Goal: Task Accomplishment & Management: Use online tool/utility

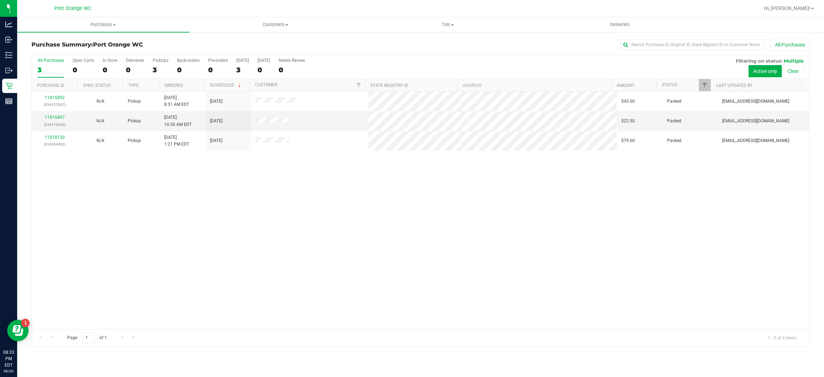
click at [396, 219] on div "11815892 (316127267) N/A Pickup [DATE] 8:51 AM EDT 8/20/2025 $43.00 Packed [EMA…" at bounding box center [420, 210] width 777 height 237
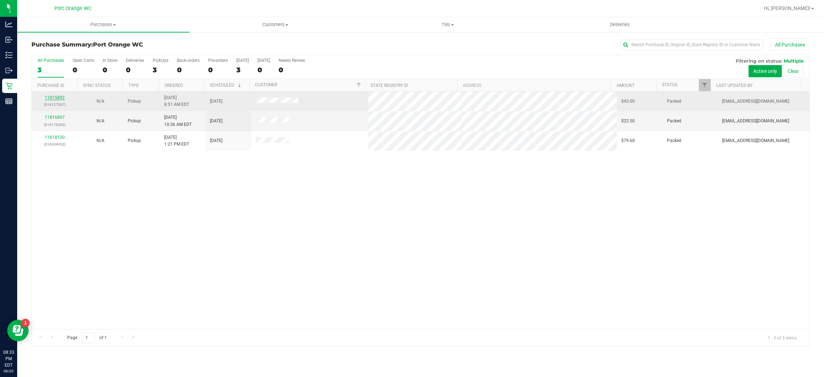
click at [57, 98] on link "11815892" at bounding box center [55, 97] width 20 height 5
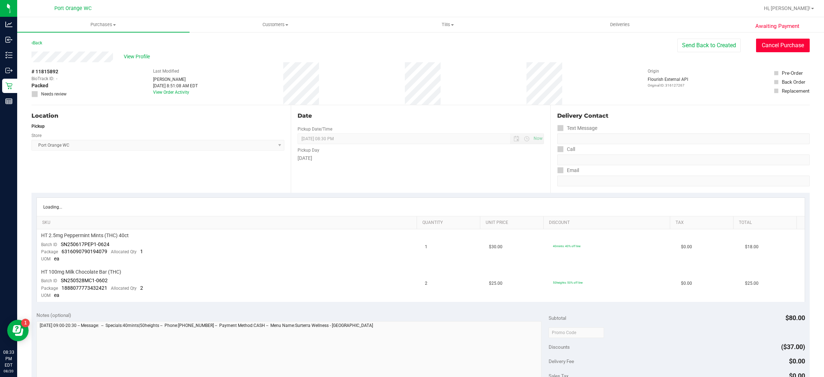
click at [784, 43] on button "Cancel Purchase" at bounding box center [783, 46] width 54 height 14
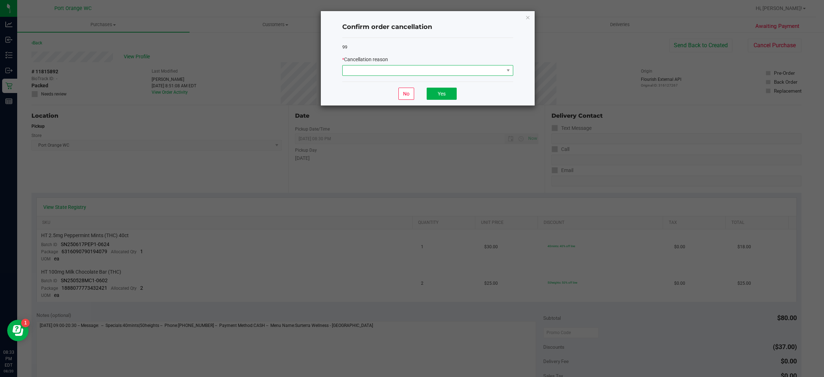
click at [479, 67] on span at bounding box center [422, 70] width 161 height 10
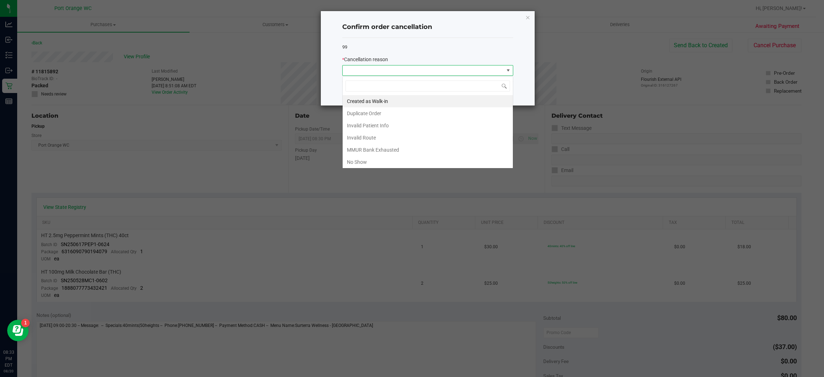
scroll to position [11, 170]
click at [370, 160] on li "No Show" at bounding box center [427, 162] width 170 height 12
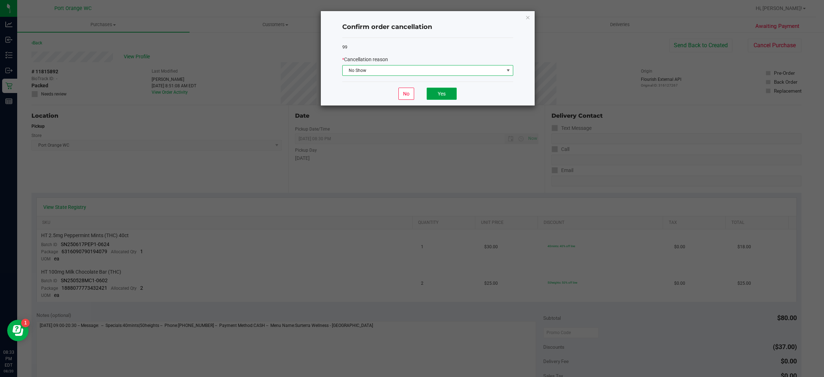
click at [454, 90] on button "Yes" at bounding box center [441, 94] width 30 height 12
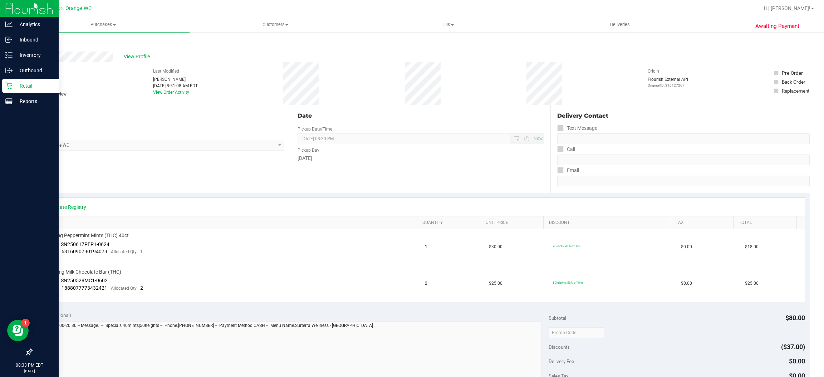
click at [9, 85] on icon at bounding box center [8, 86] width 7 height 7
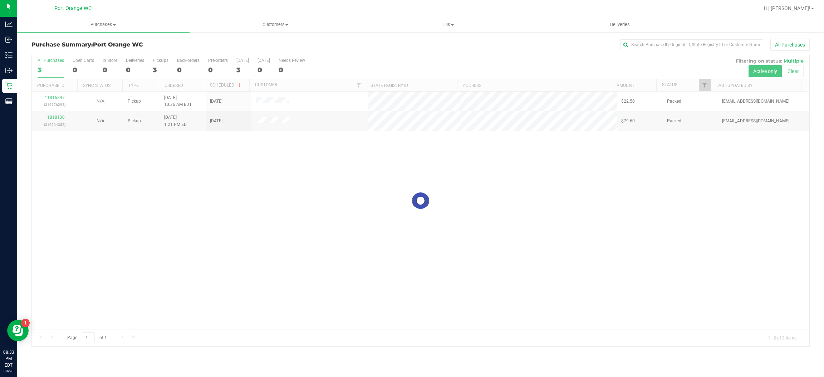
click at [196, 170] on div at bounding box center [420, 200] width 777 height 291
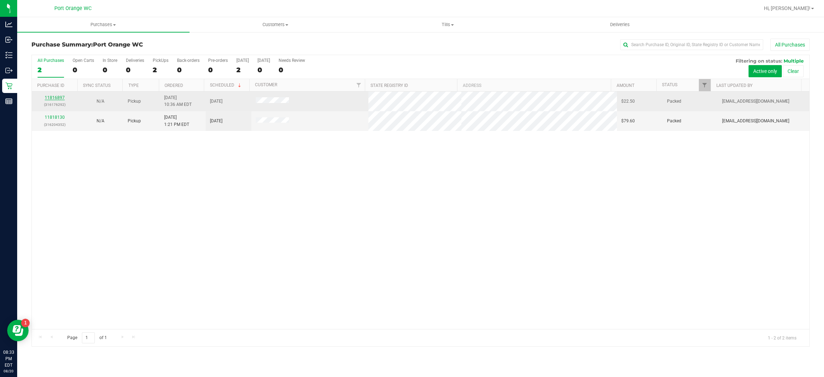
click at [50, 98] on link "11816897" at bounding box center [55, 97] width 20 height 5
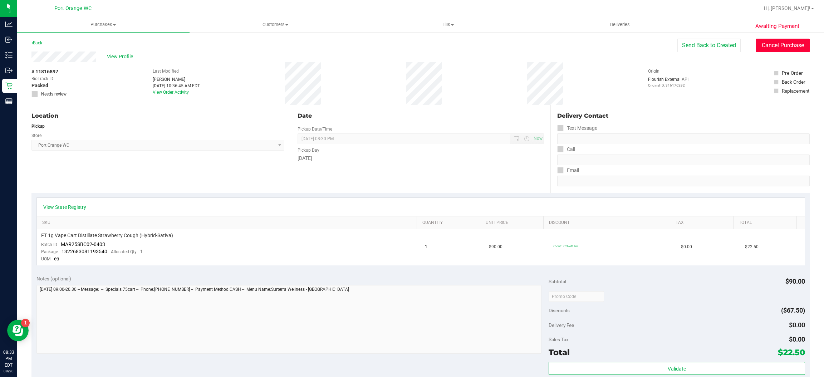
click at [775, 50] on button "Cancel Purchase" at bounding box center [783, 46] width 54 height 14
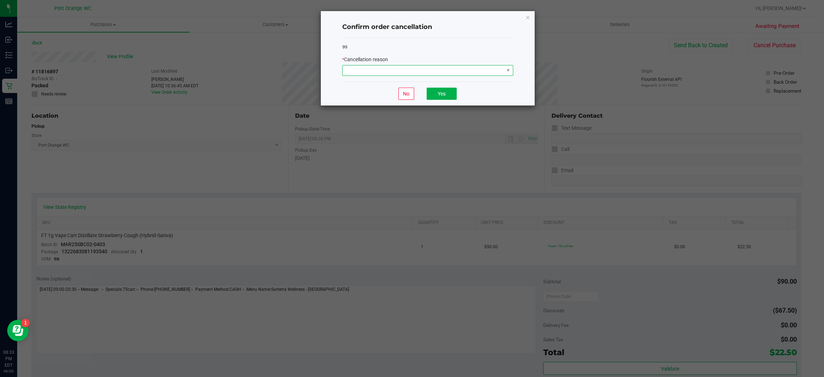
click at [451, 68] on span at bounding box center [422, 70] width 161 height 10
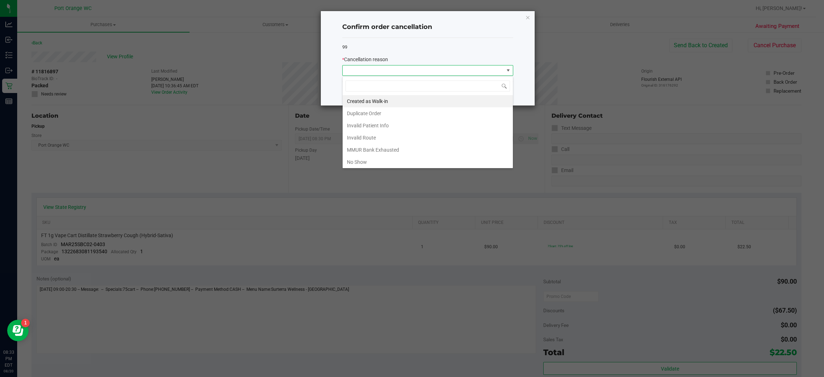
scroll to position [11, 170]
click at [371, 160] on li "No Show" at bounding box center [427, 162] width 170 height 12
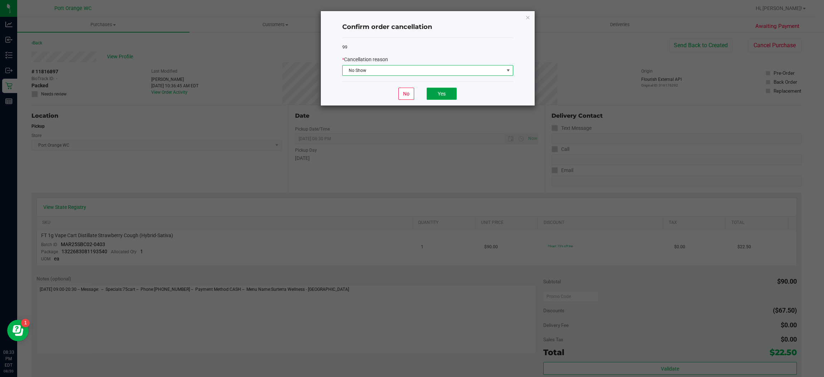
click at [449, 98] on button "Yes" at bounding box center [441, 94] width 30 height 12
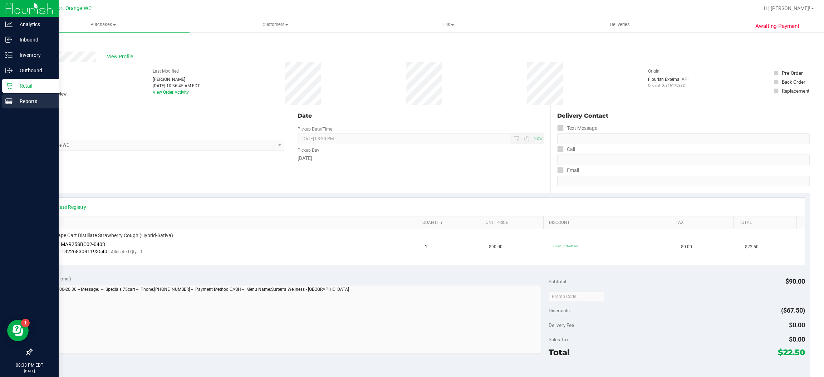
click at [9, 100] on line at bounding box center [9, 100] width 6 height 0
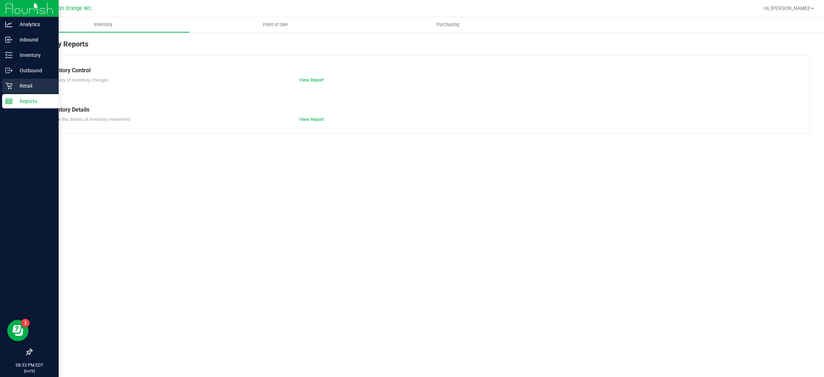
click at [31, 81] on p "Retail" at bounding box center [34, 85] width 43 height 9
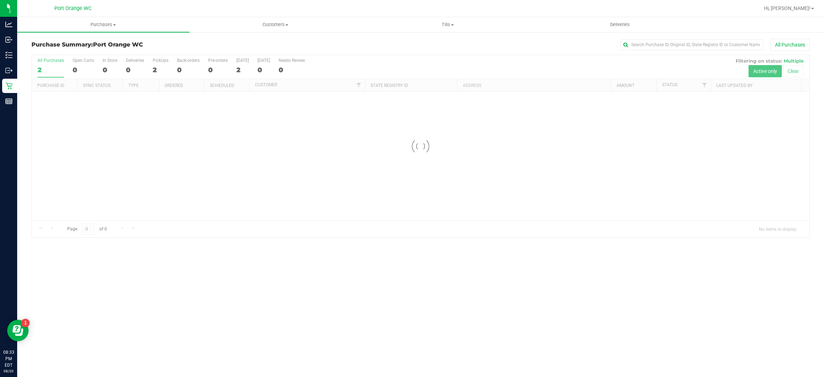
click at [297, 184] on div at bounding box center [420, 146] width 777 height 182
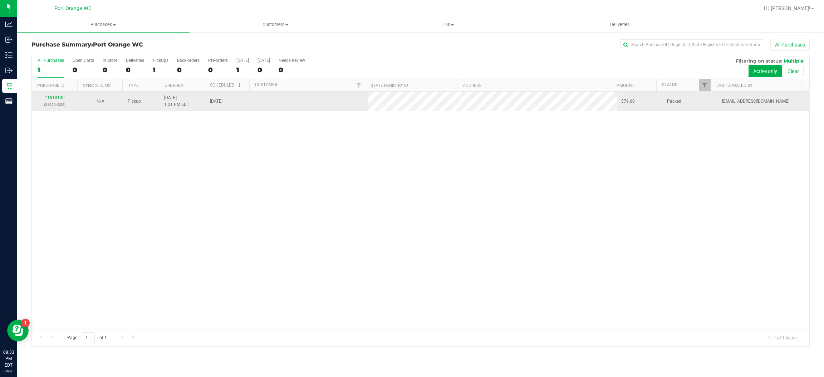
click at [51, 98] on link "11818130" at bounding box center [55, 97] width 20 height 5
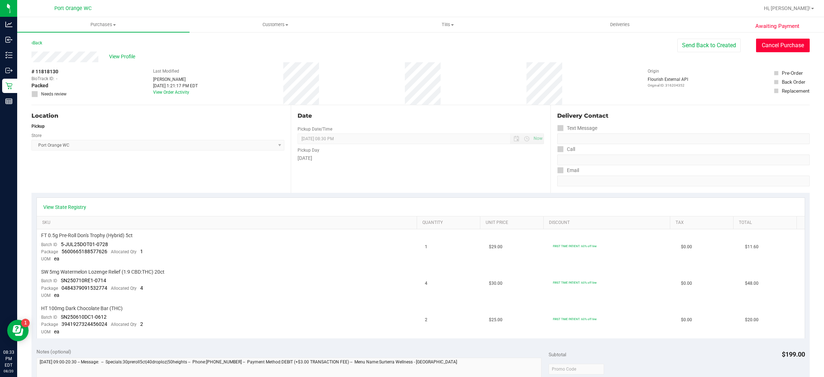
click at [772, 44] on button "Cancel Purchase" at bounding box center [783, 46] width 54 height 14
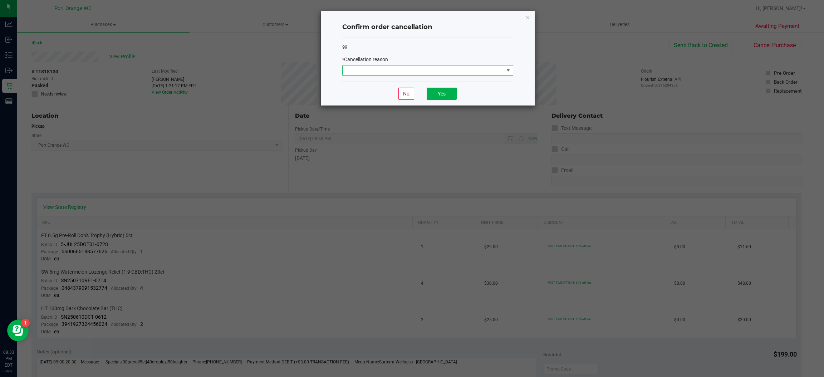
click at [505, 70] on span at bounding box center [508, 71] width 6 height 6
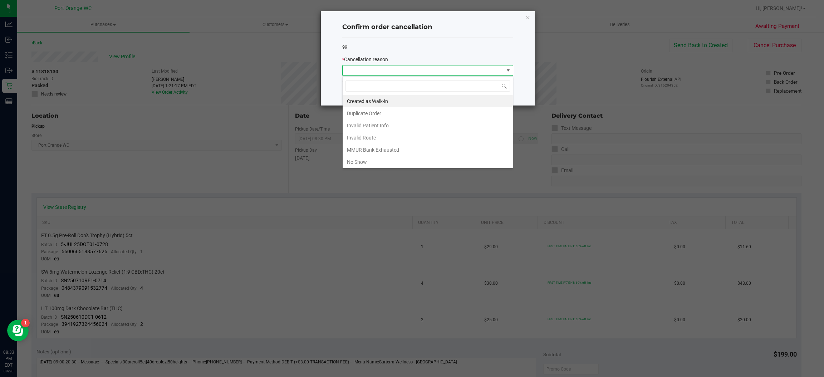
scroll to position [11, 170]
click at [380, 162] on li "No Show" at bounding box center [427, 162] width 170 height 12
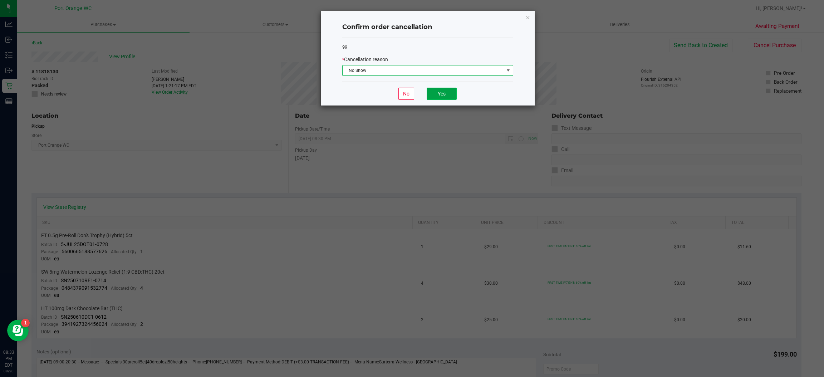
click at [447, 98] on button "Yes" at bounding box center [441, 94] width 30 height 12
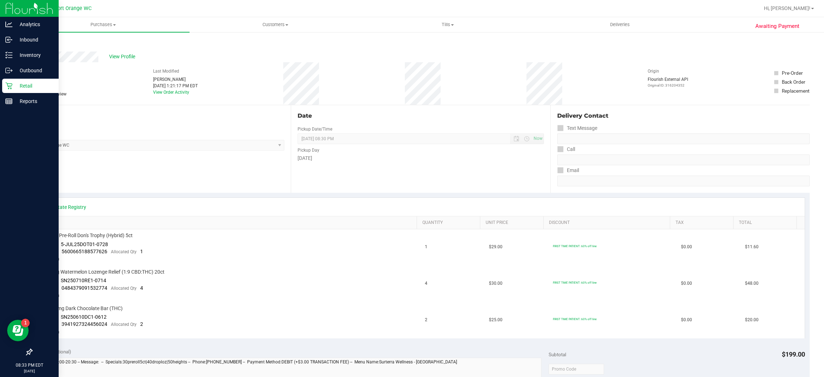
click at [23, 81] on p "Retail" at bounding box center [34, 85] width 43 height 9
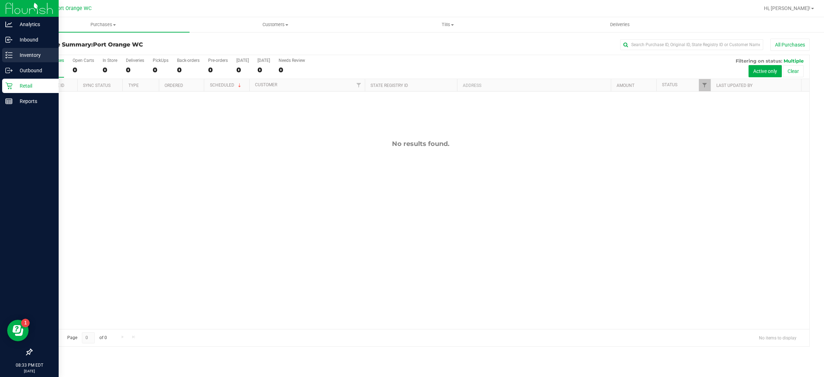
click at [18, 52] on p "Inventory" at bounding box center [34, 55] width 43 height 9
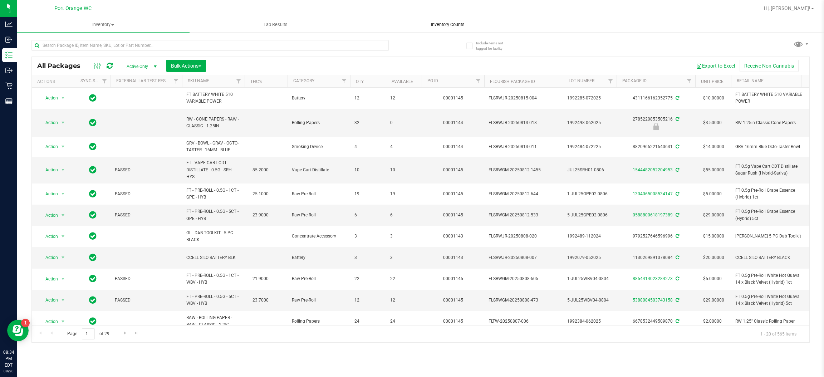
click at [450, 23] on span "Inventory Counts" at bounding box center [447, 24] width 53 height 6
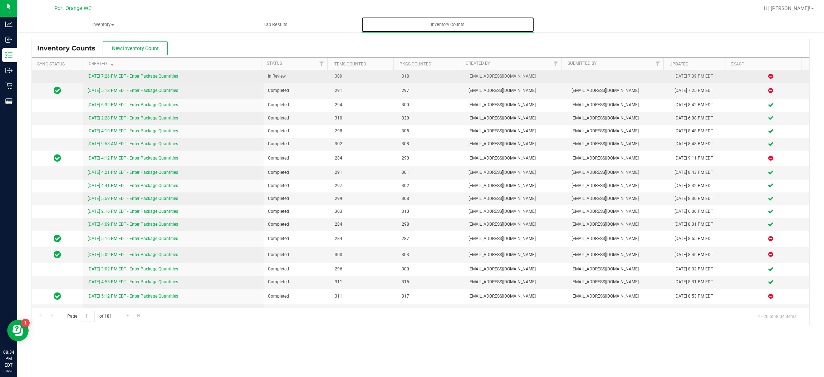
click at [149, 79] on link "[DATE] 7:26 PM EDT - Enter Package Quantities" at bounding box center [133, 76] width 90 height 5
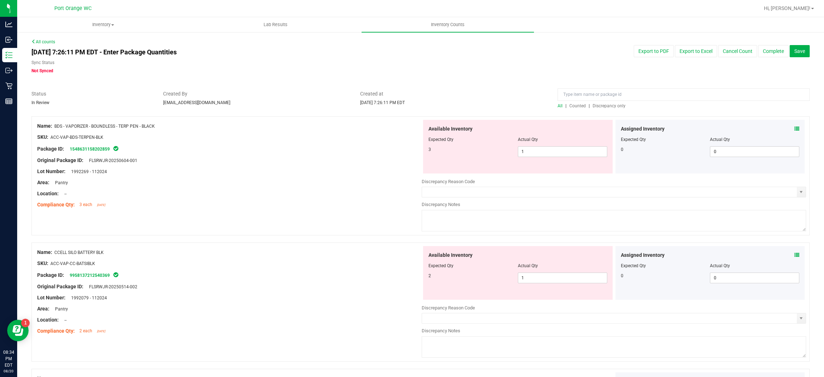
click at [794, 127] on icon at bounding box center [796, 128] width 5 height 5
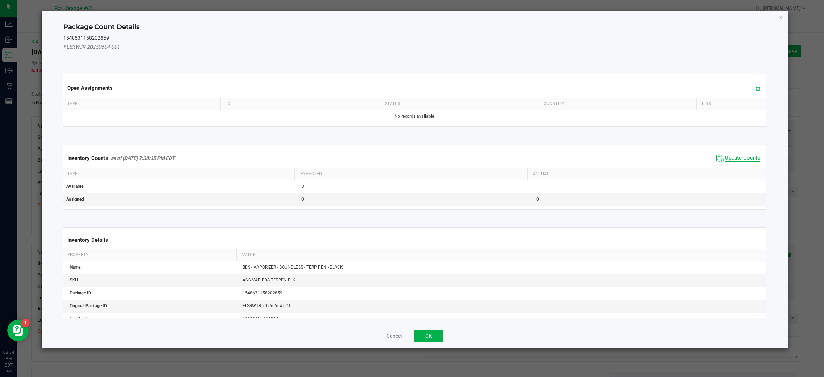
click at [743, 159] on span "Update Counts" at bounding box center [742, 157] width 35 height 7
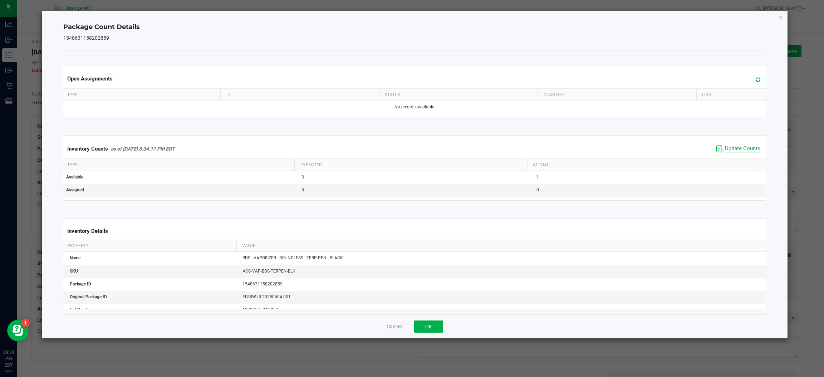
click at [725, 152] on span "Update Counts" at bounding box center [742, 148] width 35 height 7
click at [422, 329] on button "OK" at bounding box center [428, 326] width 29 height 12
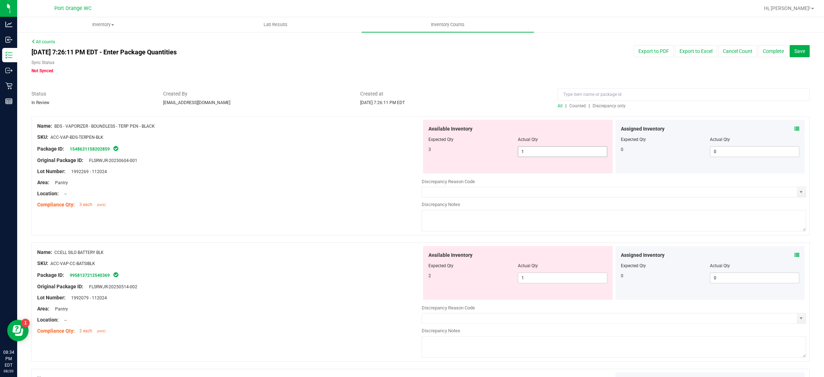
click at [540, 151] on input "1" at bounding box center [562, 152] width 89 height 10
type input "3"
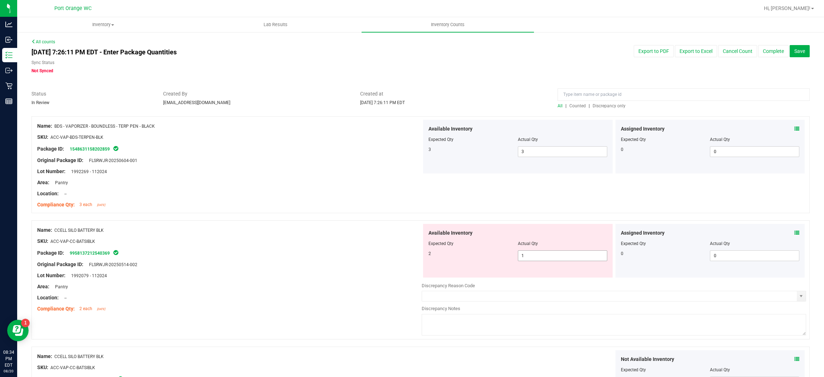
click at [558, 260] on input "1" at bounding box center [562, 256] width 89 height 10
type input "2"
click at [306, 262] on div "Original Package ID: FLSRWJR-20250514-002" at bounding box center [229, 265] width 384 height 8
type input "2"
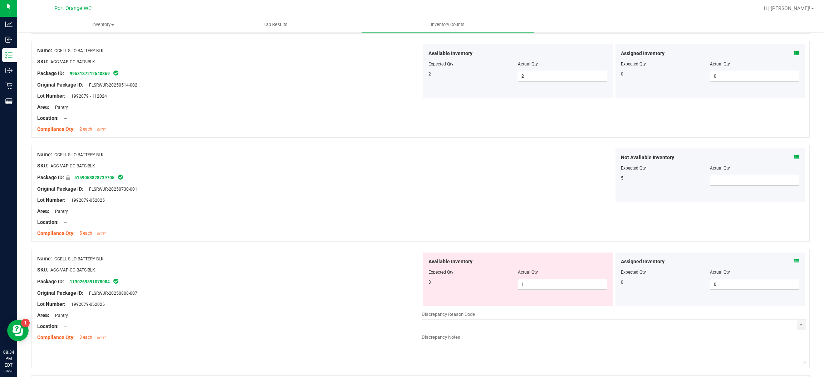
scroll to position [214, 0]
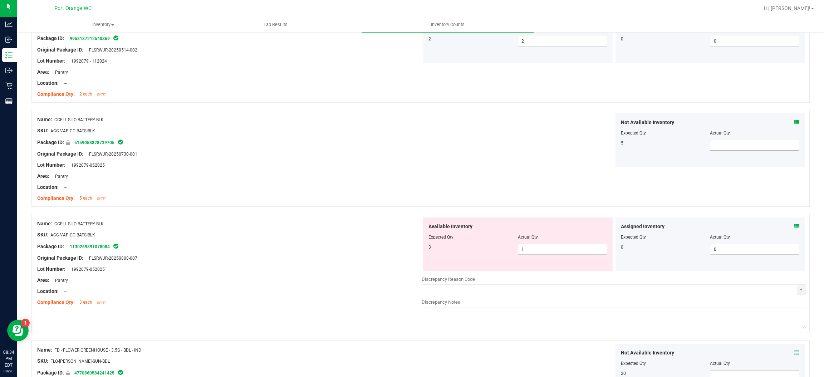
click at [728, 149] on span at bounding box center [754, 145] width 89 height 11
type input "5"
drag, startPoint x: 456, startPoint y: 162, endPoint x: 505, endPoint y: 195, distance: 59.5
click at [457, 161] on div "Not Available Inventory Expected Qty Actual Qty 5 5 5" at bounding box center [613, 140] width 384 height 54
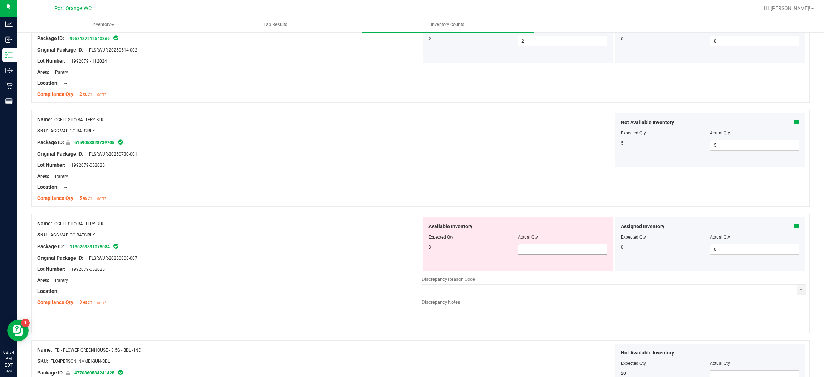
click at [544, 246] on span "1 1" at bounding box center [562, 249] width 89 height 11
click at [544, 246] on input "1" at bounding box center [562, 249] width 89 height 10
type input "3"
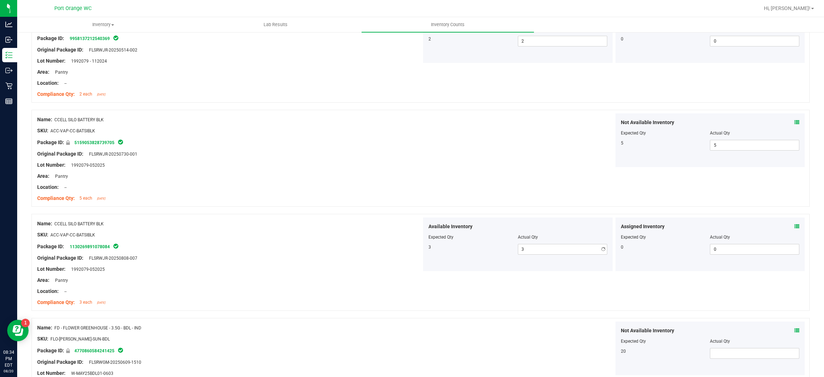
click at [418, 211] on div at bounding box center [420, 210] width 778 height 7
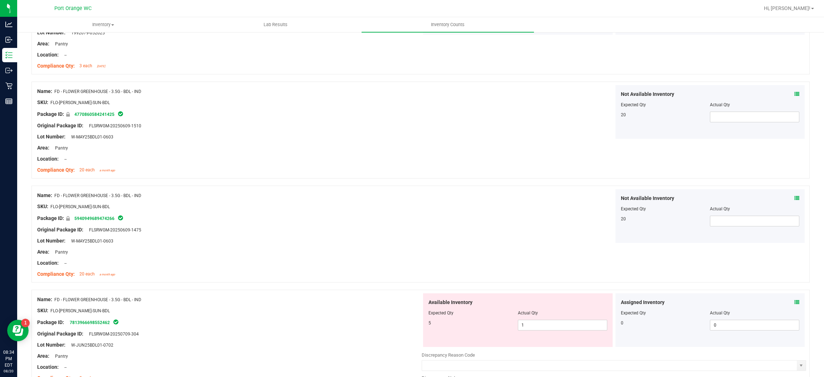
scroll to position [536, 0]
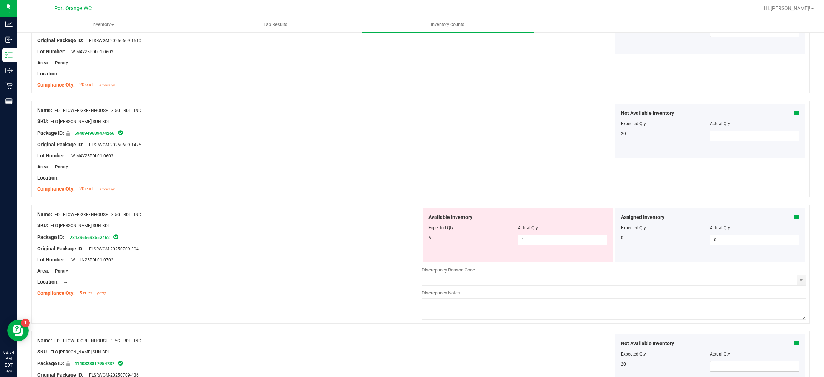
click at [536, 241] on span "1 1" at bounding box center [562, 239] width 89 height 11
click at [536, 241] on input "1" at bounding box center [562, 240] width 89 height 10
type input "5"
click at [448, 244] on div "5 5 5" at bounding box center [517, 239] width 179 height 11
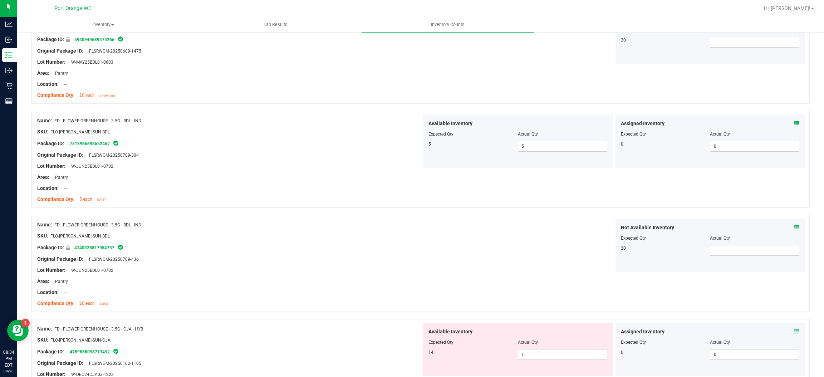
scroll to position [697, 0]
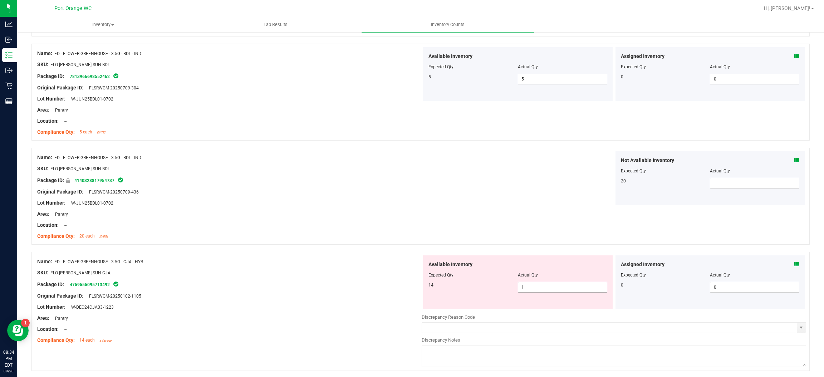
click at [518, 289] on span "1 1" at bounding box center [562, 287] width 89 height 11
click at [518, 289] on input "1" at bounding box center [562, 287] width 89 height 10
type input "14"
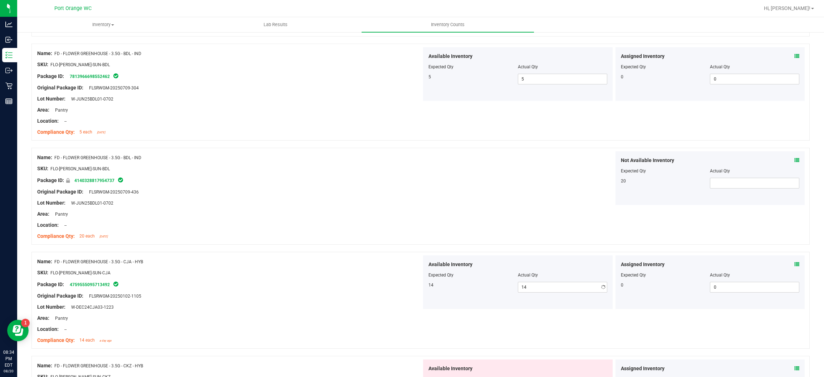
click at [396, 222] on div "Location: --" at bounding box center [229, 225] width 384 height 8
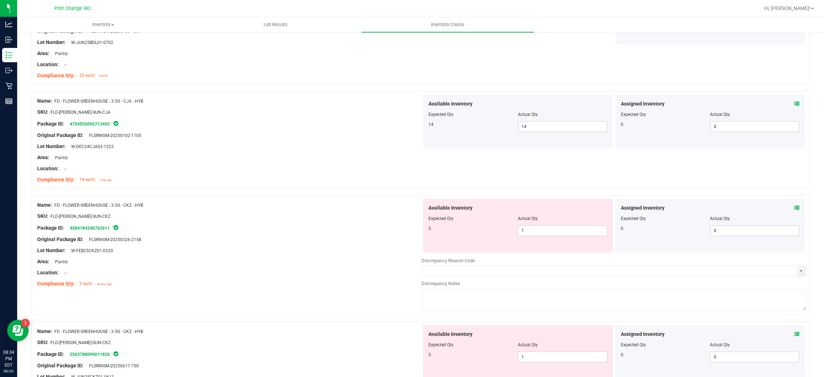
scroll to position [858, 0]
click at [564, 234] on span "1 1" at bounding box center [562, 229] width 89 height 11
click at [564, 234] on input "1" at bounding box center [562, 230] width 89 height 10
type input "5"
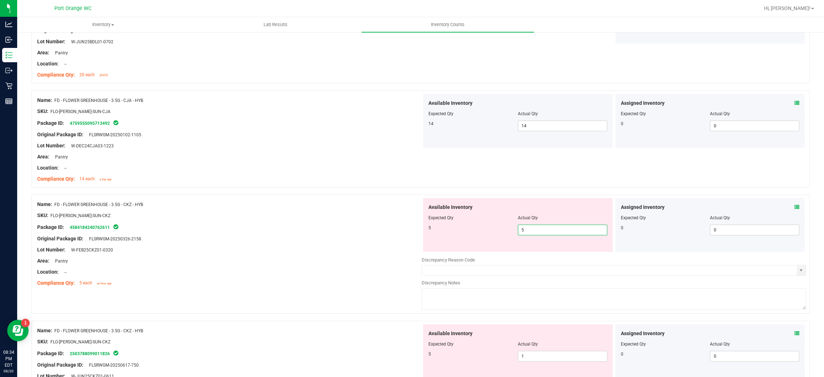
click at [445, 212] on div at bounding box center [517, 213] width 179 height 4
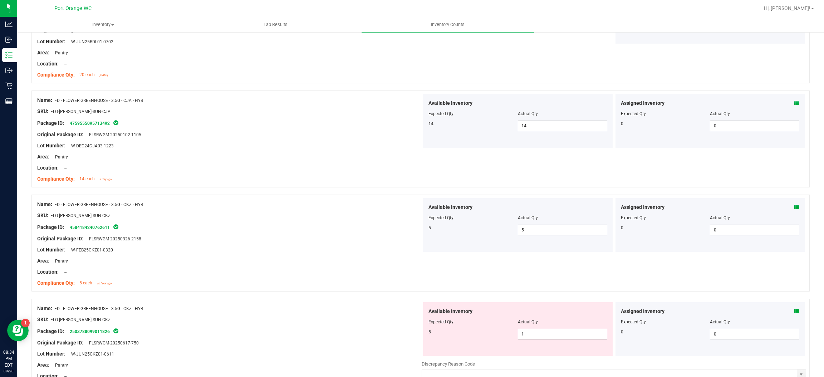
click at [544, 331] on span "1 1" at bounding box center [562, 333] width 89 height 11
drag, startPoint x: 545, startPoint y: 330, endPoint x: 437, endPoint y: 262, distance: 128.2
click at [545, 330] on input "1" at bounding box center [562, 334] width 89 height 10
type input "5"
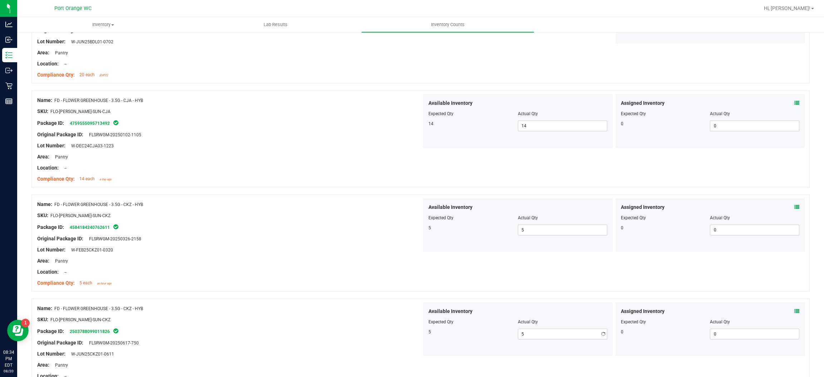
click at [433, 253] on div at bounding box center [613, 252] width 384 height 1
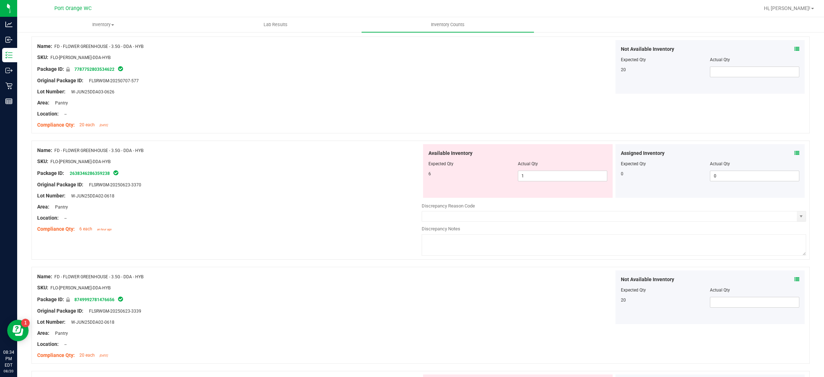
scroll to position [1555, 0]
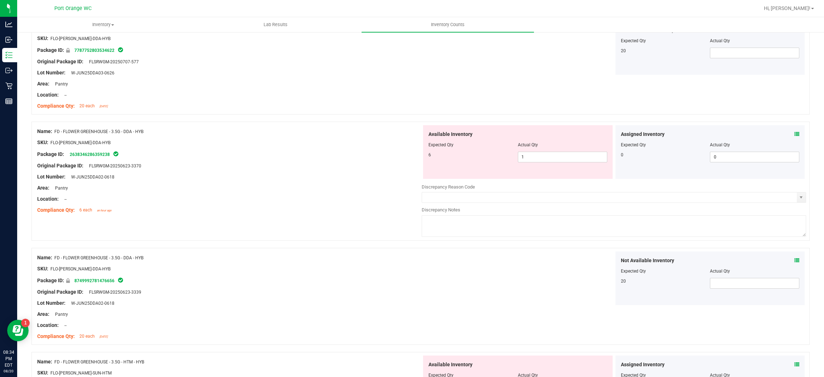
drag, startPoint x: 569, startPoint y: 170, endPoint x: 569, endPoint y: 166, distance: 4.3
click at [569, 170] on div "Available Inventory Expected Qty Actual Qty 6 1 1" at bounding box center [517, 152] width 189 height 54
click at [569, 160] on span "1 1" at bounding box center [562, 157] width 89 height 11
click at [569, 160] on input "1" at bounding box center [562, 157] width 89 height 10
type input "6"
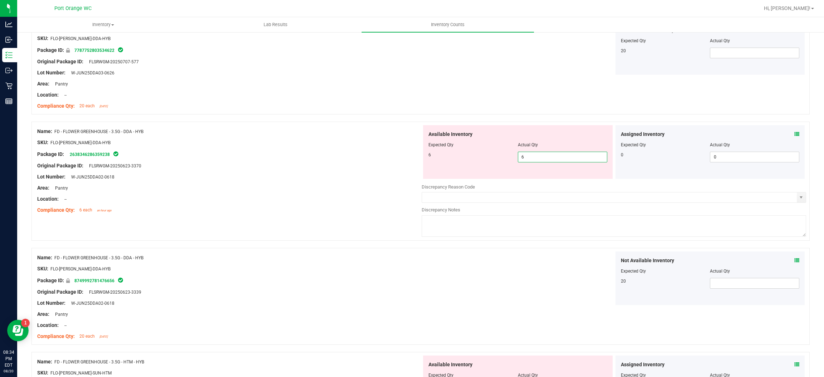
type input "6"
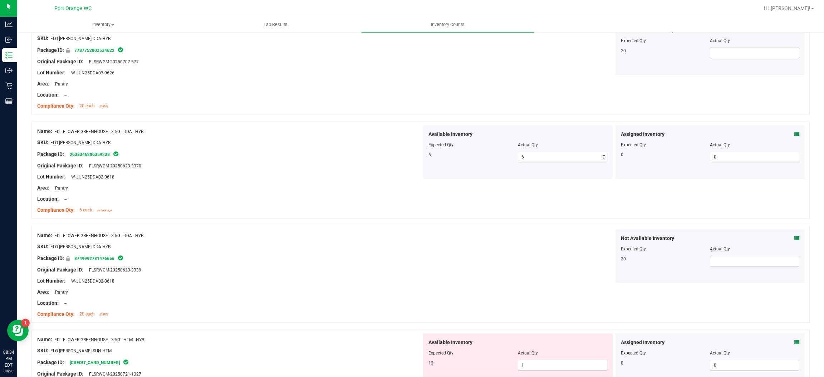
drag, startPoint x: 392, startPoint y: 149, endPoint x: 397, endPoint y: 158, distance: 10.6
click at [391, 149] on div at bounding box center [229, 148] width 384 height 4
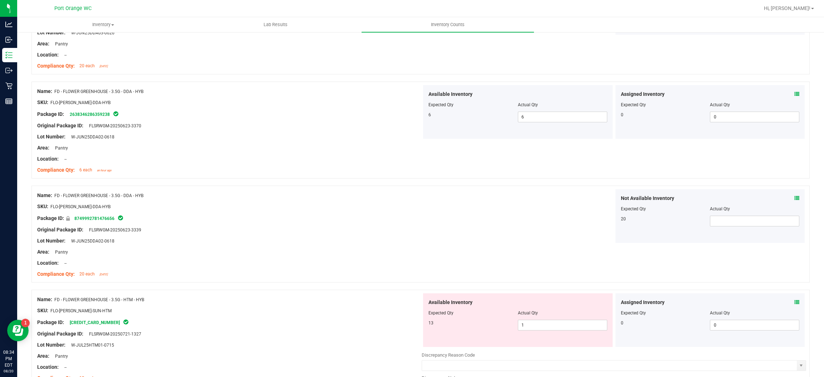
scroll to position [1769, 0]
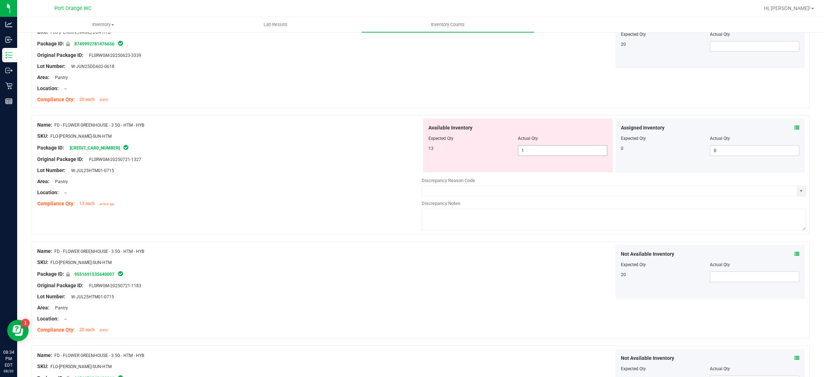
click at [541, 147] on span "1 1" at bounding box center [562, 150] width 89 height 11
click at [537, 151] on span "1 1" at bounding box center [562, 150] width 89 height 11
type input "13"
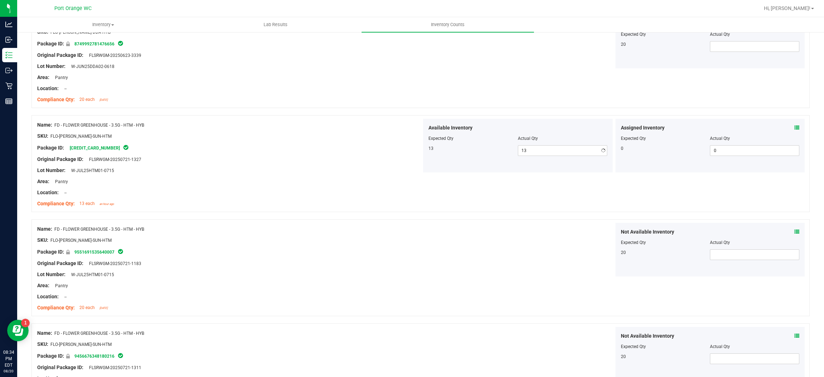
click at [398, 170] on div "Lot Number: W-JUL25HTM01-0715" at bounding box center [229, 171] width 384 height 8
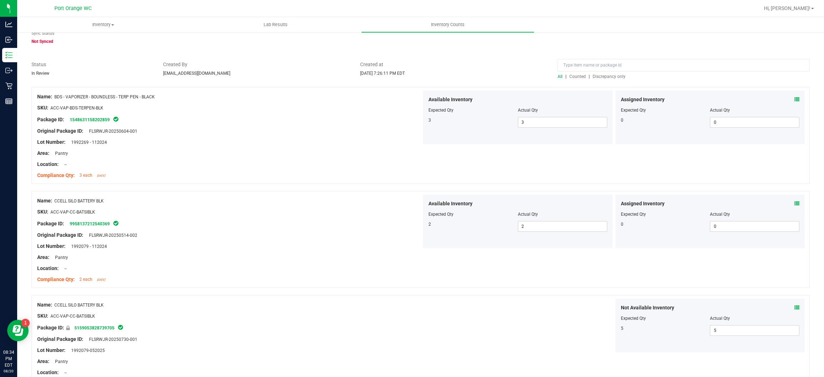
scroll to position [0, 0]
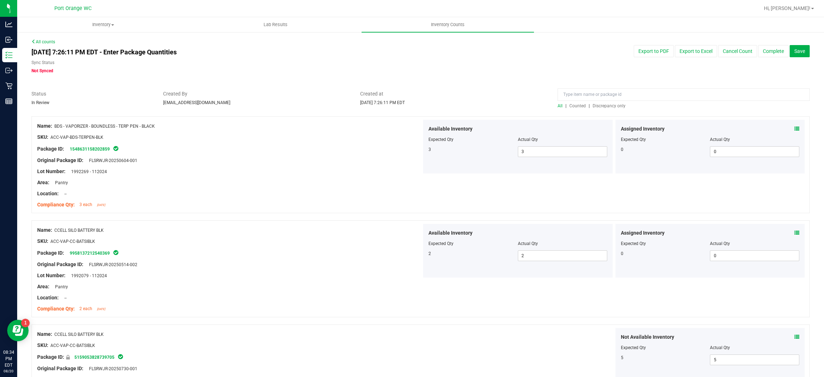
click at [608, 106] on span "Discrepancy only" at bounding box center [608, 105] width 33 height 5
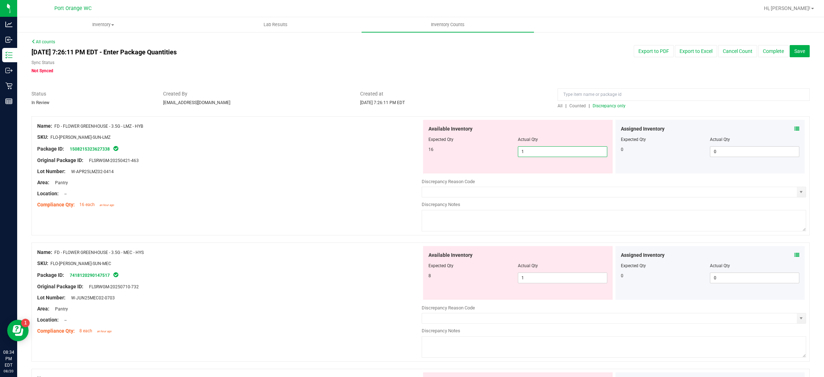
click at [535, 151] on span "1 1" at bounding box center [562, 151] width 89 height 11
type input "16"
click at [359, 137] on div "SKU: FLO-[PERSON_NAME]-SUN-LMZ" at bounding box center [229, 137] width 384 height 8
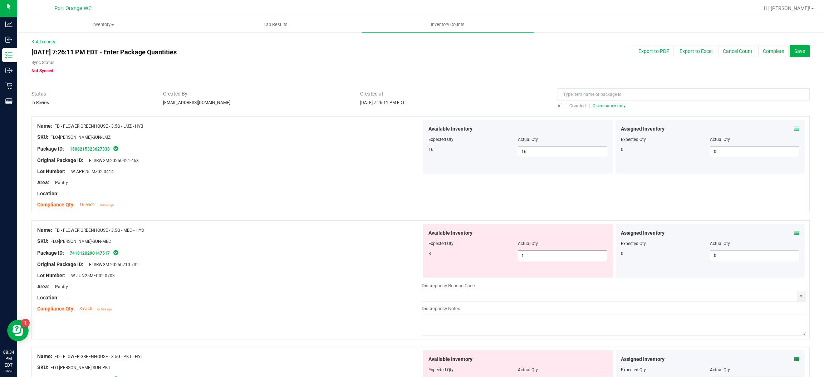
click at [524, 251] on span "1 1" at bounding box center [562, 255] width 89 height 11
click at [525, 251] on input "1" at bounding box center [562, 256] width 89 height 10
type input "8"
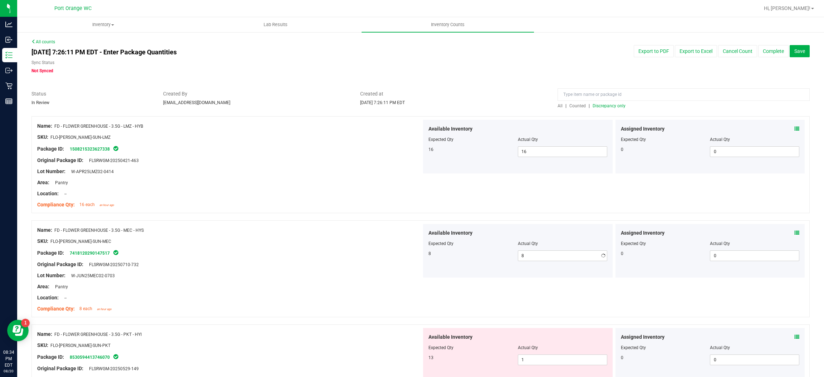
click at [424, 222] on div "Name: FD - FLOWER GREENHOUSE - 3.5G - MEC - HYS SKU: FLO-[PERSON_NAME]-SUN-MEC …" at bounding box center [420, 268] width 778 height 97
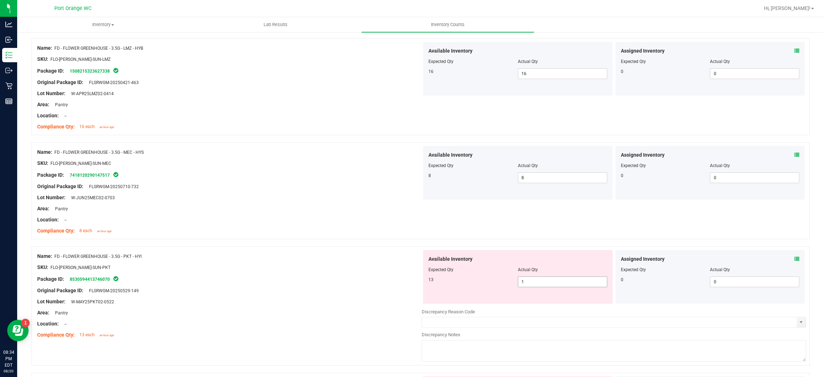
scroll to position [160, 0]
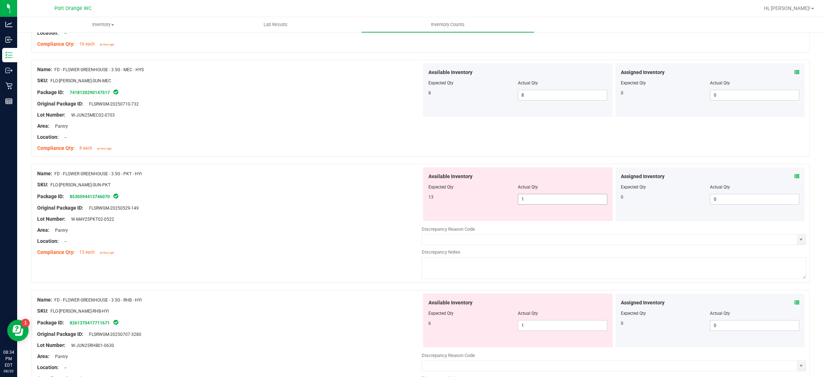
click at [563, 202] on span "1 1" at bounding box center [562, 199] width 89 height 11
click at [563, 202] on input "1" at bounding box center [562, 199] width 89 height 10
type input "13"
drag, startPoint x: 327, startPoint y: 218, endPoint x: 394, endPoint y: 218, distance: 66.5
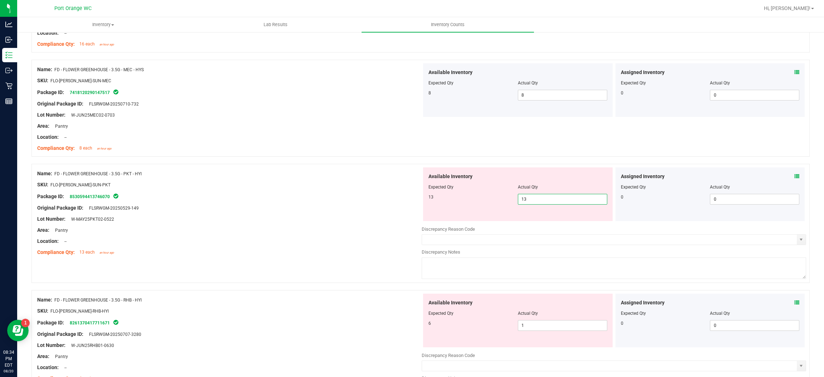
click at [331, 219] on div "Lot Number: W-MAY25PKT02-0522" at bounding box center [229, 219] width 384 height 8
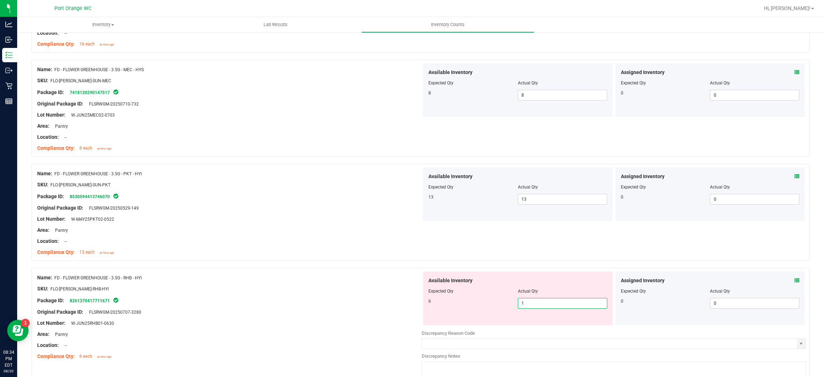
click at [541, 300] on span "1 1" at bounding box center [562, 303] width 89 height 11
click at [539, 303] on input "1" at bounding box center [562, 303] width 89 height 10
type input "16"
click at [428, 287] on div at bounding box center [517, 286] width 179 height 4
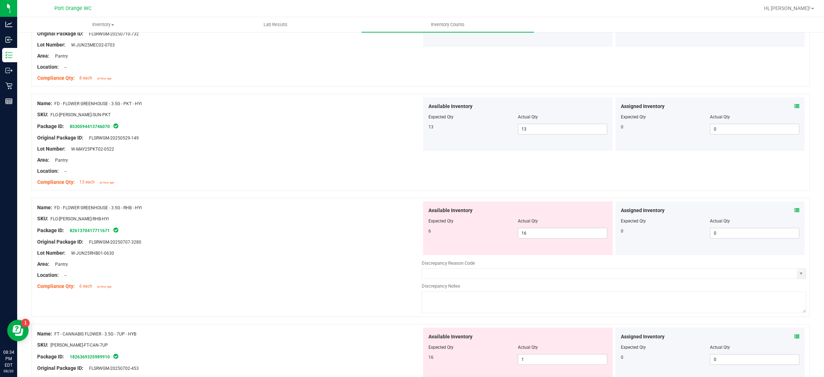
scroll to position [321, 0]
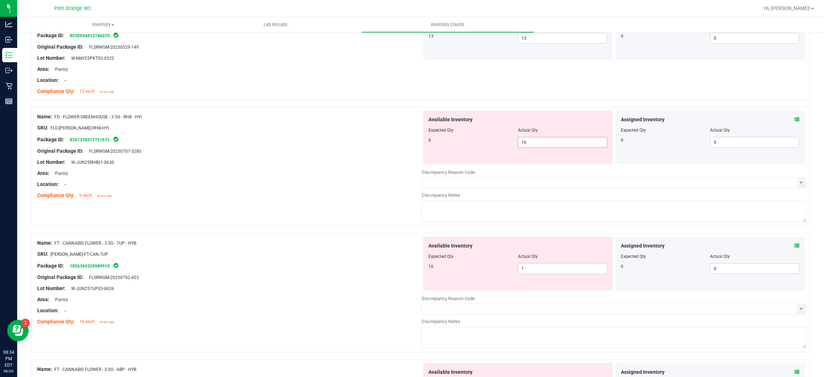
click at [561, 137] on span "16 16" at bounding box center [562, 142] width 89 height 11
drag, startPoint x: 561, startPoint y: 137, endPoint x: 557, endPoint y: 142, distance: 6.7
click at [560, 138] on span "16 16" at bounding box center [562, 142] width 89 height 11
click at [557, 142] on input "16" at bounding box center [562, 142] width 89 height 10
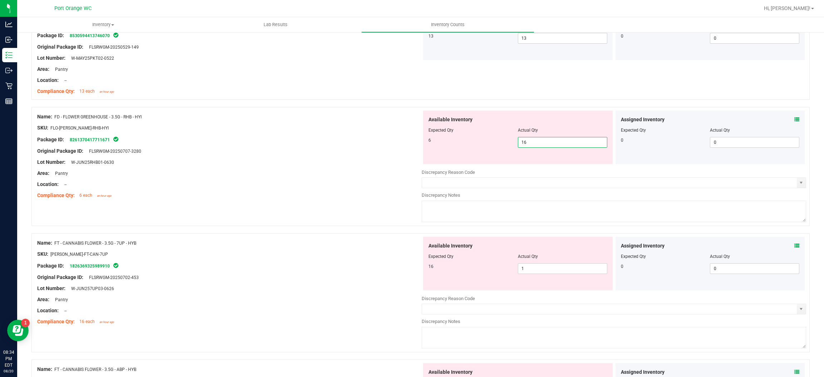
type input "6"
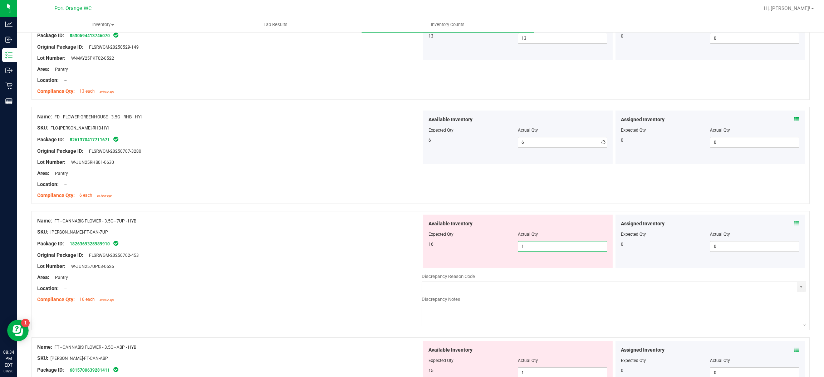
click at [544, 267] on div "Available Inventory Expected Qty Actual Qty 16 1 1" at bounding box center [517, 241] width 189 height 54
type input "16"
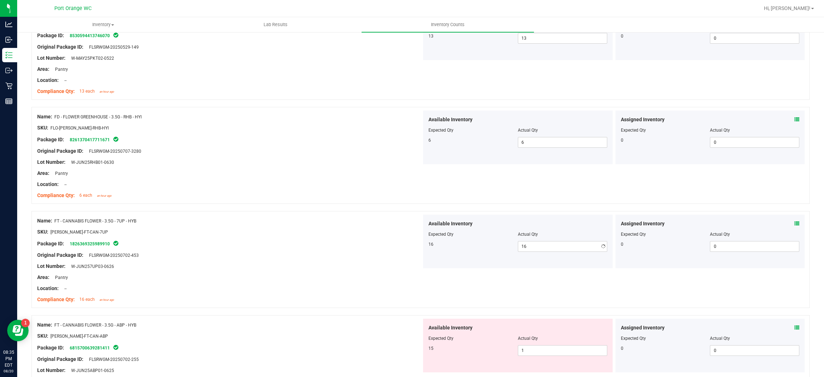
drag, startPoint x: 372, startPoint y: 262, endPoint x: 394, endPoint y: 260, distance: 21.9
click at [373, 262] on div "Name: FT - CANNABIS FLOWER - 3.5G - 7UP - HYB SKU: [PERSON_NAME]-FT-CAN-7UP Pac…" at bounding box center [229, 259] width 384 height 91
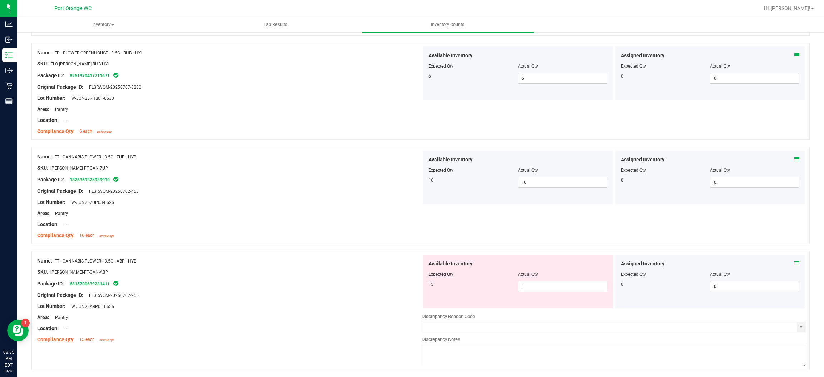
scroll to position [429, 0]
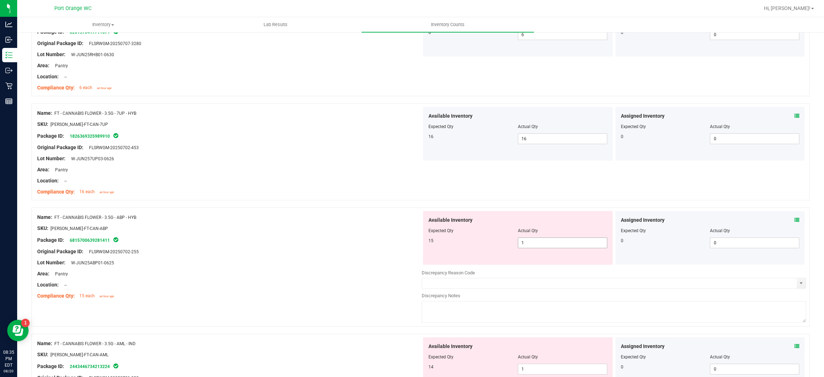
click at [533, 244] on span "1 1" at bounding box center [562, 242] width 89 height 11
type input "15"
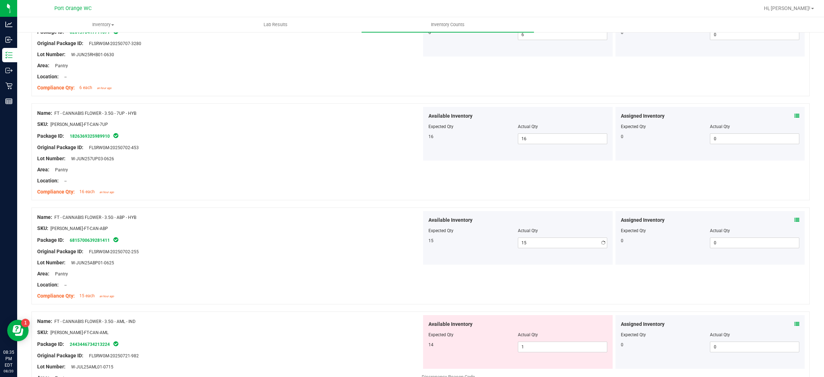
click at [452, 222] on span "Available Inventory" at bounding box center [450, 220] width 44 height 8
click at [542, 347] on span "1 1" at bounding box center [562, 346] width 89 height 11
type input "14"
click at [381, 290] on div at bounding box center [229, 290] width 384 height 4
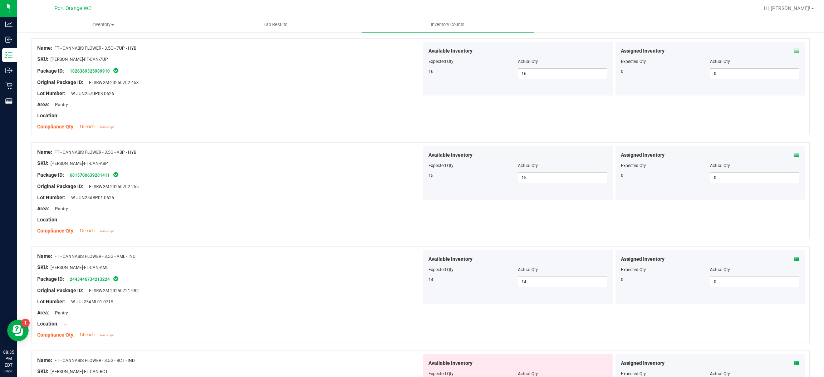
scroll to position [589, 0]
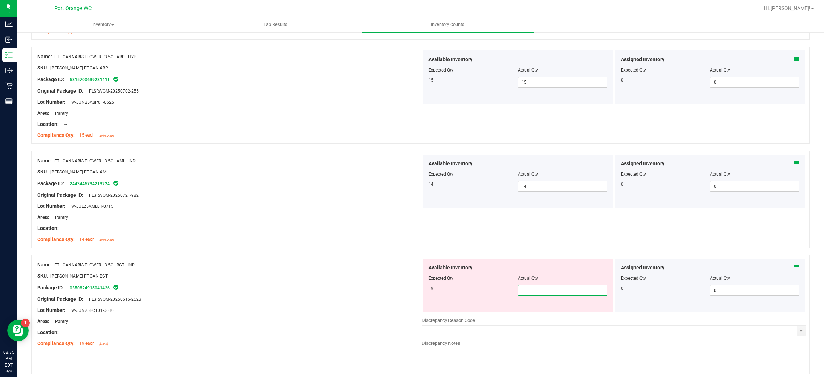
click at [542, 288] on span "1 1" at bounding box center [562, 290] width 89 height 11
type input "19"
drag, startPoint x: 406, startPoint y: 298, endPoint x: 411, endPoint y: 296, distance: 5.6
click at [408, 297] on div "Original Package ID: FLSRWGM-20250616-2623" at bounding box center [229, 299] width 384 height 8
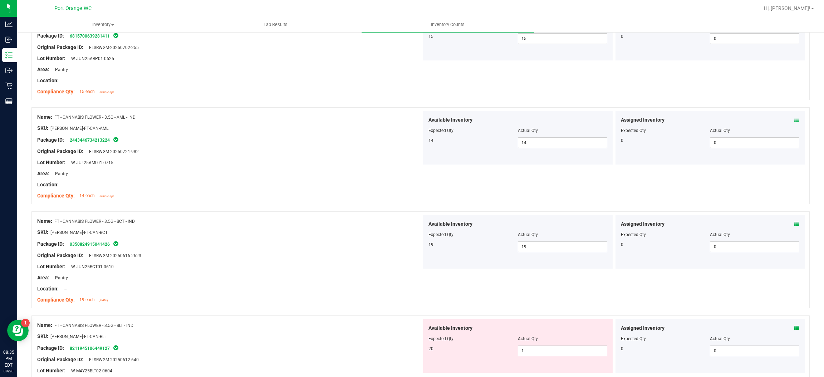
scroll to position [751, 0]
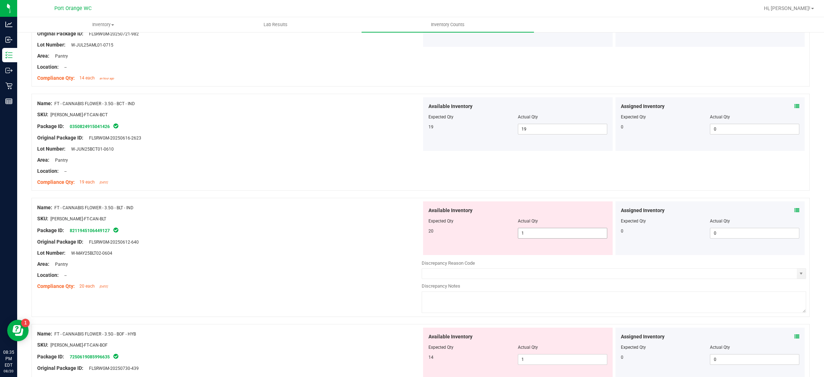
click at [534, 230] on span "1 1" at bounding box center [562, 233] width 89 height 11
click at [534, 230] on input "1" at bounding box center [562, 233] width 89 height 10
type input "20"
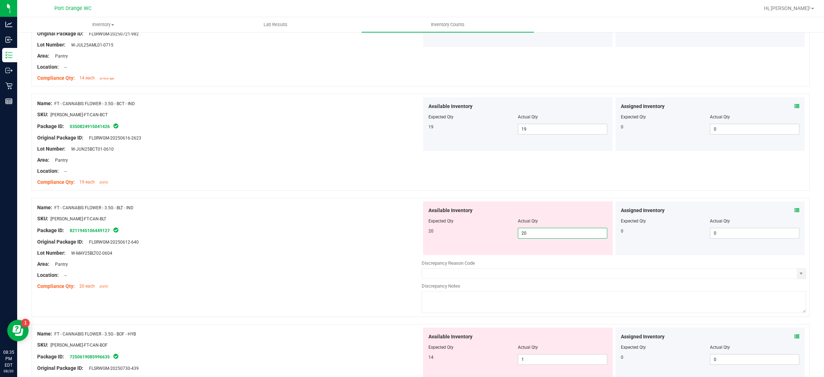
click at [404, 206] on div "Name: FT - CANNABIS FLOWER - 3.5G - BLT - IND" at bounding box center [229, 208] width 384 height 8
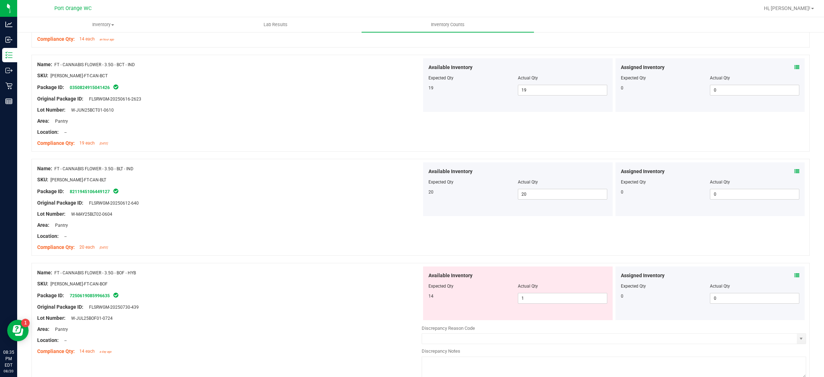
scroll to position [858, 0]
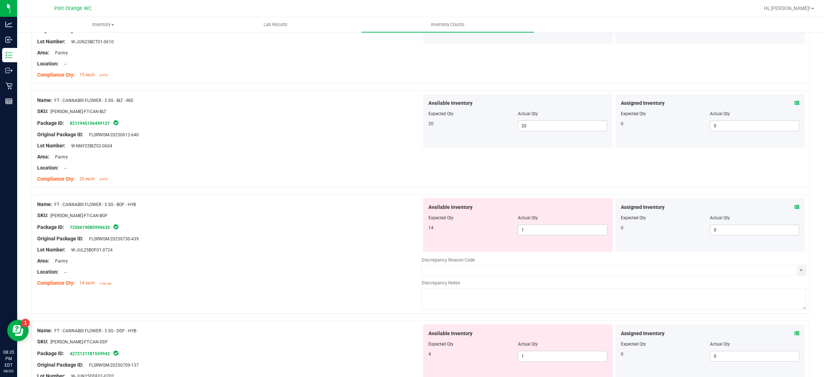
click at [534, 224] on div at bounding box center [517, 223] width 179 height 4
click at [535, 227] on span "1 1" at bounding box center [562, 229] width 89 height 11
type input "14"
click at [425, 191] on div at bounding box center [420, 190] width 778 height 7
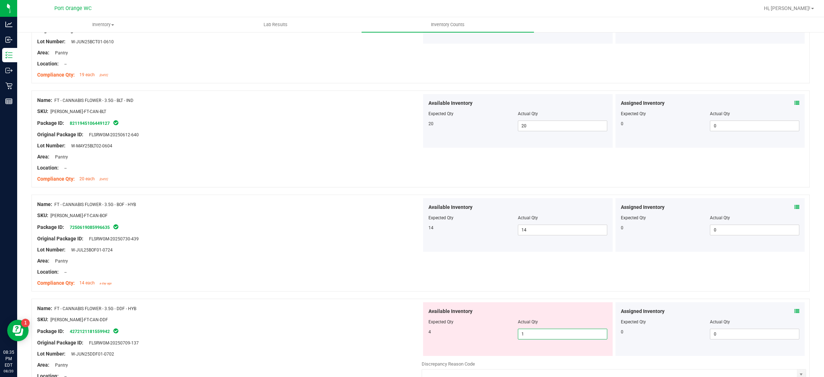
click at [545, 335] on span "1 1" at bounding box center [562, 333] width 89 height 11
click at [545, 335] on input "1" at bounding box center [562, 334] width 89 height 10
type input "4"
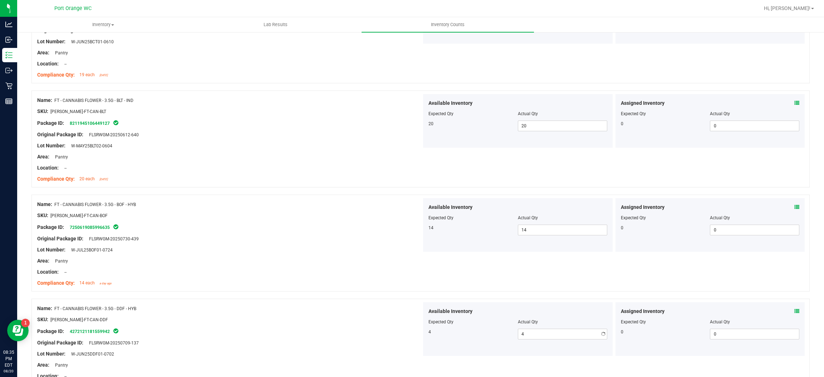
click at [379, 260] on div "Area: Pantry" at bounding box center [229, 261] width 384 height 8
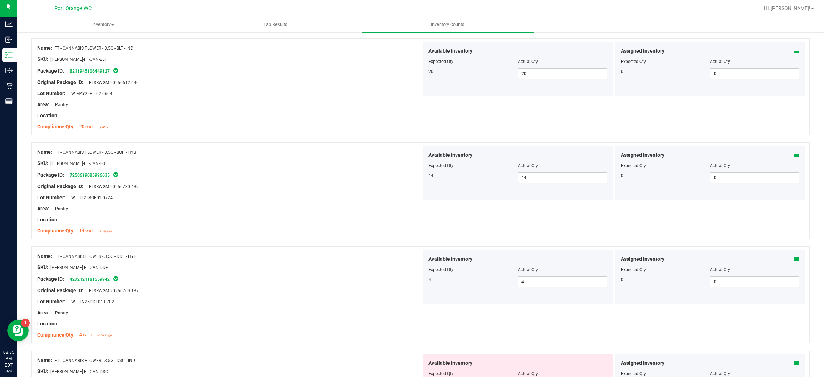
scroll to position [965, 0]
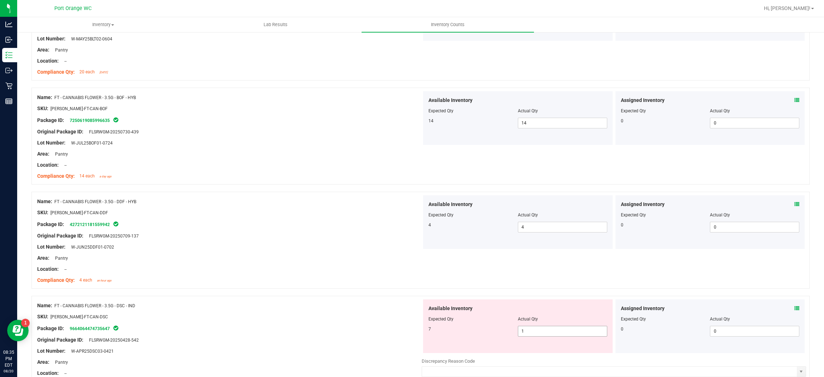
click at [528, 338] on div "Available Inventory Expected Qty Actual Qty 7 1 1" at bounding box center [517, 326] width 189 height 54
click at [529, 334] on span "1 1" at bounding box center [562, 331] width 89 height 11
drag, startPoint x: 529, startPoint y: 334, endPoint x: 471, endPoint y: 312, distance: 62.2
click at [528, 333] on input "1" at bounding box center [562, 331] width 89 height 10
type input "7"
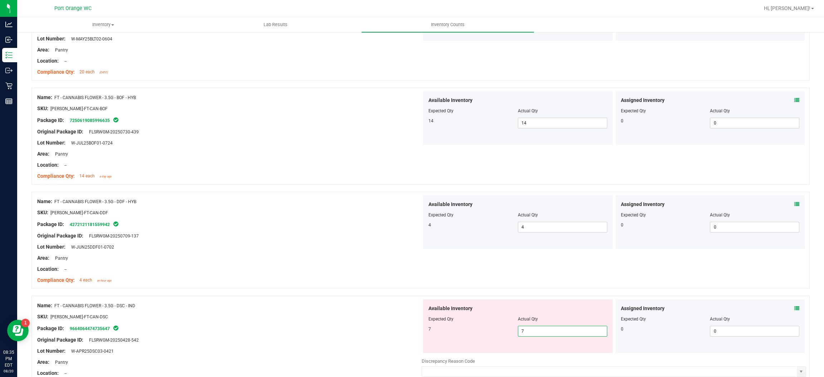
type input "7"
click at [380, 289] on div at bounding box center [420, 291] width 778 height 7
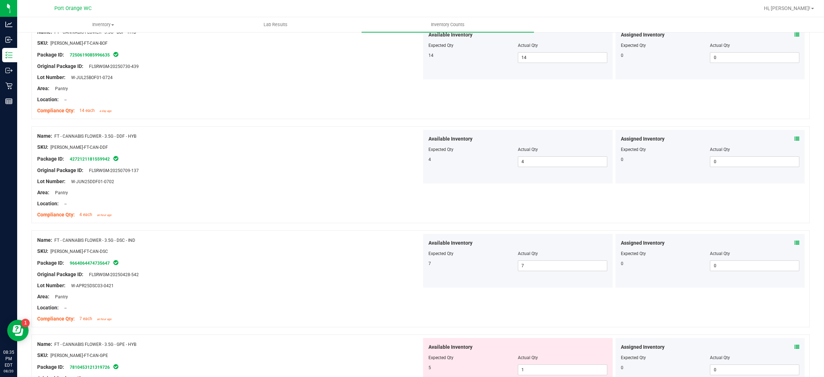
scroll to position [1072, 0]
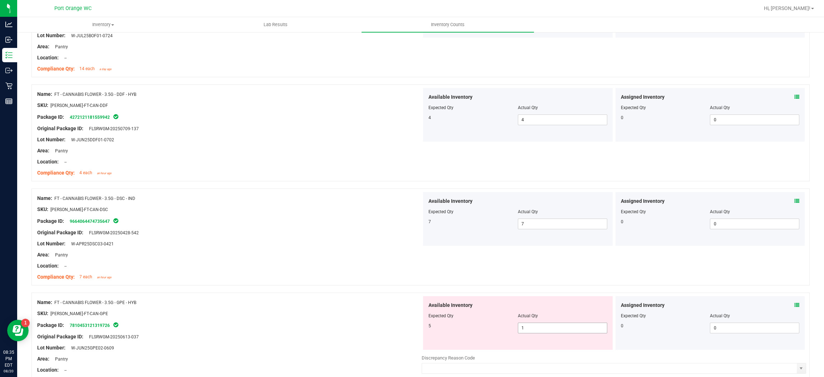
click at [564, 329] on span "1 1" at bounding box center [562, 327] width 89 height 11
drag, startPoint x: 564, startPoint y: 329, endPoint x: 535, endPoint y: 312, distance: 33.7
click at [563, 327] on input "1" at bounding box center [562, 328] width 89 height 10
type input "5"
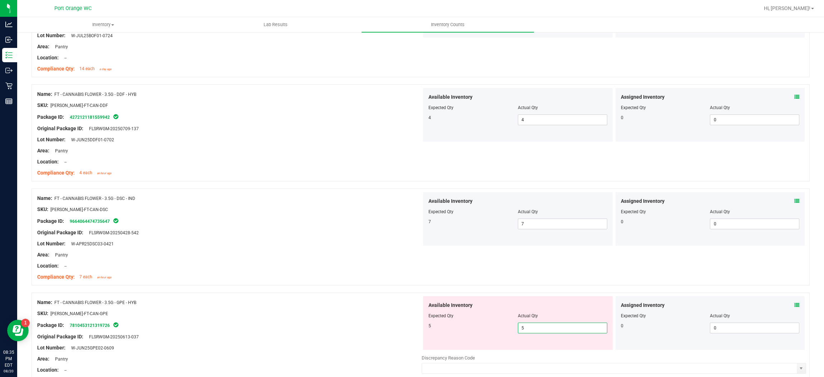
click at [415, 272] on div at bounding box center [229, 272] width 384 height 4
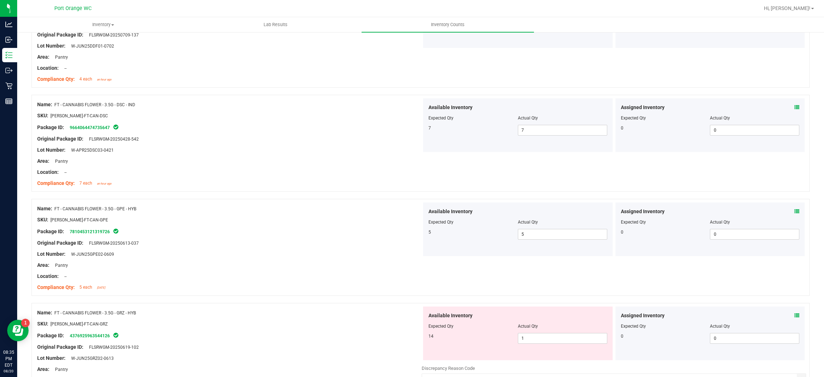
scroll to position [1233, 0]
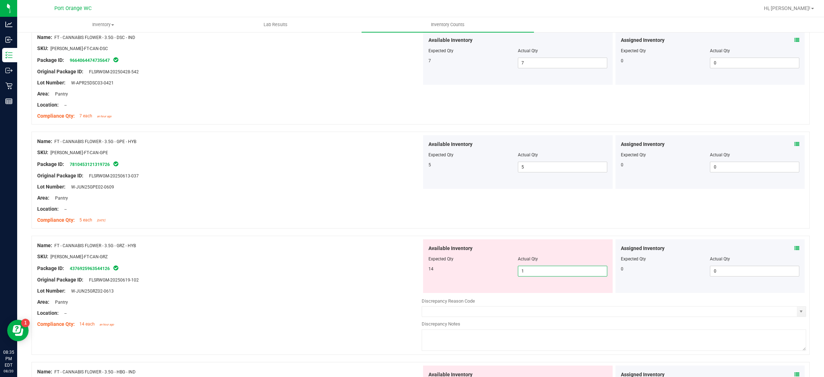
click at [532, 272] on span "1 1" at bounding box center [562, 271] width 89 height 11
type input "14"
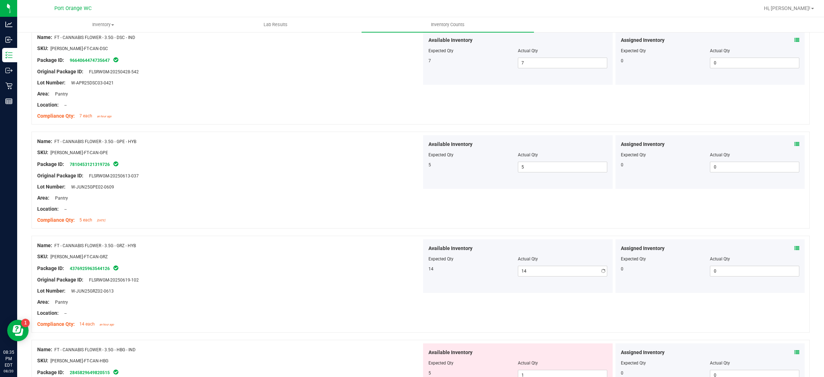
click at [473, 257] on div "Expected Qty" at bounding box center [472, 259] width 89 height 6
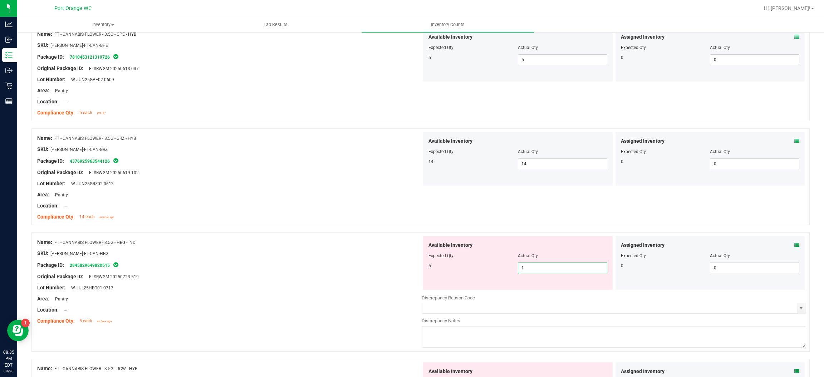
click at [546, 268] on span "1 1" at bounding box center [562, 267] width 89 height 11
click at [546, 268] on input "1" at bounding box center [562, 268] width 89 height 10
type input "5"
click at [384, 234] on div "Name: FT - CANNABIS FLOWER - 3.5G - HBG - IND SKU: [PERSON_NAME]-FT-CAN-HBG Pac…" at bounding box center [420, 291] width 778 height 119
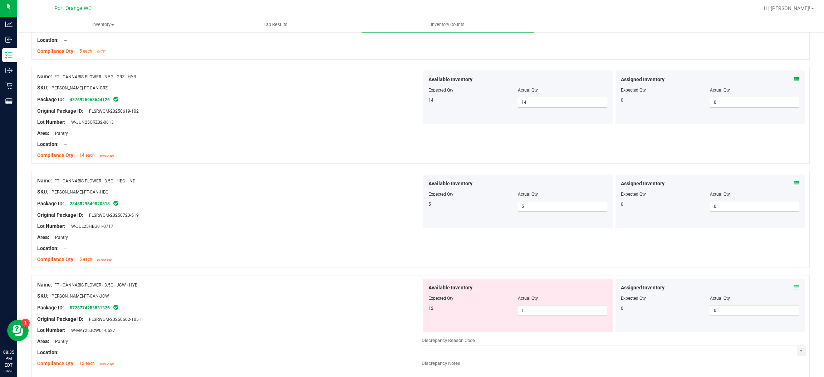
scroll to position [1447, 0]
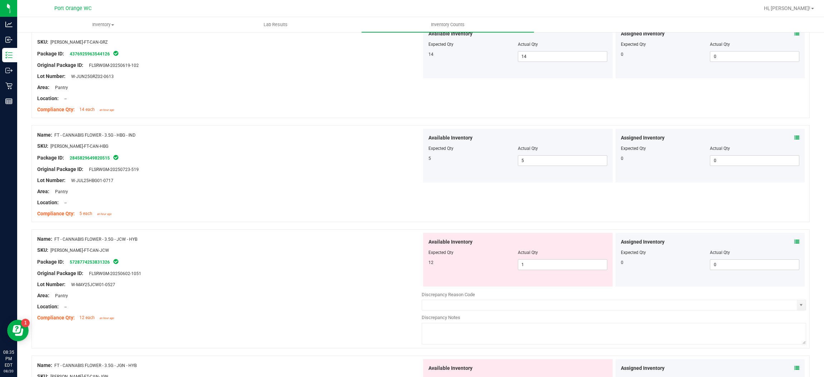
click at [545, 257] on div at bounding box center [517, 258] width 179 height 4
click at [544, 268] on span "1 1" at bounding box center [562, 264] width 89 height 11
type input "12"
click at [404, 216] on div "Compliance Qty: 5 each an hour ago" at bounding box center [229, 214] width 384 height 8
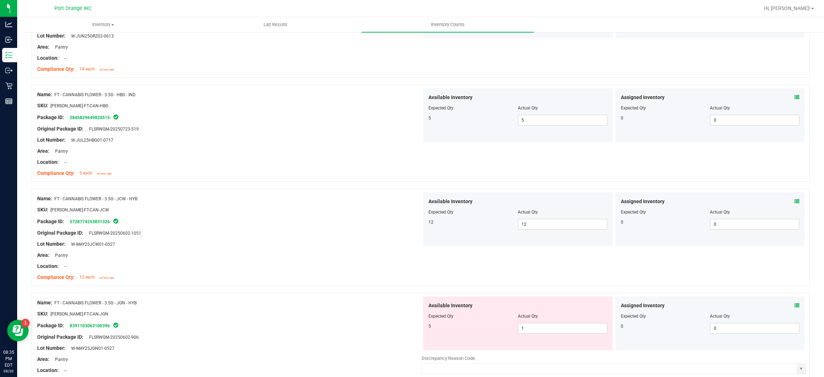
scroll to position [1555, 0]
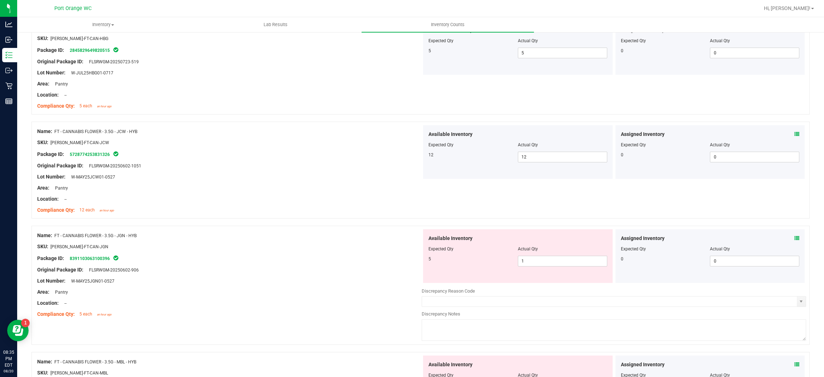
click at [545, 256] on div at bounding box center [517, 254] width 179 height 4
click at [543, 261] on span "1 1" at bounding box center [562, 261] width 89 height 11
click at [543, 261] on input "1" at bounding box center [562, 261] width 89 height 10
click at [541, 264] on input "4" at bounding box center [562, 261] width 89 height 10
drag, startPoint x: 541, startPoint y: 264, endPoint x: 390, endPoint y: 233, distance: 153.9
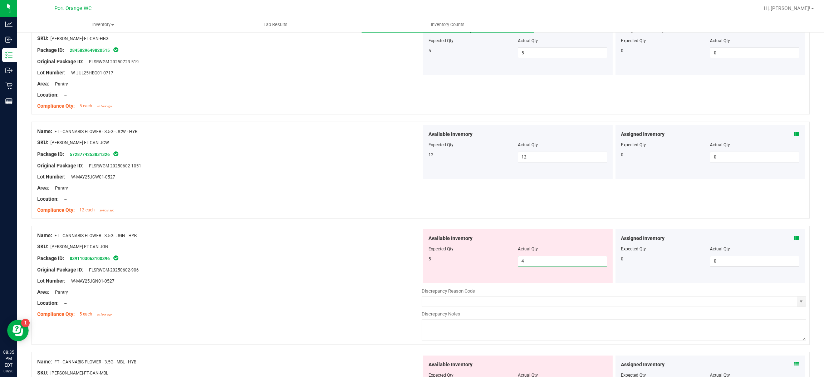
click at [537, 262] on input "4" at bounding box center [562, 261] width 89 height 10
type input "5"
drag, startPoint x: 390, startPoint y: 233, endPoint x: 405, endPoint y: 232, distance: 15.0
click at [391, 233] on div "Name: FT - CANNABIS FLOWER - 3.5G - JGN - HYB SKU: [PERSON_NAME]-FT-CAN-JGN Pac…" at bounding box center [229, 274] width 384 height 91
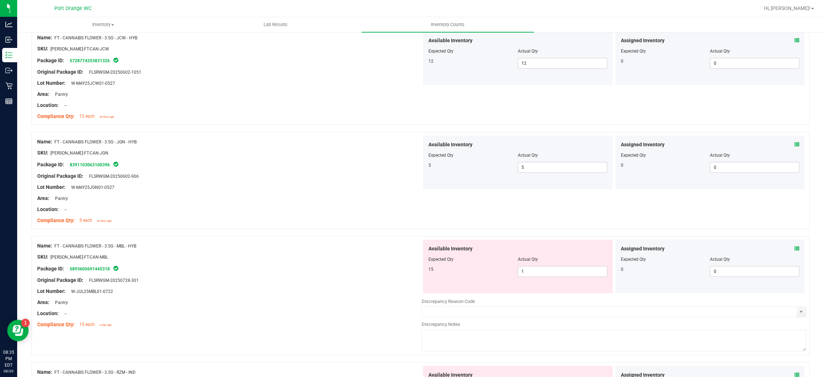
scroll to position [1716, 0]
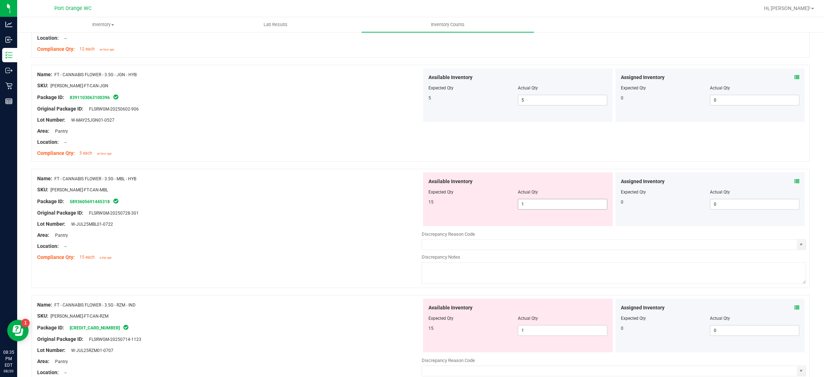
click at [533, 209] on span "1 1" at bounding box center [562, 204] width 89 height 11
type input "15"
drag, startPoint x: 396, startPoint y: 198, endPoint x: 413, endPoint y: 201, distance: 17.4
click at [400, 198] on div "Package ID: 5893605691445318" at bounding box center [229, 201] width 384 height 9
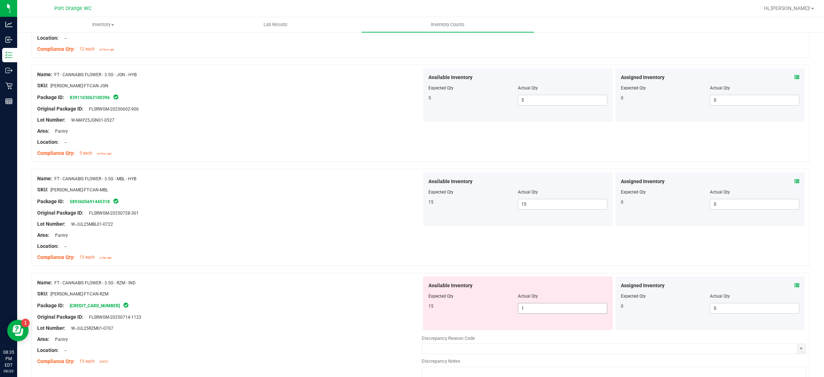
click at [542, 312] on span "1 1" at bounding box center [562, 308] width 89 height 11
type input "15"
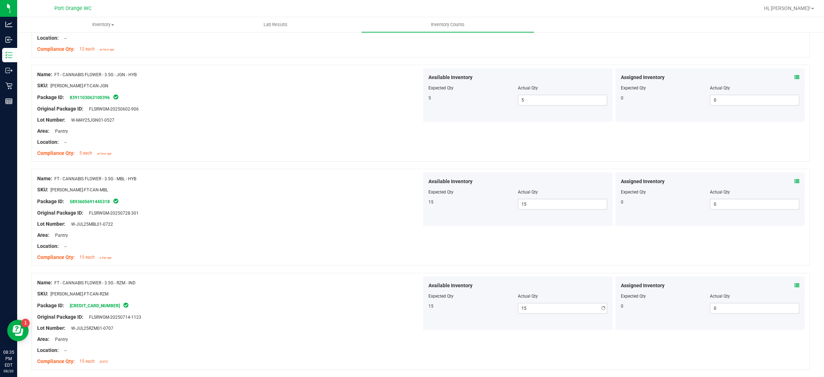
drag, startPoint x: 389, startPoint y: 275, endPoint x: 403, endPoint y: 276, distance: 14.0
click at [390, 275] on div "Name: FT - CANNABIS FLOWER - 3.5G - RZM - IND SKU: [PERSON_NAME]-FT-CAN-RZM Pac…" at bounding box center [420, 321] width 778 height 97
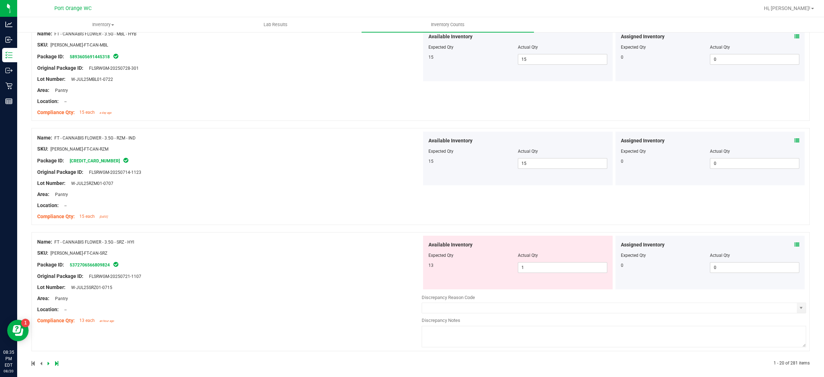
scroll to position [1868, 0]
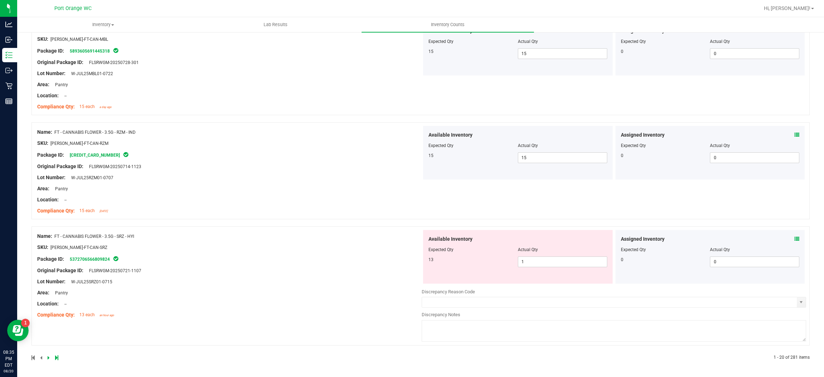
click at [538, 254] on div at bounding box center [517, 255] width 179 height 4
click at [538, 262] on span "1 1" at bounding box center [562, 261] width 89 height 11
type input "13"
click at [285, 222] on div "Name: FT - CANNABIS FLOWER - 3.5G - RZM - IND SKU: [PERSON_NAME]-FT-CAN-RZM Pac…" at bounding box center [420, 174] width 778 height 104
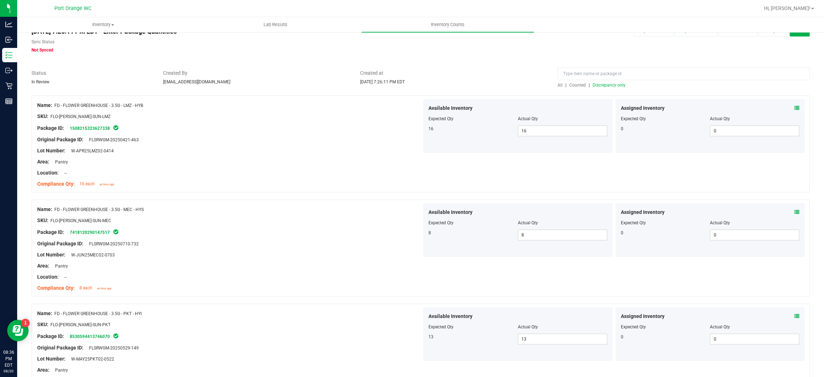
scroll to position [0, 0]
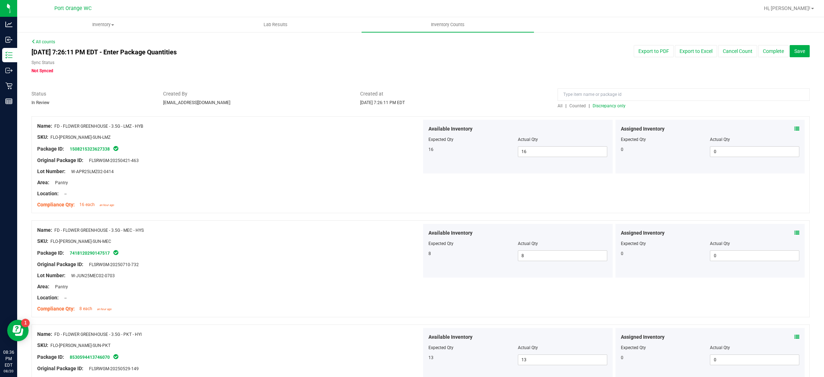
click at [612, 106] on span "Discrepancy only" at bounding box center [608, 105] width 33 height 5
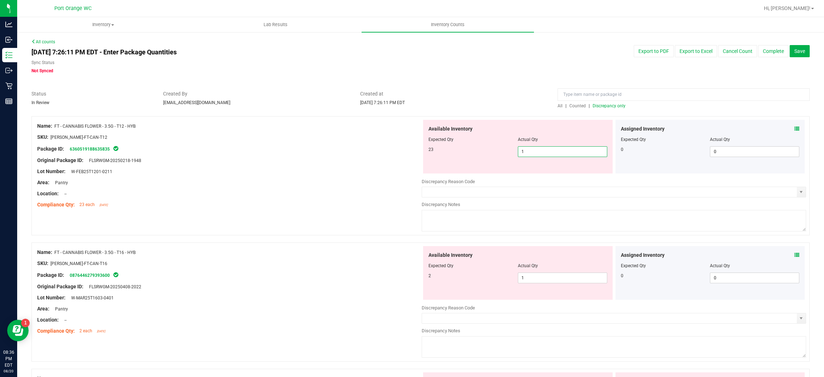
click at [529, 151] on span "1 1" at bounding box center [562, 151] width 89 height 11
click at [529, 150] on input "1" at bounding box center [562, 152] width 89 height 10
type input "23"
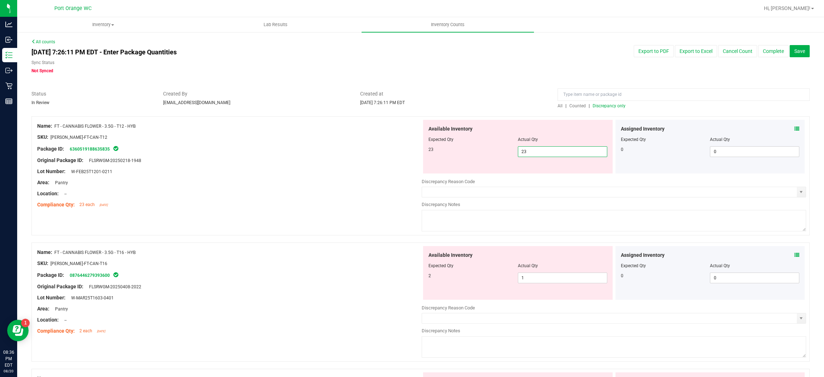
drag, startPoint x: 414, startPoint y: 164, endPoint x: 435, endPoint y: 168, distance: 21.5
click at [418, 163] on div "Name: FT - CANNABIS FLOWER - 3.5G - T12 - HYB SKU: [PERSON_NAME]-FT-CAN-T12 Pac…" at bounding box center [420, 175] width 778 height 119
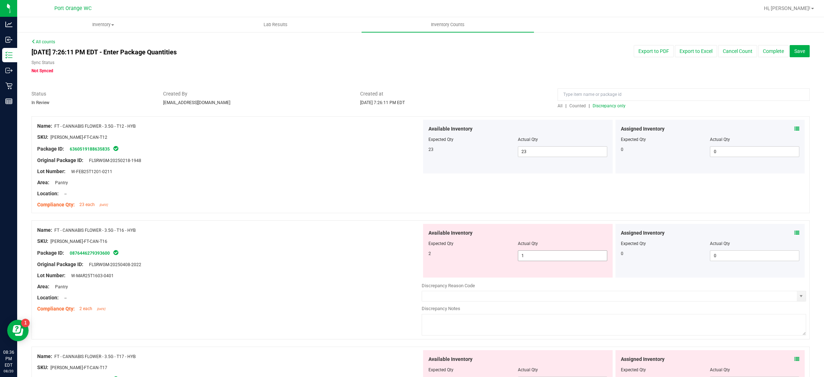
click at [533, 254] on span "1 1" at bounding box center [562, 255] width 89 height 11
click at [534, 254] on input "1" at bounding box center [562, 256] width 89 height 10
type input "2"
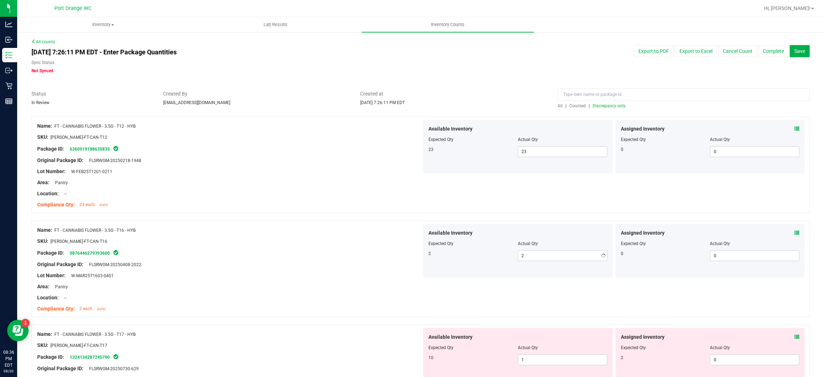
click at [334, 217] on div at bounding box center [420, 216] width 778 height 7
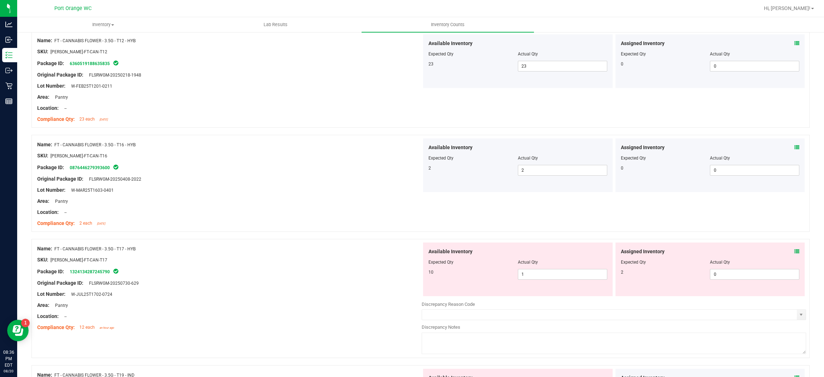
scroll to position [214, 0]
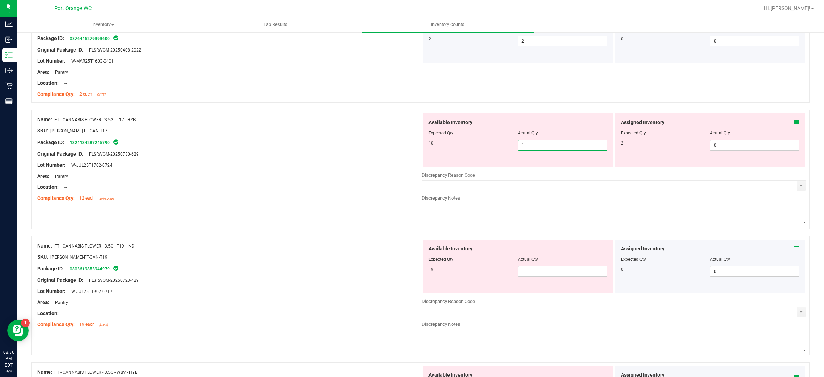
click at [545, 144] on span "1 1" at bounding box center [562, 145] width 89 height 11
type input "10"
drag, startPoint x: 737, startPoint y: 139, endPoint x: 737, endPoint y: 147, distance: 7.1
click at [737, 145] on span "0 0" at bounding box center [754, 145] width 89 height 11
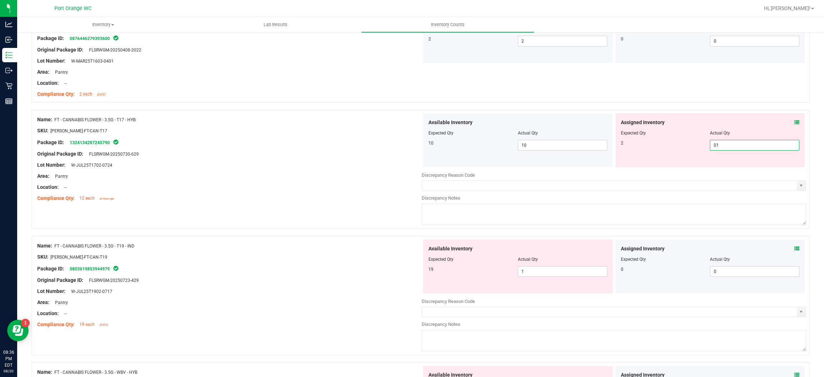
click at [737, 147] on input "01" at bounding box center [754, 145] width 89 height 10
type input "01"
type input "1"
click at [380, 154] on div "Original Package ID: FLSRWGM-20250730-629" at bounding box center [229, 154] width 384 height 8
drag, startPoint x: 728, startPoint y: 142, endPoint x: 526, endPoint y: 154, distance: 202.3
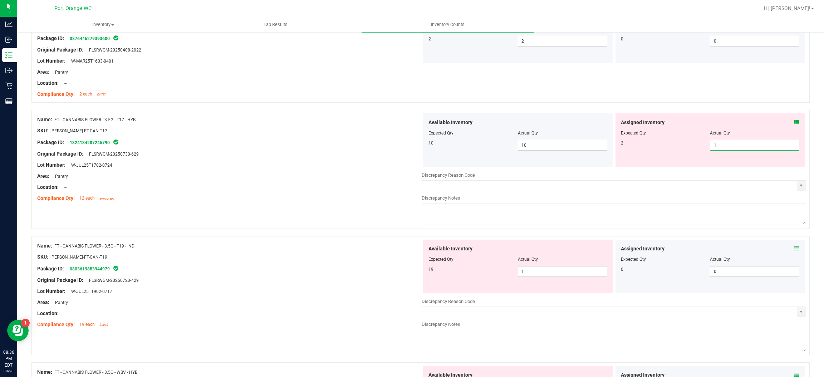
click at [728, 143] on span "1 1" at bounding box center [754, 145] width 89 height 11
type input "12"
drag, startPoint x: 374, startPoint y: 143, endPoint x: 377, endPoint y: 142, distance: 4.0
click at [373, 143] on div "Package ID: 1324134287245790" at bounding box center [229, 142] width 384 height 9
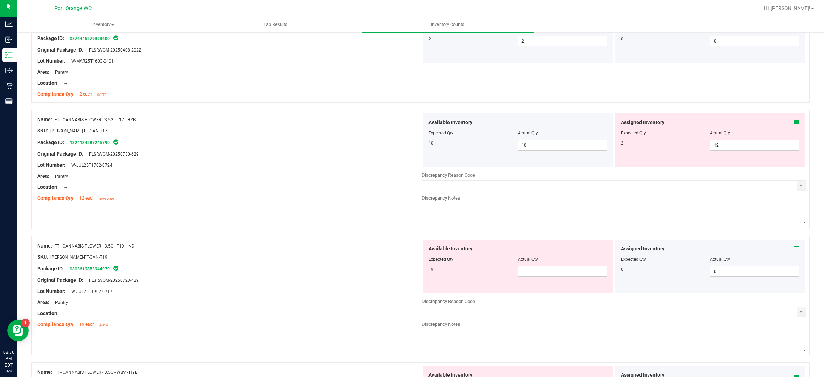
click at [730, 137] on div "Assigned Inventory Expected Qty Actual Qty 2 12 12" at bounding box center [709, 140] width 189 height 54
click at [729, 141] on span "12 12" at bounding box center [754, 145] width 89 height 11
click at [729, 141] on input "12" at bounding box center [754, 145] width 89 height 10
type input "2"
click at [462, 143] on div "10" at bounding box center [472, 143] width 89 height 6
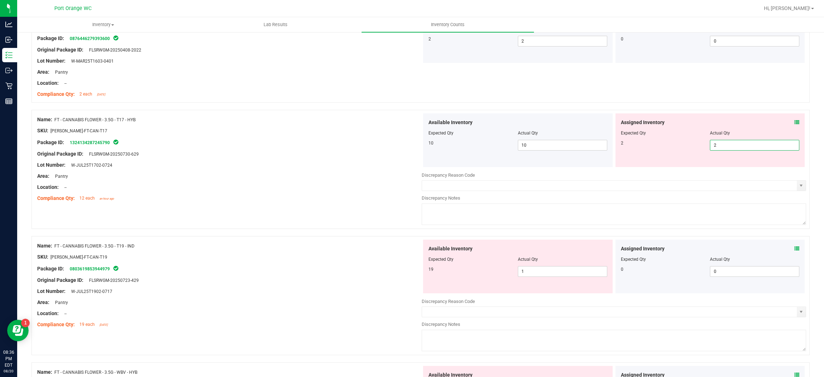
type input "2"
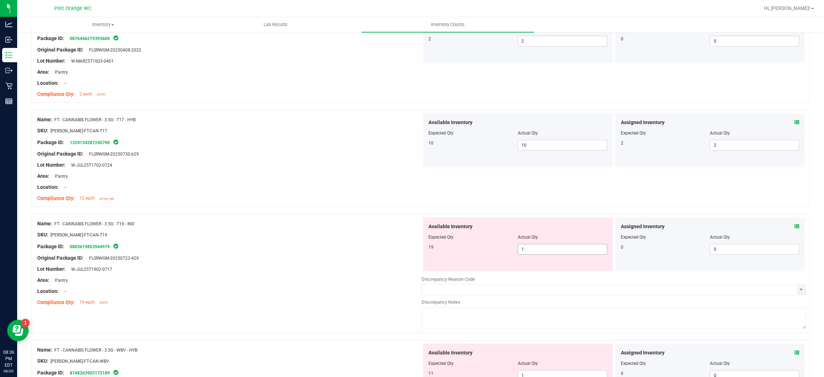
click at [582, 249] on span "1 1" at bounding box center [562, 249] width 89 height 11
type input "19"
drag, startPoint x: 379, startPoint y: 238, endPoint x: 410, endPoint y: 248, distance: 33.0
click at [379, 237] on div "SKU: [PERSON_NAME]-FT-CAN-T19" at bounding box center [229, 235] width 384 height 8
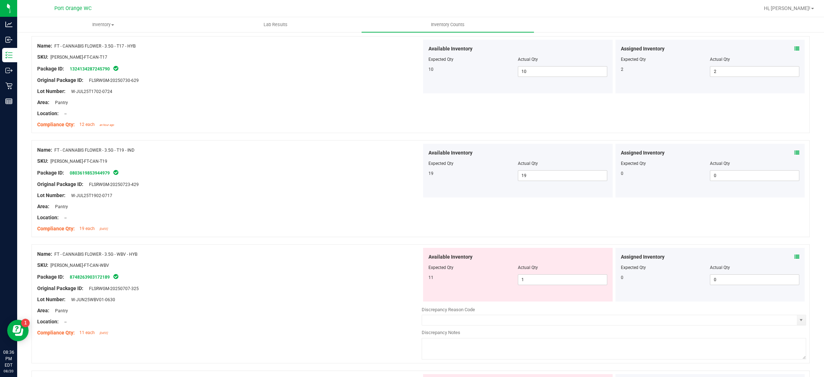
scroll to position [375, 0]
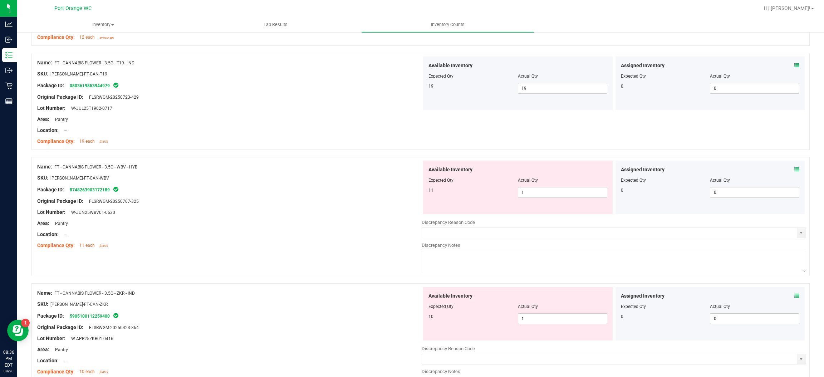
click at [557, 198] on div "Available Inventory Expected Qty Actual Qty 11 1 1" at bounding box center [517, 187] width 189 height 54
click at [531, 186] on div at bounding box center [517, 185] width 179 height 4
click at [527, 194] on span "1 1" at bounding box center [562, 192] width 89 height 11
type input "11"
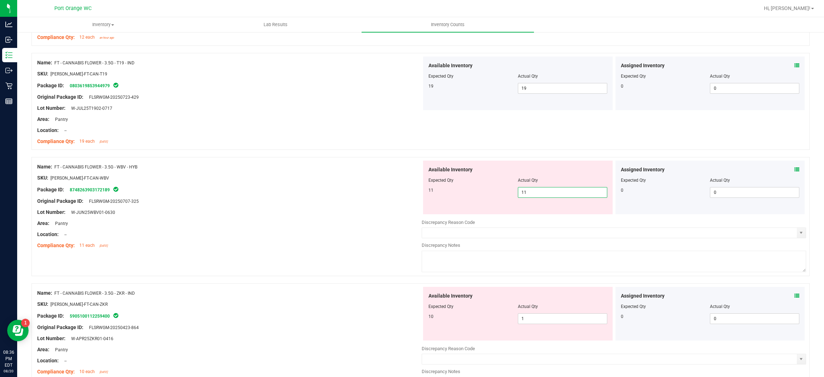
click at [308, 209] on div "Lot Number: W-JUN25WBV01-0630" at bounding box center [229, 212] width 384 height 8
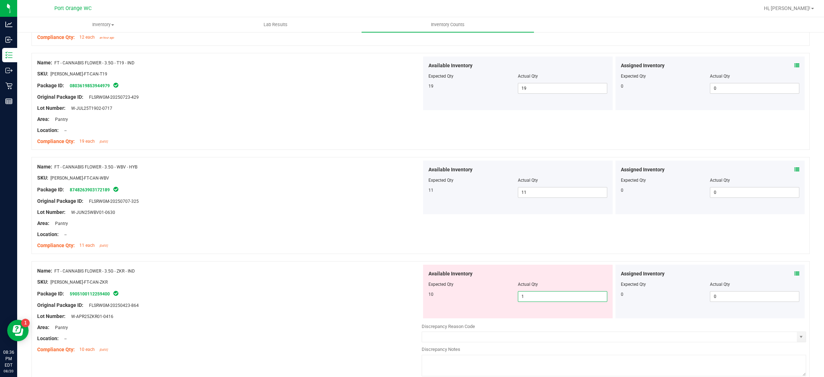
click at [522, 297] on span "1 1" at bounding box center [562, 296] width 89 height 11
type input "10"
click at [436, 265] on div "Available Inventory Expected Qty Actual Qty 10 10 10" at bounding box center [517, 292] width 189 height 54
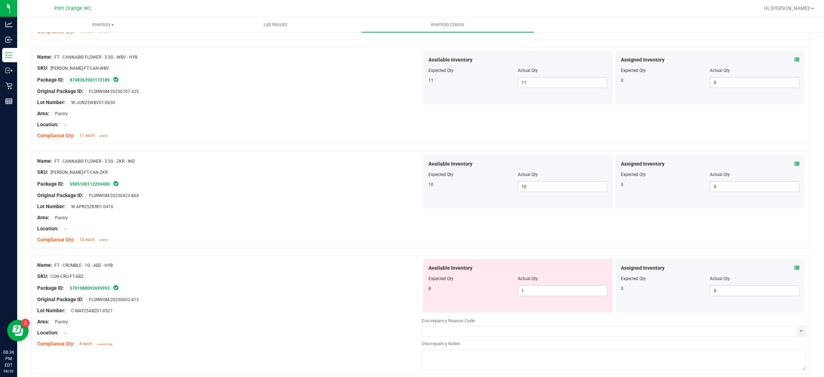
scroll to position [536, 0]
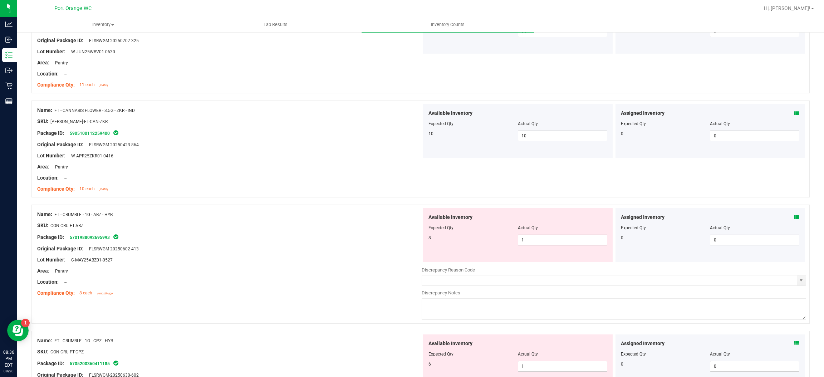
click at [557, 239] on span "1 1" at bounding box center [562, 239] width 89 height 11
click at [557, 239] on input "1" at bounding box center [562, 240] width 89 height 10
type input "8"
drag, startPoint x: 422, startPoint y: 256, endPoint x: 456, endPoint y: 258, distance: 34.0
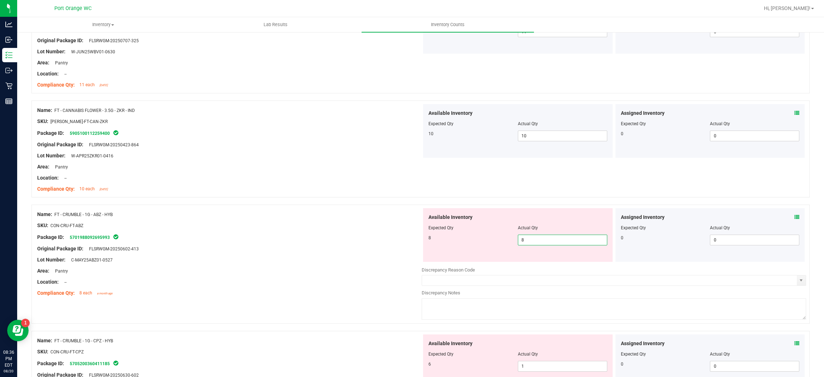
click at [427, 253] on div "Available Inventory Expected Qty Actual Qty 8 8 8" at bounding box center [517, 235] width 189 height 54
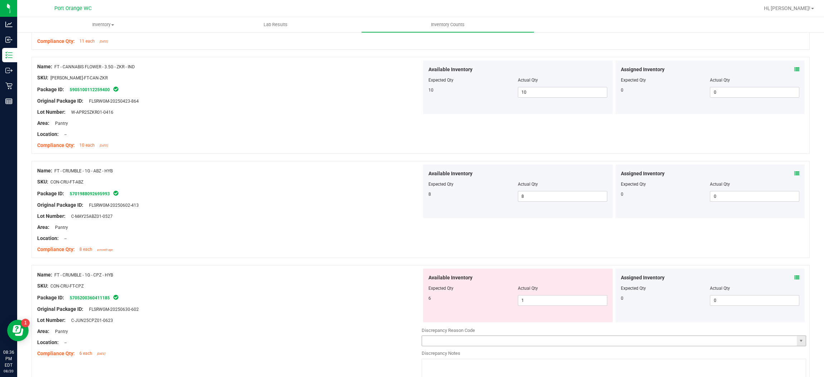
scroll to position [643, 0]
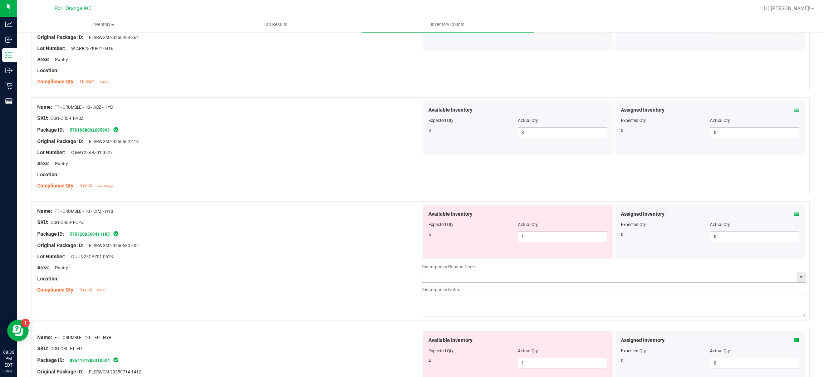
click at [539, 252] on div "Available Inventory Expected Qty Actual Qty 6 1 1" at bounding box center [517, 232] width 189 height 54
click at [541, 238] on span "1 1" at bounding box center [562, 236] width 89 height 11
click at [541, 238] on input "1" at bounding box center [562, 237] width 89 height 10
type input "6"
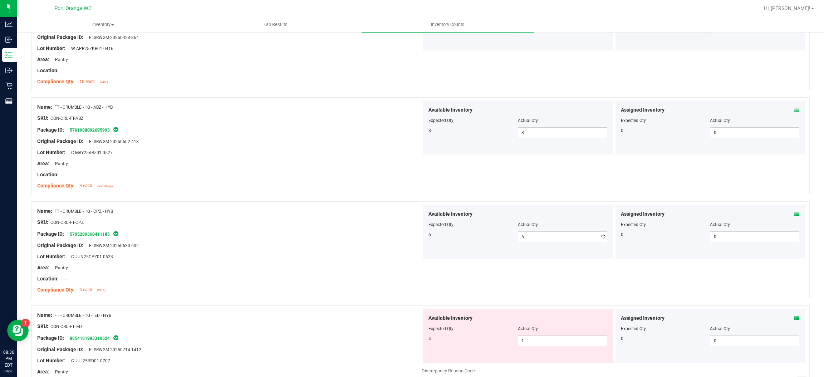
click at [357, 253] on div "Lot Number: C-JUN25CPZ01-0623" at bounding box center [229, 257] width 384 height 8
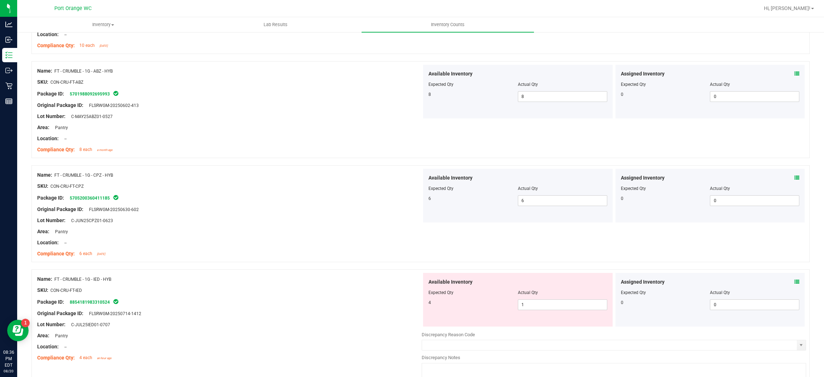
scroll to position [751, 0]
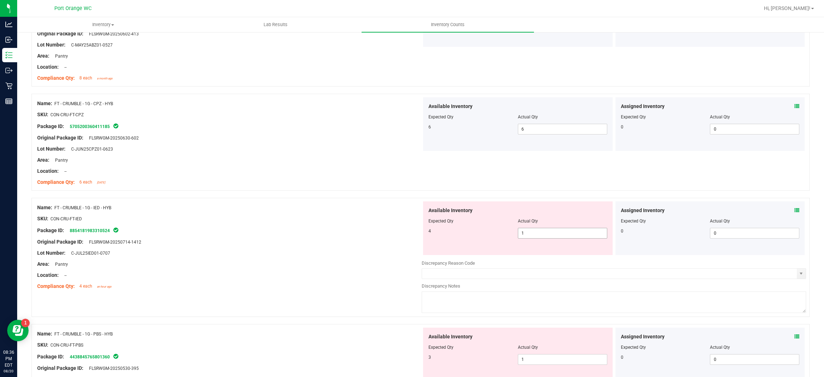
drag, startPoint x: 550, startPoint y: 244, endPoint x: 552, endPoint y: 234, distance: 10.9
click at [552, 243] on div "Available Inventory Expected Qty Actual Qty 4 1 1" at bounding box center [517, 228] width 189 height 54
click at [552, 234] on span "1 1" at bounding box center [562, 233] width 89 height 11
click at [552, 234] on input "1" at bounding box center [562, 233] width 89 height 10
type input "4"
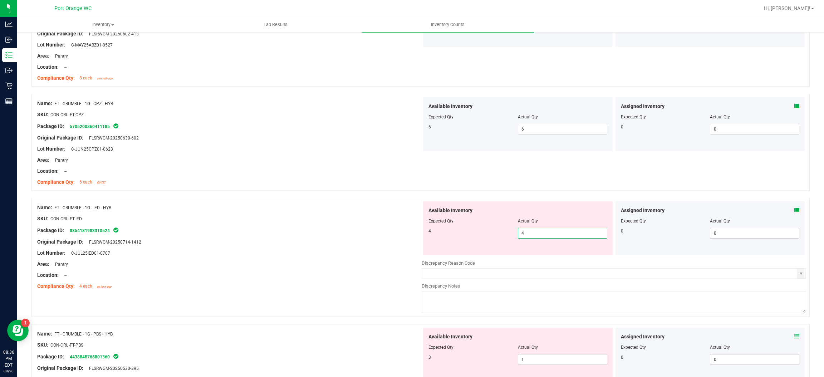
type input "4"
drag, startPoint x: 233, startPoint y: 251, endPoint x: 247, endPoint y: 249, distance: 14.1
click at [239, 250] on div "Lot Number: C-JUL25IED01-0707" at bounding box center [229, 253] width 384 height 8
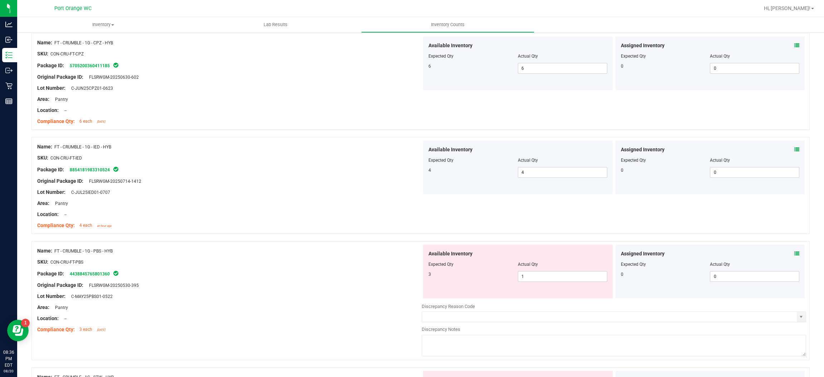
scroll to position [858, 0]
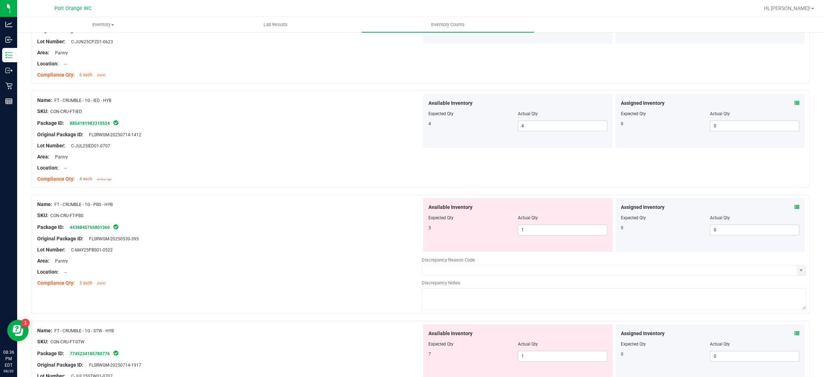
click at [539, 238] on div "Available Inventory Expected Qty Actual Qty 3 1 1" at bounding box center [517, 225] width 189 height 54
click at [537, 229] on span "1 1" at bounding box center [562, 229] width 89 height 11
click at [537, 229] on input "1" at bounding box center [562, 230] width 89 height 10
type input "3"
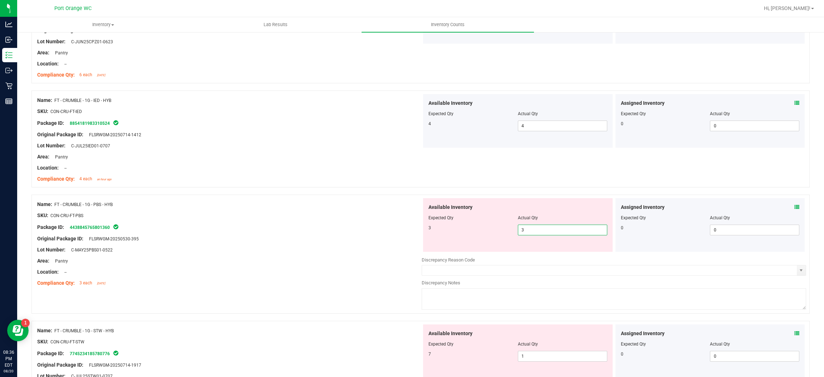
click at [375, 227] on div "Package ID: 4438845765801360" at bounding box center [229, 227] width 384 height 9
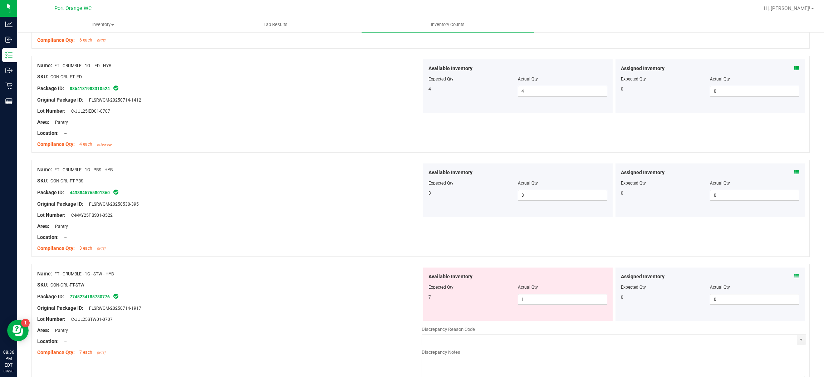
scroll to position [911, 0]
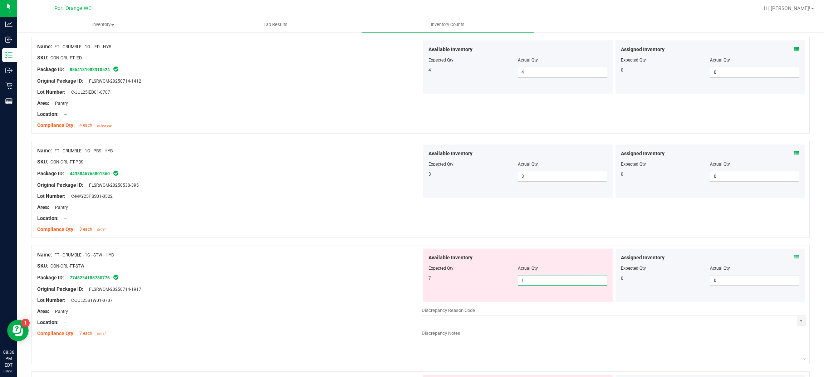
click at [541, 282] on span "1 1" at bounding box center [562, 280] width 89 height 11
click at [541, 282] on input "1" at bounding box center [562, 280] width 89 height 10
type input "7"
click at [319, 259] on div "Name: FT - CRUMBLE - 1G - STW - HYB SKU: CON-CRU-FT-STW Package ID: 77452341857…" at bounding box center [229, 293] width 384 height 91
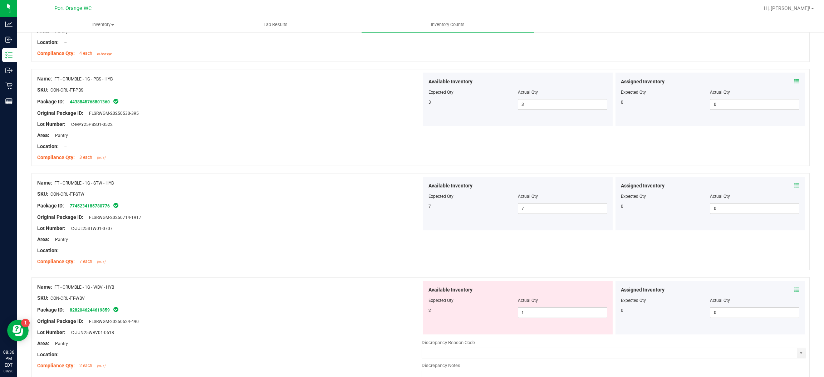
scroll to position [1072, 0]
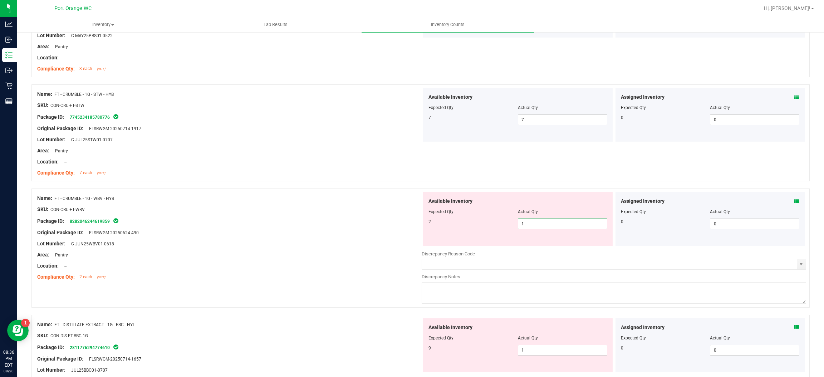
click at [520, 225] on span "1 1" at bounding box center [562, 223] width 89 height 11
click at [520, 225] on input "1" at bounding box center [562, 224] width 89 height 10
drag, startPoint x: 402, startPoint y: 206, endPoint x: 417, endPoint y: 207, distance: 15.1
click at [402, 205] on div at bounding box center [229, 204] width 384 height 4
click at [559, 226] on span "1 1" at bounding box center [562, 223] width 89 height 11
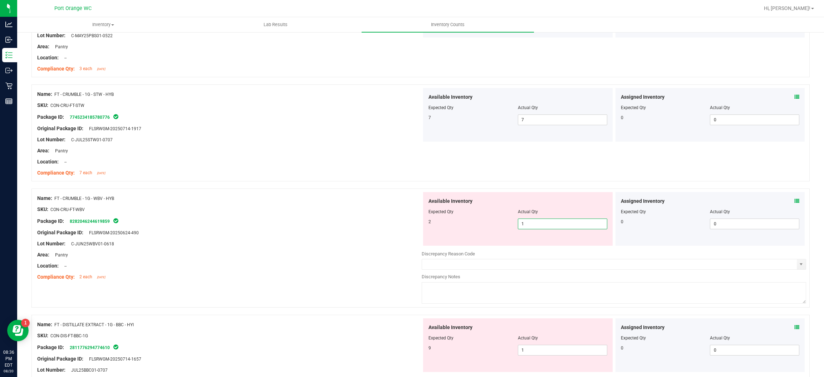
drag, startPoint x: 559, startPoint y: 226, endPoint x: 409, endPoint y: 232, distance: 150.2
click at [548, 226] on input "1" at bounding box center [562, 224] width 89 height 10
type input "2"
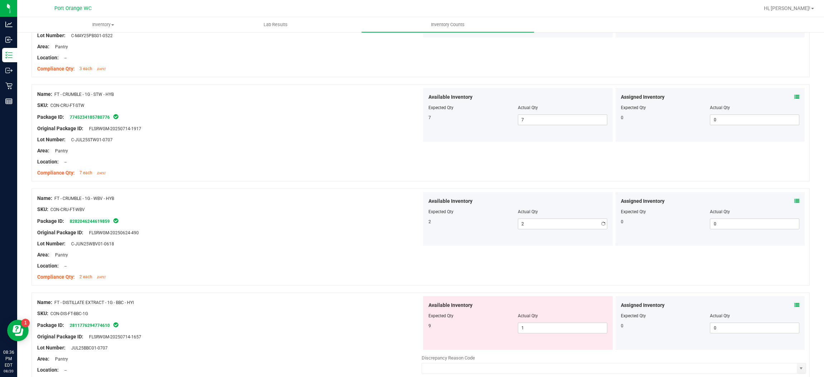
drag, startPoint x: 382, startPoint y: 237, endPoint x: 408, endPoint y: 255, distance: 31.5
click at [386, 235] on div "Name: FT - CRUMBLE - 1G - WBV - HYB SKU: CON-CRU-FT-WBV Package ID: 82820462446…" at bounding box center [229, 237] width 384 height 91
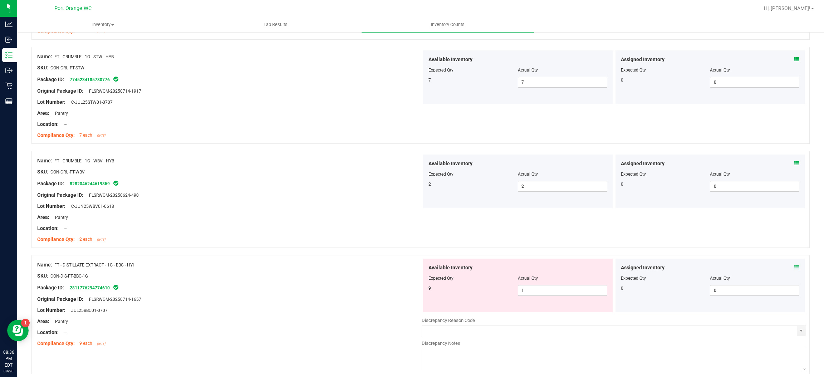
scroll to position [1126, 0]
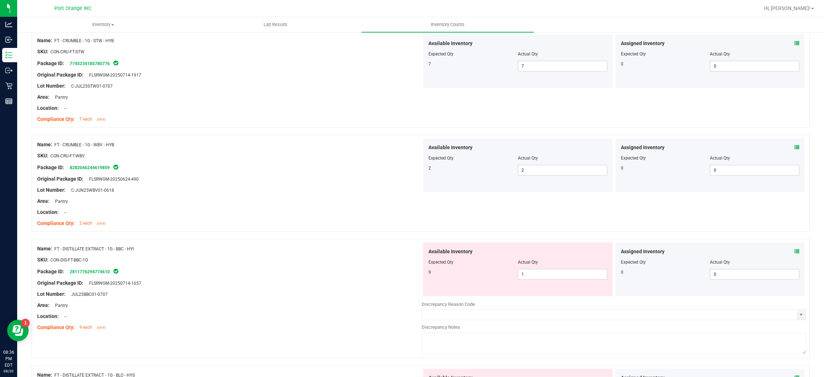
drag, startPoint x: 536, startPoint y: 265, endPoint x: 540, endPoint y: 269, distance: 6.1
click at [537, 265] on div "Actual Qty" at bounding box center [562, 262] width 89 height 6
click at [541, 275] on span "1 1" at bounding box center [562, 274] width 89 height 11
drag, startPoint x: 541, startPoint y: 275, endPoint x: 368, endPoint y: 272, distance: 173.0
click at [537, 273] on input "1" at bounding box center [562, 274] width 89 height 10
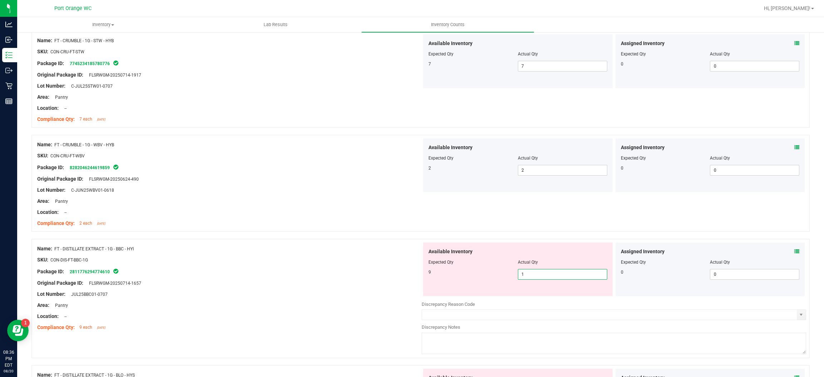
type input "9"
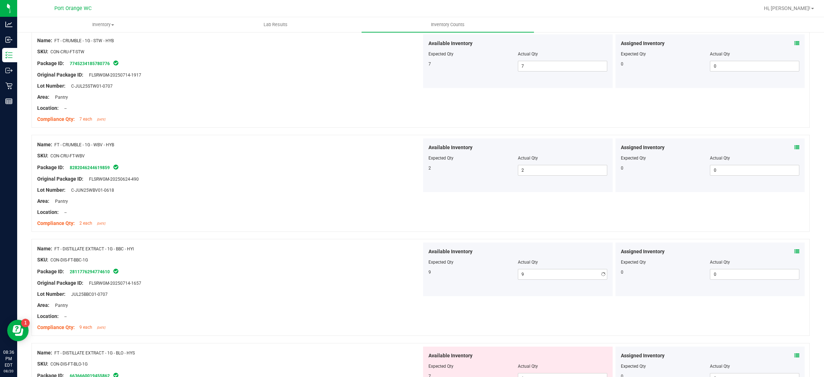
drag, startPoint x: 348, startPoint y: 276, endPoint x: 366, endPoint y: 268, distance: 19.8
click at [355, 272] on div "Name: FT - DISTILLATE EXTRACT - 1G - BBC - HYI SKU: CON-DIS-FT-BBC-1G Package I…" at bounding box center [229, 287] width 384 height 91
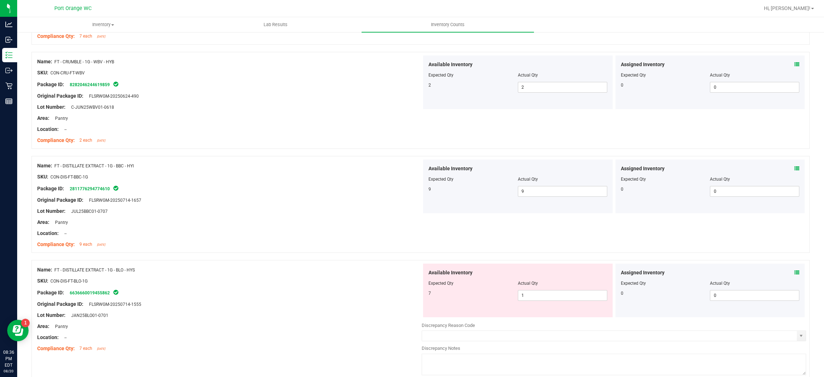
scroll to position [1286, 0]
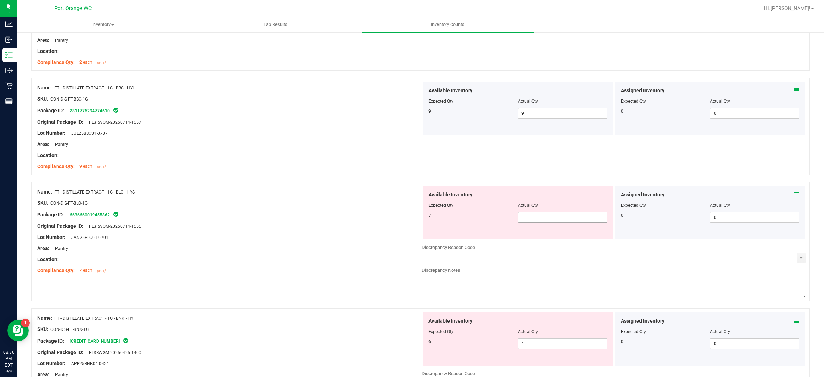
click at [527, 218] on span "1 1" at bounding box center [562, 217] width 89 height 11
click at [527, 218] on input "1" at bounding box center [562, 217] width 89 height 10
type input "7"
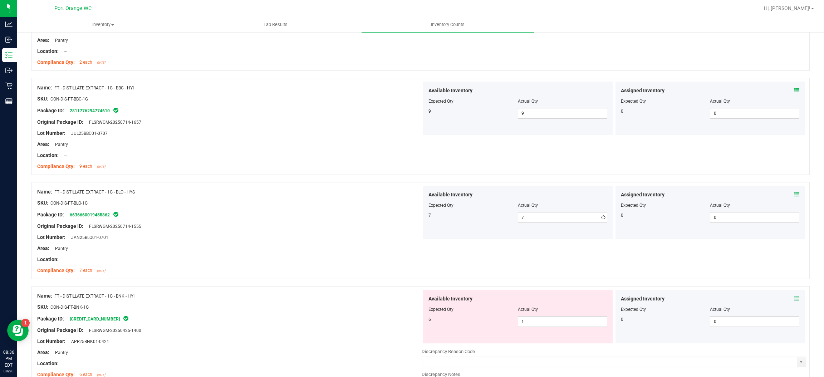
click at [417, 227] on div "Name: FT - DISTILLATE EXTRACT - 1G - BLO - HYS SKU: CON-DIS-FT-BLO-1G Package I…" at bounding box center [420, 230] width 778 height 97
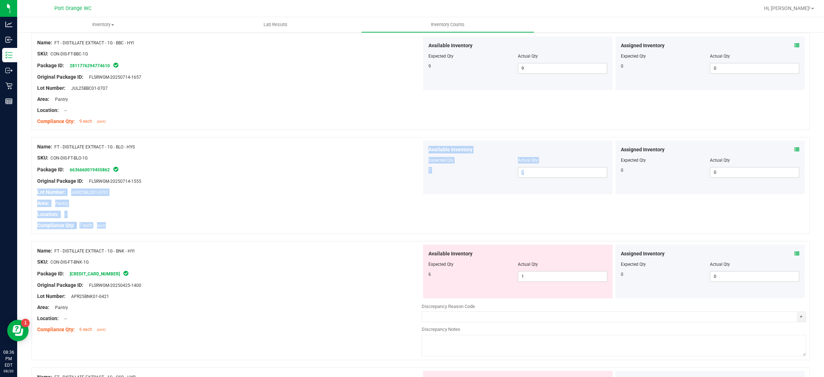
scroll to position [1394, 0]
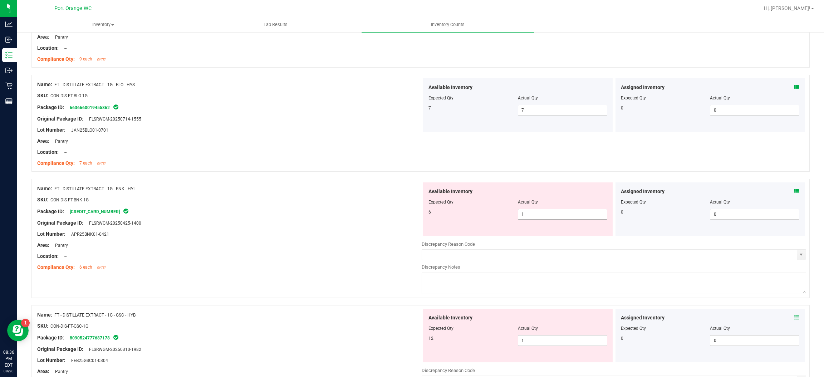
click at [572, 219] on span "1 1" at bounding box center [562, 214] width 89 height 11
drag, startPoint x: 572, startPoint y: 219, endPoint x: 464, endPoint y: 212, distance: 107.8
click at [565, 222] on div "Available Inventory Expected Qty Actual Qty 6 1 1" at bounding box center [517, 209] width 189 height 54
type input "6"
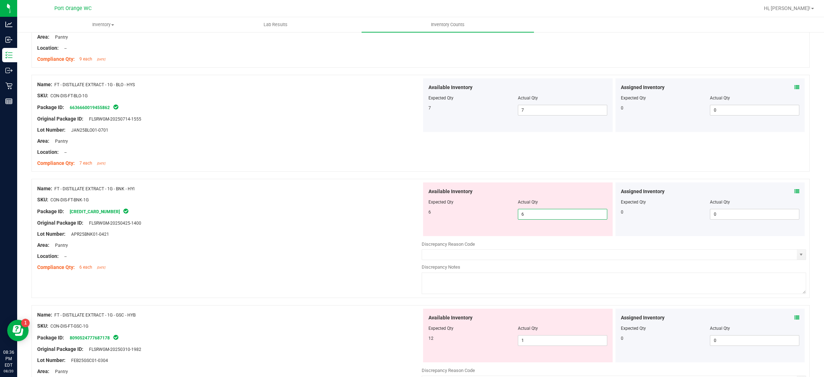
drag, startPoint x: 411, startPoint y: 200, endPoint x: 417, endPoint y: 200, distance: 6.4
click at [414, 200] on div "SKU: CON-DIS-FT-BNK-1G" at bounding box center [229, 200] width 384 height 8
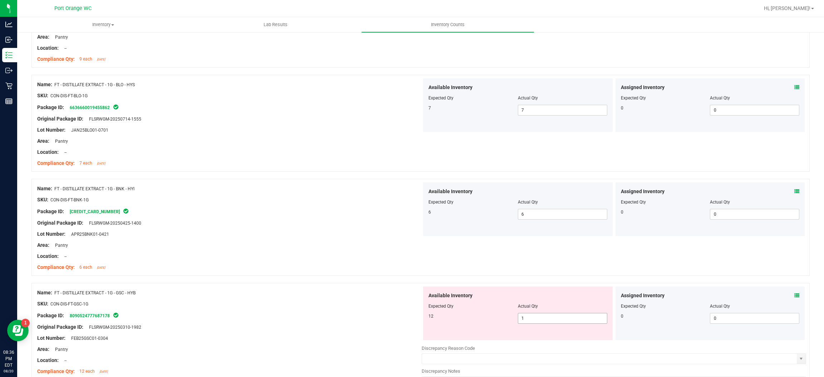
click at [539, 321] on span "1 1" at bounding box center [562, 318] width 89 height 11
type input "12"
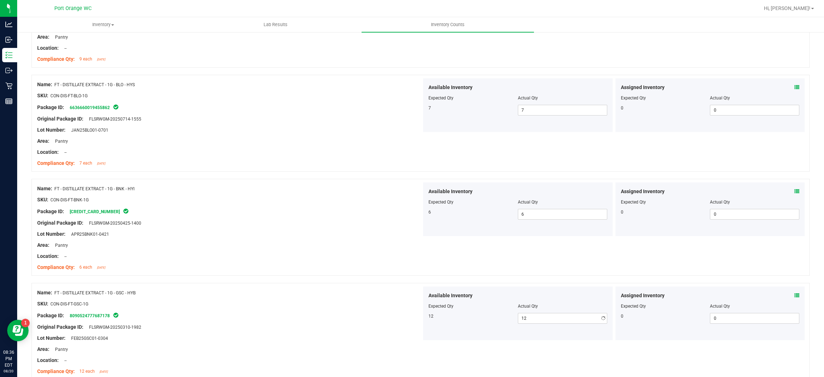
drag, startPoint x: 406, startPoint y: 268, endPoint x: 420, endPoint y: 267, distance: 13.6
click at [407, 267] on div "Compliance Qty: 6 each [DATE]" at bounding box center [229, 267] width 384 height 8
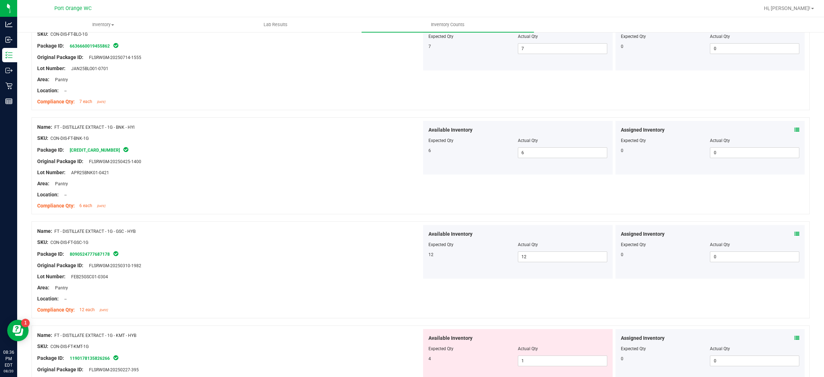
scroll to position [1501, 0]
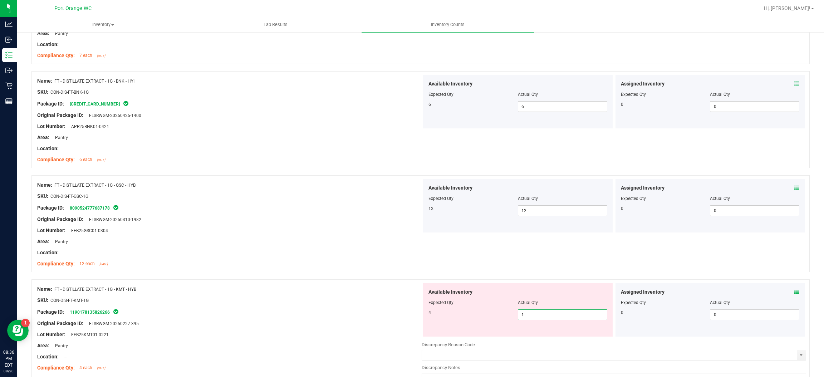
click at [550, 317] on span "1 1" at bounding box center [562, 314] width 89 height 11
click at [548, 315] on input "1" at bounding box center [562, 315] width 89 height 10
type input "14"
click at [397, 285] on div "Name: FT - DISTILLATE EXTRACT - 1G - KMT - HYB SKU: CON-DIS-FT-KMT-1G Package I…" at bounding box center [229, 328] width 384 height 91
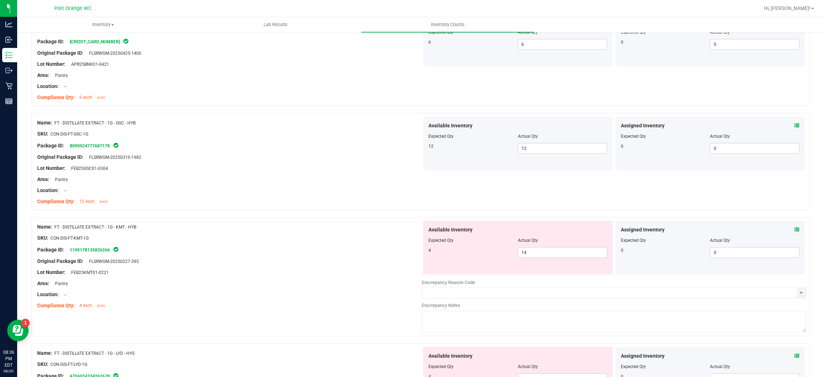
scroll to position [1608, 0]
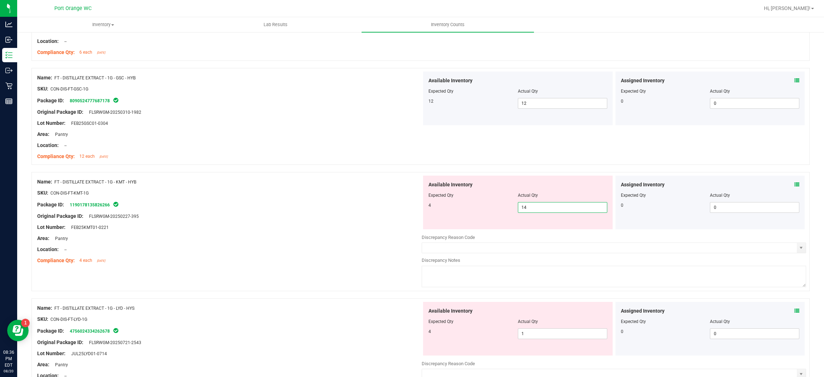
click at [567, 210] on span "14 14" at bounding box center [562, 207] width 89 height 11
click at [567, 209] on input "14" at bounding box center [562, 207] width 89 height 10
type input "4"
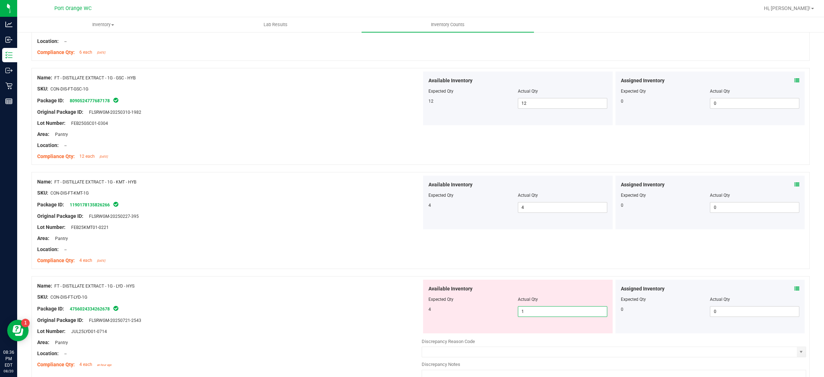
click at [547, 314] on span "1 1" at bounding box center [562, 311] width 89 height 11
drag, startPoint x: 547, startPoint y: 314, endPoint x: 499, endPoint y: 305, distance: 48.8
click at [547, 314] on input "1" at bounding box center [562, 311] width 89 height 10
type input "4"
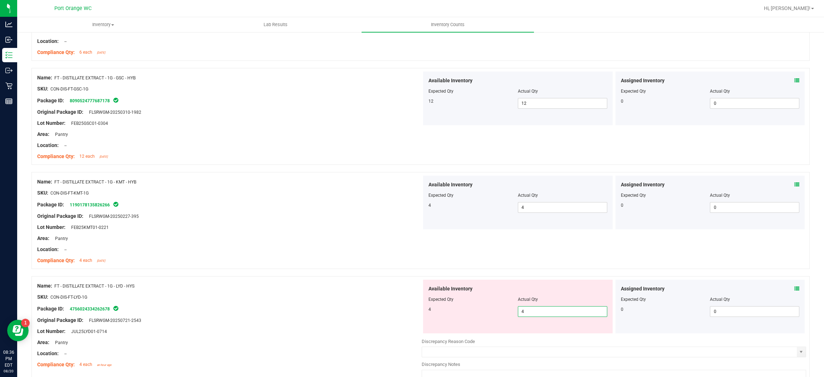
click at [288, 270] on div at bounding box center [420, 272] width 778 height 7
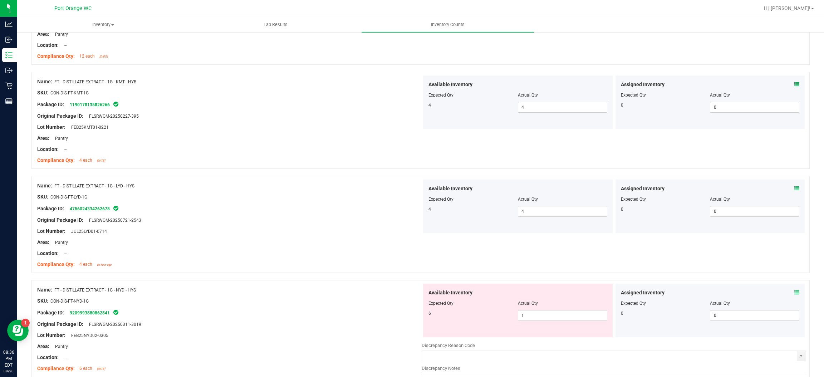
scroll to position [1716, 0]
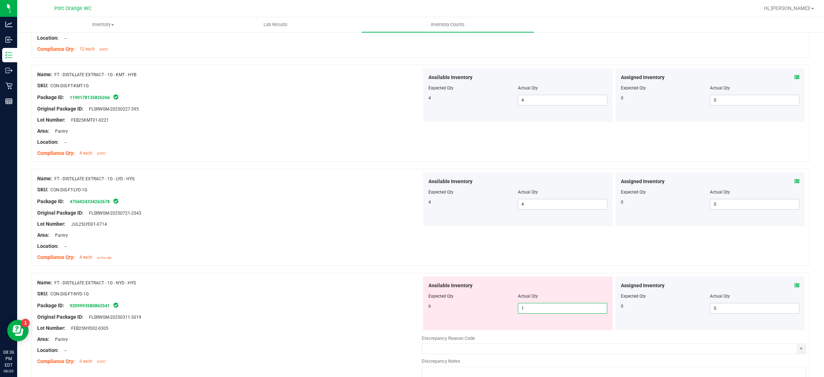
click at [518, 310] on span "1 1" at bounding box center [562, 308] width 89 height 11
drag, startPoint x: 515, startPoint y: 310, endPoint x: 500, endPoint y: 300, distance: 18.0
click at [518, 309] on input "1" at bounding box center [562, 308] width 89 height 10
type input "4"
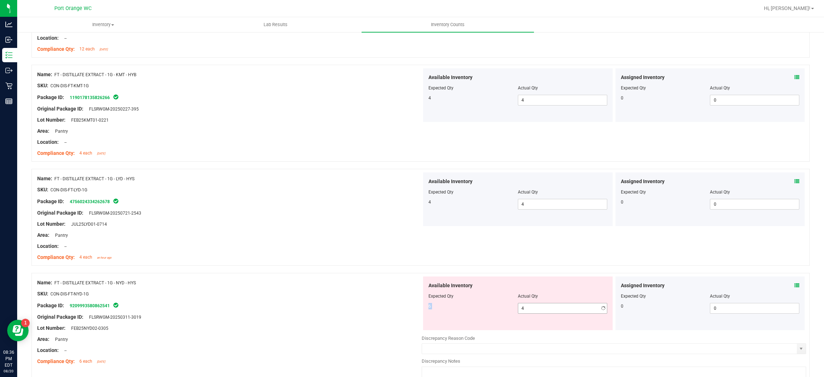
drag, startPoint x: 535, startPoint y: 304, endPoint x: 534, endPoint y: 310, distance: 5.4
click at [534, 308] on div "Available Inventory Expected Qty Actual Qty 6 4 4" at bounding box center [517, 303] width 189 height 54
click at [535, 310] on span "4 4" at bounding box center [562, 308] width 89 height 11
drag, startPoint x: 535, startPoint y: 310, endPoint x: 397, endPoint y: 285, distance: 139.9
click at [534, 310] on input "4" at bounding box center [562, 308] width 89 height 10
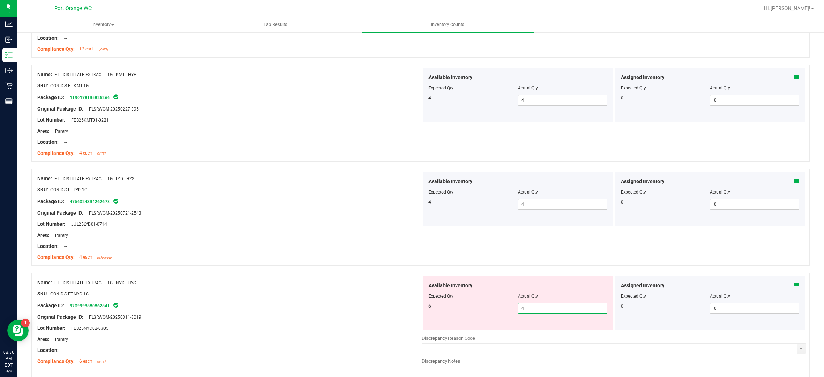
type input "6"
click at [340, 281] on div "Name: FT - DISTILLATE EXTRACT - 1G - NYD - HYS" at bounding box center [229, 283] width 384 height 8
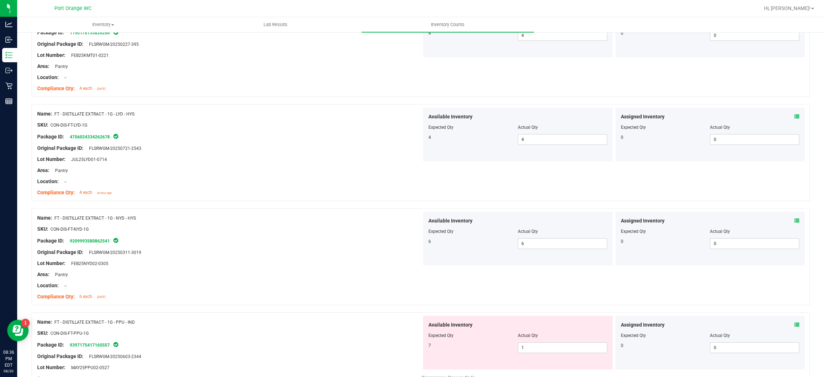
scroll to position [1868, 0]
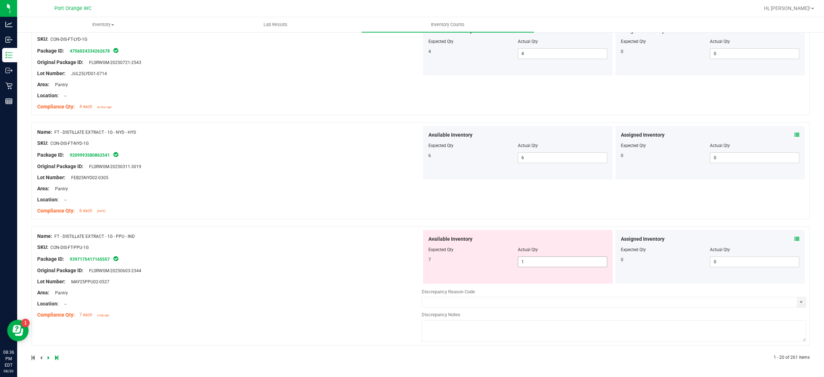
click at [529, 261] on span "1 1" at bounding box center [562, 261] width 89 height 11
click at [529, 261] on input "1" at bounding box center [562, 262] width 89 height 10
click at [520, 255] on div at bounding box center [517, 255] width 179 height 4
click at [540, 261] on span "1 1" at bounding box center [562, 261] width 89 height 11
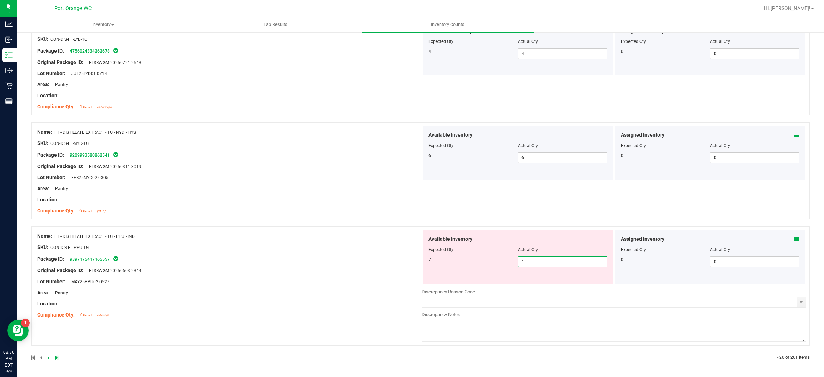
click at [540, 261] on input "1" at bounding box center [562, 262] width 89 height 10
type input "7"
click at [333, 252] on div "Name: FT - DISTILLATE EXTRACT - 1G - PPU - IND SKU: CON-DIS-FT-PPU-1G Package I…" at bounding box center [229, 275] width 384 height 91
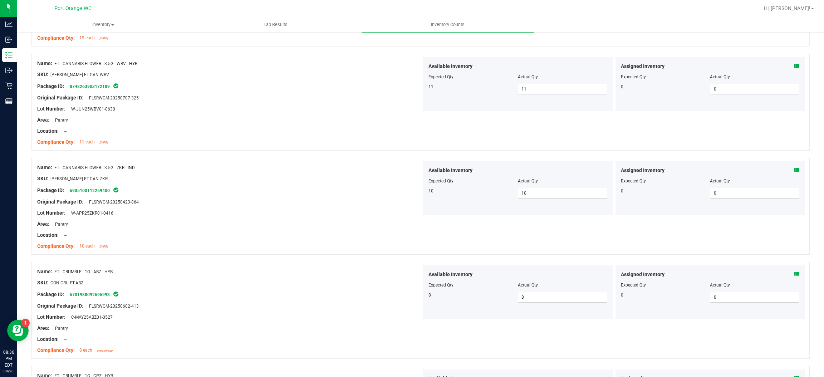
scroll to position [0, 0]
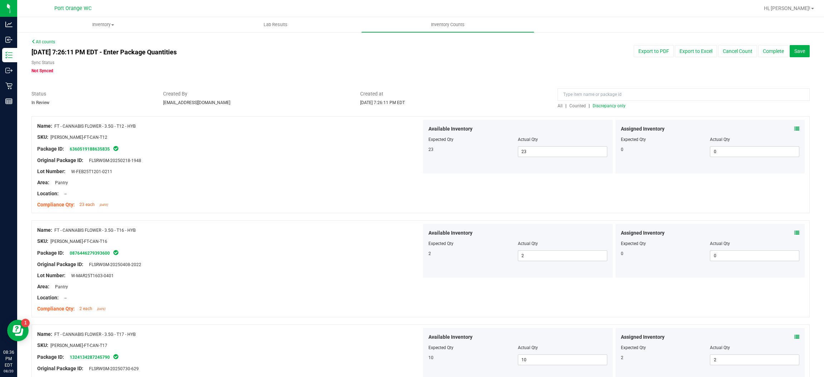
drag, startPoint x: 593, startPoint y: 109, endPoint x: 599, endPoint y: 104, distance: 7.6
click at [599, 104] on span "Discrepancy only" at bounding box center [608, 105] width 33 height 5
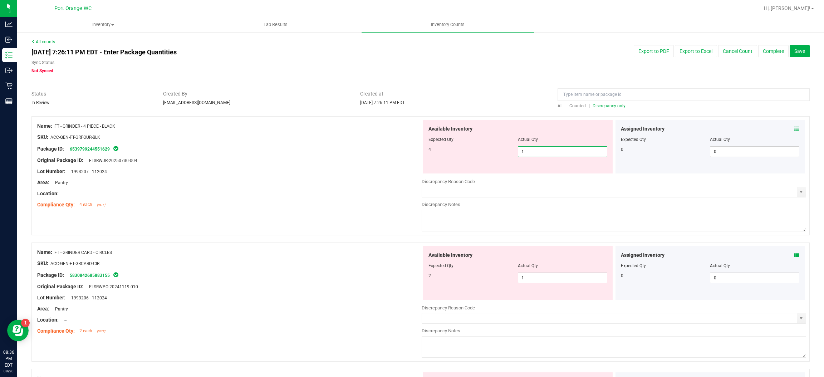
click at [545, 153] on span "1 1" at bounding box center [562, 151] width 89 height 11
click at [545, 153] on input "1" at bounding box center [562, 152] width 89 height 10
type input "4"
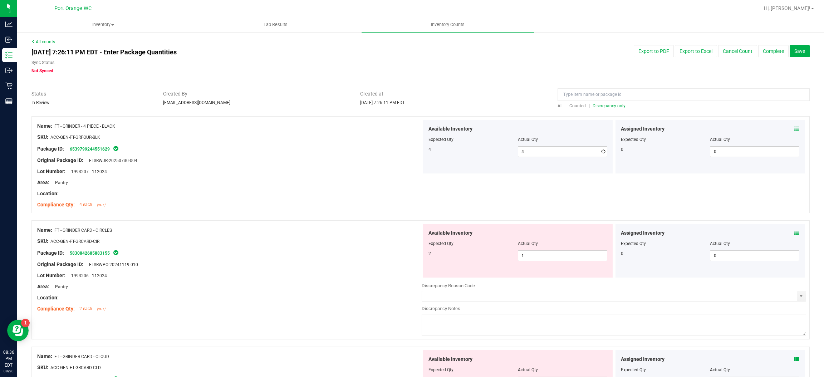
drag, startPoint x: 307, startPoint y: 169, endPoint x: 420, endPoint y: 182, distance: 113.8
click at [307, 169] on div "Lot Number: 1993207 - 112024" at bounding box center [229, 172] width 384 height 8
click at [559, 256] on span "1 1" at bounding box center [562, 255] width 89 height 11
click at [546, 257] on input "1" at bounding box center [562, 256] width 89 height 10
drag, startPoint x: 546, startPoint y: 257, endPoint x: 376, endPoint y: 257, distance: 169.4
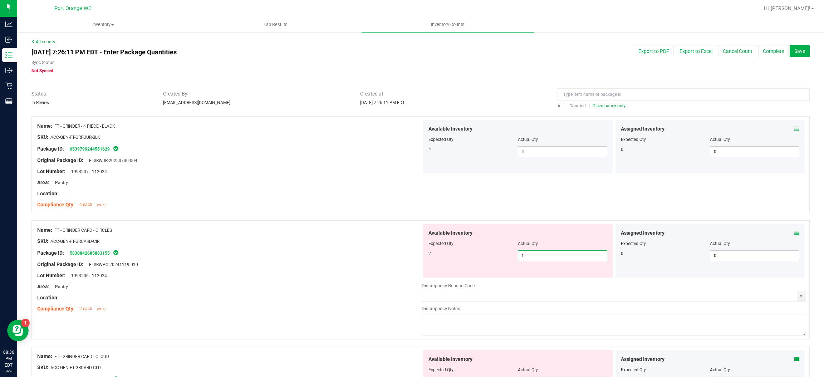
click at [544, 258] on input "1" at bounding box center [562, 256] width 89 height 10
type input "2"
drag, startPoint x: 346, startPoint y: 251, endPoint x: 366, endPoint y: 255, distance: 20.5
click at [346, 251] on div "Package ID: 5830842685883155" at bounding box center [229, 252] width 384 height 9
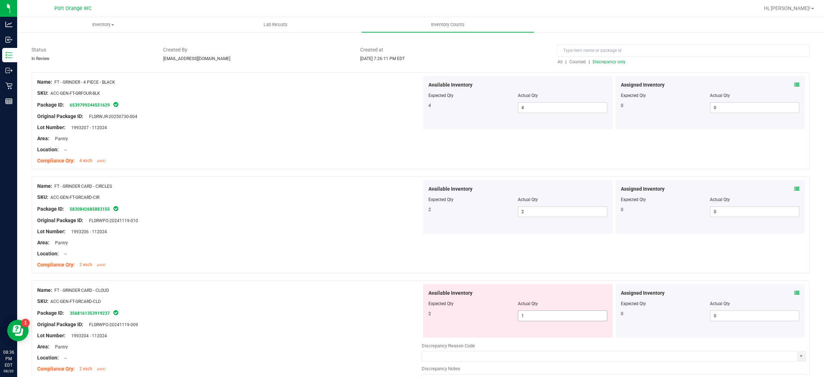
scroll to position [107, 0]
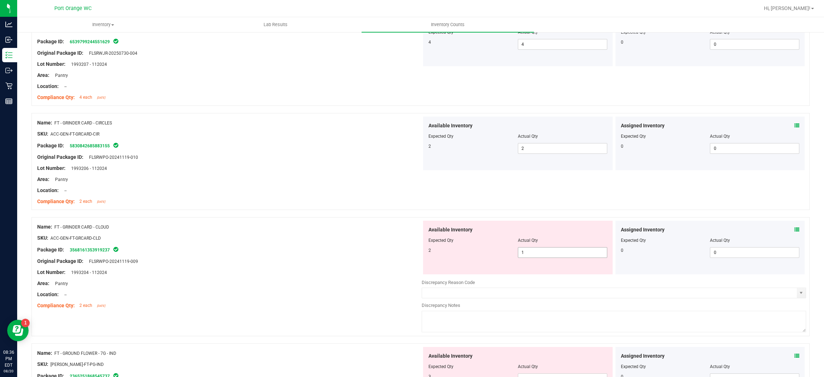
click at [543, 253] on span "1 1" at bounding box center [562, 252] width 89 height 11
drag, startPoint x: 543, startPoint y: 253, endPoint x: 531, endPoint y: 252, distance: 11.8
click at [542, 253] on input "1" at bounding box center [562, 252] width 89 height 10
type input "2"
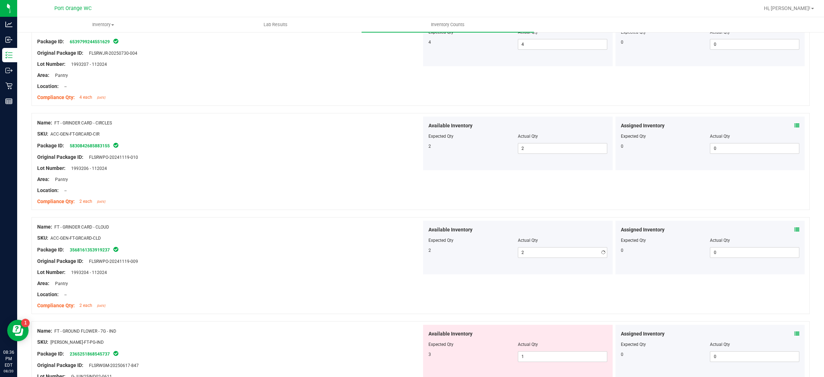
click at [393, 236] on div "SKU: ACC-GEN-FT-GRCARD-CLD" at bounding box center [229, 238] width 384 height 8
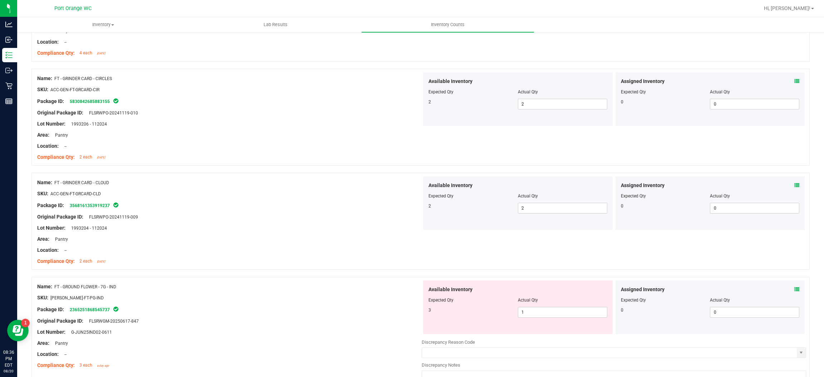
scroll to position [214, 0]
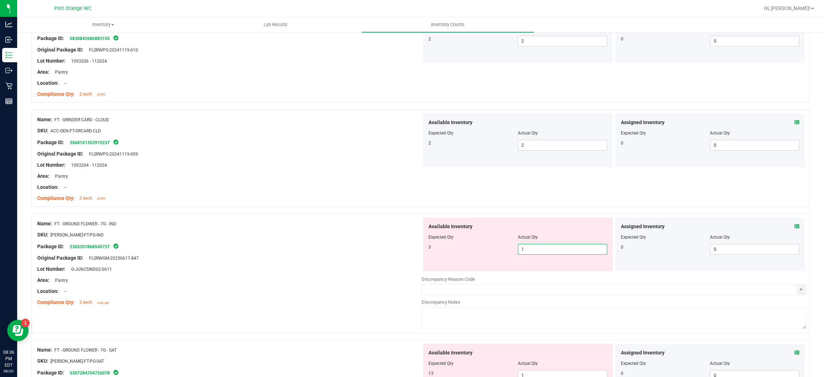
click at [529, 247] on span "1 1" at bounding box center [562, 249] width 89 height 11
click at [529, 247] on input "1" at bounding box center [562, 249] width 89 height 10
type input "3"
click at [335, 239] on div at bounding box center [229, 240] width 384 height 4
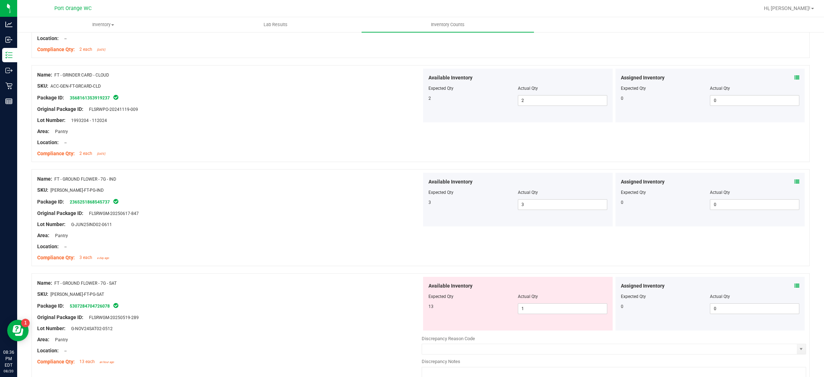
scroll to position [321, 0]
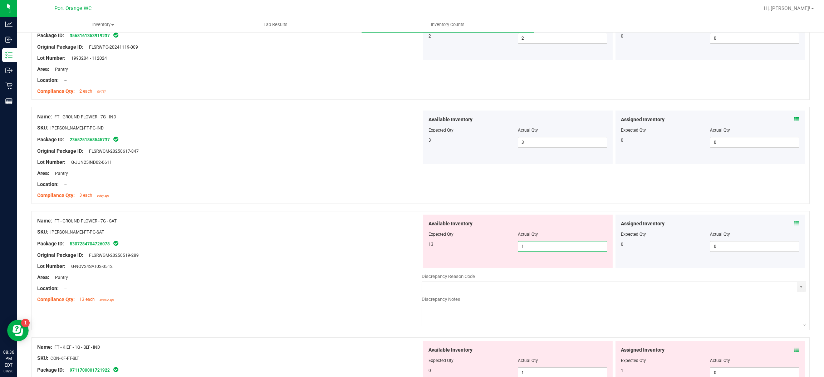
click at [545, 248] on span "1 1" at bounding box center [562, 246] width 89 height 11
type input "13"
click at [424, 228] on div "Available Inventory Expected Qty Actual Qty 13 13 13" at bounding box center [517, 241] width 189 height 54
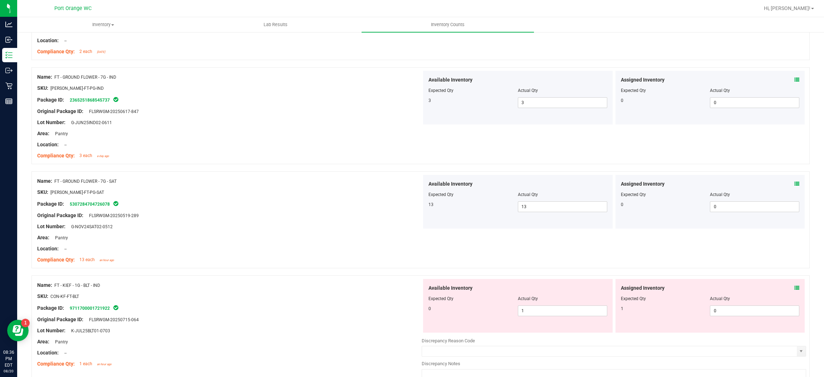
scroll to position [429, 0]
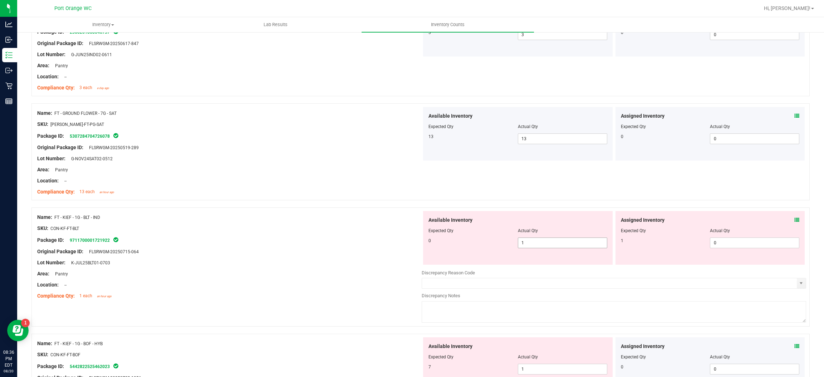
click at [559, 243] on span "1 1" at bounding box center [562, 242] width 89 height 11
click at [558, 244] on input "1" at bounding box center [562, 243] width 89 height 10
click at [558, 243] on input "1" at bounding box center [562, 243] width 89 height 10
click at [794, 218] on icon at bounding box center [796, 219] width 5 height 5
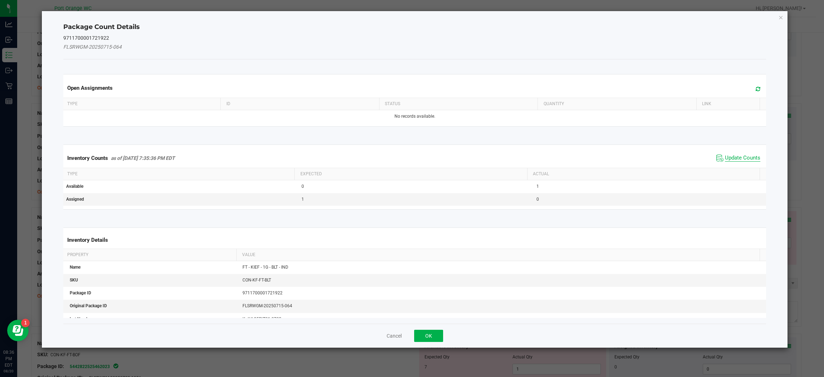
click at [732, 162] on span "Update Counts" at bounding box center [742, 157] width 35 height 7
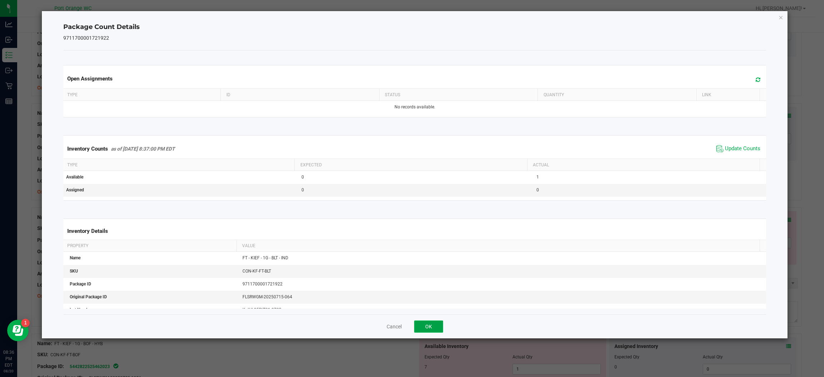
click at [441, 324] on button "OK" at bounding box center [428, 326] width 29 height 12
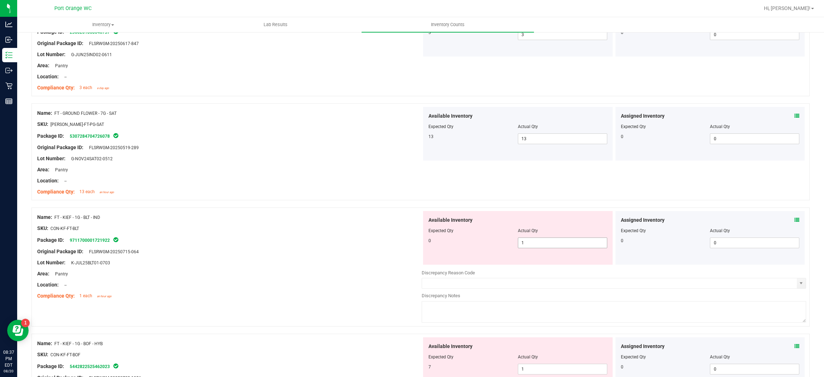
click at [535, 241] on span "1 1" at bounding box center [562, 242] width 89 height 11
click at [534, 248] on span "1 1" at bounding box center [562, 242] width 89 height 11
click at [534, 240] on span "1 1" at bounding box center [562, 242] width 89 height 11
click at [534, 240] on input "1" at bounding box center [562, 243] width 89 height 10
type input "0"
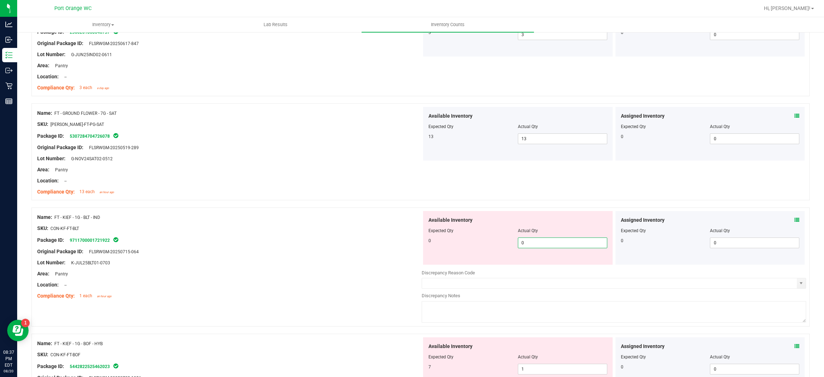
type input "0"
click at [402, 229] on div "SKU: CON-KF-FT-BLT" at bounding box center [229, 228] width 384 height 8
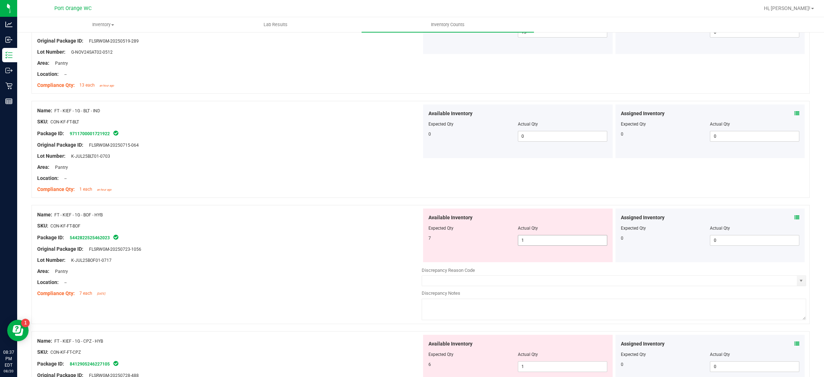
scroll to position [536, 0]
click at [548, 237] on span "1 1" at bounding box center [562, 239] width 89 height 11
click at [548, 237] on input "1" at bounding box center [562, 240] width 89 height 10
type input "7"
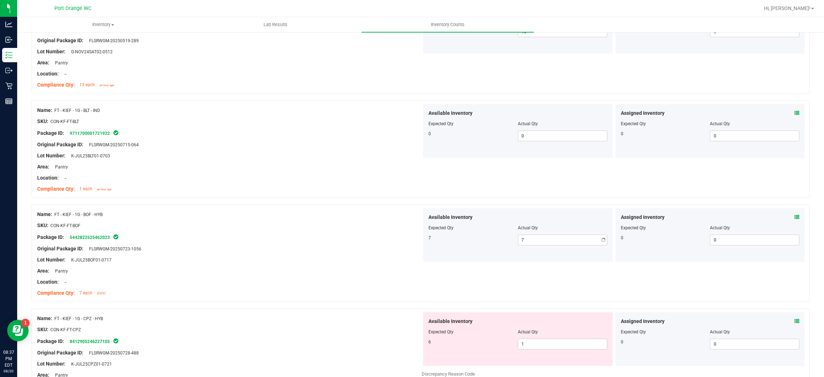
drag, startPoint x: 314, startPoint y: 223, endPoint x: 323, endPoint y: 229, distance: 11.1
click at [315, 222] on div "SKU: CON-KF-FT-BOF" at bounding box center [229, 226] width 384 height 8
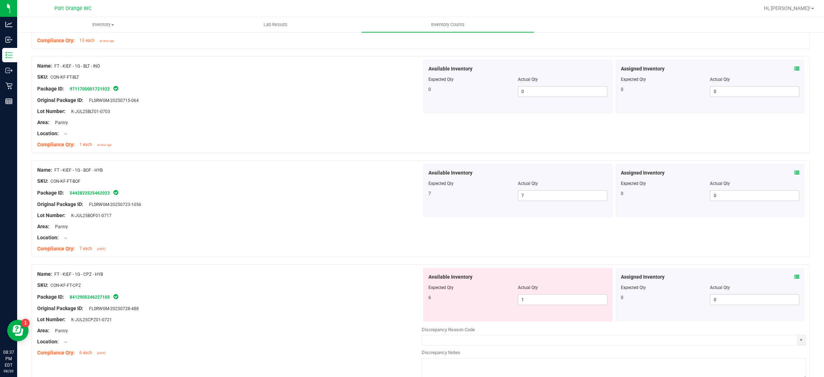
scroll to position [643, 0]
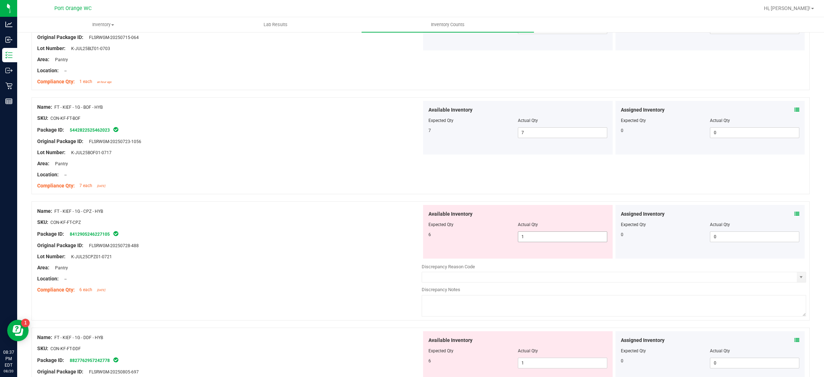
click at [529, 234] on span "1 1" at bounding box center [562, 236] width 89 height 11
click at [529, 234] on input "1" at bounding box center [562, 237] width 89 height 10
type input "66"
click at [391, 223] on div "SKU: CON-KF-FT-CPZ" at bounding box center [229, 222] width 384 height 8
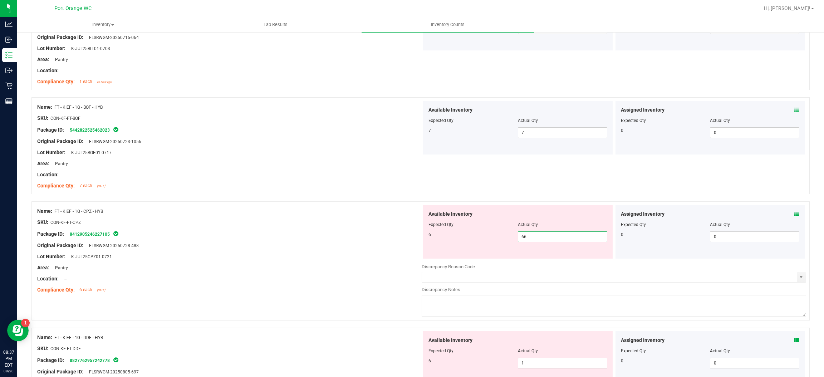
drag, startPoint x: 538, startPoint y: 235, endPoint x: 334, endPoint y: 228, distance: 203.8
click at [528, 237] on span "66 66" at bounding box center [562, 236] width 89 height 11
type input "666"
drag, startPoint x: 218, startPoint y: 230, endPoint x: 542, endPoint y: 226, distance: 323.9
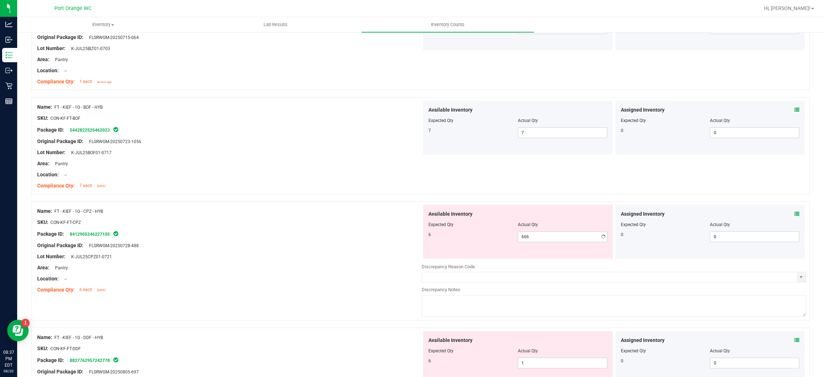
click at [224, 229] on div "Name: FT - KIEF - 1G - CPZ - HYB SKU: CON-KF-FT-CPZ Package ID: 841290524622710…" at bounding box center [229, 250] width 384 height 91
click at [541, 250] on div "Available Inventory Expected Qty Actual Qty 6 666 666" at bounding box center [517, 232] width 189 height 54
click at [541, 242] on div "Available Inventory Expected Qty Actual Qty 6 666 666" at bounding box center [517, 232] width 189 height 54
click at [539, 233] on span "666 666" at bounding box center [562, 236] width 89 height 11
click at [539, 233] on input "666" at bounding box center [562, 237] width 89 height 10
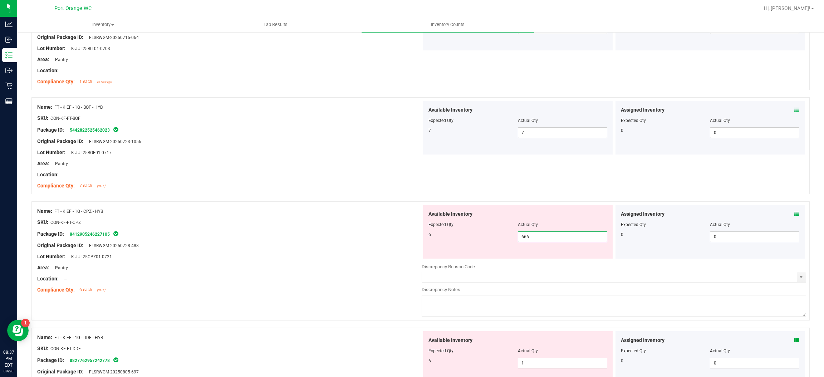
type input "6"
click at [294, 222] on div "SKU: CON-KF-FT-CPZ" at bounding box center [229, 222] width 384 height 8
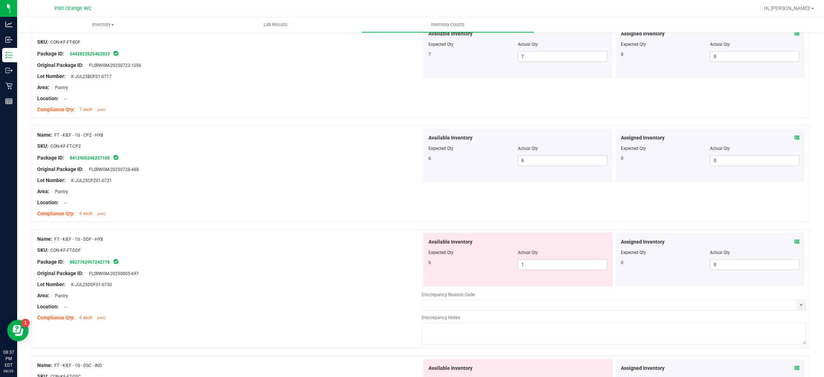
scroll to position [751, 0]
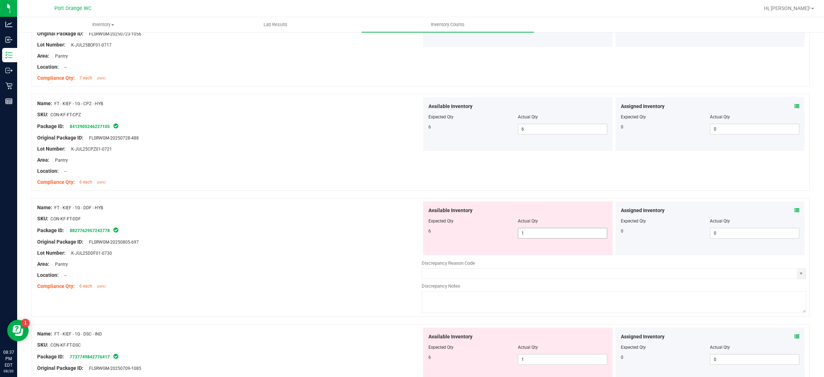
click at [546, 236] on span "1 1" at bounding box center [562, 233] width 89 height 11
click at [546, 236] on input "1" at bounding box center [562, 233] width 89 height 10
type input "6"
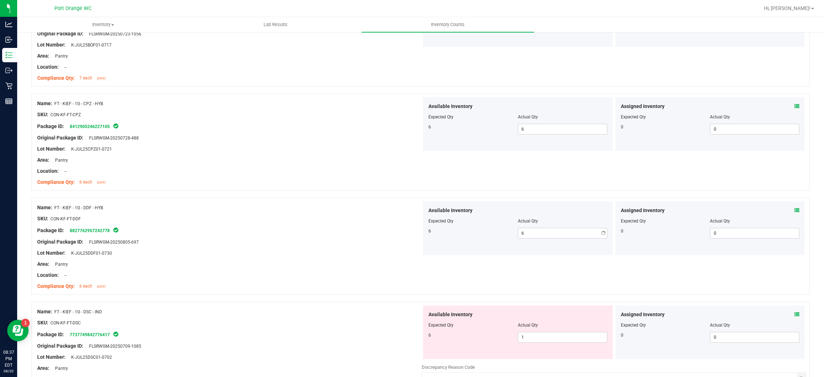
click at [266, 215] on div at bounding box center [229, 213] width 384 height 4
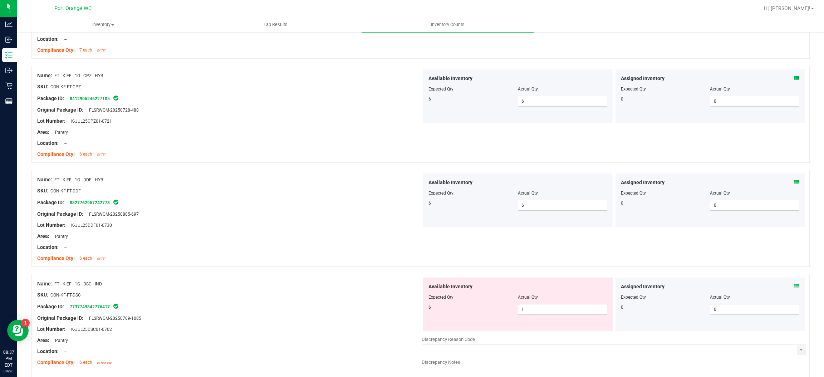
scroll to position [804, 0]
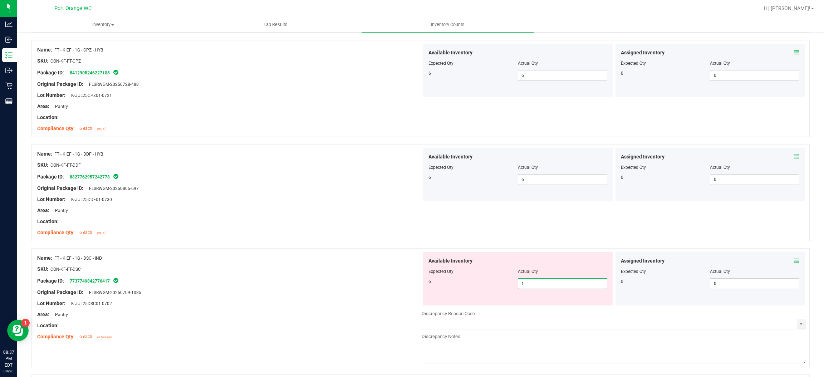
click at [541, 282] on span "1 1" at bounding box center [562, 283] width 89 height 11
click at [540, 282] on input "1" at bounding box center [562, 283] width 89 height 10
type input "6"
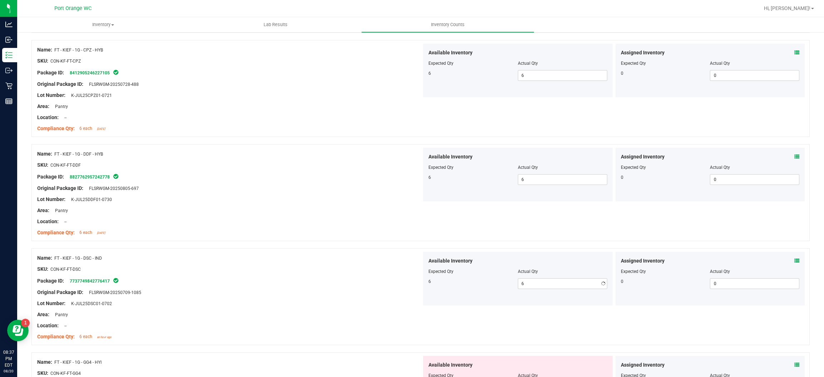
click at [282, 224] on div "Location: --" at bounding box center [229, 222] width 384 height 8
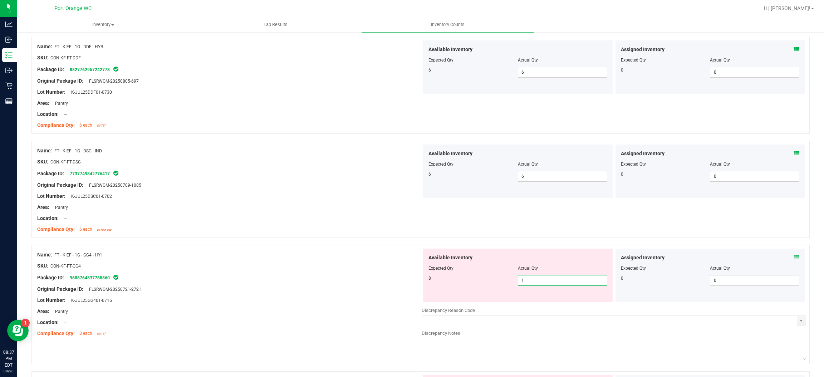
click at [535, 281] on span "1 1" at bounding box center [562, 280] width 89 height 11
click at [535, 281] on input "1" at bounding box center [562, 280] width 89 height 10
type input "18"
click at [343, 272] on div at bounding box center [229, 272] width 384 height 4
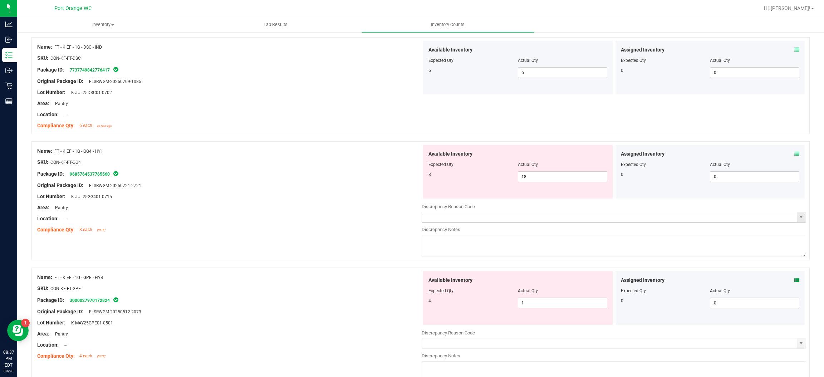
scroll to position [1072, 0]
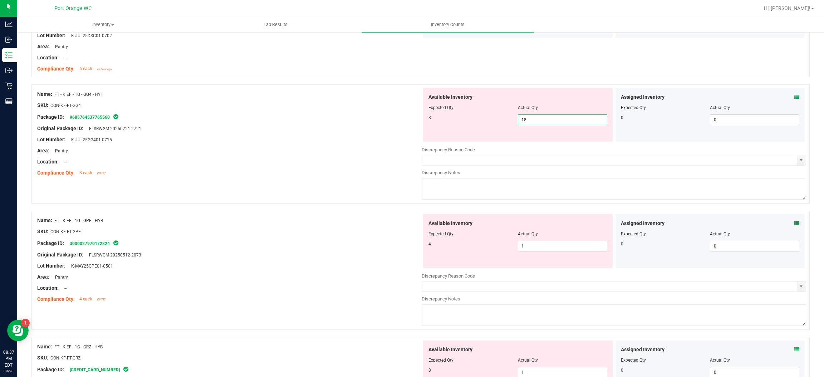
click at [548, 117] on span "18 18" at bounding box center [562, 119] width 89 height 11
click at [548, 117] on input "18" at bounding box center [562, 120] width 89 height 10
type input "8"
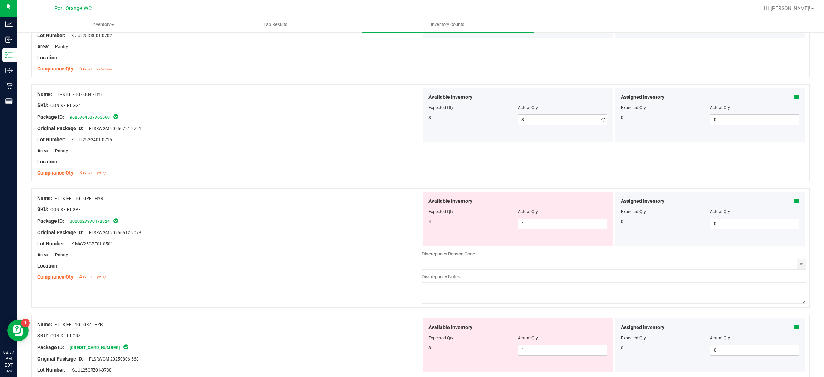
click at [550, 239] on div "Available Inventory Expected Qty Actual Qty 4 1 1" at bounding box center [517, 219] width 189 height 54
click at [542, 219] on span "1 1" at bounding box center [562, 223] width 89 height 11
click at [546, 226] on span "1 1" at bounding box center [562, 223] width 89 height 11
click at [0, 0] on input "1" at bounding box center [0, 0] width 0 height 0
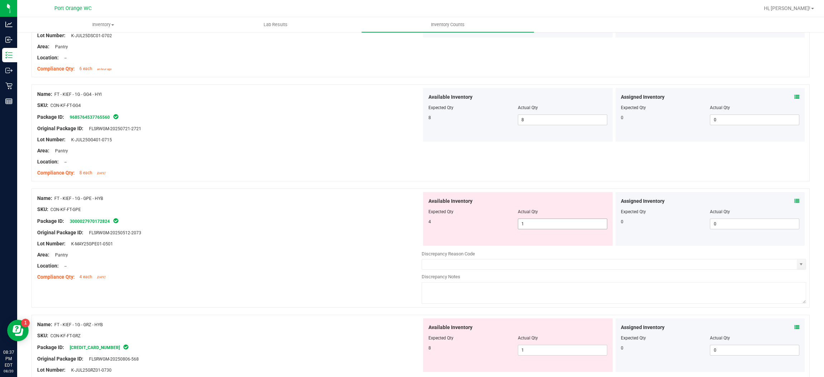
type input "4"
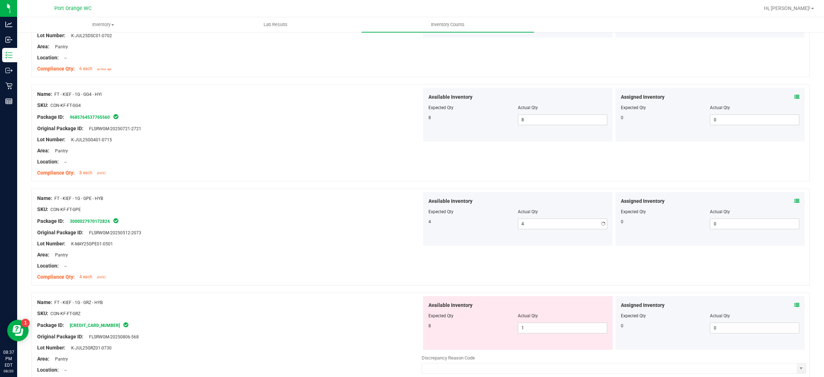
drag, startPoint x: 353, startPoint y: 220, endPoint x: 420, endPoint y: 227, distance: 67.1
click at [370, 220] on div "Package ID: 3000027970172824" at bounding box center [229, 221] width 384 height 9
click at [534, 325] on span "1 1" at bounding box center [562, 327] width 89 height 11
drag, startPoint x: 534, startPoint y: 325, endPoint x: 452, endPoint y: 300, distance: 85.7
click at [533, 325] on input "1" at bounding box center [562, 328] width 89 height 10
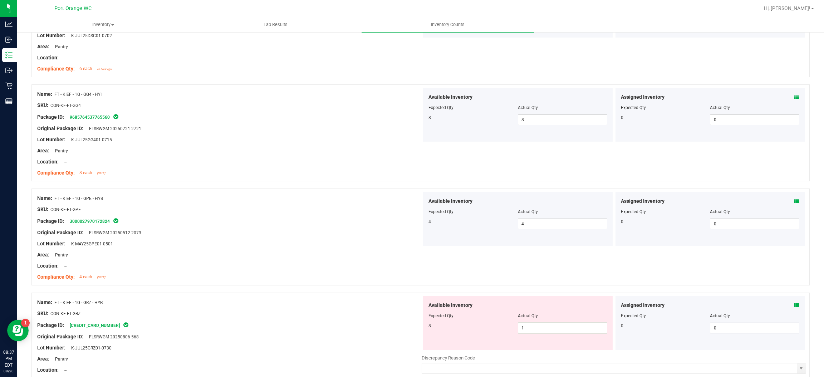
type input "8"
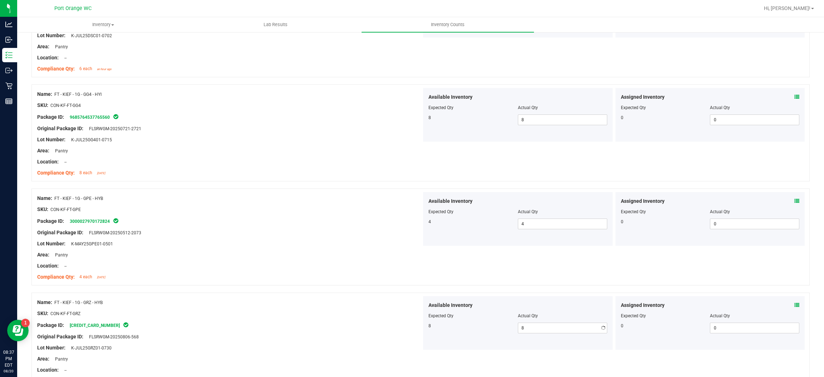
drag, startPoint x: 293, startPoint y: 269, endPoint x: 336, endPoint y: 277, distance: 43.4
click at [295, 269] on div "Location: --" at bounding box center [229, 266] width 384 height 8
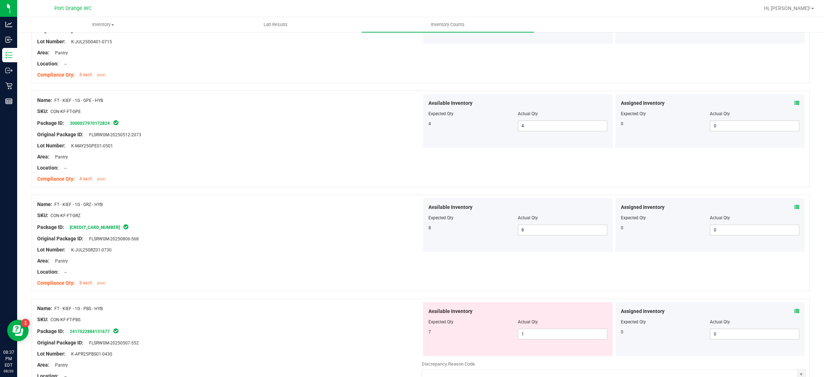
scroll to position [1233, 0]
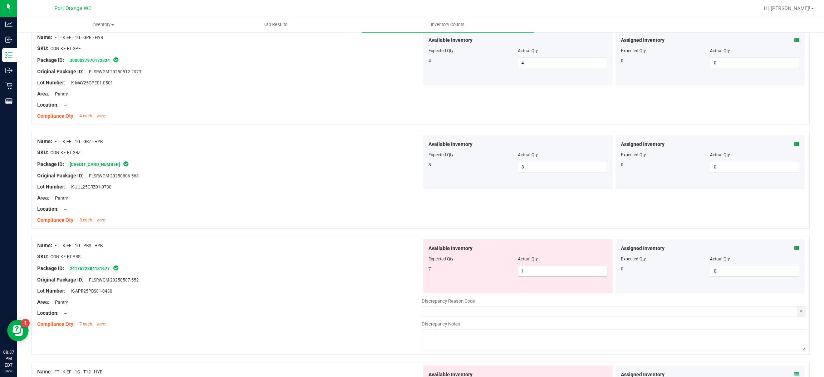
click at [526, 266] on div "Available Inventory Expected Qty Actual Qty 7 1 1" at bounding box center [517, 266] width 189 height 54
click at [526, 266] on div at bounding box center [517, 264] width 179 height 4
click at [529, 279] on div "Available Inventory Expected Qty Actual Qty 7 1 1" at bounding box center [517, 266] width 189 height 54
click at [530, 278] on div "Available Inventory Expected Qty Actual Qty 7 1 1" at bounding box center [517, 266] width 189 height 54
click at [531, 270] on span "1 1" at bounding box center [562, 271] width 89 height 11
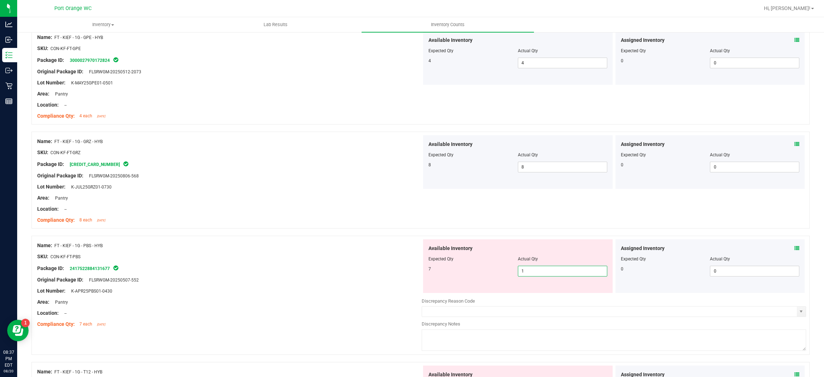
drag, startPoint x: 531, startPoint y: 270, endPoint x: 312, endPoint y: 223, distance: 223.4
click at [530, 270] on input "1" at bounding box center [562, 271] width 89 height 10
type input "7"
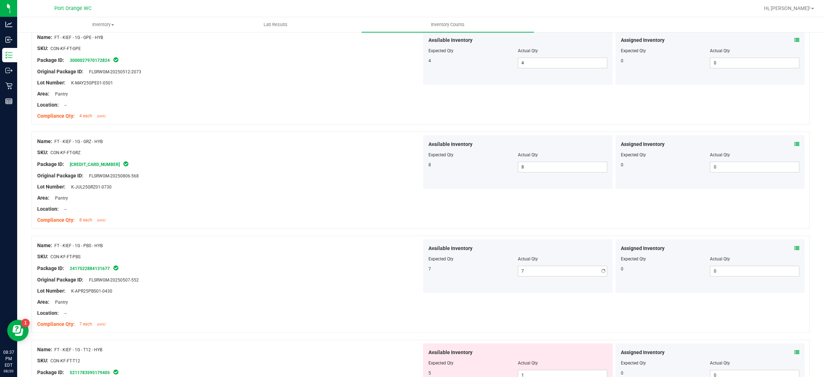
drag, startPoint x: 312, startPoint y: 223, endPoint x: 335, endPoint y: 229, distance: 23.6
click at [314, 223] on div "Compliance Qty: 8 each [DATE]" at bounding box center [229, 220] width 384 height 8
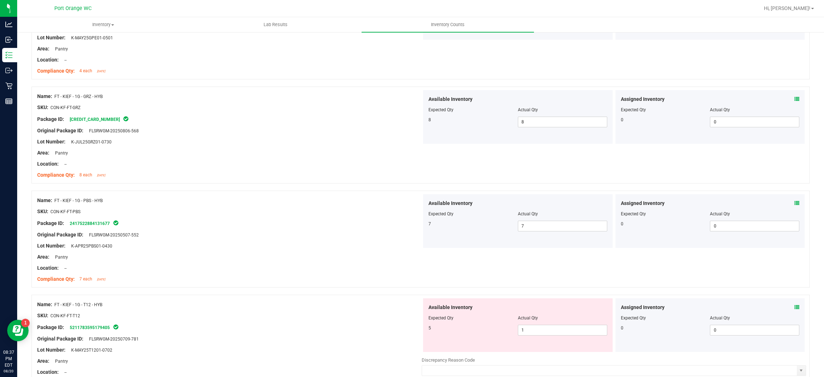
scroll to position [1340, 0]
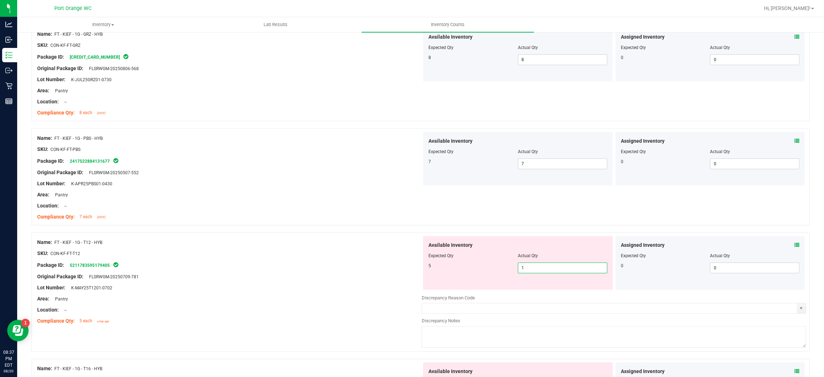
click at [518, 270] on span "1 1" at bounding box center [562, 267] width 89 height 11
click at [518, 270] on input "1" at bounding box center [562, 268] width 89 height 10
type input "5"
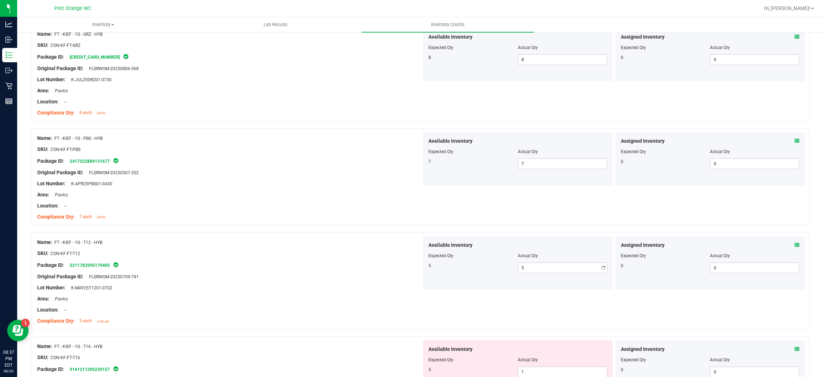
click at [324, 258] on div at bounding box center [229, 259] width 384 height 4
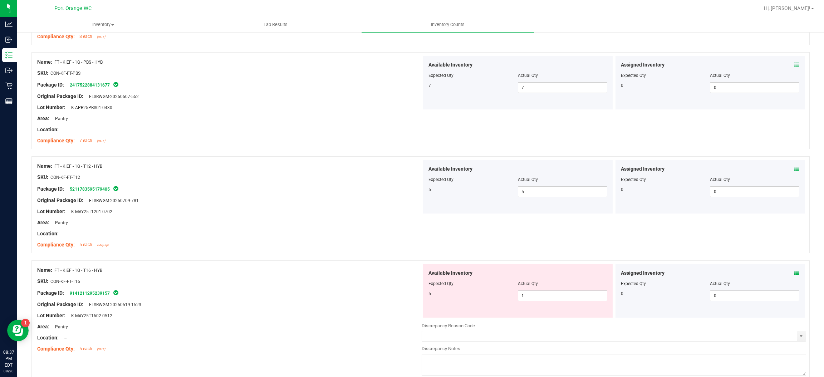
scroll to position [1447, 0]
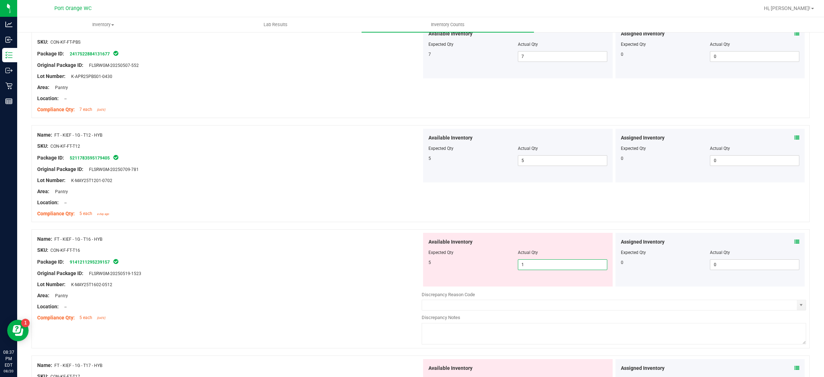
click at [520, 269] on span "1 1" at bounding box center [562, 264] width 89 height 11
click at [520, 269] on input "1" at bounding box center [562, 265] width 89 height 10
type input "5"
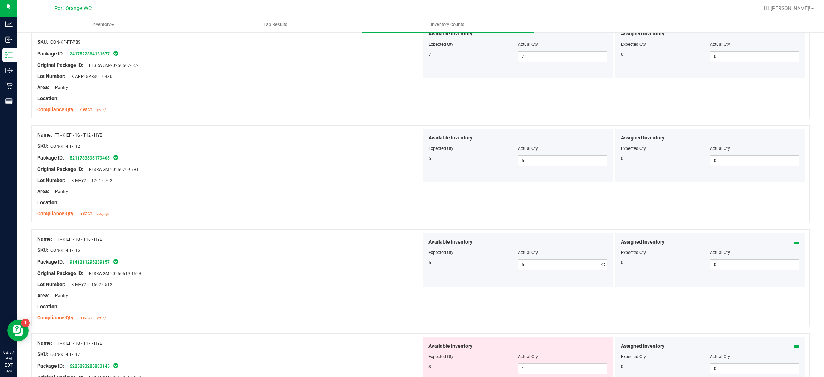
drag, startPoint x: 232, startPoint y: 247, endPoint x: 307, endPoint y: 244, distance: 75.1
click at [243, 240] on div "Name: FT - KIEF - 1G - T16 - HYB SKU: CON-KF-FT-T16 Package ID: 914121129523915…" at bounding box center [229, 278] width 384 height 91
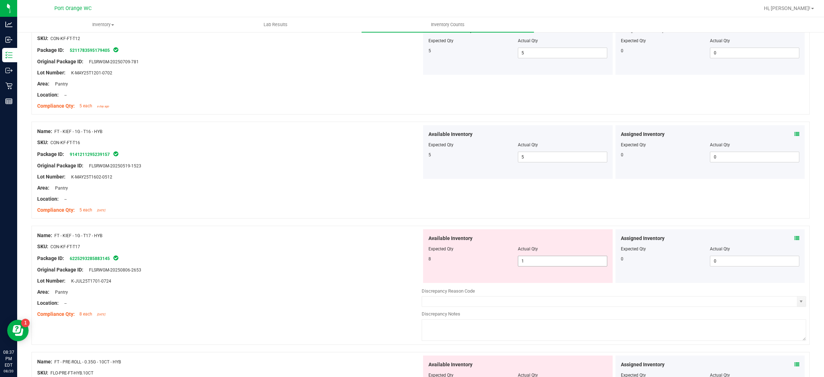
click at [537, 259] on span "1 1" at bounding box center [562, 261] width 89 height 11
click at [537, 259] on input "1" at bounding box center [562, 261] width 89 height 10
type input "8"
drag, startPoint x: 324, startPoint y: 221, endPoint x: 330, endPoint y: 224, distance: 6.6
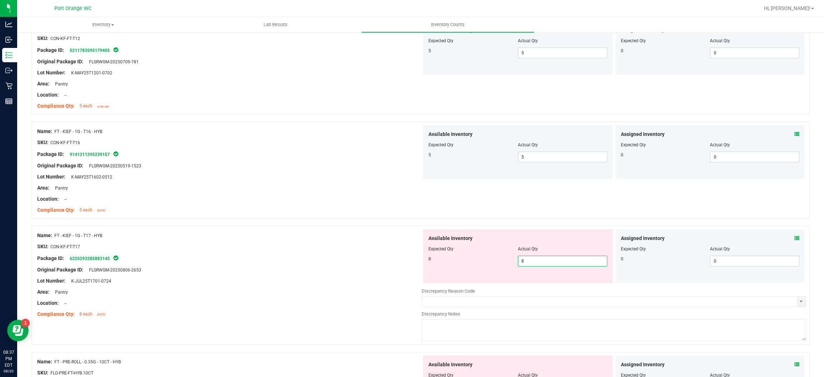
click at [328, 221] on div at bounding box center [420, 221] width 778 height 7
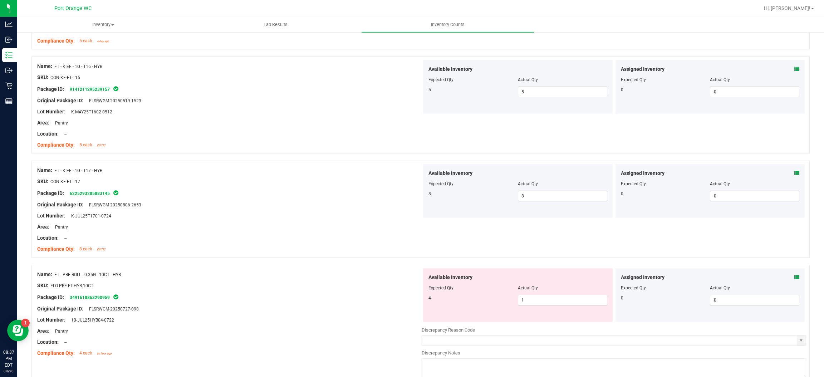
scroll to position [1662, 0]
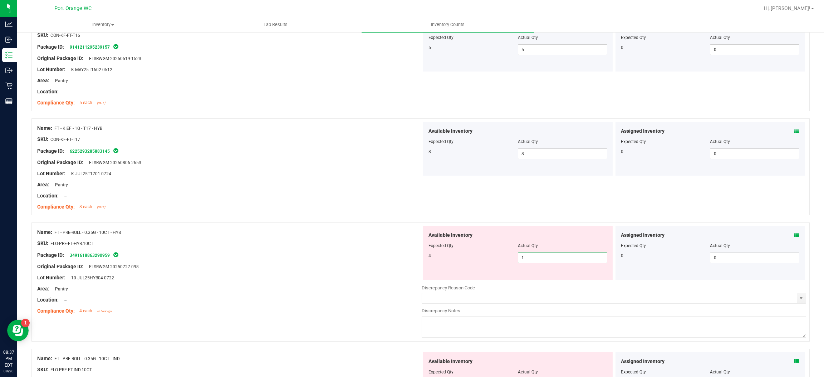
click at [569, 261] on span "1 1" at bounding box center [562, 257] width 89 height 11
click at [569, 260] on input "1" at bounding box center [562, 258] width 89 height 10
type input "4"
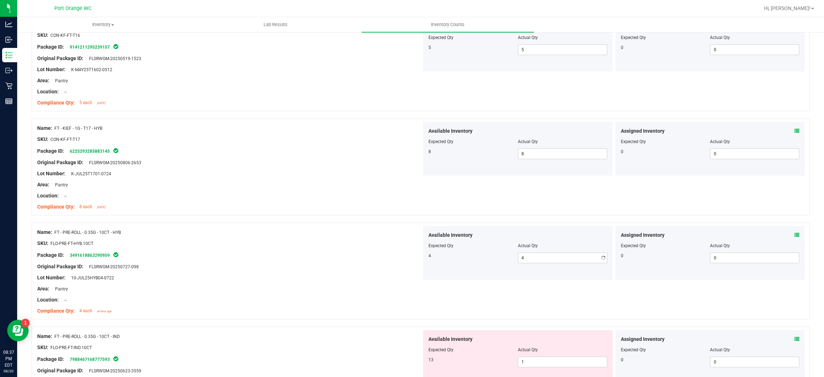
drag, startPoint x: 330, startPoint y: 233, endPoint x: 390, endPoint y: 271, distance: 71.1
click at [331, 234] on div "Name: FT - PRE-ROLL - 0.35G - 10CT - HYB" at bounding box center [229, 232] width 384 height 8
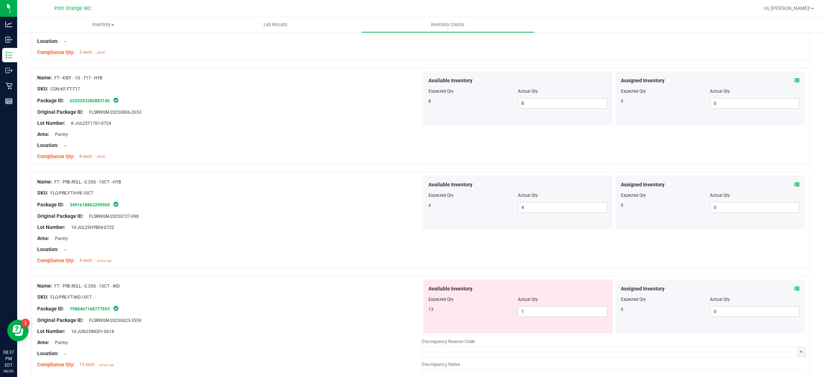
scroll to position [1769, 0]
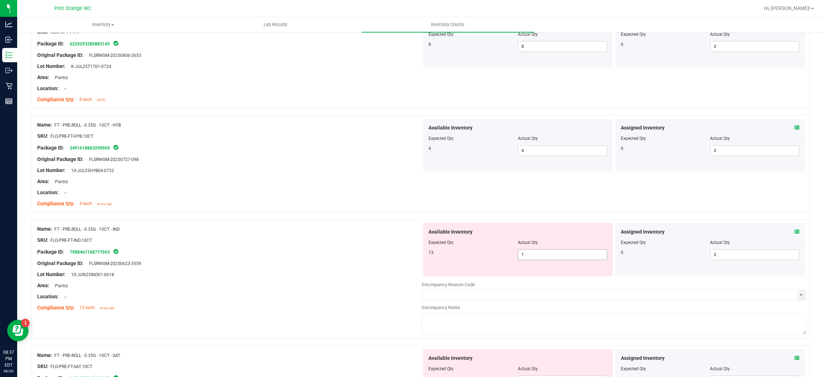
click at [517, 249] on div at bounding box center [517, 248] width 179 height 4
click at [524, 254] on span "1 1" at bounding box center [562, 254] width 89 height 11
type input "13"
drag, startPoint x: 365, startPoint y: 241, endPoint x: 371, endPoint y: 242, distance: 6.2
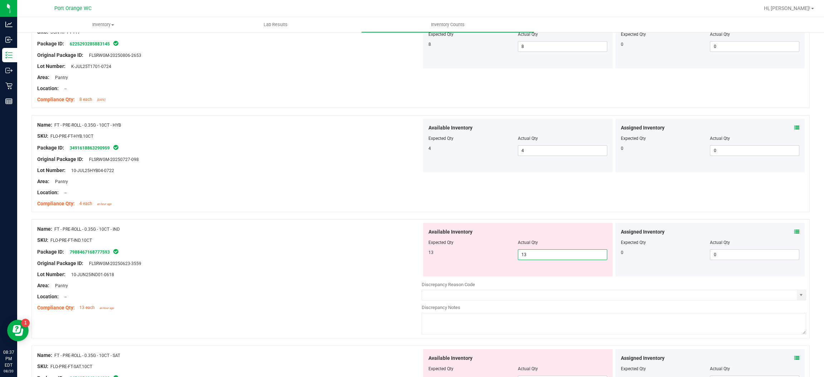
click at [368, 241] on div "SKU: FLO-PRE-FT-IND.10CT" at bounding box center [229, 240] width 384 height 8
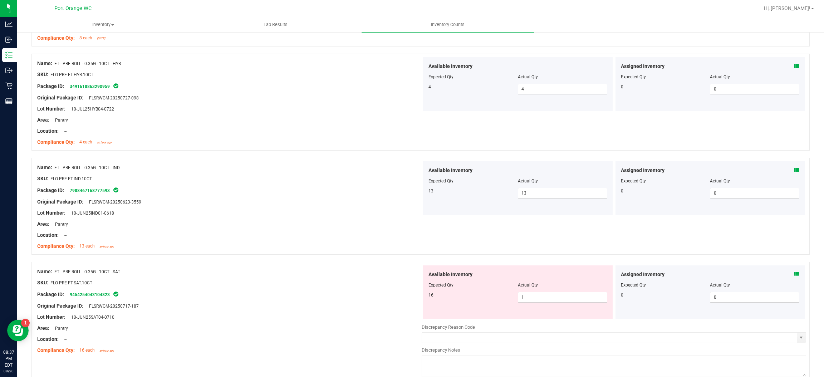
scroll to position [1868, 0]
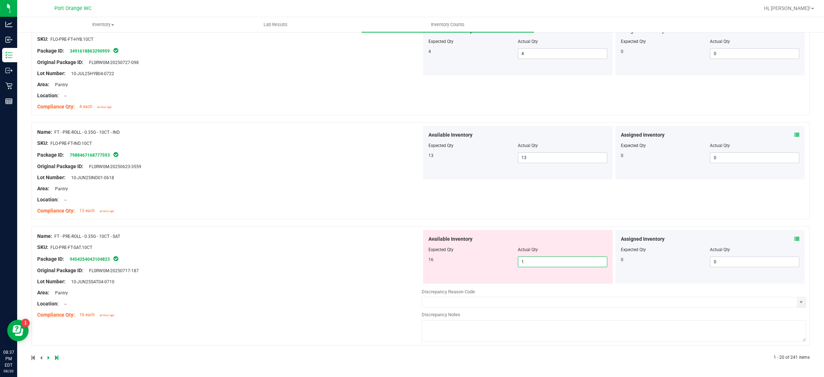
click at [548, 262] on span "1 1" at bounding box center [562, 261] width 89 height 11
type input "16"
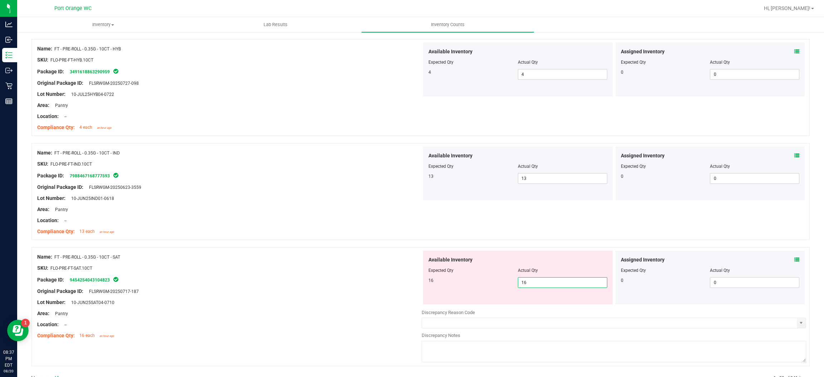
drag, startPoint x: 313, startPoint y: 244, endPoint x: 329, endPoint y: 248, distance: 16.2
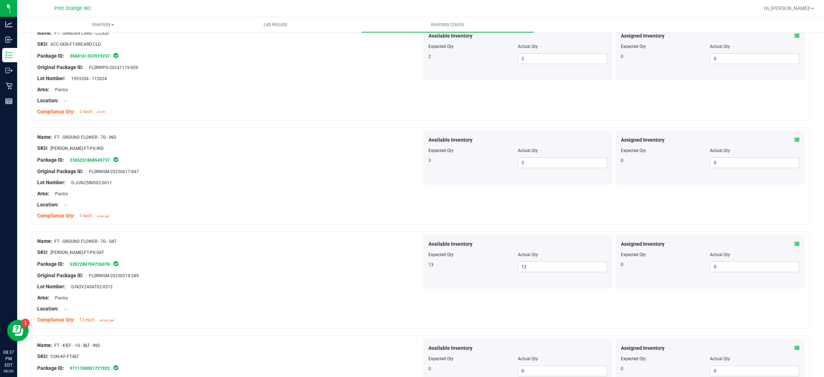
scroll to position [0, 0]
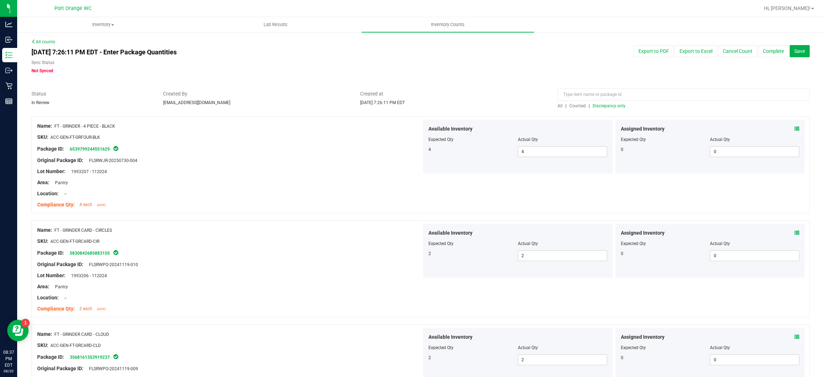
click at [595, 103] on span "Discrepancy only" at bounding box center [608, 105] width 33 height 5
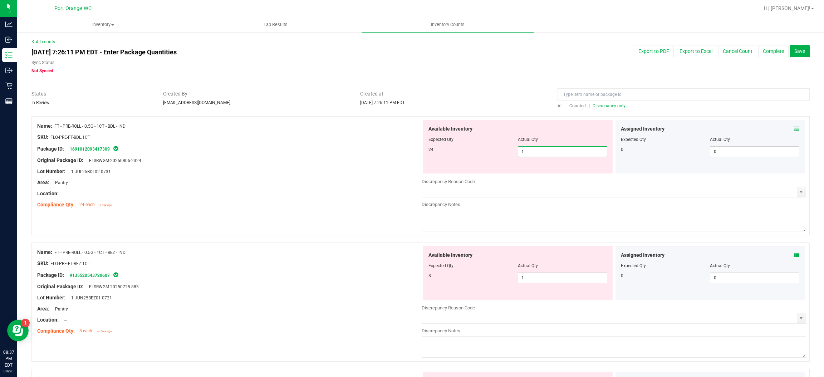
drag, startPoint x: 523, startPoint y: 147, endPoint x: 525, endPoint y: 152, distance: 5.4
click at [524, 148] on span "1 1" at bounding box center [562, 151] width 89 height 11
click at [525, 152] on input "1" at bounding box center [562, 152] width 89 height 10
type input "24"
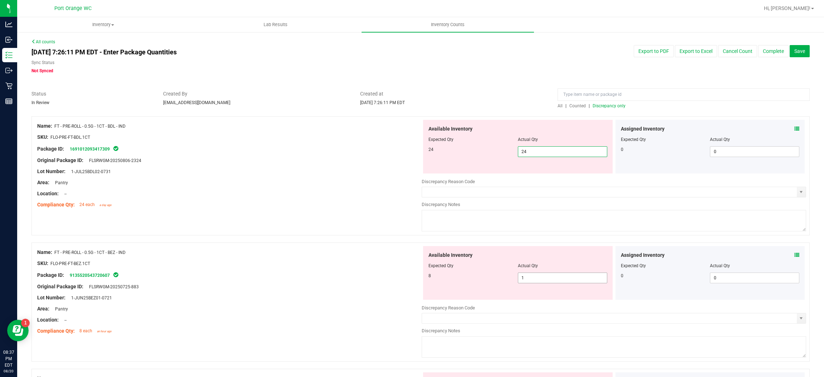
type input "24"
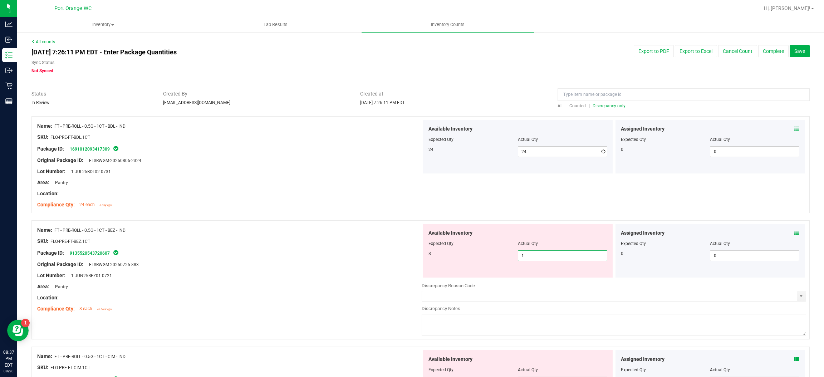
click at [550, 273] on div "Available Inventory Expected Qty Actual Qty 8 1 1" at bounding box center [517, 251] width 189 height 54
click at [529, 252] on input "1" at bounding box center [562, 256] width 89 height 10
type input "8"
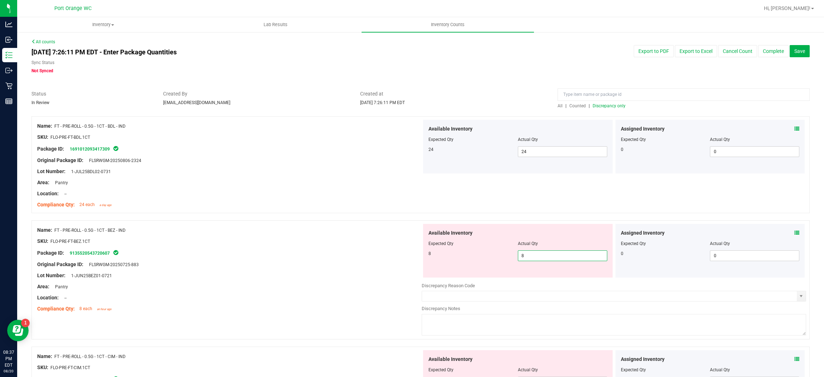
click at [406, 239] on div "SKU: FLO-PRE-FT-BEZ.1CT" at bounding box center [229, 241] width 384 height 8
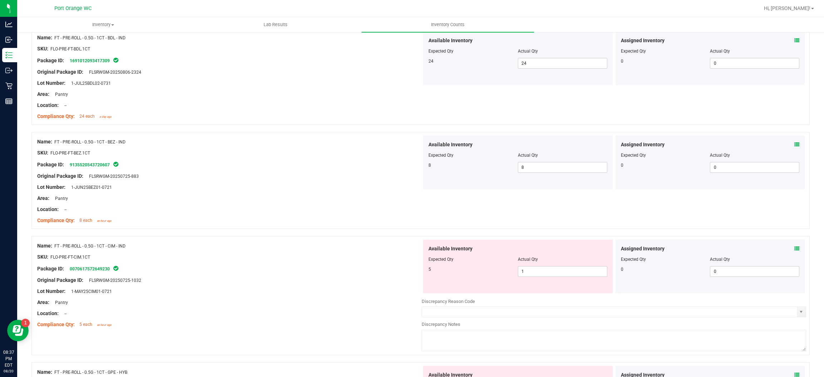
scroll to position [107, 0]
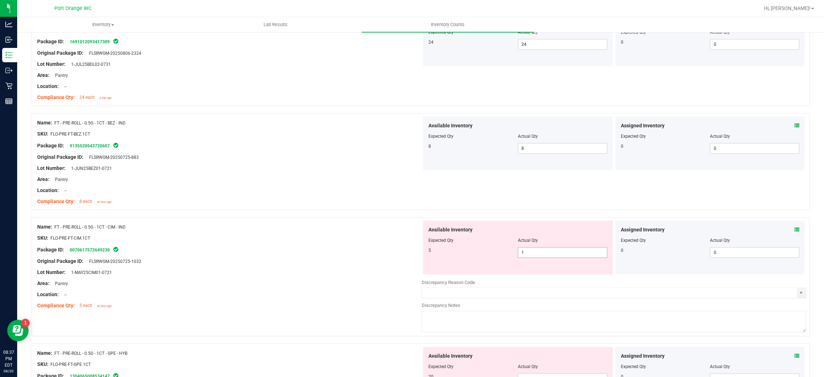
click at [527, 256] on span "1 1" at bounding box center [562, 252] width 89 height 11
drag, startPoint x: 527, startPoint y: 256, endPoint x: 492, endPoint y: 249, distance: 35.8
click at [527, 255] on input "1" at bounding box center [562, 252] width 89 height 10
type input "5"
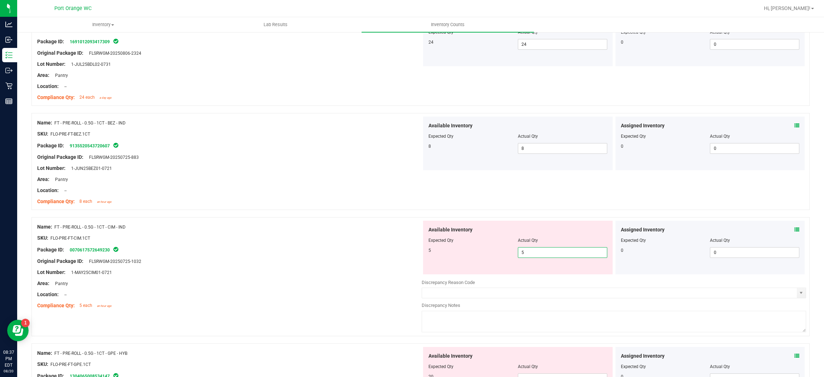
drag, startPoint x: 376, startPoint y: 232, endPoint x: 532, endPoint y: 272, distance: 161.1
click at [383, 234] on div "Name: FT - PRE-ROLL - 0.5G - 1CT - CIM - IND SKU: FLO-PRE-FT-CIM.1CT Package ID…" at bounding box center [229, 266] width 384 height 91
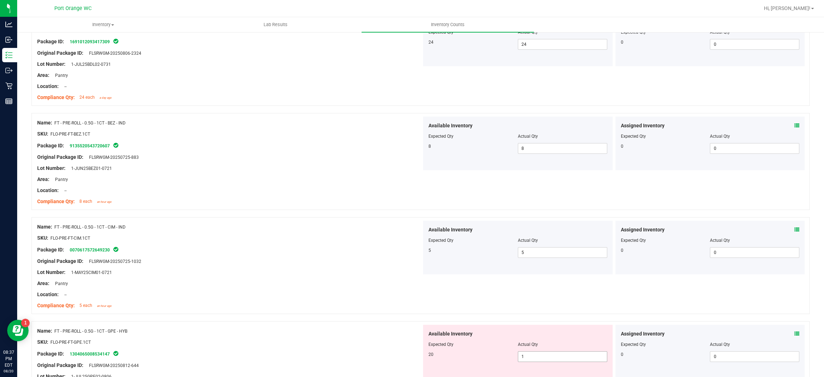
click at [554, 360] on span "1 1" at bounding box center [562, 356] width 89 height 11
click at [551, 353] on input "1" at bounding box center [562, 356] width 89 height 10
type input "20"
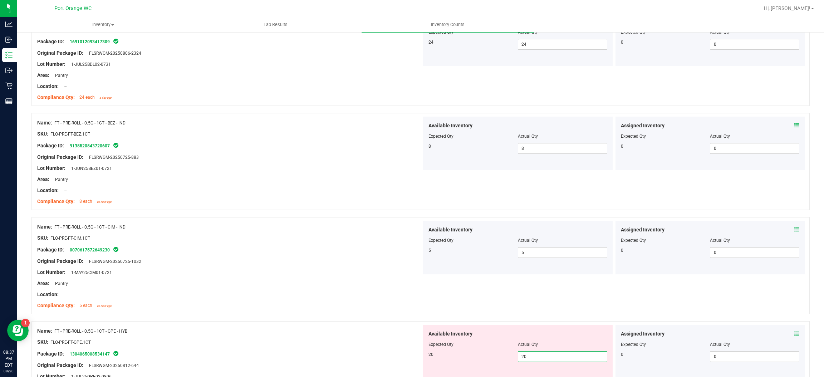
drag, startPoint x: 312, startPoint y: 327, endPoint x: 320, endPoint y: 319, distance: 11.1
click at [313, 325] on div "Name: FT - PRE-ROLL - 0.5G - 1CT - GPE - HYB SKU: FLO-PRE-FT-GPE.1CT Package ID…" at bounding box center [229, 370] width 384 height 91
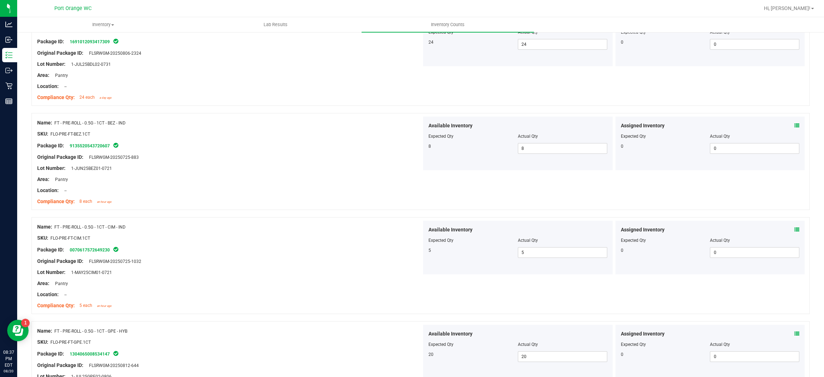
scroll to position [268, 0]
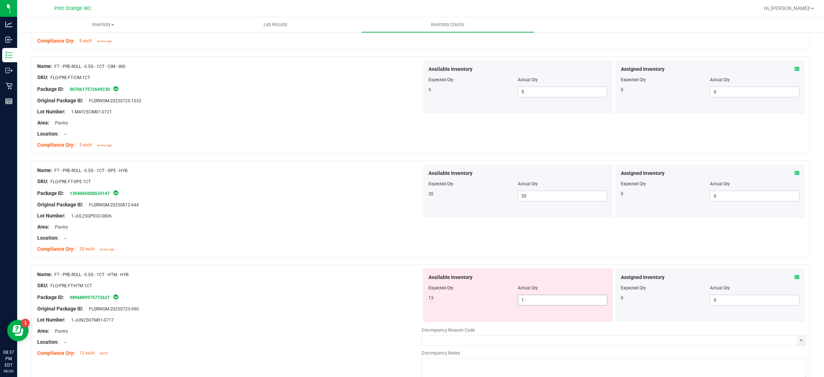
click at [542, 304] on span "1 1" at bounding box center [562, 300] width 89 height 11
click at [542, 304] on input "1" at bounding box center [562, 300] width 89 height 10
type input "13"
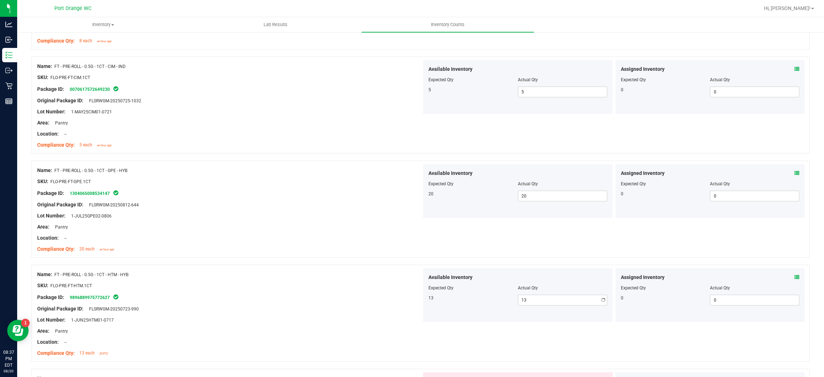
drag, startPoint x: 342, startPoint y: 257, endPoint x: 364, endPoint y: 257, distance: 21.4
click at [343, 256] on div "Name: FT - PRE-ROLL - 0.5G - 1CT - GPE - HYB SKU: FLO-PRE-FT-GPE.1CT Package ID…" at bounding box center [420, 208] width 778 height 97
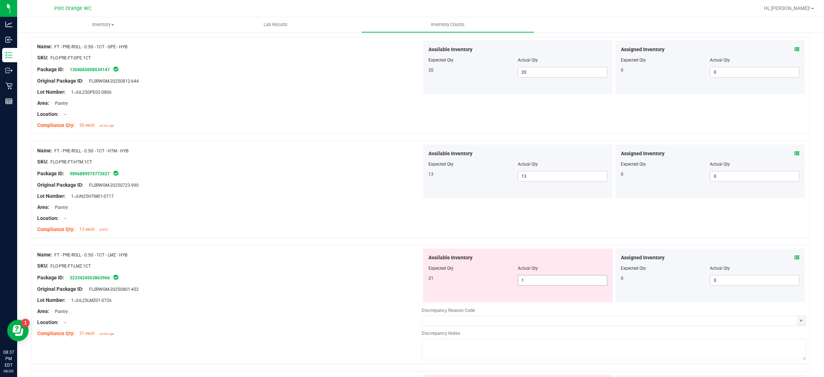
scroll to position [429, 0]
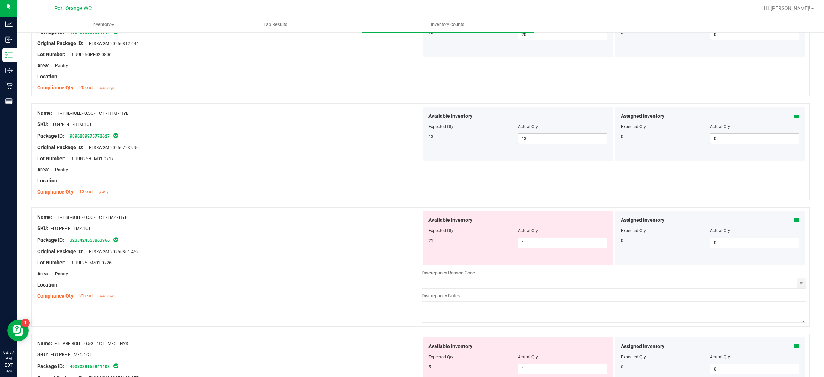
click at [567, 244] on span "1 1" at bounding box center [562, 242] width 89 height 11
click at [567, 244] on input "1" at bounding box center [562, 243] width 89 height 10
type input "21"
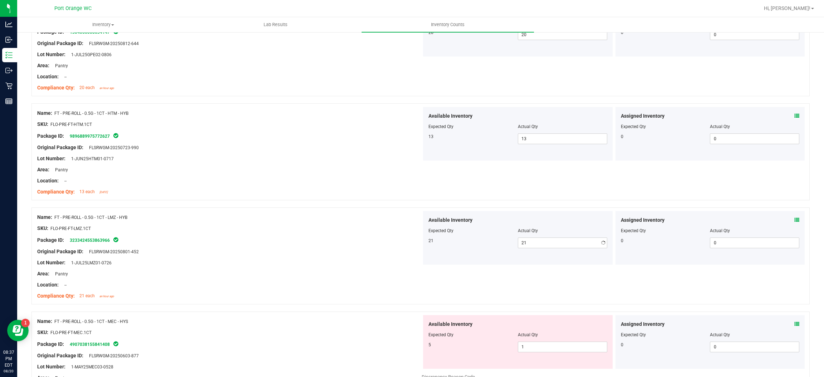
drag, startPoint x: 386, startPoint y: 216, endPoint x: 451, endPoint y: 236, distance: 67.4
click at [399, 218] on div "Name: FT - PRE-ROLL - 0.5G - 1CT - LMZ - HYB" at bounding box center [229, 217] width 384 height 8
click at [528, 348] on span "1 1" at bounding box center [562, 346] width 89 height 11
click at [528, 348] on input "1" at bounding box center [562, 347] width 89 height 10
type input "5"
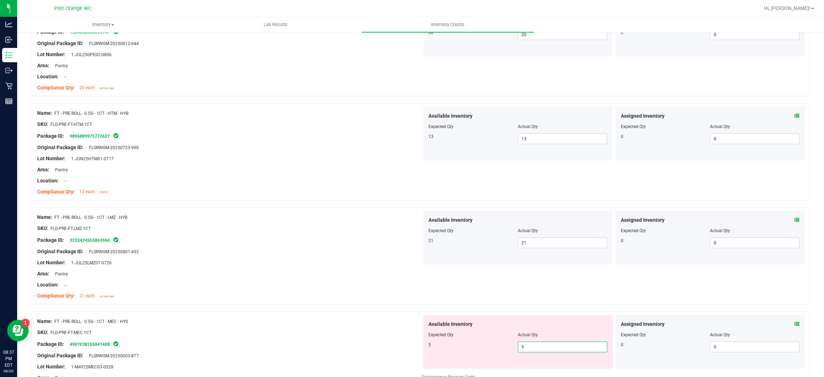
type input "5"
click at [274, 281] on div "Name: FT - PRE-ROLL - 0.5G - 1CT - LMZ - HYB SKU: FLO-PRE-FT-LMZ.1CT Package ID…" at bounding box center [229, 256] width 384 height 91
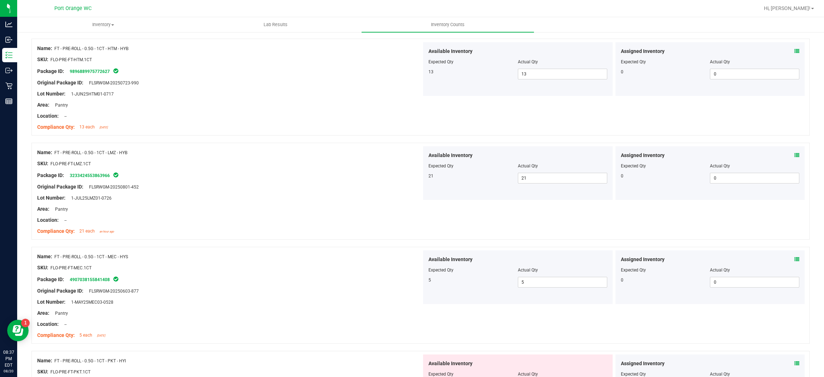
scroll to position [589, 0]
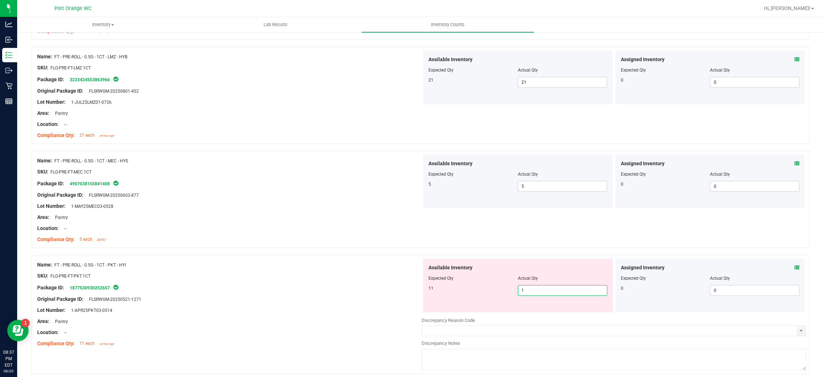
click at [536, 292] on span "1 1" at bounding box center [562, 290] width 89 height 11
click at [536, 291] on input "1" at bounding box center [562, 290] width 89 height 10
type input "11"
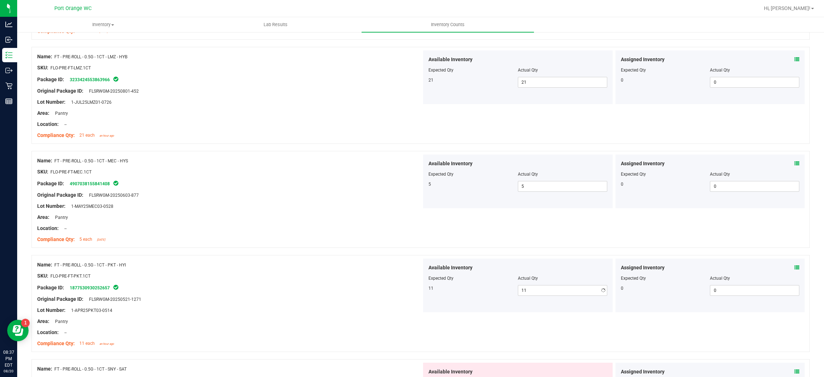
drag, startPoint x: 396, startPoint y: 210, endPoint x: 439, endPoint y: 218, distance: 43.7
click at [403, 211] on div at bounding box center [229, 212] width 384 height 4
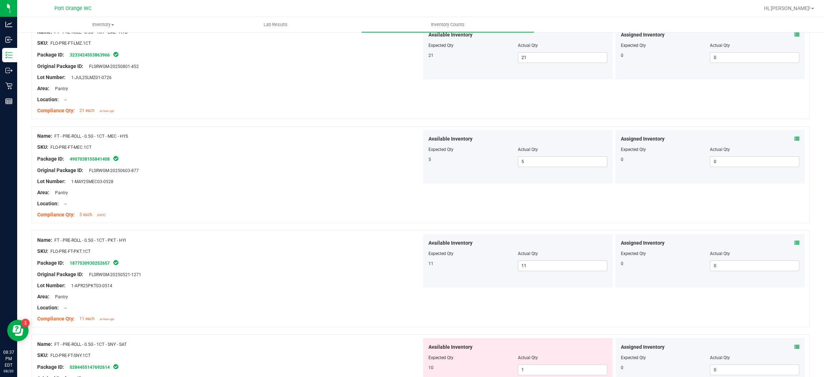
scroll to position [751, 0]
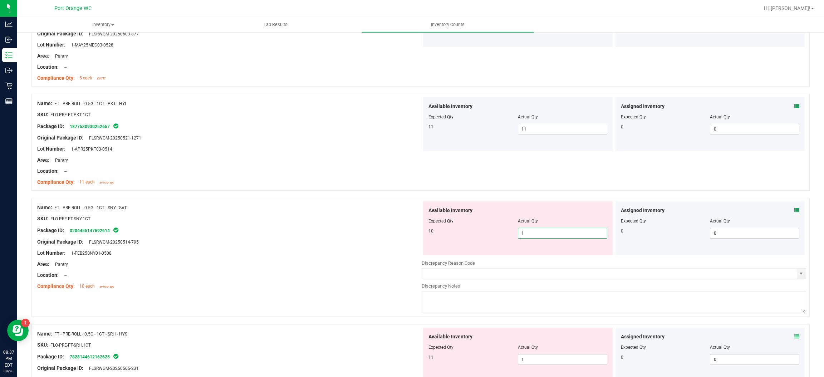
click at [526, 231] on span "1 1" at bounding box center [562, 233] width 89 height 11
type input "10"
click at [412, 206] on div "Name: FT - PRE-ROLL - 0.5G - 1CT - SNY - SAT" at bounding box center [229, 208] width 384 height 8
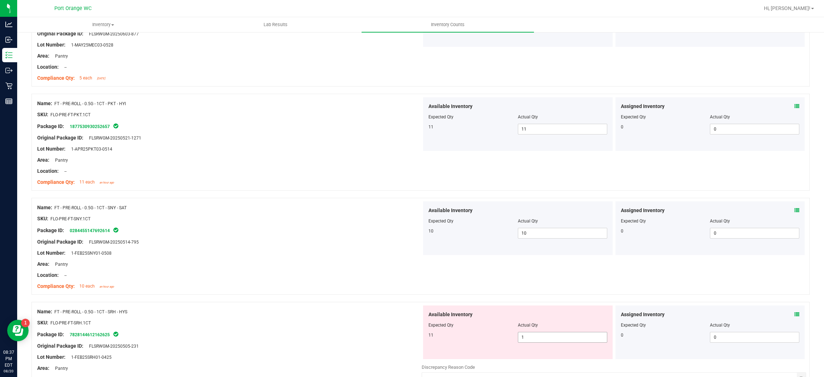
drag, startPoint x: 558, startPoint y: 329, endPoint x: 561, endPoint y: 333, distance: 5.7
click at [559, 331] on div "Available Inventory Expected Qty Actual Qty 11 1 1" at bounding box center [517, 332] width 189 height 54
click at [563, 340] on span "1 1" at bounding box center [562, 337] width 89 height 11
type input "11"
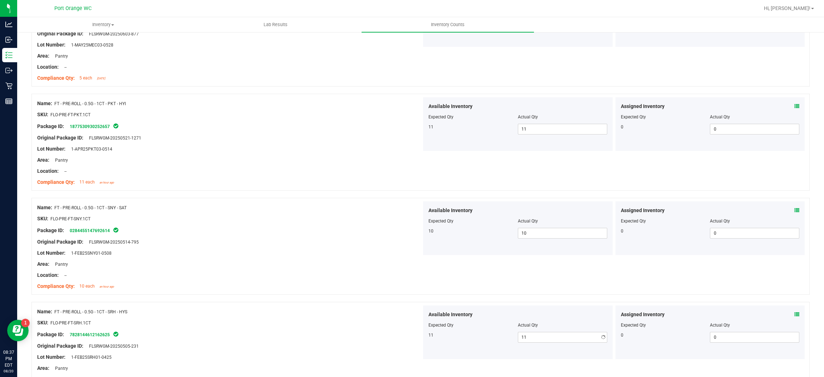
drag, startPoint x: 356, startPoint y: 273, endPoint x: 360, endPoint y: 274, distance: 3.9
click at [356, 273] on div "Location: --" at bounding box center [229, 275] width 384 height 8
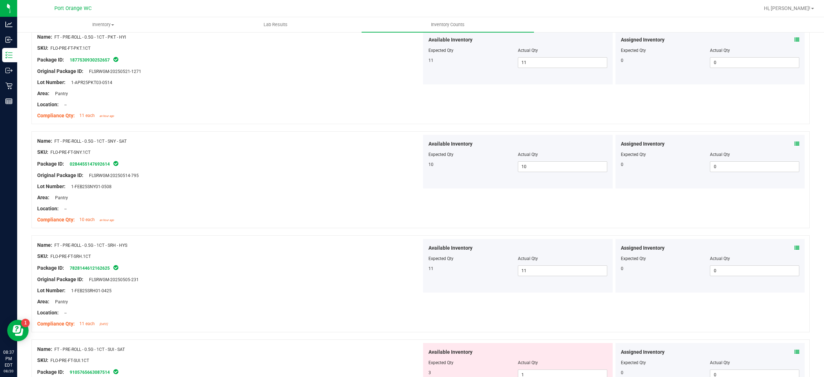
scroll to position [858, 0]
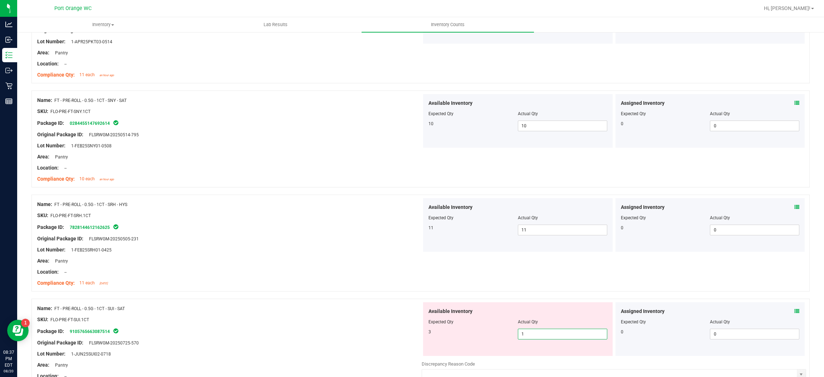
click at [542, 335] on span "1 1" at bounding box center [562, 333] width 89 height 11
click at [540, 335] on input "1" at bounding box center [562, 334] width 89 height 10
click at [540, 334] on input "1" at bounding box center [562, 334] width 89 height 10
type input "3"
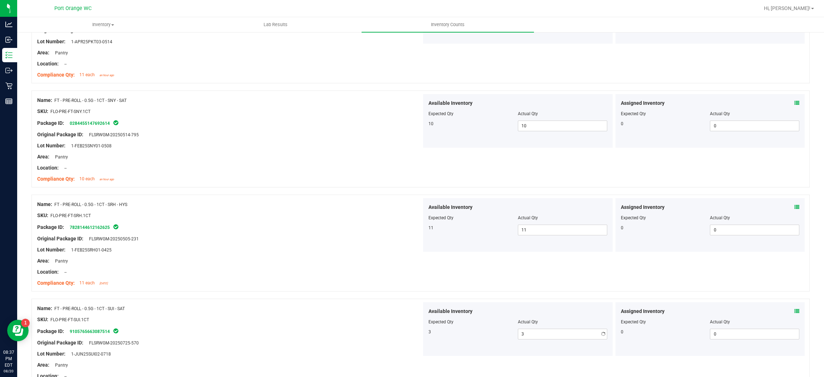
click at [387, 298] on div at bounding box center [420, 294] width 778 height 7
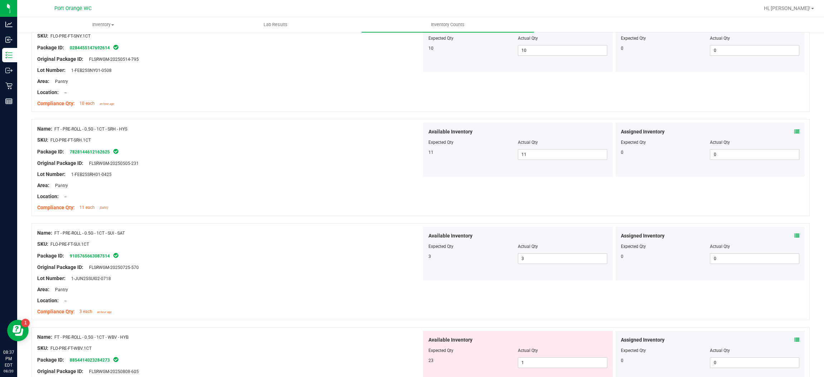
scroll to position [1018, 0]
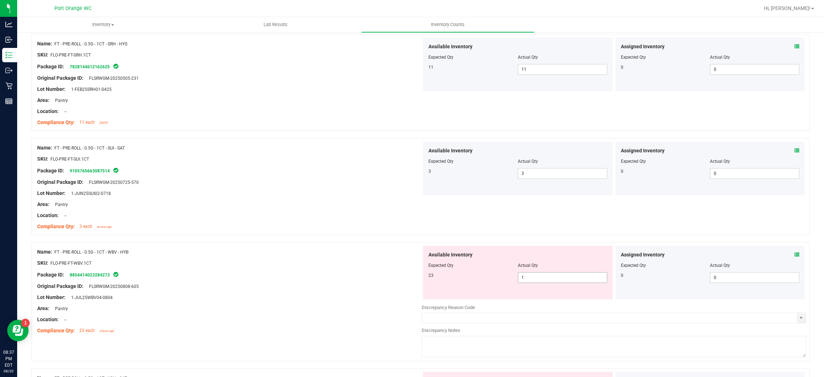
click at [569, 279] on span "1 1" at bounding box center [562, 277] width 89 height 11
click at [569, 278] on input "1" at bounding box center [562, 277] width 89 height 10
type input "23"
click at [422, 239] on div at bounding box center [420, 238] width 778 height 7
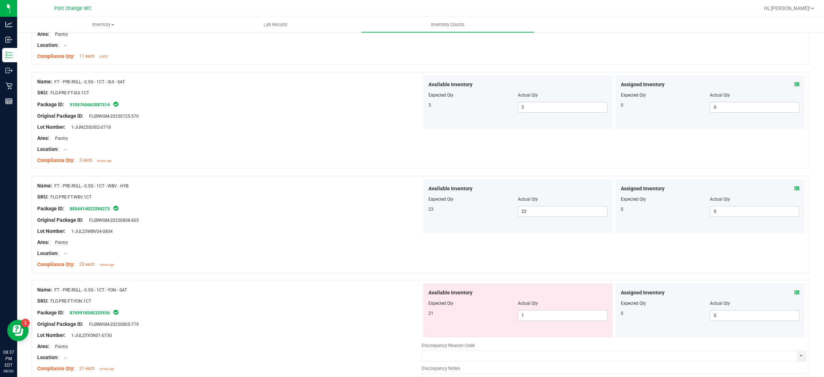
scroll to position [1126, 0]
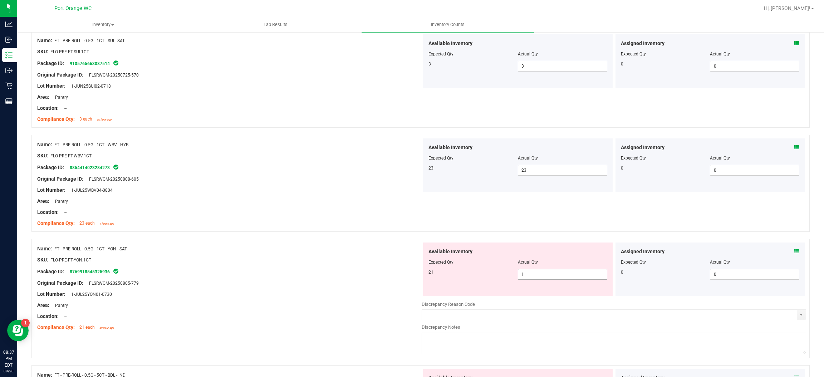
click at [525, 276] on span "1 1" at bounding box center [562, 274] width 89 height 11
click at [525, 276] on input "1" at bounding box center [562, 274] width 89 height 10
type input "21"
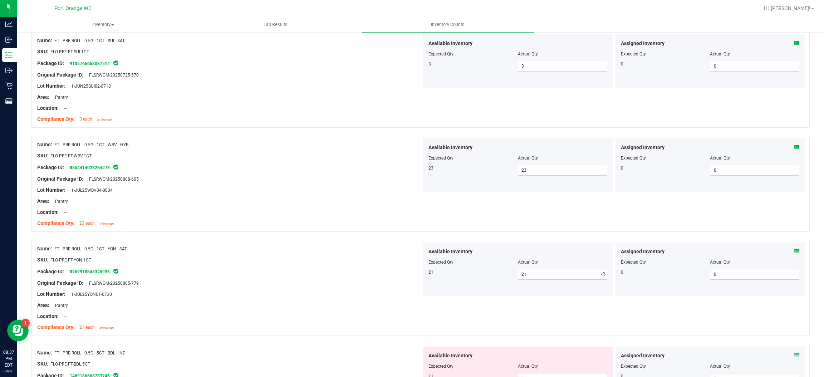
drag, startPoint x: 357, startPoint y: 248, endPoint x: 402, endPoint y: 257, distance: 46.7
click at [359, 247] on div "Name: FT - PRE-ROLL - 0.5G - 1CT - YON - SAT" at bounding box center [229, 249] width 384 height 8
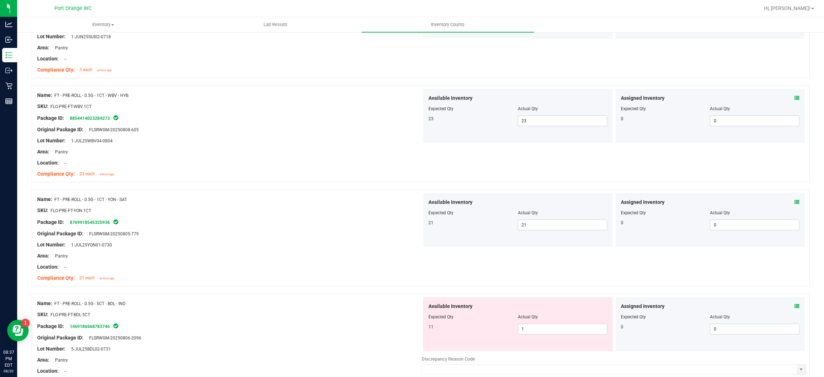
scroll to position [1233, 0]
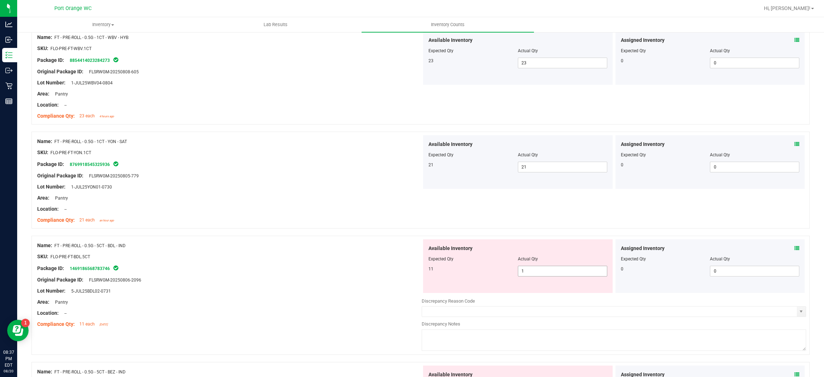
click at [559, 273] on span "1 1" at bounding box center [562, 271] width 89 height 11
click at [559, 273] on input "1" at bounding box center [562, 271] width 89 height 10
type input "11"
drag, startPoint x: 348, startPoint y: 239, endPoint x: 352, endPoint y: 238, distance: 4.5
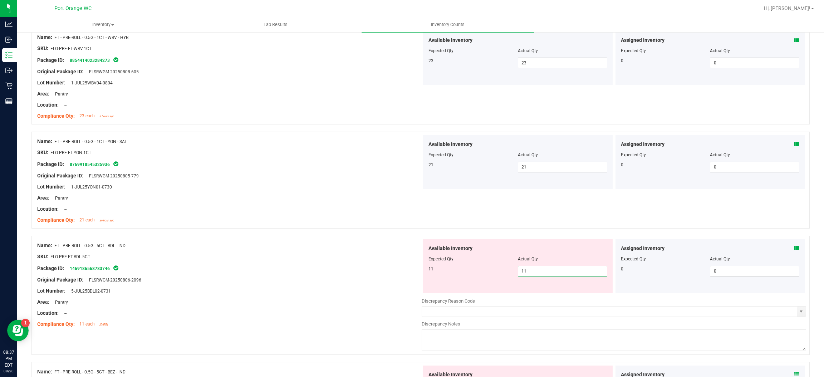
click at [349, 239] on div "Name: FT - PRE-ROLL - 0.5G - 5CT - BDL - IND SKU: FLO-PRE-FT-BDL.5CT Package ID…" at bounding box center [420, 295] width 778 height 119
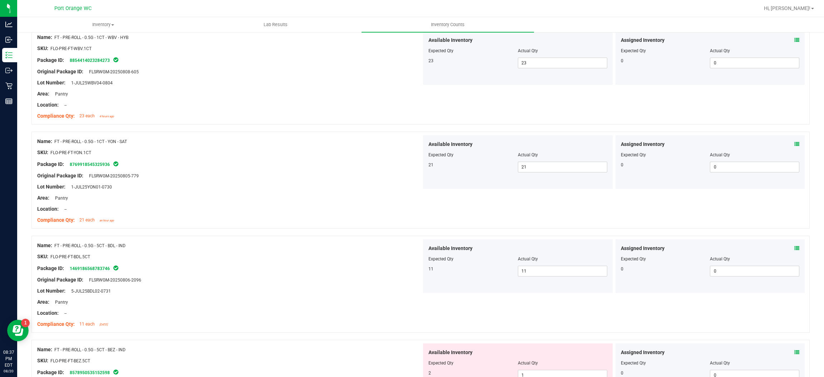
scroll to position [1394, 0]
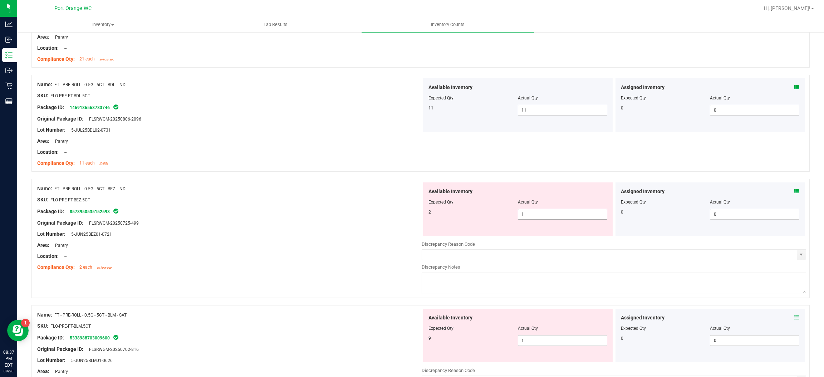
click at [533, 216] on span "1 1" at bounding box center [562, 214] width 89 height 11
click at [533, 216] on input "1" at bounding box center [562, 214] width 89 height 10
type input "2"
drag, startPoint x: 350, startPoint y: 210, endPoint x: 434, endPoint y: 221, distance: 84.7
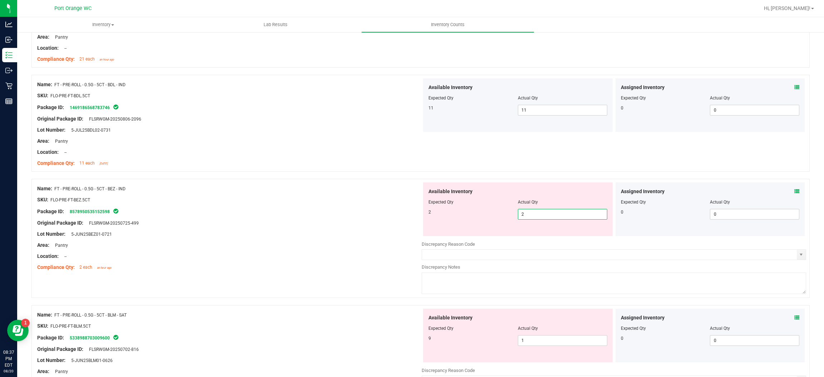
click at [368, 208] on div "Package ID: 8578950535152598" at bounding box center [229, 211] width 384 height 9
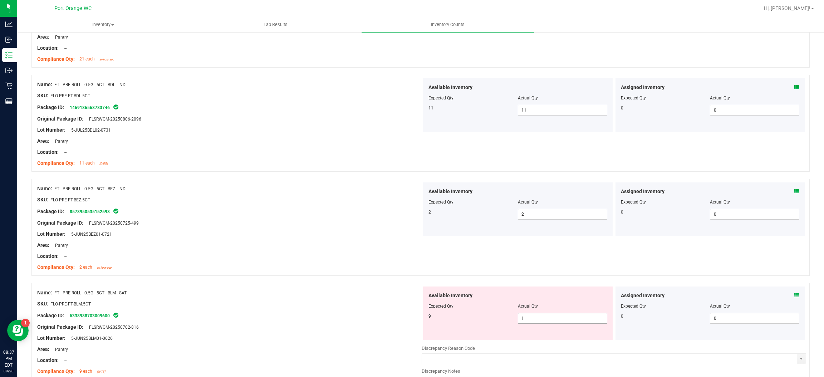
click at [546, 315] on span "1 1" at bounding box center [562, 318] width 89 height 11
click at [546, 315] on input "1" at bounding box center [562, 318] width 89 height 10
type input "9"
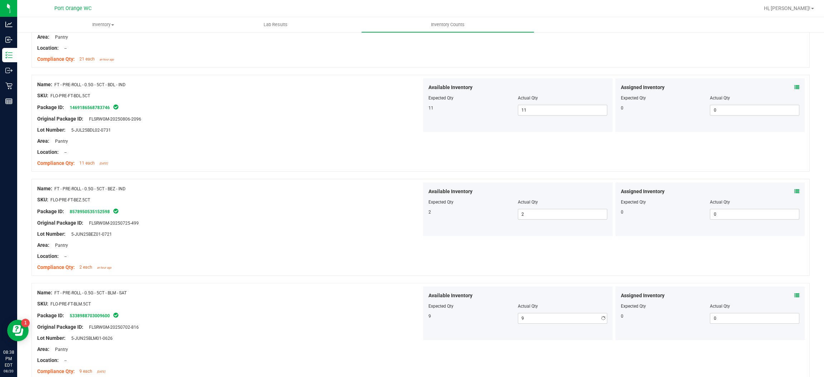
click at [448, 293] on span "Available Inventory" at bounding box center [450, 296] width 44 height 8
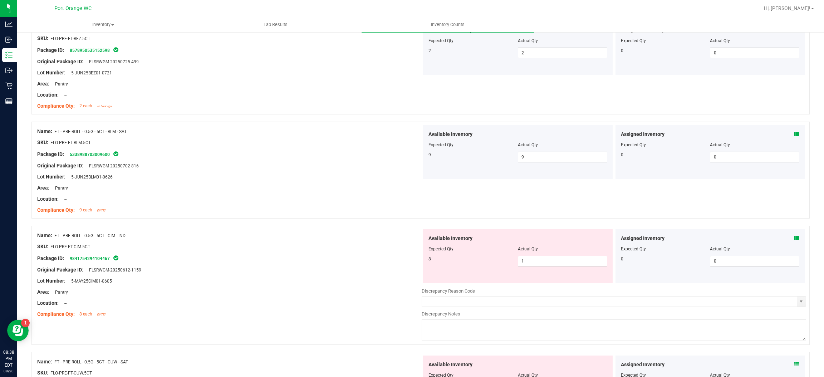
drag, startPoint x: 544, startPoint y: 272, endPoint x: 540, endPoint y: 257, distance: 16.4
click at [544, 268] on div "Available Inventory Expected Qty Actual Qty 8 1 1" at bounding box center [517, 256] width 189 height 54
click at [540, 256] on div at bounding box center [517, 254] width 179 height 4
drag, startPoint x: 540, startPoint y: 257, endPoint x: 541, endPoint y: 265, distance: 7.9
click at [540, 257] on div "Available Inventory Expected Qty Actual Qty 8 1 1" at bounding box center [517, 256] width 189 height 54
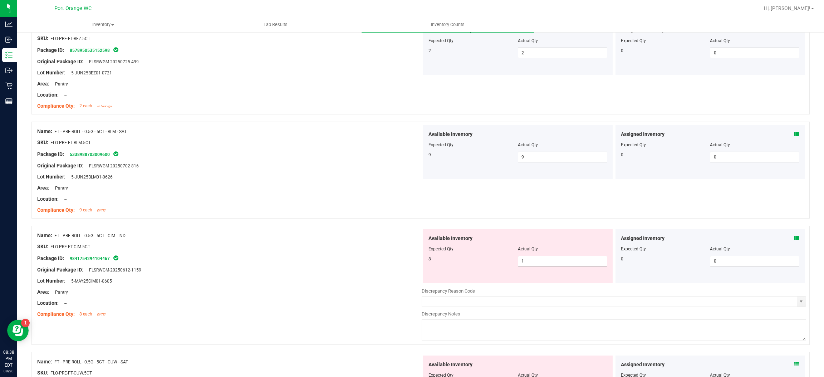
click at [541, 266] on span "1 1" at bounding box center [562, 261] width 89 height 11
click at [541, 266] on input "1" at bounding box center [562, 261] width 89 height 10
type input "8"
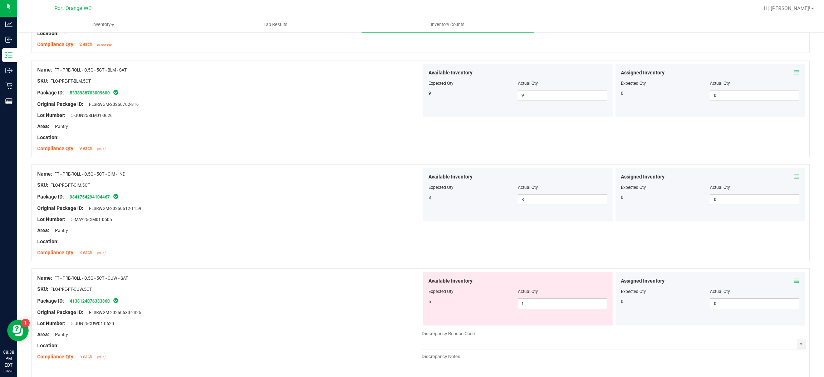
scroll to position [1662, 0]
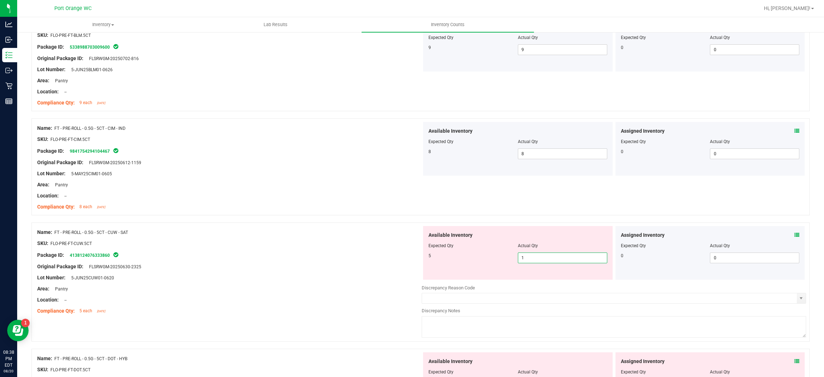
click at [530, 260] on span "1 1" at bounding box center [562, 257] width 89 height 11
click at [530, 259] on input "1" at bounding box center [562, 258] width 89 height 10
type input "5"
drag, startPoint x: 409, startPoint y: 228, endPoint x: 406, endPoint y: 237, distance: 9.7
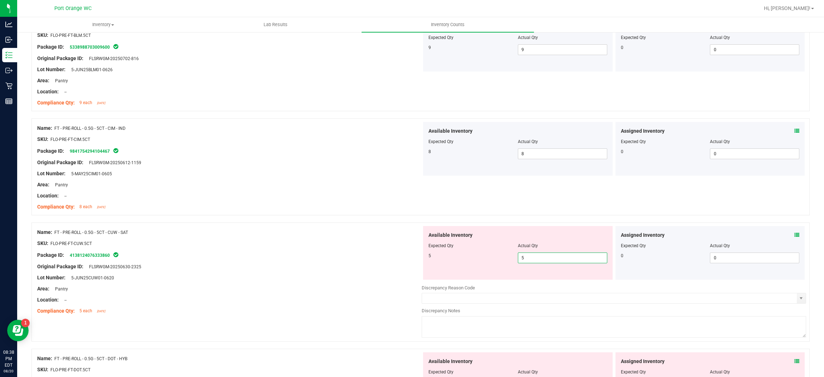
click at [413, 228] on div "Name: FT - PRE-ROLL - 0.5G - 5CT - CUW - SAT SKU: FLO-PRE-FT-CUW.5CT Package ID…" at bounding box center [229, 271] width 384 height 91
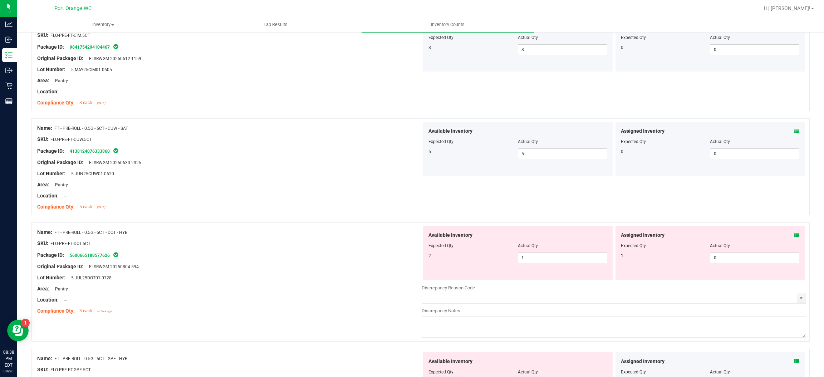
scroll to position [1769, 0]
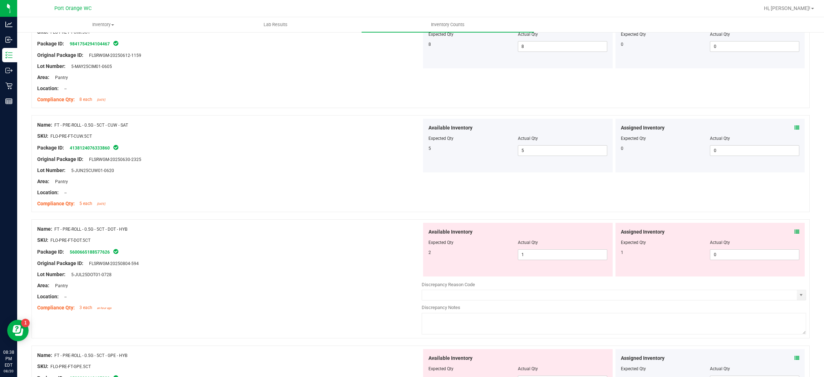
click at [794, 233] on icon at bounding box center [796, 231] width 5 height 5
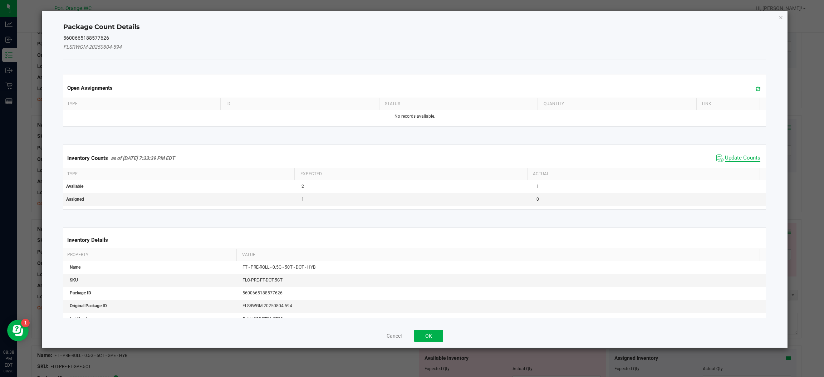
click at [730, 159] on span "Update Counts" at bounding box center [742, 157] width 35 height 7
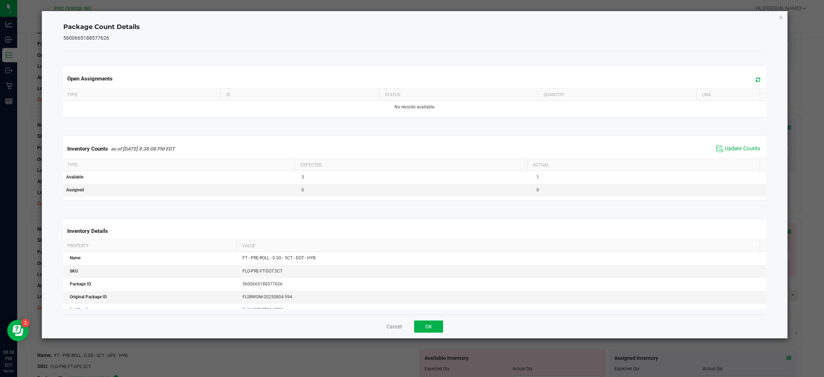
click at [415, 320] on div "Cancel OK" at bounding box center [414, 326] width 702 height 24
click at [441, 331] on button "OK" at bounding box center [428, 326] width 29 height 12
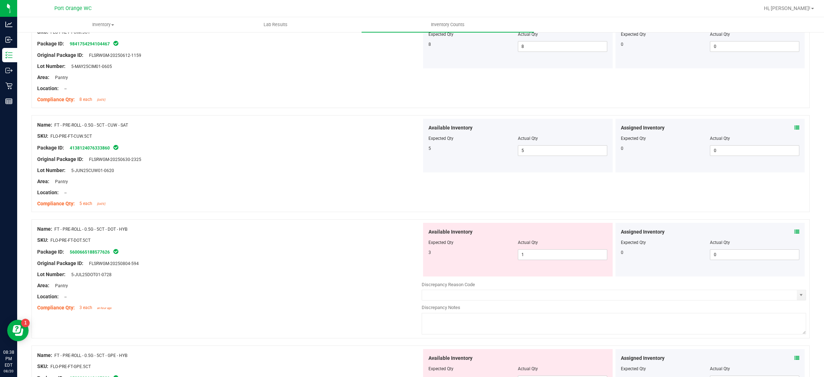
click at [553, 249] on div at bounding box center [517, 248] width 179 height 4
click at [550, 260] on span "1 1" at bounding box center [562, 254] width 89 height 11
drag, startPoint x: 550, startPoint y: 261, endPoint x: 520, endPoint y: 257, distance: 29.8
click at [538, 260] on input "1" at bounding box center [562, 254] width 89 height 10
type input "3"
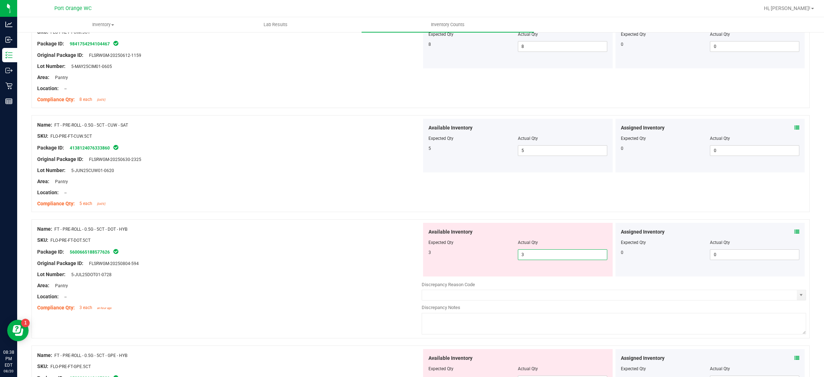
type input "3"
click at [380, 241] on div "SKU: FLO-PRE-FT-DOT.5CT" at bounding box center [229, 240] width 384 height 8
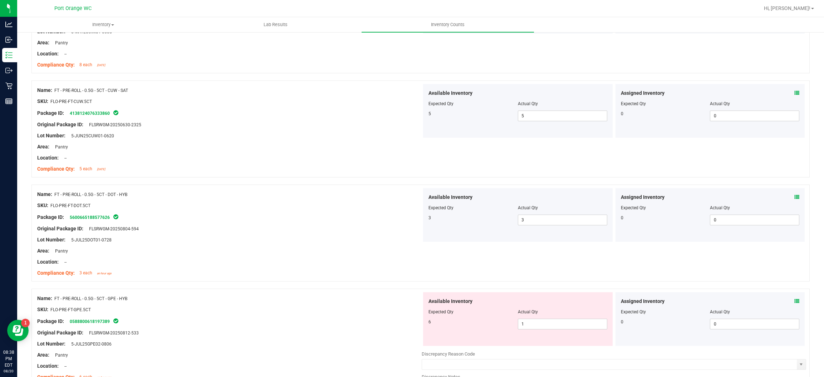
scroll to position [1823, 0]
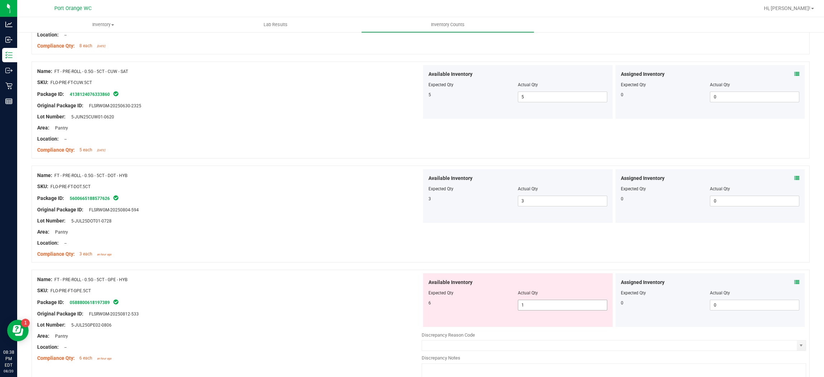
click at [549, 305] on span "1 1" at bounding box center [562, 305] width 89 height 11
drag, startPoint x: 549, startPoint y: 305, endPoint x: 529, endPoint y: 300, distance: 21.4
click at [549, 305] on input "1" at bounding box center [562, 305] width 89 height 10
type input "6"
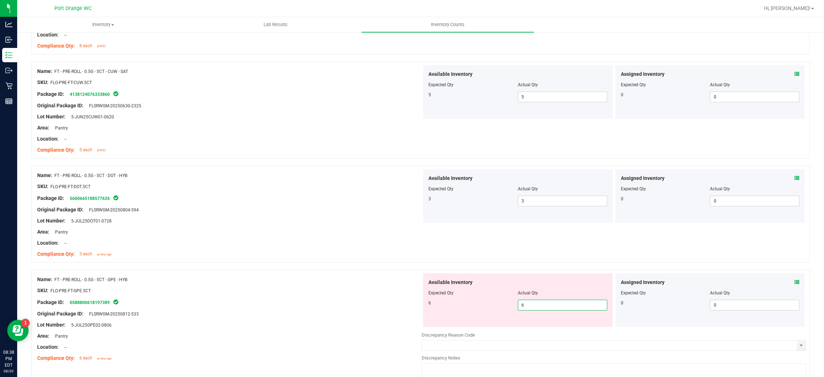
click at [414, 285] on div at bounding box center [229, 285] width 384 height 4
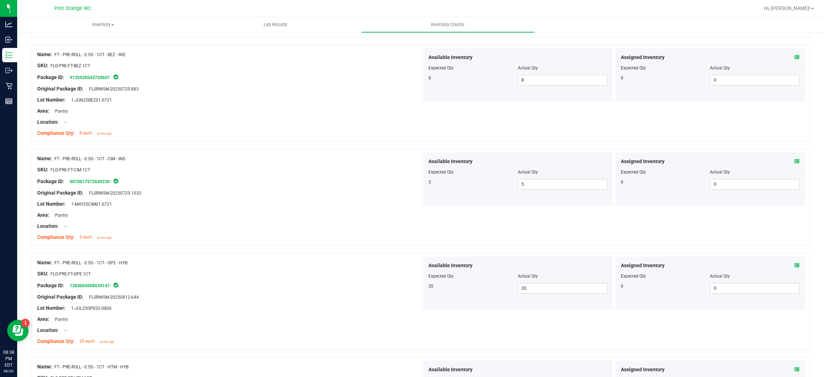
scroll to position [0, 0]
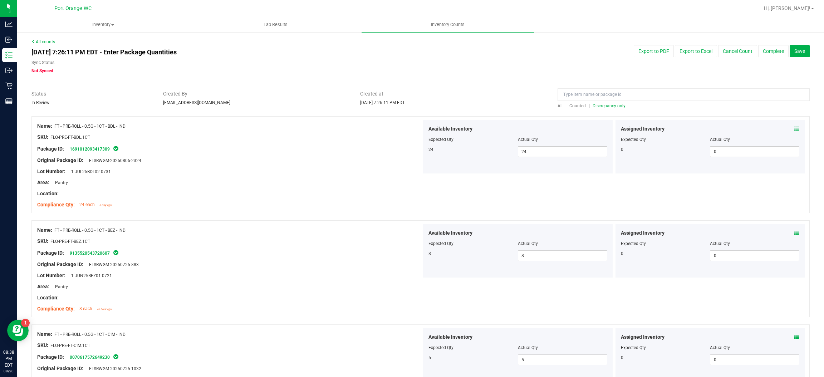
click at [595, 105] on span "Discrepancy only" at bounding box center [608, 105] width 33 height 5
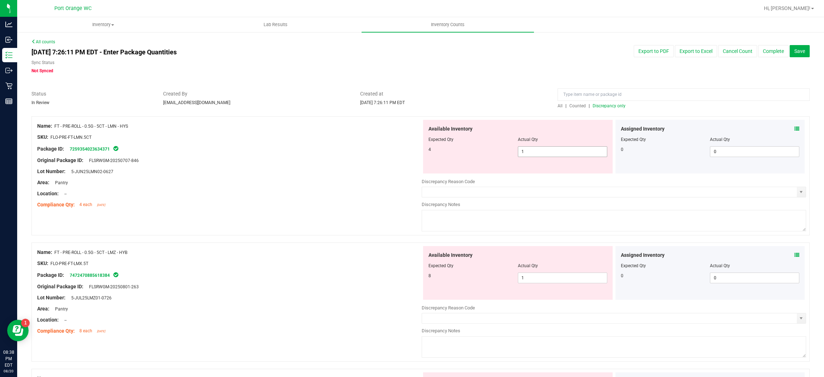
click at [532, 150] on span "1 1" at bounding box center [562, 151] width 89 height 11
click at [532, 150] on input "1" at bounding box center [562, 152] width 89 height 10
type input "4"
drag, startPoint x: 357, startPoint y: 160, endPoint x: 362, endPoint y: 162, distance: 5.0
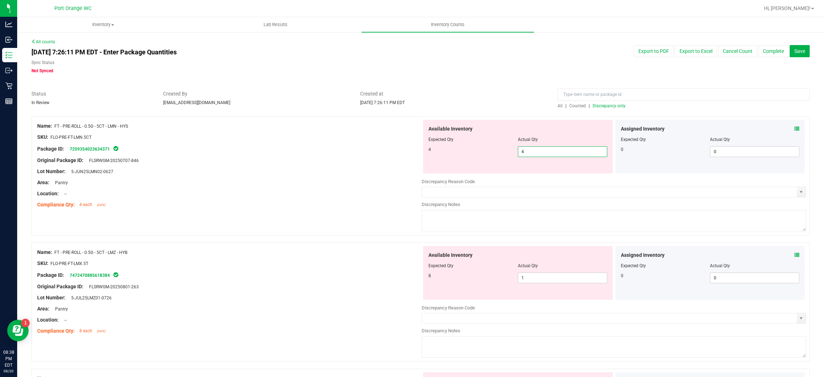
click at [359, 161] on div "Original Package ID: FLSRWGM-20250707-846" at bounding box center [229, 161] width 384 height 8
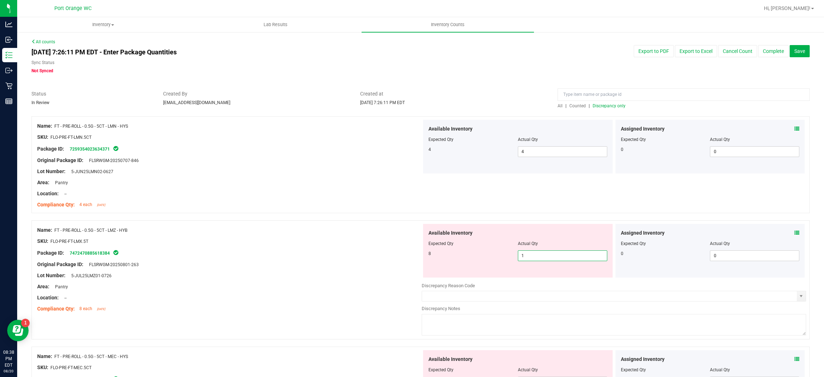
click at [543, 253] on span "1 1" at bounding box center [562, 255] width 89 height 11
click at [543, 253] on input "1" at bounding box center [562, 256] width 89 height 10
type input "8"
drag, startPoint x: 404, startPoint y: 238, endPoint x: 434, endPoint y: 241, distance: 30.5
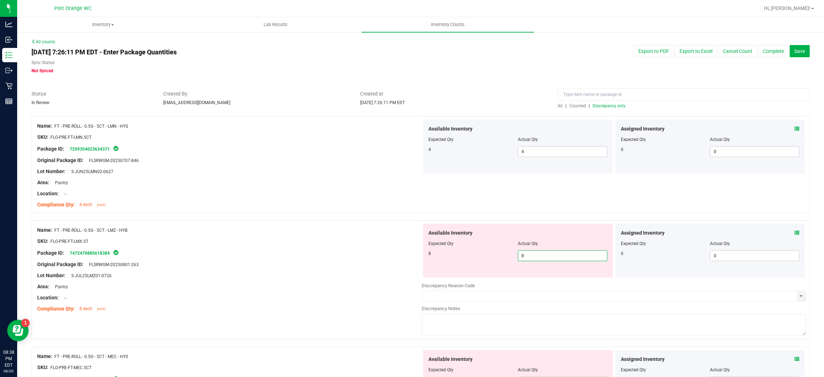
click at [404, 238] on div "SKU: FLO-PRE-FT-LMX.5T" at bounding box center [229, 241] width 384 height 8
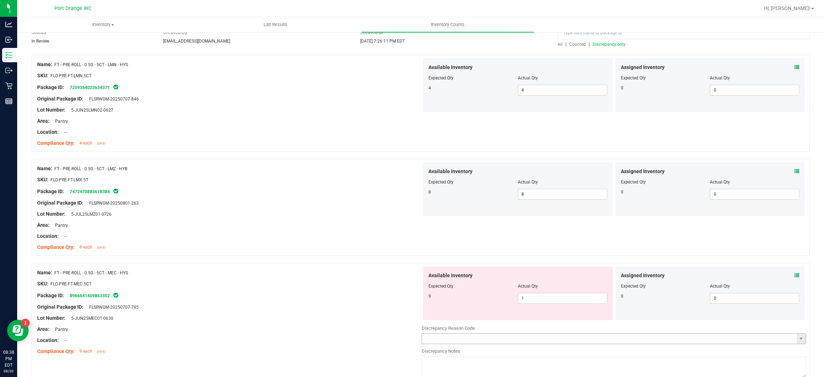
scroll to position [107, 0]
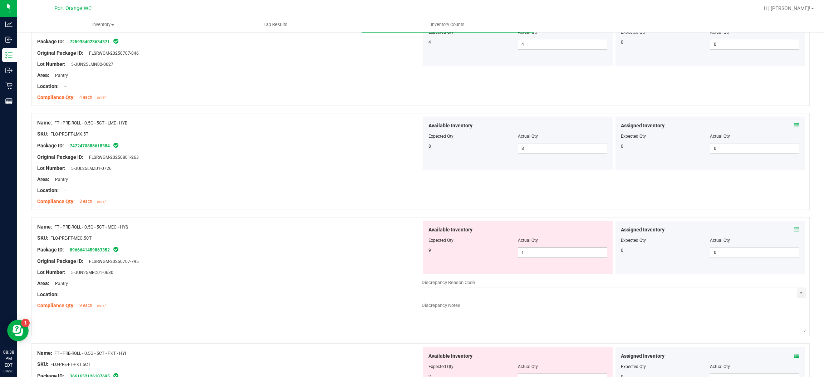
click at [537, 248] on span "1 1" at bounding box center [562, 252] width 89 height 11
click at [537, 248] on input "1" at bounding box center [562, 252] width 89 height 10
type input "8"
click at [573, 246] on div at bounding box center [517, 245] width 179 height 4
drag, startPoint x: 573, startPoint y: 246, endPoint x: 569, endPoint y: 250, distance: 6.3
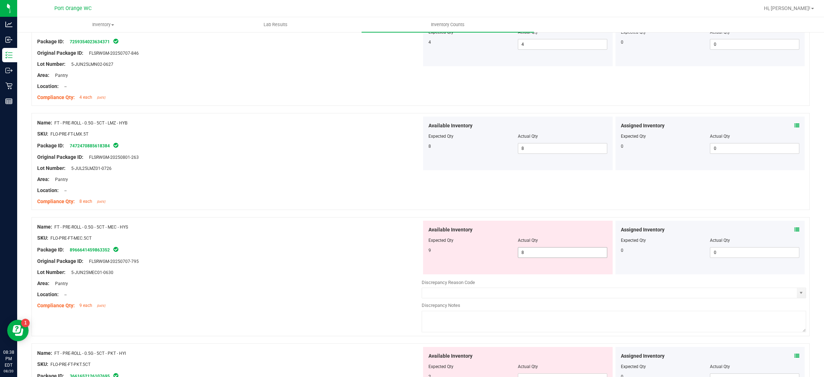
click at [571, 248] on div "Available Inventory Expected Qty Actual Qty 9 8 8" at bounding box center [517, 248] width 189 height 54
click at [569, 250] on span "8 8" at bounding box center [562, 252] width 89 height 11
click at [569, 250] on input "9" at bounding box center [562, 252] width 89 height 10
click at [389, 237] on div "SKU: FLO-PRE-FT-MEC.5CT" at bounding box center [229, 238] width 384 height 8
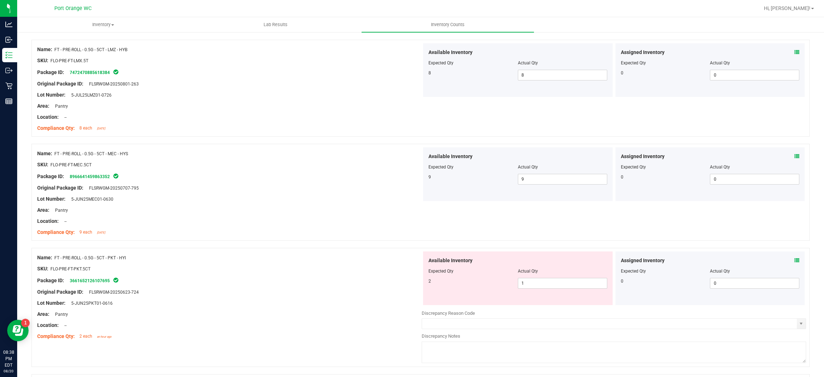
scroll to position [268, 0]
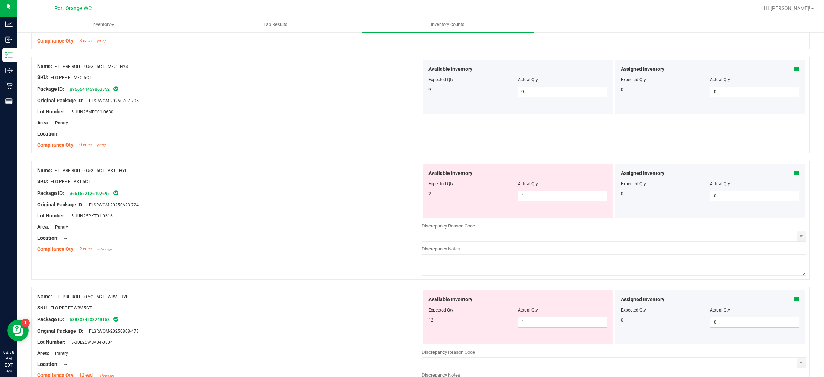
click at [549, 195] on span "1 1" at bounding box center [562, 196] width 89 height 11
click at [548, 196] on input "1" at bounding box center [562, 196] width 89 height 10
drag, startPoint x: 541, startPoint y: 308, endPoint x: 546, endPoint y: 323, distance: 16.4
click at [545, 323] on div "Available Inventory Expected Qty Actual Qty 12 1 1" at bounding box center [517, 317] width 189 height 54
click at [545, 321] on span "1 1" at bounding box center [562, 322] width 89 height 11
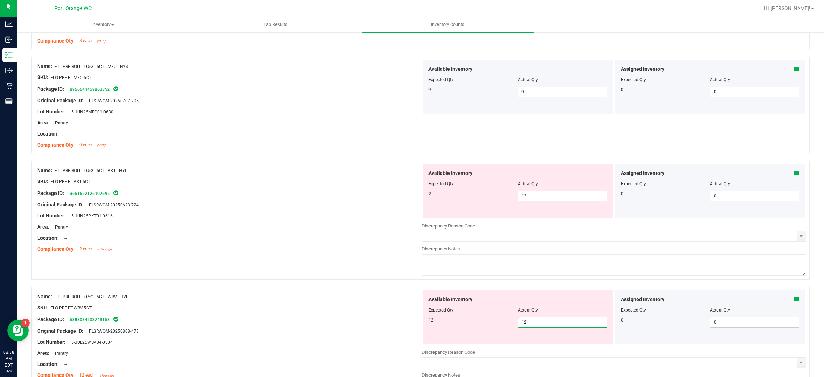
click at [426, 278] on div "Name: FT - PRE-ROLL - 0.5G - 5CT - PKT - HYI SKU: FLO-PRE-FT-PKT.5CT Package ID…" at bounding box center [420, 219] width 778 height 119
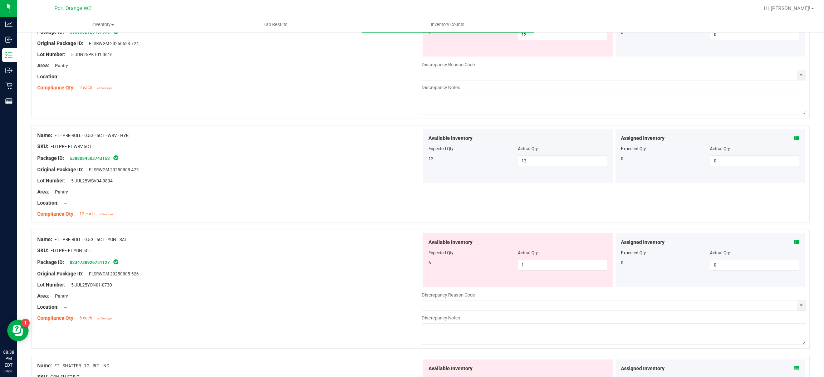
scroll to position [375, 0]
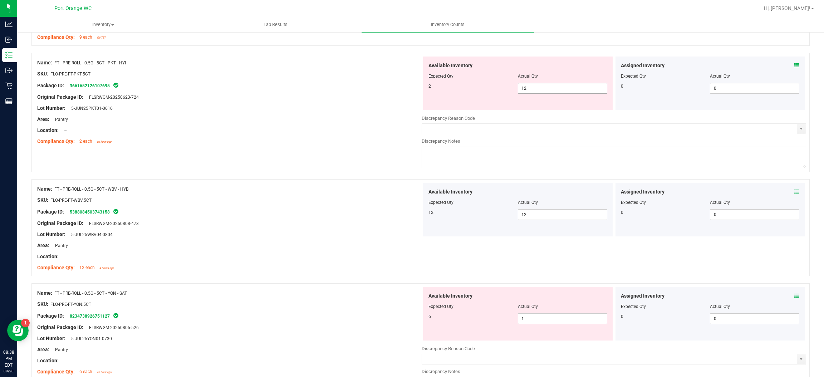
click at [526, 89] on span "12 12" at bounding box center [562, 88] width 89 height 11
click at [526, 89] on input "12" at bounding box center [562, 88] width 89 height 10
drag, startPoint x: 303, startPoint y: 107, endPoint x: 329, endPoint y: 120, distance: 29.6
click at [303, 107] on div "Lot Number: 5-JUN25PKT01-0616" at bounding box center [229, 108] width 384 height 8
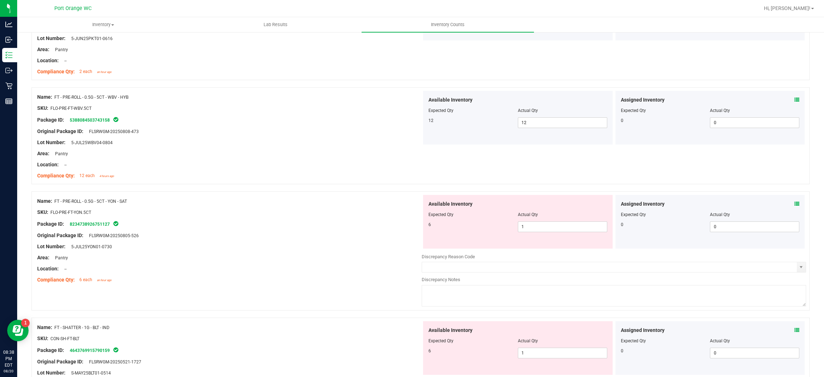
scroll to position [536, 0]
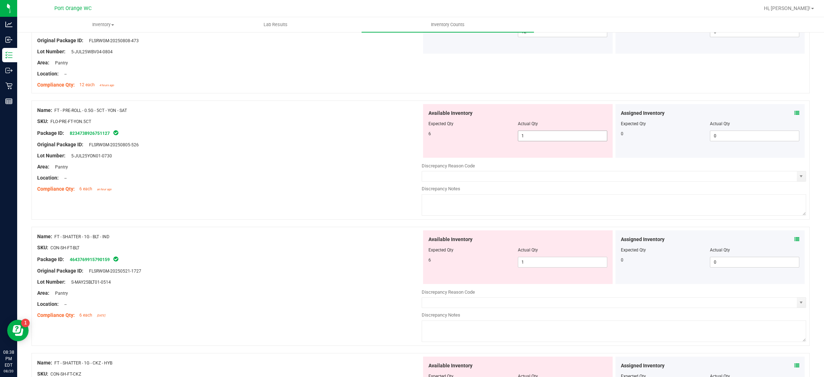
click at [525, 136] on span "1 1" at bounding box center [562, 135] width 89 height 11
click at [525, 136] on input "1" at bounding box center [562, 136] width 89 height 10
drag, startPoint x: 410, startPoint y: 136, endPoint x: 414, endPoint y: 138, distance: 4.6
click at [411, 137] on div "Name: FT - PRE-ROLL - 0.5G - 5CT - YON - SAT SKU: FLO-PRE-FT-YON.5CT Package ID…" at bounding box center [229, 149] width 384 height 91
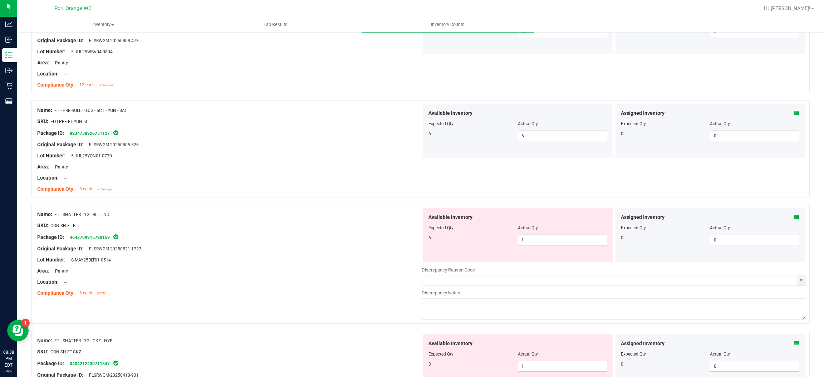
click at [550, 241] on span "1 1" at bounding box center [562, 239] width 89 height 11
drag, startPoint x: 550, startPoint y: 241, endPoint x: 497, endPoint y: 237, distance: 53.5
click at [550, 241] on input "1" at bounding box center [562, 240] width 89 height 10
click at [373, 214] on div "Name: FT - SHATTER - 1G - BLT - IND" at bounding box center [229, 215] width 384 height 8
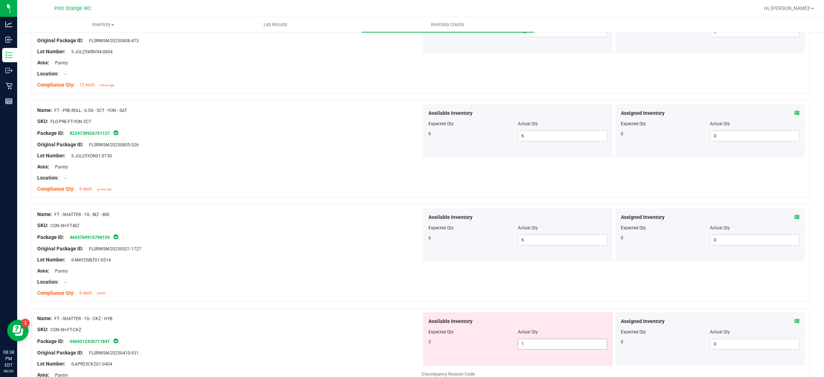
click at [569, 341] on span "1 1" at bounding box center [562, 343] width 89 height 11
click at [569, 341] on input "1" at bounding box center [562, 344] width 89 height 10
click at [366, 302] on div at bounding box center [420, 304] width 778 height 7
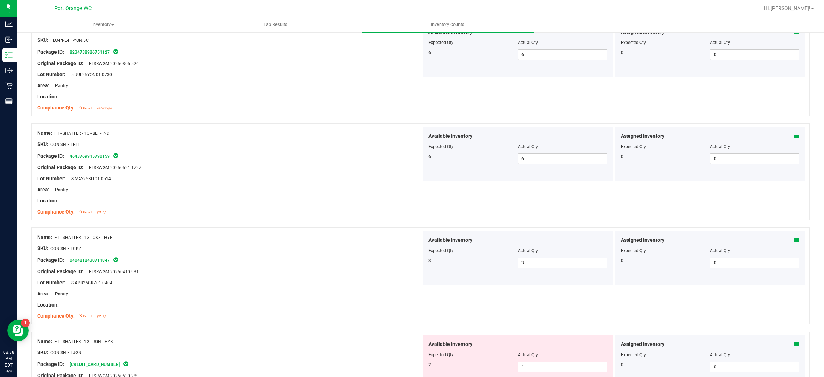
scroll to position [697, 0]
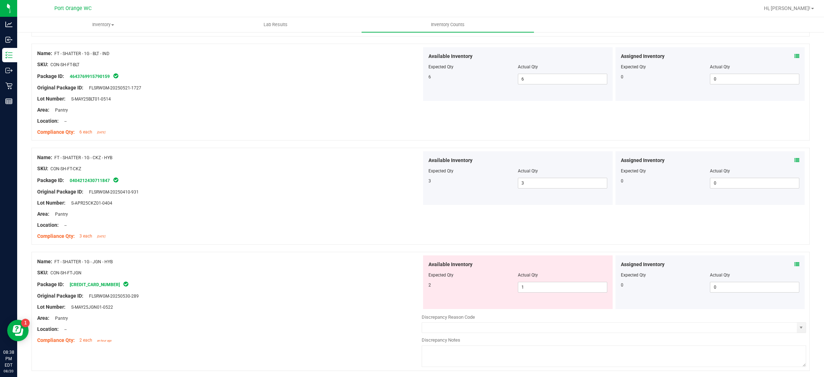
drag, startPoint x: 554, startPoint y: 294, endPoint x: 552, endPoint y: 285, distance: 9.4
click at [554, 293] on div "Available Inventory Expected Qty Actual Qty 2 1 1" at bounding box center [517, 282] width 189 height 54
click at [552, 285] on span "1 1" at bounding box center [562, 287] width 89 height 11
click at [552, 285] on input "1" at bounding box center [562, 287] width 89 height 10
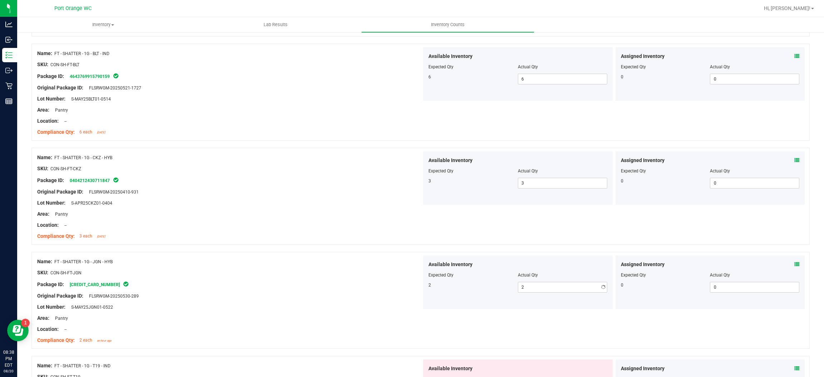
click at [413, 262] on div "Name: FT - SHATTER - 1G - JGN - HYB" at bounding box center [229, 262] width 384 height 8
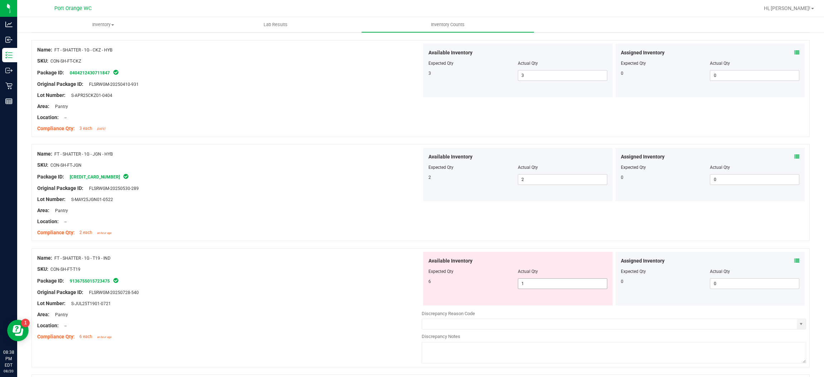
click at [535, 284] on span "1 1" at bounding box center [562, 283] width 89 height 11
click at [535, 284] on input "1" at bounding box center [562, 283] width 89 height 10
drag, startPoint x: 363, startPoint y: 265, endPoint x: 389, endPoint y: 273, distance: 27.3
click at [364, 265] on div at bounding box center [229, 264] width 384 height 4
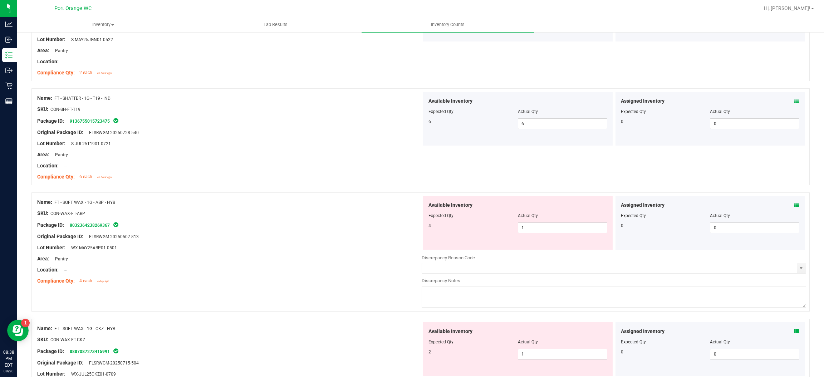
scroll to position [965, 0]
click at [539, 231] on span "1 1" at bounding box center [562, 227] width 89 height 11
click at [539, 231] on input "1" at bounding box center [562, 227] width 89 height 10
click at [433, 246] on div "Available Inventory Expected Qty Actual Qty 4 1 4" at bounding box center [517, 222] width 189 height 54
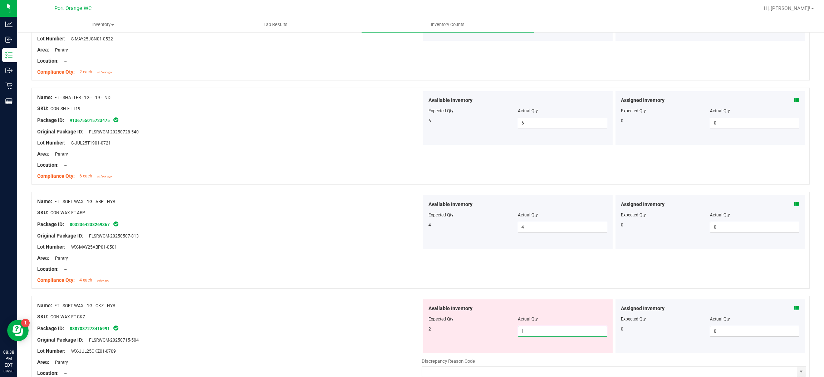
click at [537, 330] on span "1 1" at bounding box center [562, 331] width 89 height 11
click at [537, 330] on input "1" at bounding box center [562, 331] width 89 height 10
drag, startPoint x: 385, startPoint y: 308, endPoint x: 392, endPoint y: 310, distance: 7.7
click at [385, 308] on div "Name: FT - SOFT WAX - 1G - CKZ - HYB" at bounding box center [229, 306] width 384 height 8
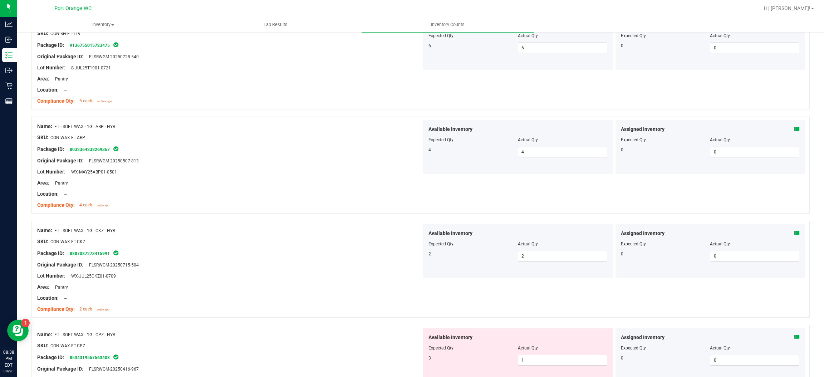
scroll to position [1072, 0]
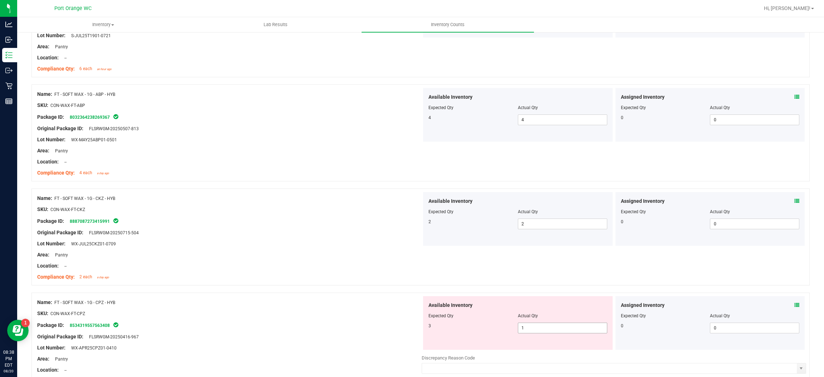
click at [546, 329] on span "1 1" at bounding box center [562, 327] width 89 height 11
click at [546, 329] on input "1" at bounding box center [562, 328] width 89 height 10
click at [370, 295] on div "Name: FT - SOFT WAX - 1G - CPZ - HYB SKU: CON-WAX-FT-CPZ Package ID: 8534319557…" at bounding box center [420, 351] width 778 height 119
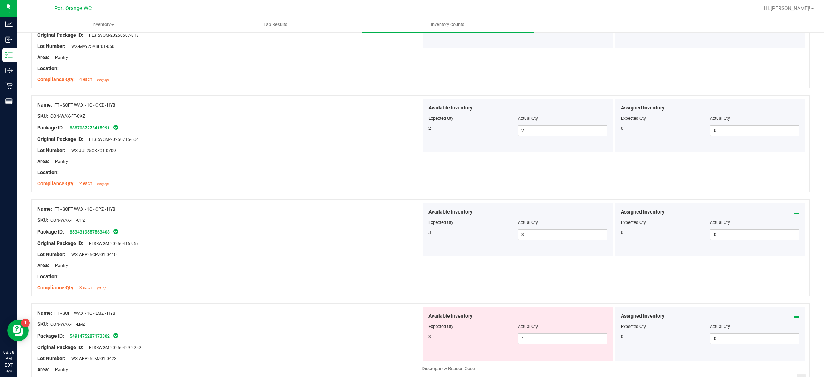
scroll to position [1233, 0]
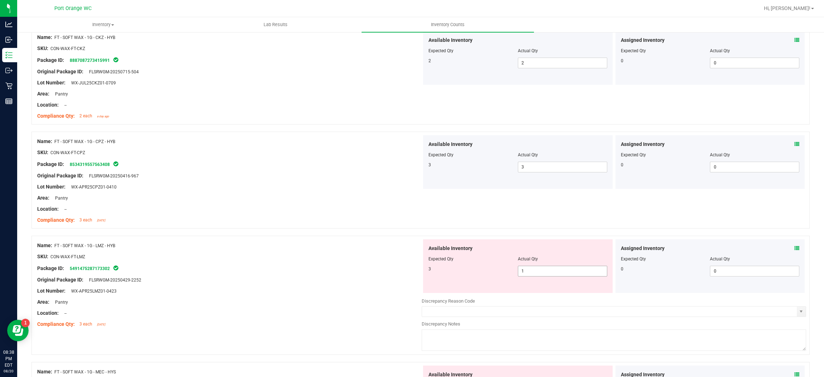
click at [524, 270] on span "1 1" at bounding box center [562, 271] width 89 height 11
click at [527, 276] on input "1" at bounding box center [562, 271] width 89 height 10
click at [355, 285] on div at bounding box center [229, 285] width 384 height 4
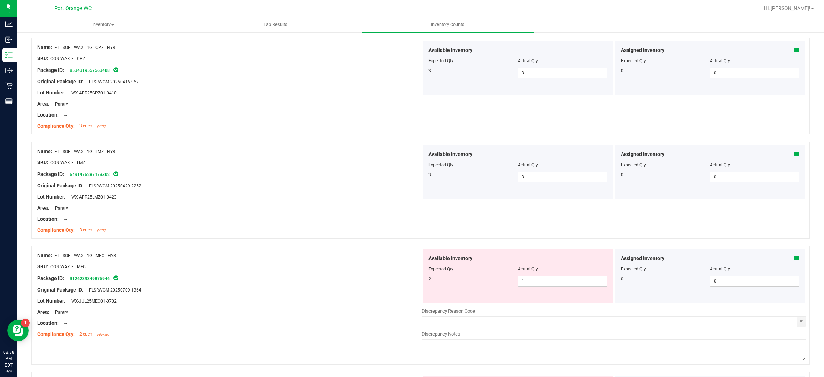
scroll to position [1394, 0]
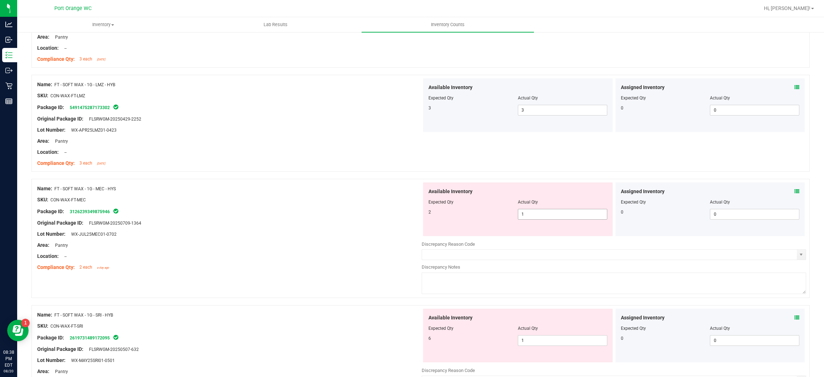
click at [544, 214] on span "1 1" at bounding box center [562, 214] width 89 height 11
click at [544, 214] on input "1" at bounding box center [562, 214] width 89 height 10
drag, startPoint x: 374, startPoint y: 217, endPoint x: 490, endPoint y: 282, distance: 132.8
click at [374, 218] on div at bounding box center [229, 218] width 384 height 4
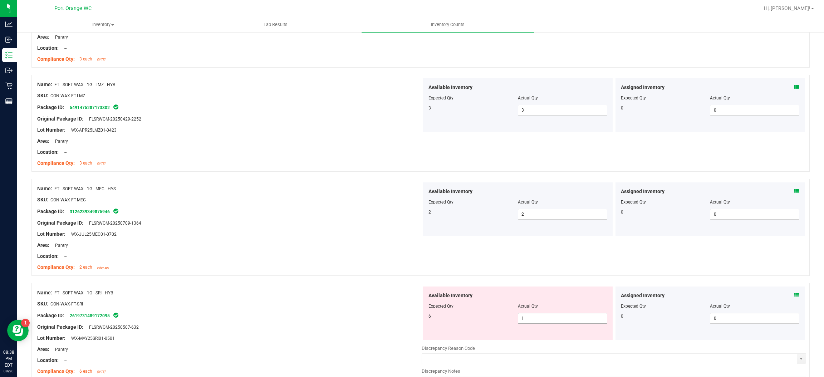
click at [525, 317] on span "1 1" at bounding box center [562, 318] width 89 height 11
click at [525, 317] on input "1" at bounding box center [562, 318] width 89 height 10
click at [317, 295] on div "Name: FT - SOFT WAX - 1G - SRI - HYB" at bounding box center [229, 293] width 384 height 8
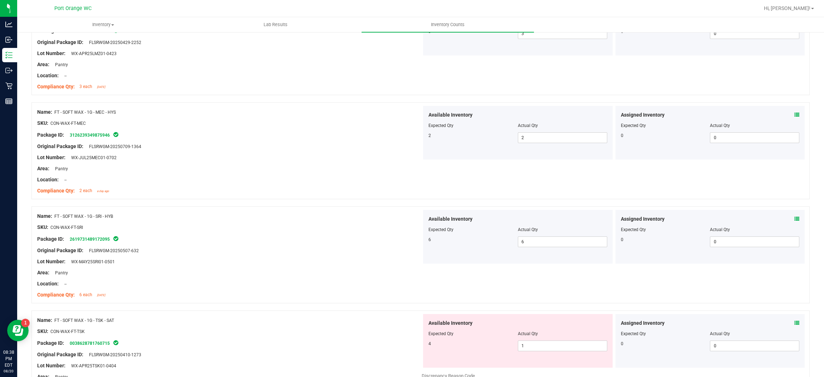
scroll to position [1555, 0]
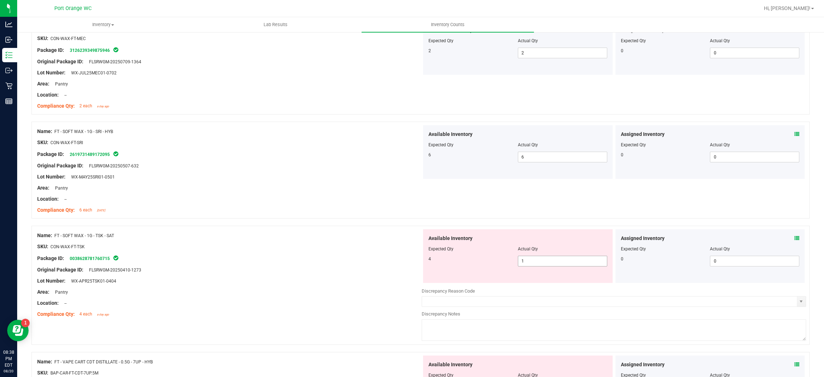
click at [538, 260] on span "1 1" at bounding box center [562, 261] width 89 height 11
drag, startPoint x: 538, startPoint y: 260, endPoint x: 351, endPoint y: 248, distance: 186.6
click at [537, 260] on input "1" at bounding box center [562, 261] width 89 height 10
click at [351, 247] on div "SKU: CON-WAX-FT-TSK" at bounding box center [229, 247] width 384 height 8
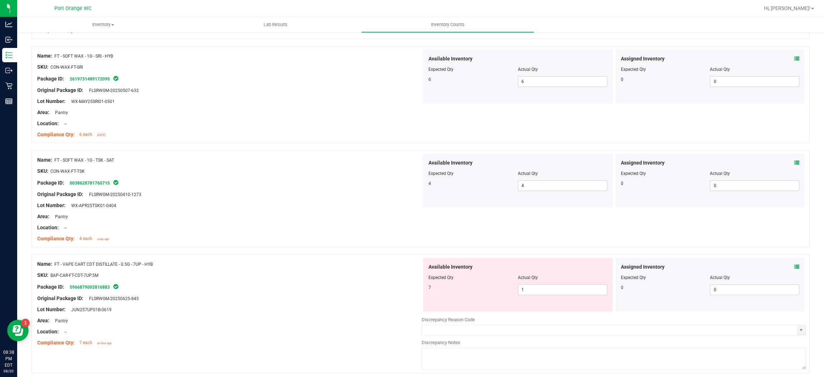
scroll to position [1662, 0]
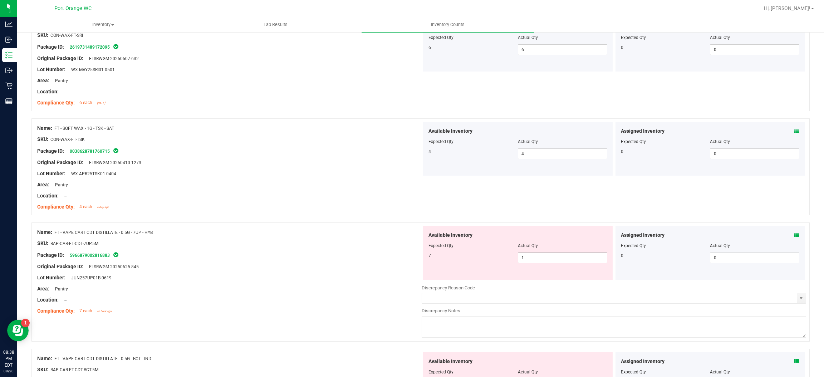
click at [535, 263] on span "1 1" at bounding box center [562, 257] width 89 height 11
click at [535, 262] on input "1" at bounding box center [562, 258] width 89 height 10
drag, startPoint x: 394, startPoint y: 259, endPoint x: 404, endPoint y: 265, distance: 11.8
click at [395, 259] on div "Package ID: 5966879002816883" at bounding box center [229, 255] width 384 height 9
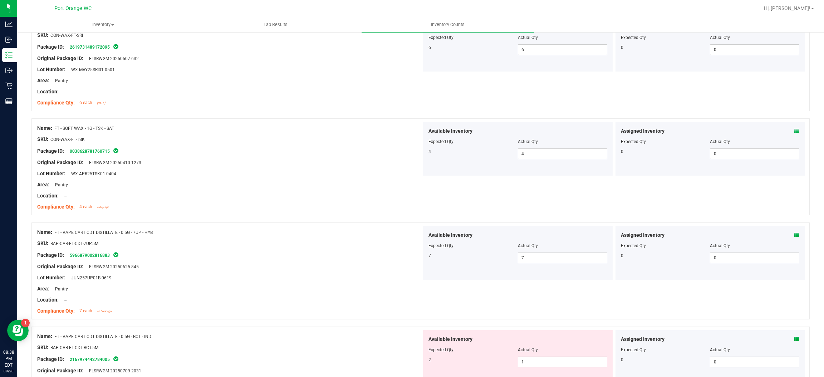
scroll to position [1769, 0]
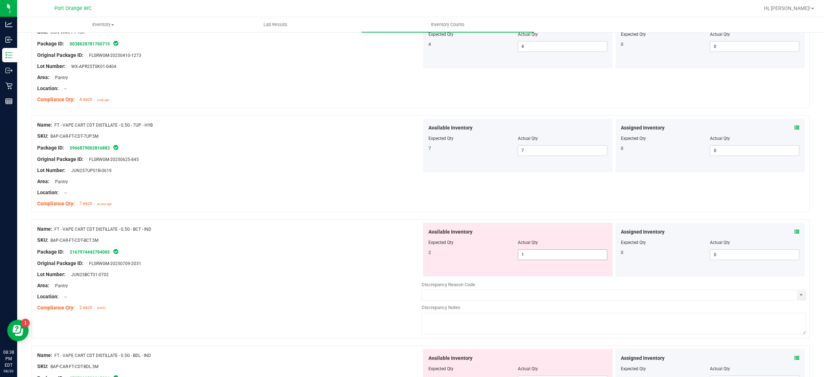
click at [542, 262] on div "Available Inventory Expected Qty Actual Qty 2 1 1" at bounding box center [517, 250] width 189 height 54
click at [535, 249] on div at bounding box center [517, 248] width 179 height 4
click at [535, 252] on div "Available Inventory Expected Qty Actual Qty 2 1 1" at bounding box center [517, 250] width 189 height 54
click at [535, 254] on span "1 1" at bounding box center [562, 254] width 89 height 11
click at [535, 254] on input "1" at bounding box center [562, 254] width 89 height 10
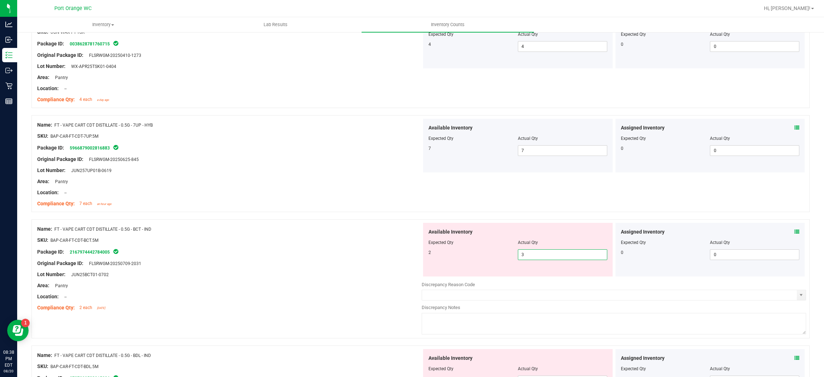
click at [532, 260] on input "3" at bounding box center [562, 254] width 89 height 10
drag, startPoint x: 532, startPoint y: 259, endPoint x: 465, endPoint y: 249, distance: 67.9
click at [525, 257] on input "3" at bounding box center [562, 254] width 89 height 10
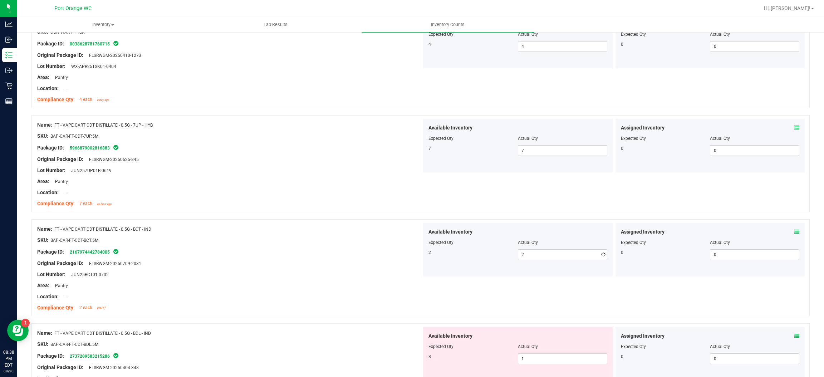
drag, startPoint x: 353, startPoint y: 243, endPoint x: 391, endPoint y: 254, distance: 38.9
click at [363, 244] on div "SKU: BAP-CAR-FT-CDT-BCT.5M" at bounding box center [229, 240] width 384 height 8
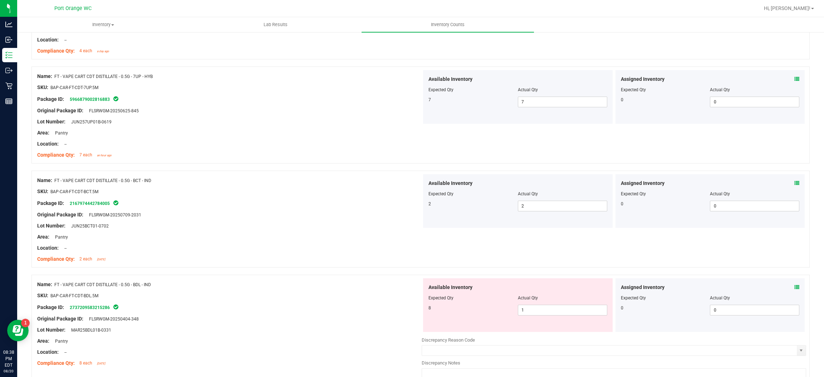
scroll to position [1814, 0]
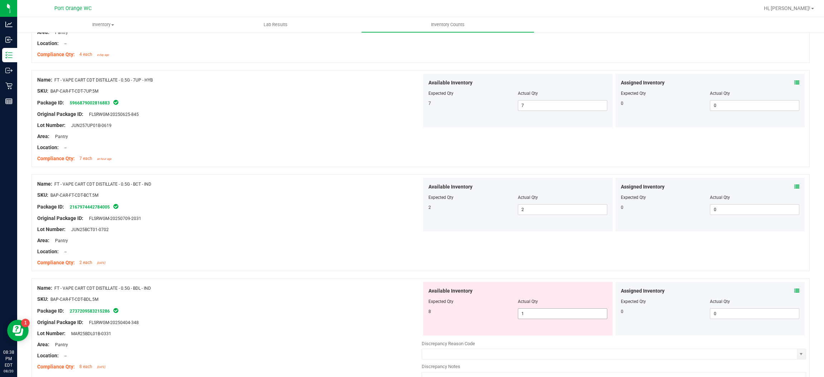
click at [542, 312] on span "1 1" at bounding box center [562, 313] width 89 height 11
click at [542, 312] on input "1" at bounding box center [562, 313] width 89 height 10
click at [375, 275] on div at bounding box center [420, 274] width 778 height 7
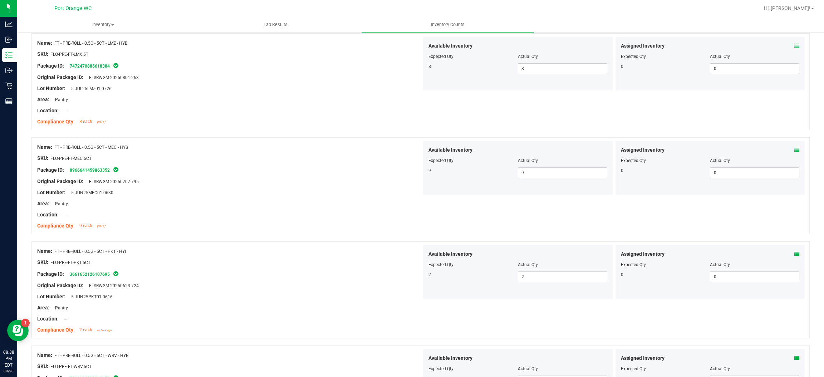
scroll to position [0, 0]
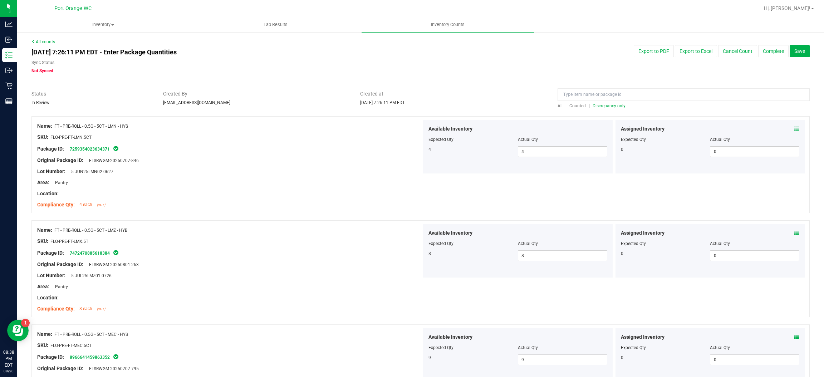
click at [603, 106] on span "Discrepancy only" at bounding box center [608, 105] width 33 height 5
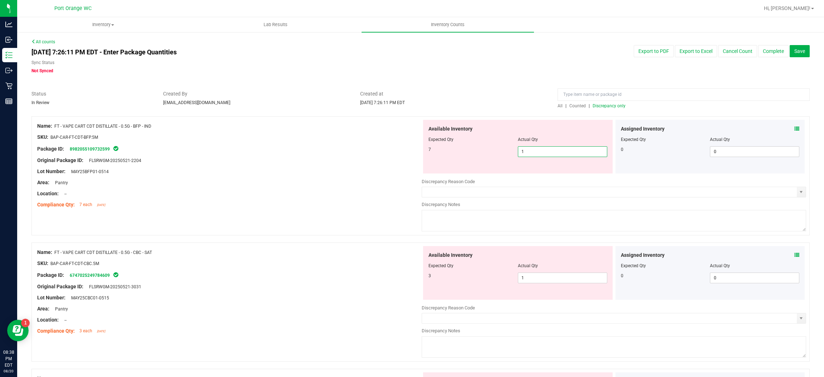
click at [543, 149] on span "1 1" at bounding box center [562, 151] width 89 height 11
click at [543, 149] on input "1" at bounding box center [562, 152] width 89 height 10
click at [532, 282] on div "Available Inventory Expected Qty Actual Qty 3 1 1" at bounding box center [613, 302] width 384 height 113
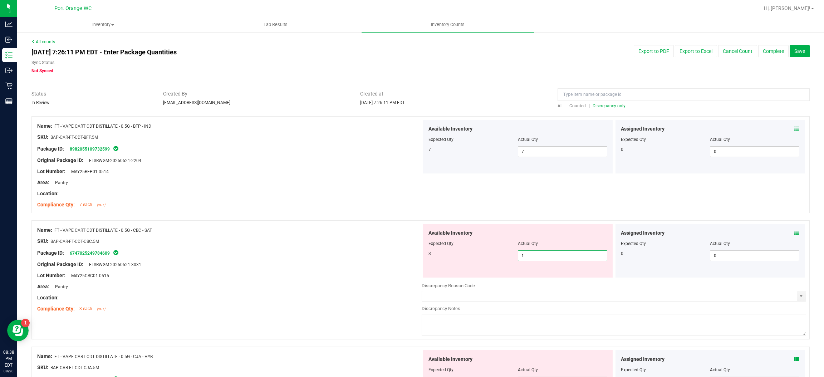
click at [524, 255] on input "1" at bounding box center [562, 256] width 89 height 10
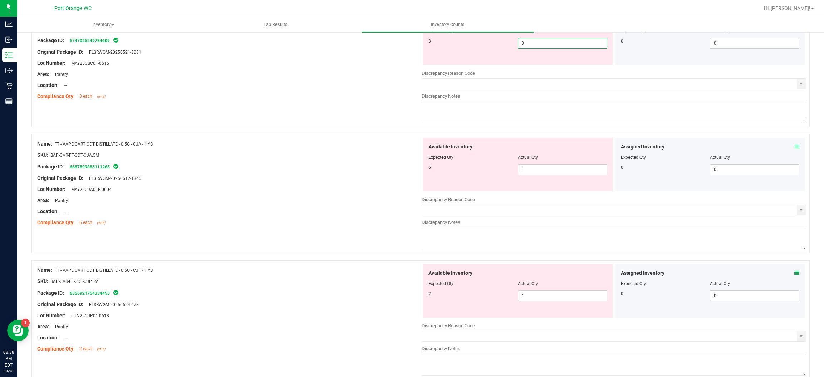
scroll to position [214, 0]
click at [537, 165] on div "Available Inventory Expected Qty Actual Qty 6 1 1" at bounding box center [517, 162] width 189 height 54
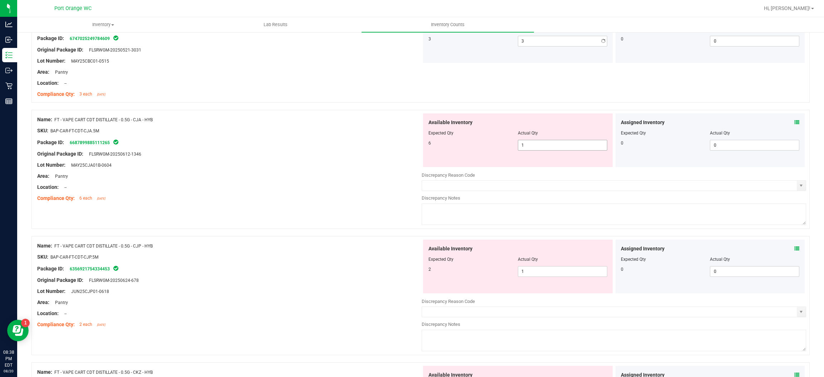
click at [537, 165] on div "Available Inventory Expected Qty Actual Qty 6 1 1" at bounding box center [517, 140] width 189 height 54
click at [529, 143] on span "1 1" at bounding box center [562, 145] width 89 height 11
click at [529, 142] on input "1" at bounding box center [562, 145] width 89 height 10
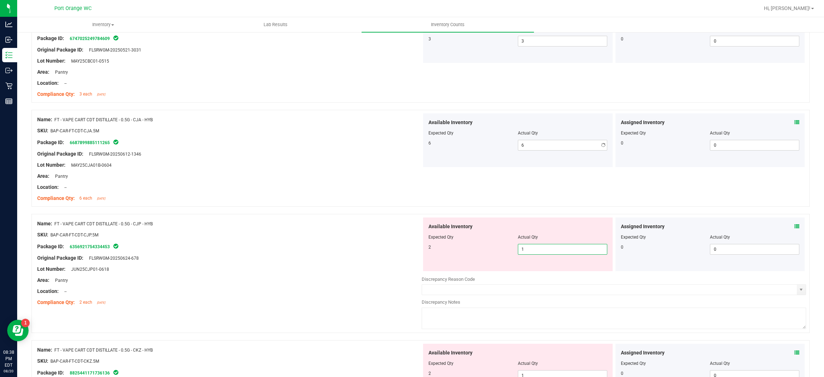
click at [540, 272] on div "Available Inventory Expected Qty Actual Qty 2 1 1" at bounding box center [613, 273] width 384 height 113
click at [529, 251] on input "1" at bounding box center [562, 249] width 89 height 10
click at [404, 232] on div "SKU: BAP-CAR-FT-CDT-CJP.5M" at bounding box center [229, 235] width 384 height 8
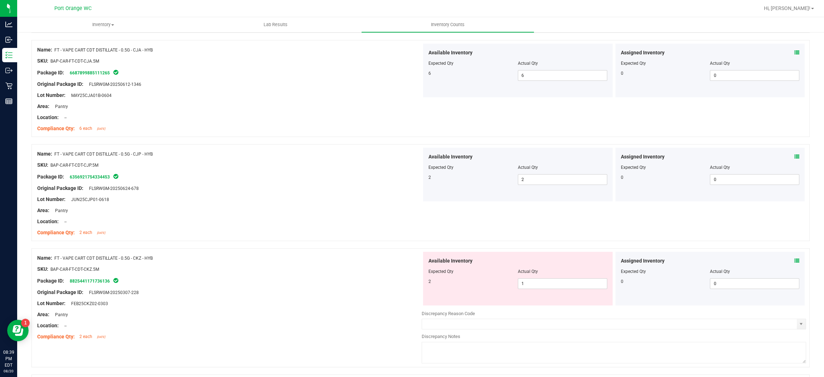
scroll to position [321, 0]
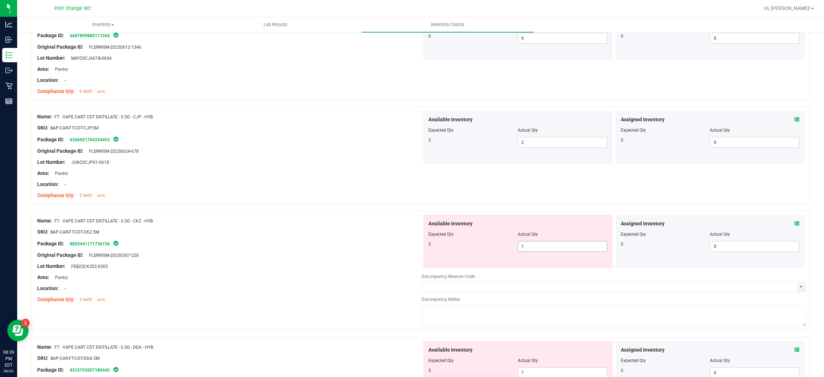
click at [547, 242] on input "1" at bounding box center [562, 246] width 89 height 10
click at [547, 242] on span "1 1" at bounding box center [562, 246] width 89 height 11
click at [546, 246] on input "1" at bounding box center [562, 246] width 89 height 10
click at [547, 246] on input "2" at bounding box center [562, 246] width 89 height 10
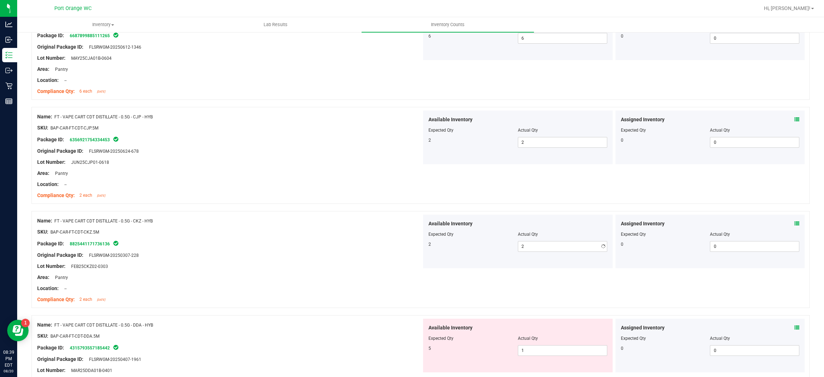
click at [406, 237] on div at bounding box center [229, 238] width 384 height 4
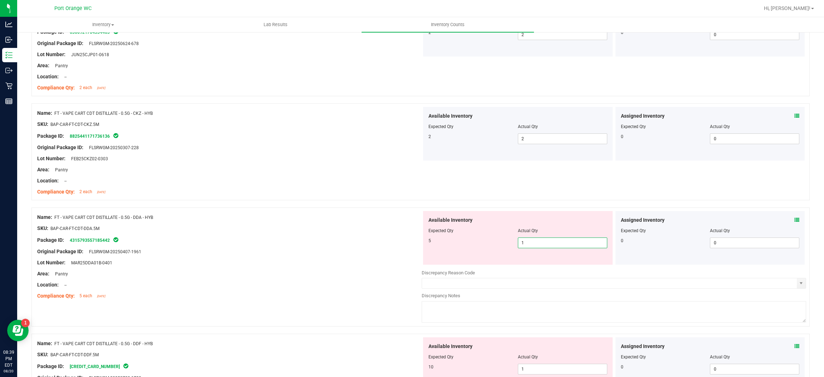
click at [527, 239] on span "1 1" at bounding box center [562, 242] width 89 height 11
click at [527, 241] on input "1" at bounding box center [562, 243] width 89 height 10
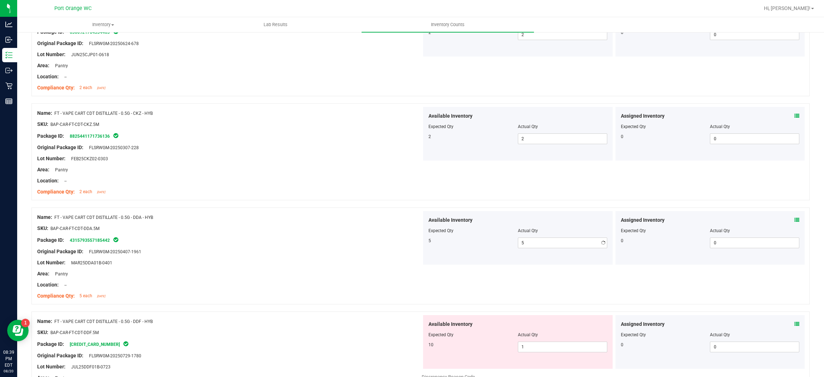
drag, startPoint x: 404, startPoint y: 236, endPoint x: 415, endPoint y: 239, distance: 11.6
click at [412, 238] on div "Package ID: 4315793557185442" at bounding box center [229, 240] width 384 height 9
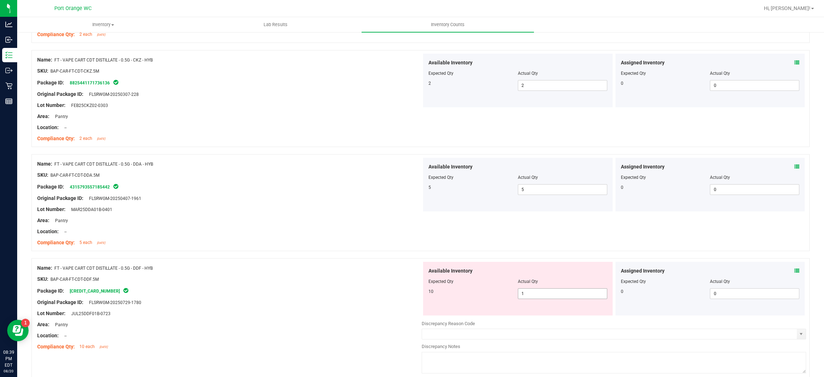
click at [536, 291] on span "1 1" at bounding box center [562, 293] width 89 height 11
click at [417, 259] on div "Name: FT - VAPE CART CDT DISTILLATE - 0.5G - DDF - HYB SKU: BAP-CAR-FT-CDT-DDF.…" at bounding box center [420, 317] width 778 height 119
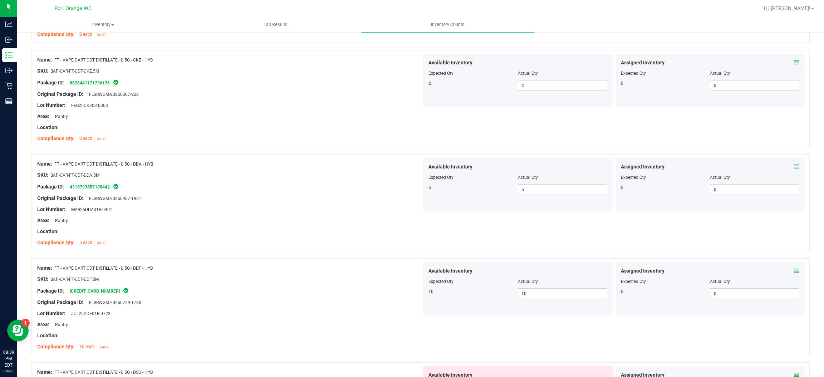
scroll to position [643, 0]
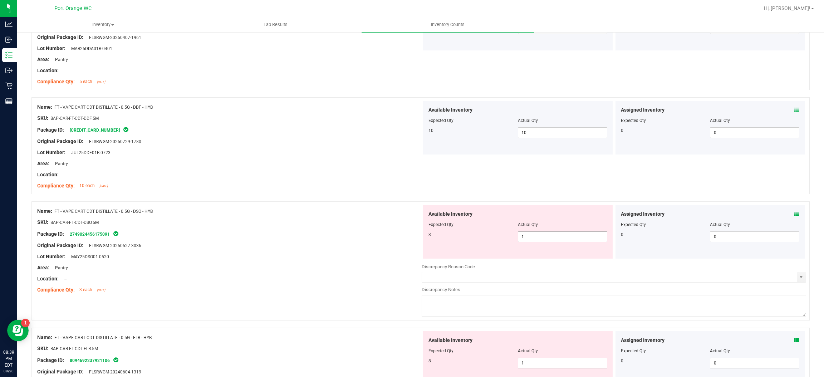
click at [546, 239] on span "1 1" at bounding box center [562, 236] width 89 height 11
click at [545, 239] on input "1" at bounding box center [562, 237] width 89 height 10
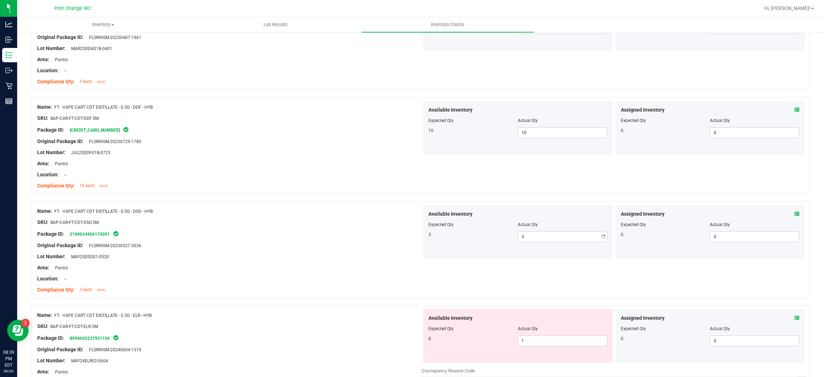
click at [366, 243] on div "Original Package ID: FLSRWGM-20250527-3036" at bounding box center [229, 246] width 384 height 8
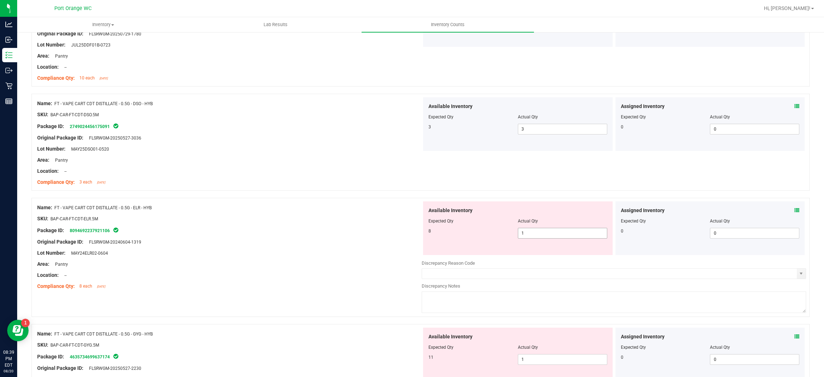
click at [529, 236] on span "1 1" at bounding box center [562, 233] width 89 height 11
click at [529, 236] on input "1" at bounding box center [562, 233] width 89 height 10
drag, startPoint x: 381, startPoint y: 240, endPoint x: 458, endPoint y: 272, distance: 82.8
click at [383, 241] on div "Original Package ID: FLSRWGM-20240604-1319" at bounding box center [229, 242] width 384 height 8
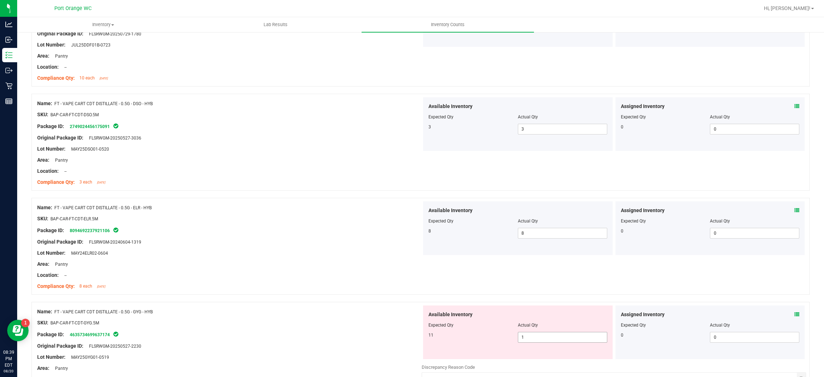
drag, startPoint x: 523, startPoint y: 338, endPoint x: 383, endPoint y: 311, distance: 142.5
click at [524, 338] on span "1 1" at bounding box center [562, 337] width 89 height 11
click at [277, 287] on div "Compliance Qty: 8 each [DATE]" at bounding box center [229, 286] width 384 height 8
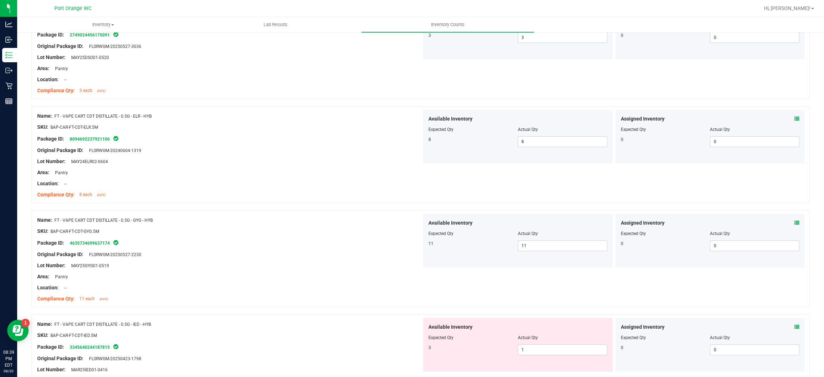
scroll to position [911, 0]
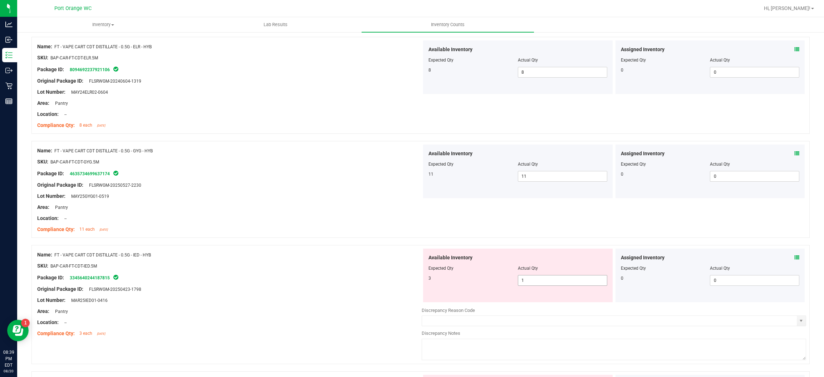
click at [542, 282] on span "1 1" at bounding box center [562, 280] width 89 height 11
drag, startPoint x: 541, startPoint y: 282, endPoint x: 453, endPoint y: 269, distance: 88.9
click at [541, 282] on input "1" at bounding box center [562, 280] width 89 height 10
click at [317, 248] on div "Name: FT - VAPE CART CDT DISTILLATE - 0.5G - IED - HYB SKU: BAP-CAR-FT-CDT-IED.…" at bounding box center [420, 304] width 778 height 119
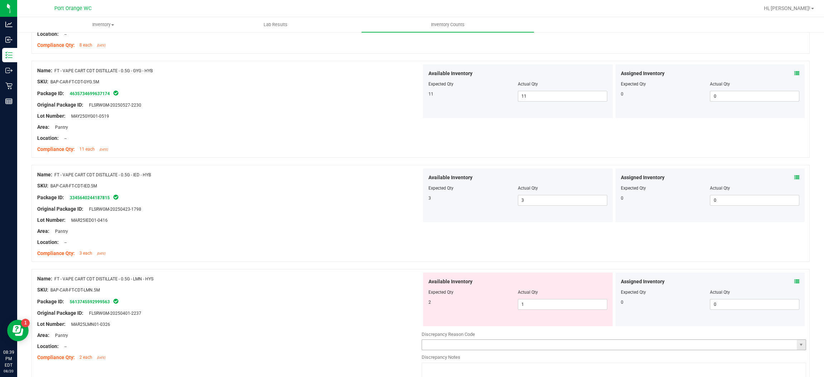
scroll to position [1072, 0]
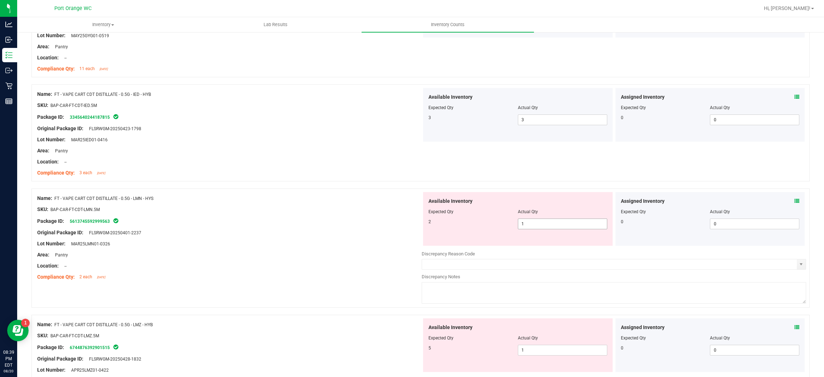
click at [544, 222] on span "1 1" at bounding box center [562, 223] width 89 height 11
drag, startPoint x: 544, startPoint y: 222, endPoint x: 318, endPoint y: 229, distance: 226.4
click at [537, 222] on input "1" at bounding box center [562, 224] width 89 height 10
drag, startPoint x: 311, startPoint y: 229, endPoint x: 396, endPoint y: 239, distance: 84.9
click at [313, 229] on div "Original Package ID: FLSRWGM-20250401-2237" at bounding box center [229, 233] width 384 height 8
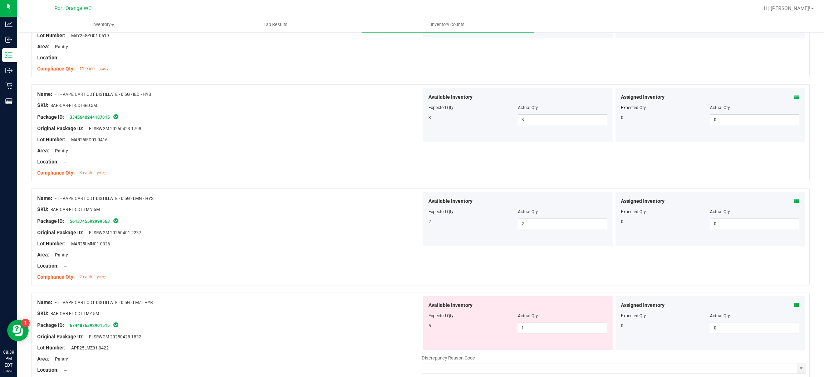
click at [525, 330] on span "1 1" at bounding box center [562, 327] width 89 height 11
drag, startPoint x: 525, startPoint y: 330, endPoint x: 253, endPoint y: 271, distance: 278.6
click at [522, 327] on input "1" at bounding box center [562, 328] width 89 height 10
drag, startPoint x: 231, startPoint y: 269, endPoint x: 330, endPoint y: 264, distance: 98.4
click at [239, 267] on div "Location: --" at bounding box center [229, 266] width 384 height 8
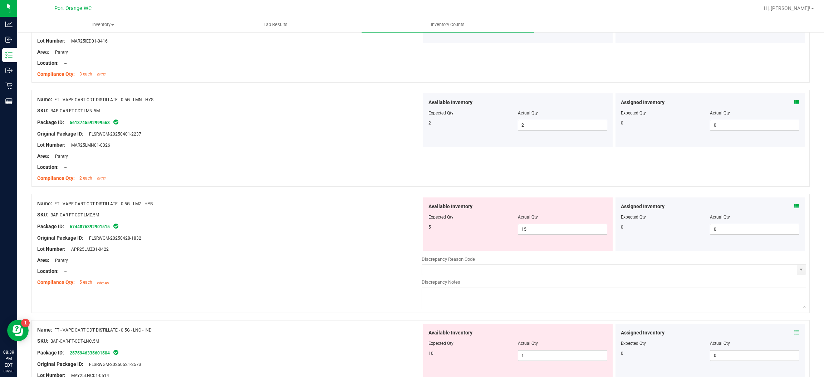
scroll to position [1233, 0]
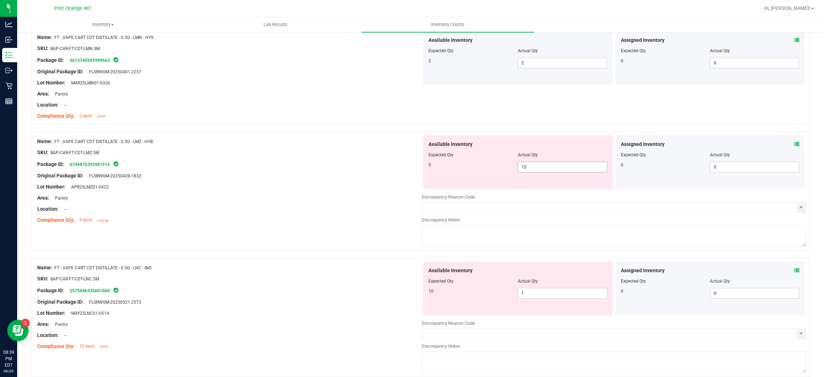
click at [518, 172] on span "15 15" at bounding box center [562, 167] width 89 height 11
click at [518, 172] on input "15" at bounding box center [562, 167] width 89 height 10
click at [531, 171] on input "4" at bounding box center [562, 167] width 89 height 10
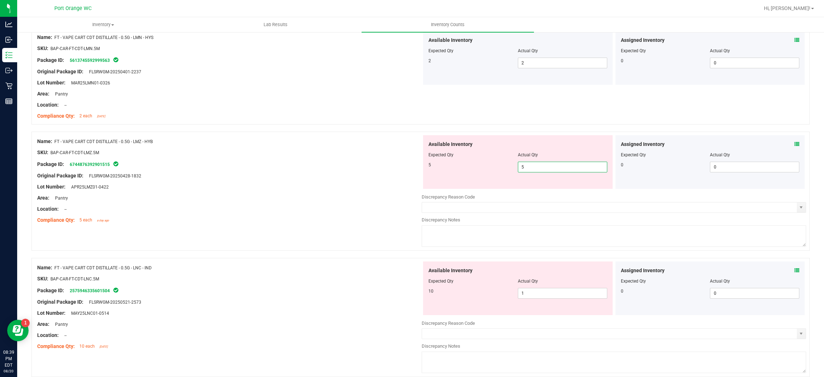
click at [550, 291] on div "Available Inventory Expected Qty Actual Qty 10 1 1" at bounding box center [517, 288] width 189 height 54
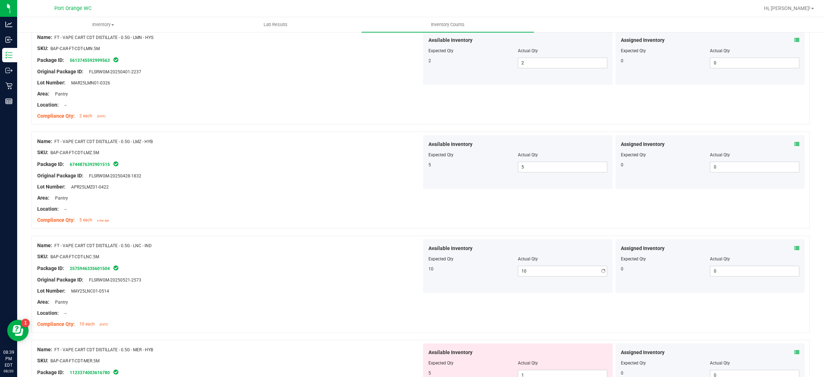
click at [379, 233] on div at bounding box center [420, 231] width 778 height 7
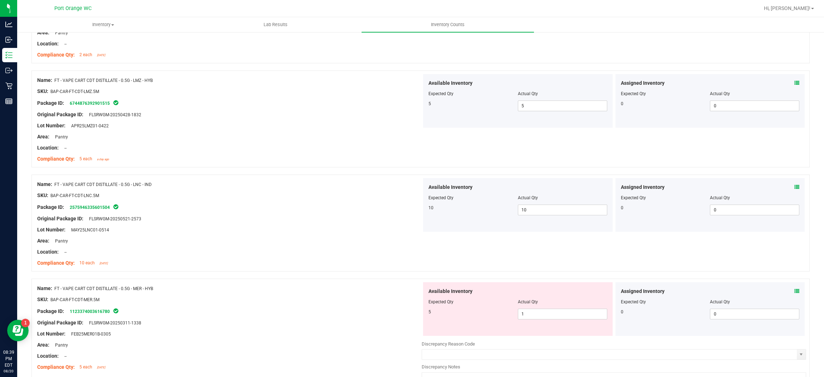
scroll to position [1340, 0]
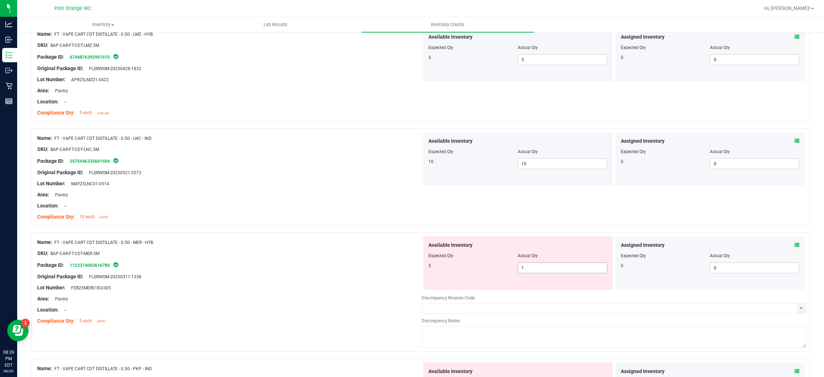
click at [535, 267] on span "1 1" at bounding box center [562, 267] width 89 height 11
click at [535, 267] on input "1" at bounding box center [562, 268] width 89 height 10
click at [361, 252] on div "Name: FT - VAPE CART CDT DISTILLATE - 0.5G - MER - HYB SKU: BAP-CAR-FT-CDT-MER.…" at bounding box center [229, 281] width 384 height 91
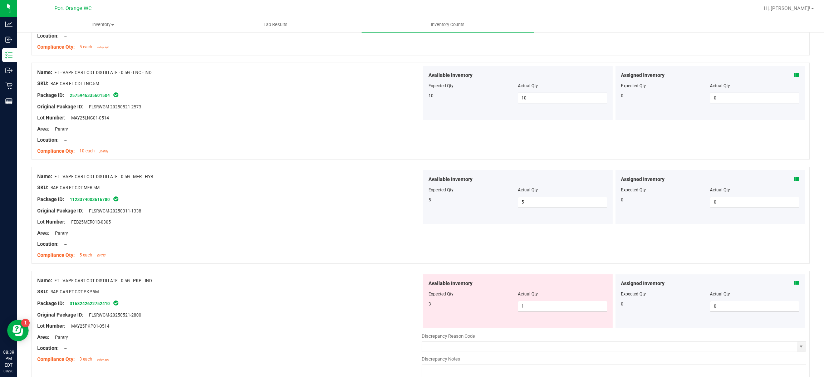
scroll to position [1501, 0]
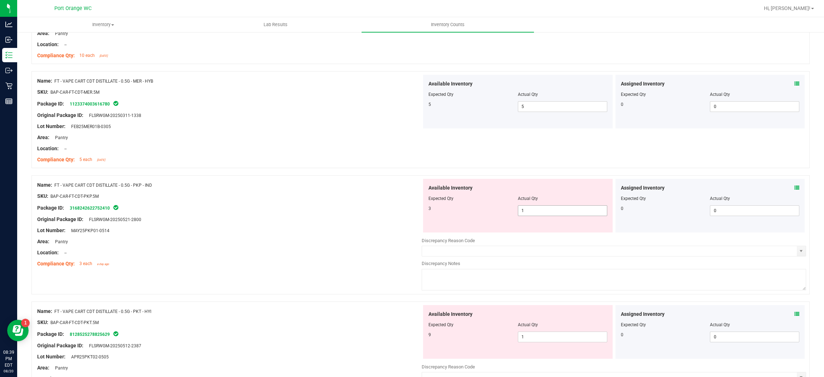
click at [542, 209] on span "1 1" at bounding box center [562, 210] width 89 height 11
click at [541, 216] on input "1" at bounding box center [562, 211] width 89 height 10
drag, startPoint x: 541, startPoint y: 216, endPoint x: 406, endPoint y: 196, distance: 136.5
click at [536, 216] on input "1" at bounding box center [562, 211] width 89 height 10
drag, startPoint x: 374, startPoint y: 198, endPoint x: 416, endPoint y: 194, distance: 42.4
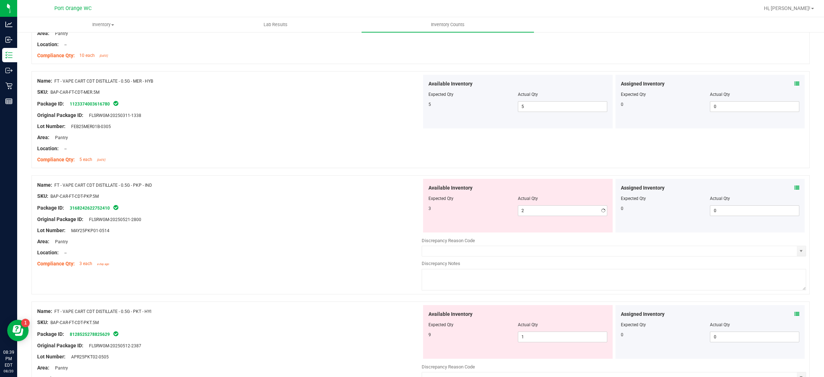
click at [374, 199] on div "SKU: BAP-CAR-FT-CDT-PKP.5M" at bounding box center [229, 196] width 384 height 8
click at [554, 210] on span "2 2" at bounding box center [562, 210] width 89 height 11
drag, startPoint x: 554, startPoint y: 210, endPoint x: 528, endPoint y: 209, distance: 25.8
click at [552, 210] on input "2" at bounding box center [562, 211] width 89 height 10
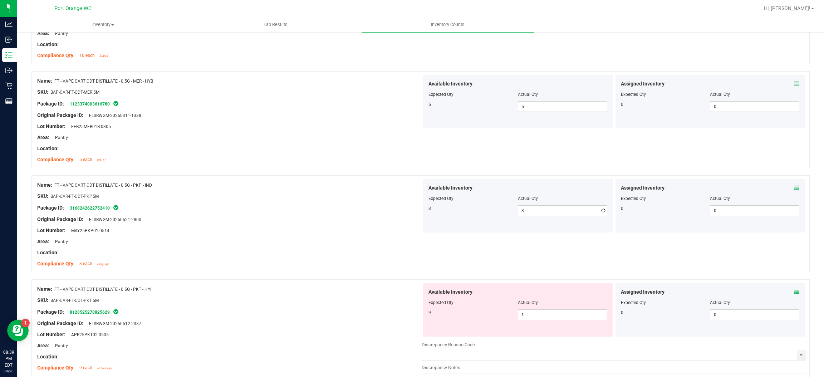
click at [396, 196] on div "SKU: BAP-CAR-FT-CDT-PKP.5M" at bounding box center [229, 196] width 384 height 8
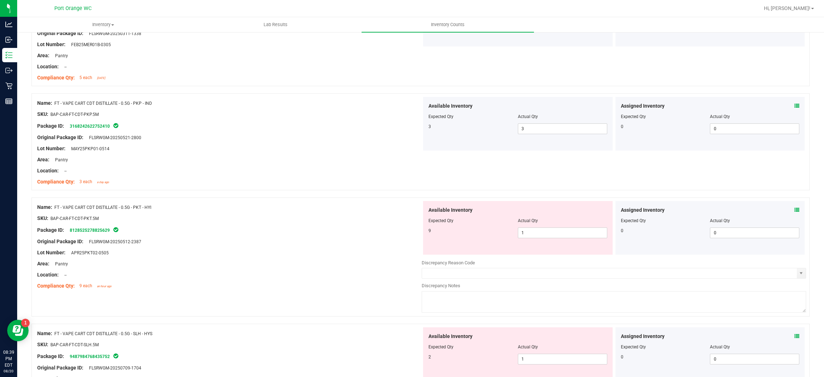
scroll to position [1662, 0]
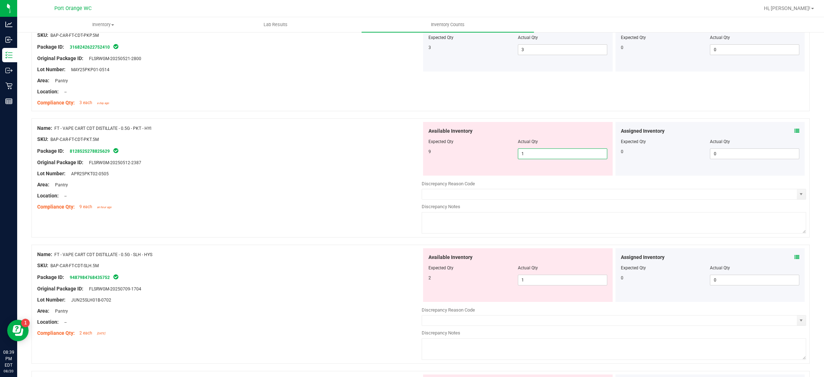
click at [544, 158] on span "1 1" at bounding box center [562, 153] width 89 height 11
click at [544, 157] on input "1" at bounding box center [562, 154] width 89 height 10
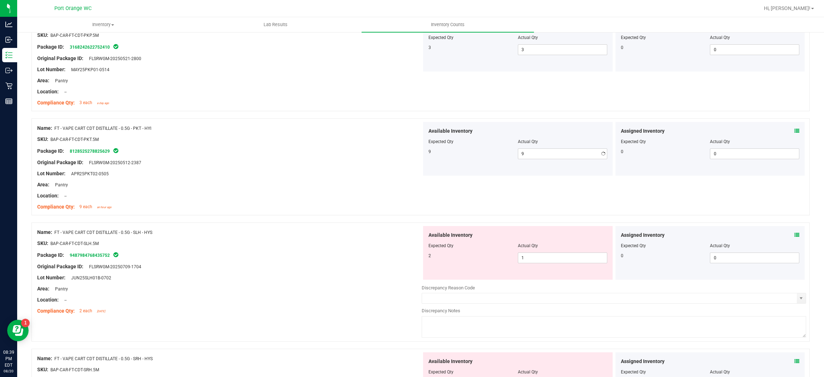
drag, startPoint x: 344, startPoint y: 152, endPoint x: 421, endPoint y: 173, distance: 79.9
click at [351, 154] on div "Package ID: 8128525278825629" at bounding box center [229, 151] width 384 height 9
click at [537, 251] on div at bounding box center [517, 251] width 179 height 4
click at [537, 255] on span "1 1" at bounding box center [562, 257] width 89 height 11
click at [537, 257] on span "1 1" at bounding box center [562, 257] width 89 height 11
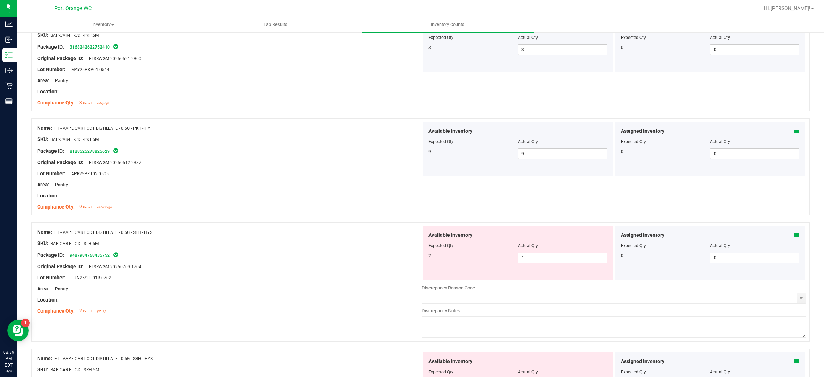
click at [537, 257] on input "1" at bounding box center [562, 258] width 89 height 10
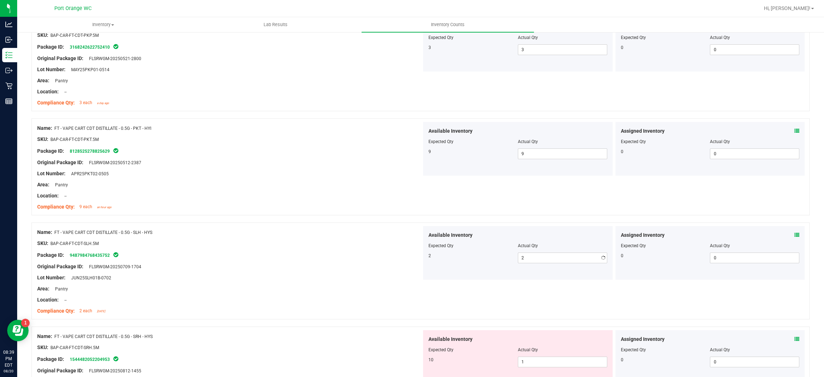
drag, startPoint x: 303, startPoint y: 197, endPoint x: 342, endPoint y: 209, distance: 40.8
click at [303, 197] on div "Location: --" at bounding box center [229, 196] width 384 height 8
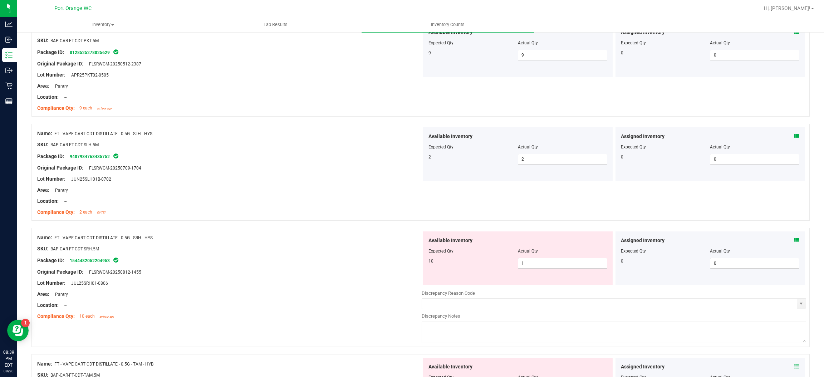
scroll to position [1823, 0]
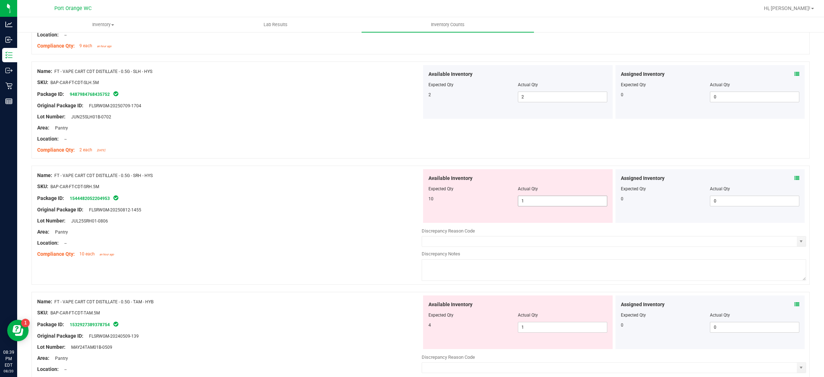
click at [526, 199] on span "1 1" at bounding box center [562, 201] width 89 height 11
click at [544, 325] on div "Available Inventory Expected Qty Actual Qty 4 1 1" at bounding box center [517, 322] width 189 height 54
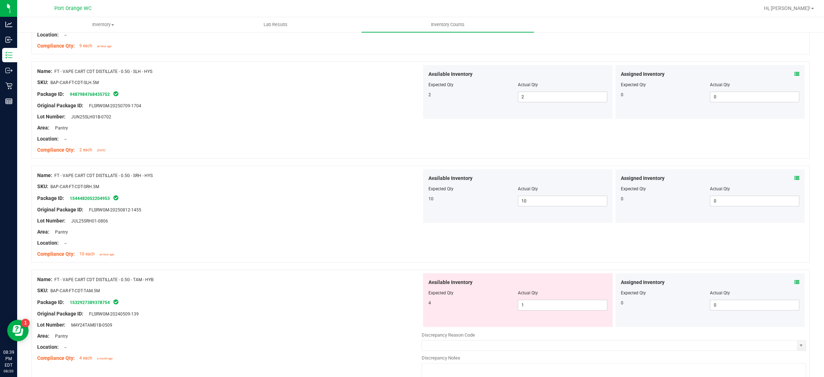
click at [544, 324] on div "Available Inventory Expected Qty Actual Qty 4 1 1" at bounding box center [517, 300] width 189 height 54
click at [534, 308] on span "1 1" at bounding box center [562, 305] width 89 height 11
click at [535, 308] on input "1" at bounding box center [562, 305] width 89 height 10
click at [387, 275] on div "Name: FT - VAPE CART CDT DISTILLATE - 0.5G - TAM - HYB SKU: BAP-CAR-FT-CDT-TAM.…" at bounding box center [229, 318] width 384 height 91
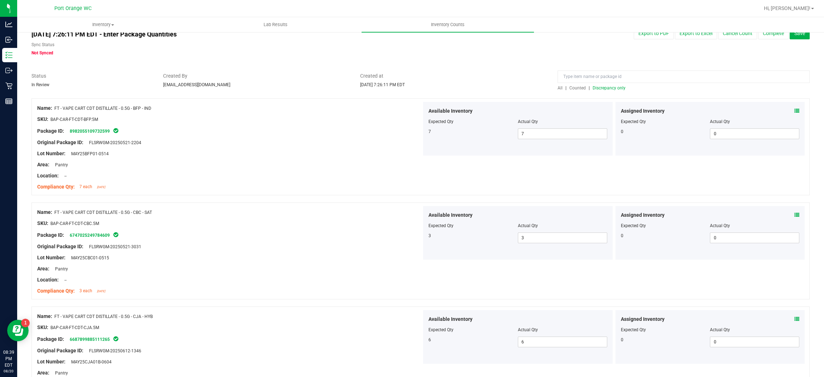
scroll to position [0, 0]
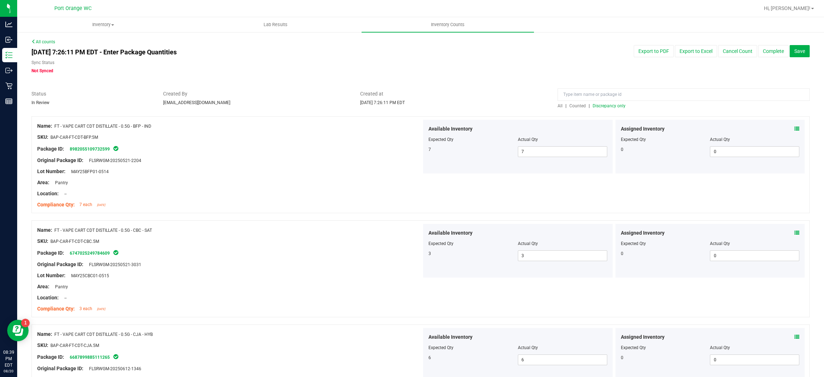
click at [606, 104] on span "Discrepancy only" at bounding box center [608, 105] width 33 height 5
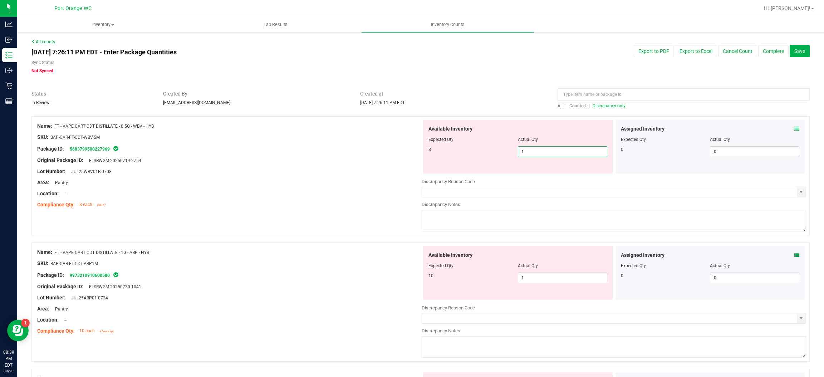
click at [520, 154] on span "1 1" at bounding box center [562, 151] width 89 height 11
click at [520, 154] on input "1" at bounding box center [562, 152] width 89 height 10
click at [443, 162] on div "Available Inventory Expected Qty Actual Qty 8 8 8" at bounding box center [517, 147] width 189 height 54
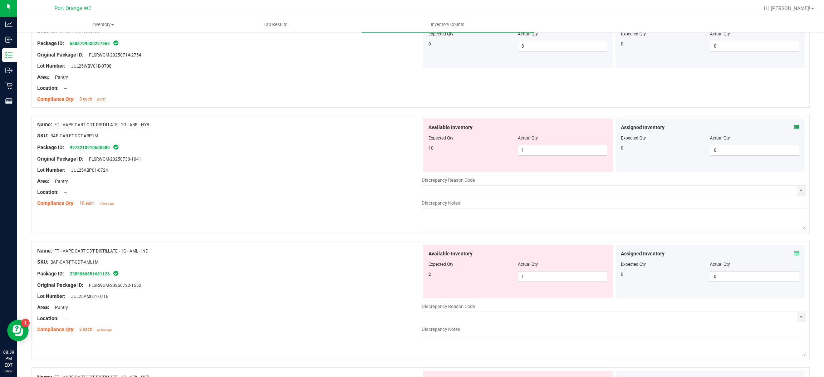
scroll to position [107, 0]
click at [534, 144] on span "1 1" at bounding box center [562, 148] width 89 height 11
click at [526, 280] on div "Available Inventory Expected Qty Actual Qty 2 1 1" at bounding box center [613, 299] width 384 height 113
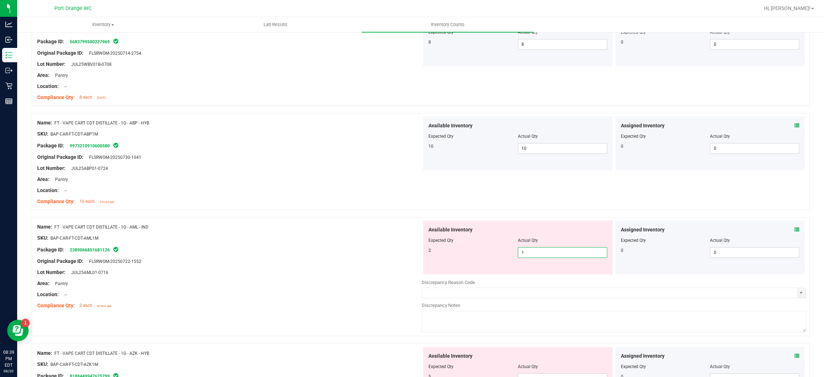
click at [534, 252] on input "1" at bounding box center [562, 252] width 89 height 10
click at [315, 255] on div at bounding box center [229, 256] width 384 height 4
click at [526, 250] on span "12 12" at bounding box center [562, 252] width 89 height 11
click at [526, 249] on input "12" at bounding box center [562, 252] width 89 height 10
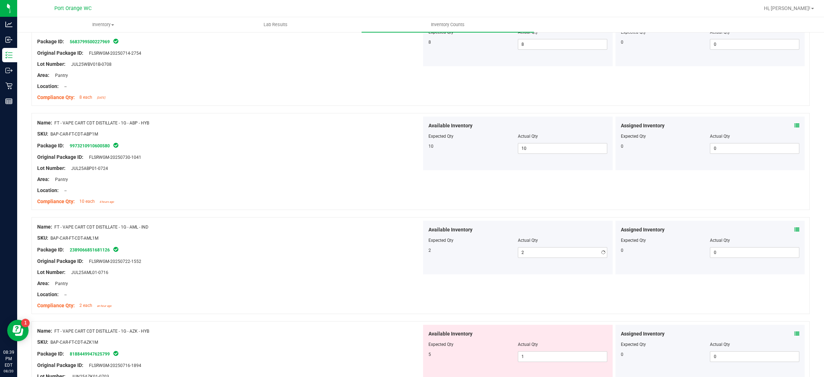
drag, startPoint x: 354, startPoint y: 234, endPoint x: 357, endPoint y: 237, distance: 4.5
click at [355, 234] on div "SKU: BAP-CAR-FT-CDT-AML1M" at bounding box center [229, 238] width 384 height 8
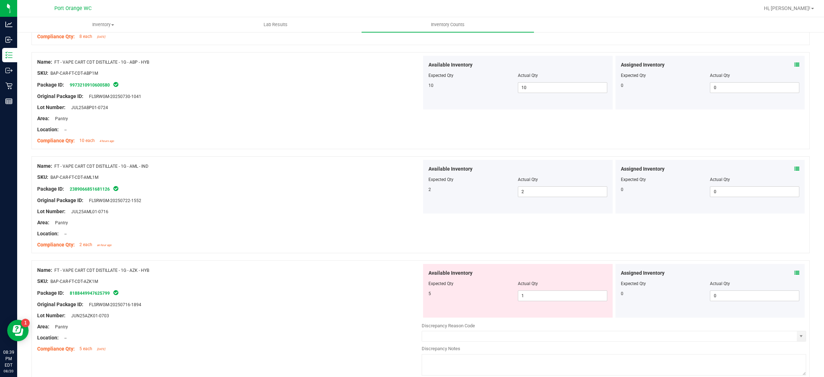
scroll to position [214, 0]
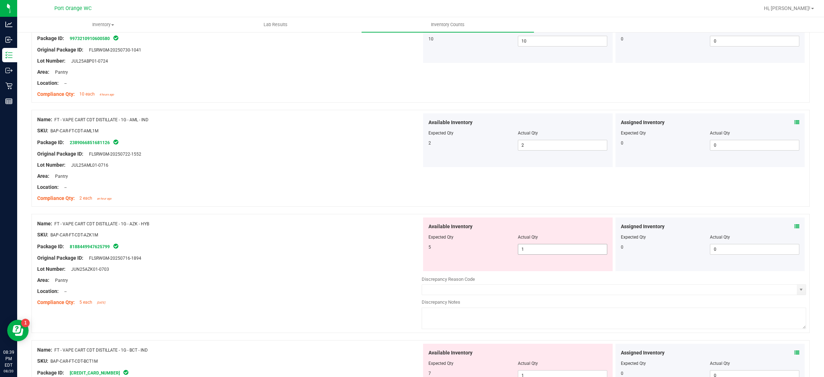
click at [541, 250] on span "1 1" at bounding box center [562, 249] width 89 height 11
click at [541, 250] on input "1" at bounding box center [562, 249] width 89 height 10
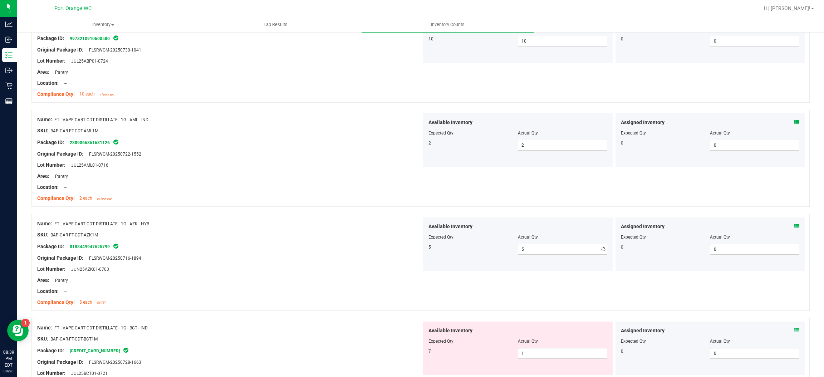
drag, startPoint x: 451, startPoint y: 230, endPoint x: 516, endPoint y: 278, distance: 80.7
click at [451, 229] on span "Available Inventory" at bounding box center [450, 227] width 44 height 8
click at [529, 356] on span "1 1" at bounding box center [562, 353] width 89 height 11
click at [529, 356] on input "1" at bounding box center [562, 353] width 89 height 10
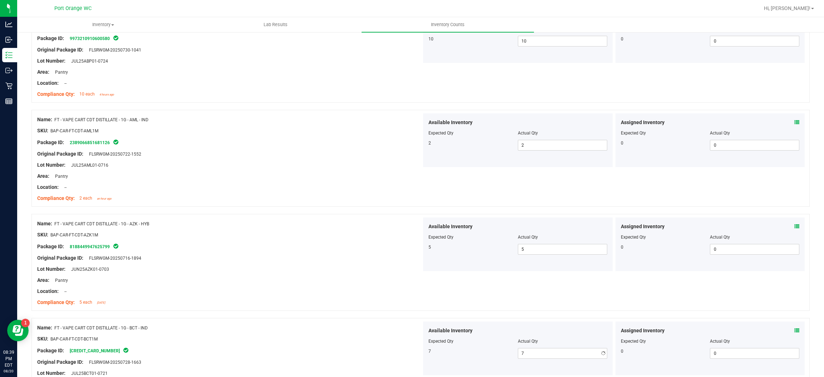
click at [278, 253] on div at bounding box center [229, 253] width 384 height 4
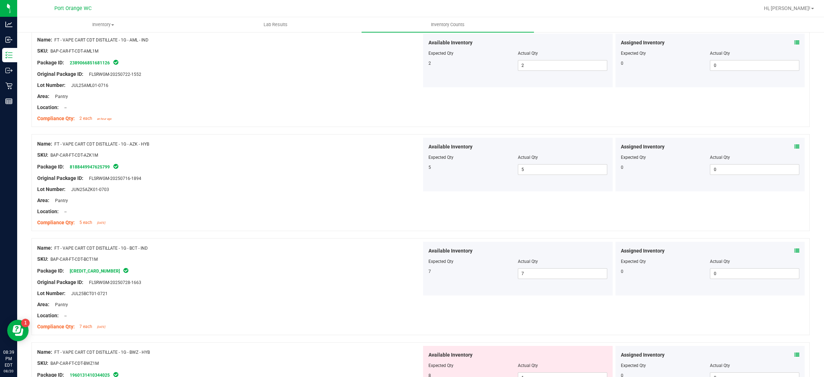
scroll to position [375, 0]
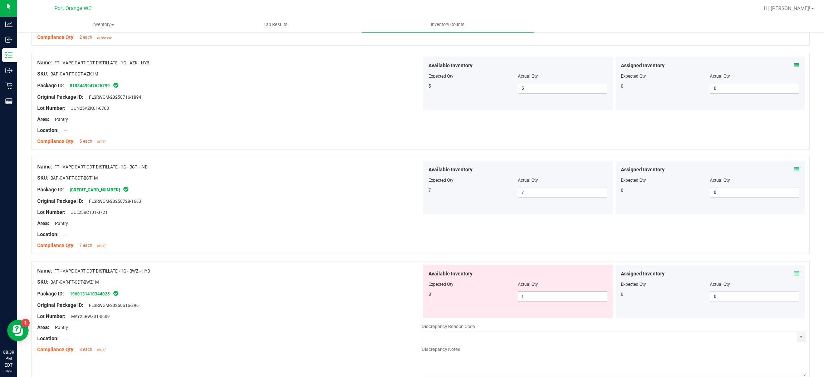
click at [531, 299] on span "1 1" at bounding box center [562, 296] width 89 height 11
click at [531, 299] on input "1" at bounding box center [562, 296] width 89 height 10
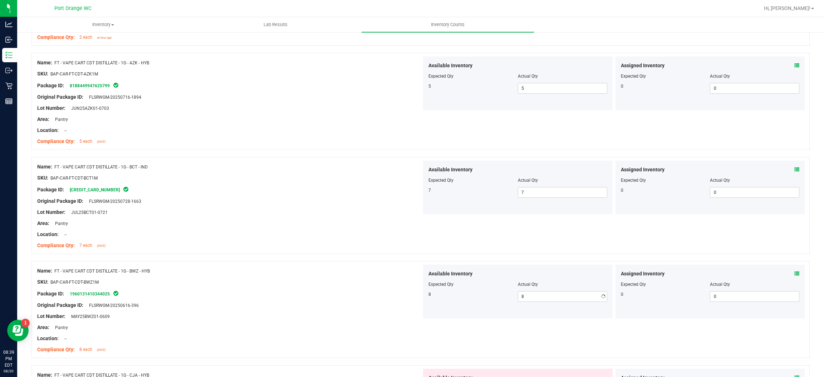
drag, startPoint x: 359, startPoint y: 261, endPoint x: 382, endPoint y: 260, distance: 23.2
click at [360, 260] on div at bounding box center [420, 257] width 778 height 7
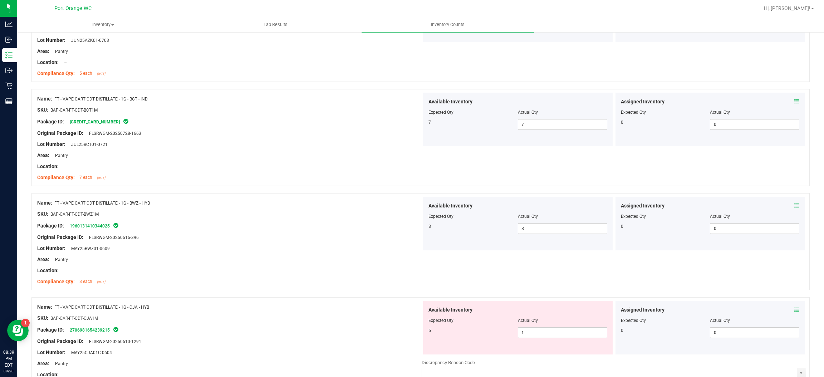
scroll to position [536, 0]
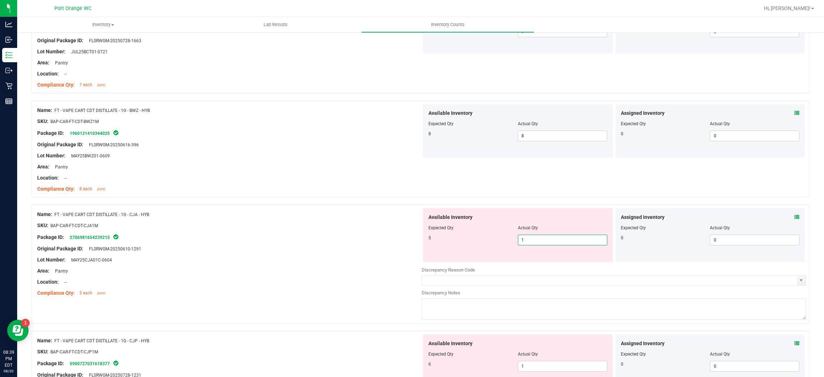
click at [552, 242] on span "1 1" at bounding box center [562, 239] width 89 height 11
click at [552, 242] on input "1" at bounding box center [562, 240] width 89 height 10
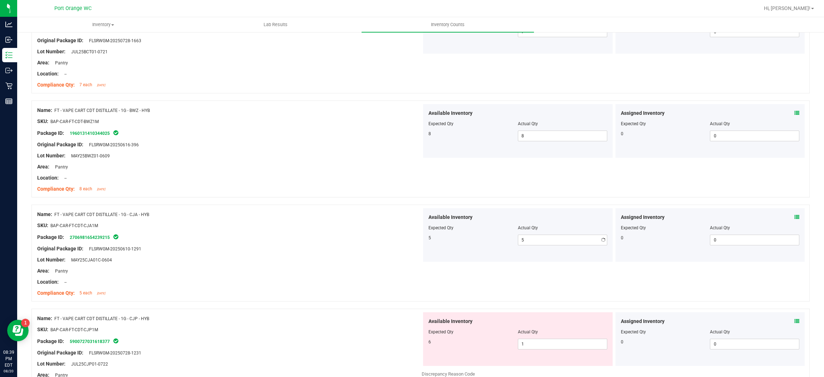
click at [411, 242] on div at bounding box center [229, 243] width 384 height 4
click at [559, 342] on span "1 1" at bounding box center [562, 343] width 89 height 11
click at [559, 342] on input "1" at bounding box center [562, 344] width 89 height 10
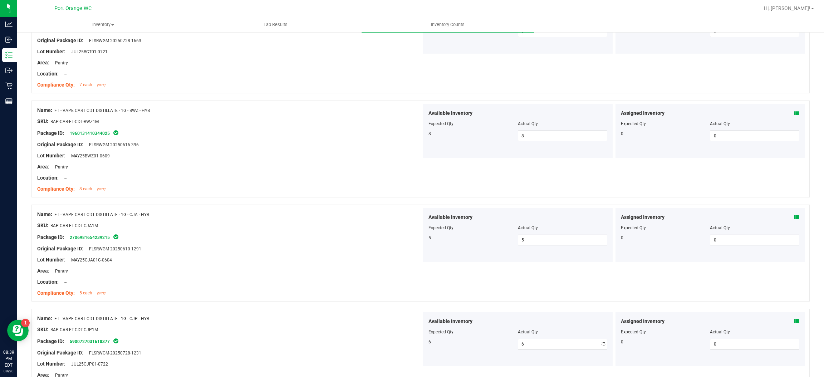
click at [408, 314] on div "Name: FT - VAPE CART CDT DISTILLATE - 1G - CJP - HYB SKU: BAP-CAR-FT-CDT-CJP1M …" at bounding box center [229, 357] width 384 height 91
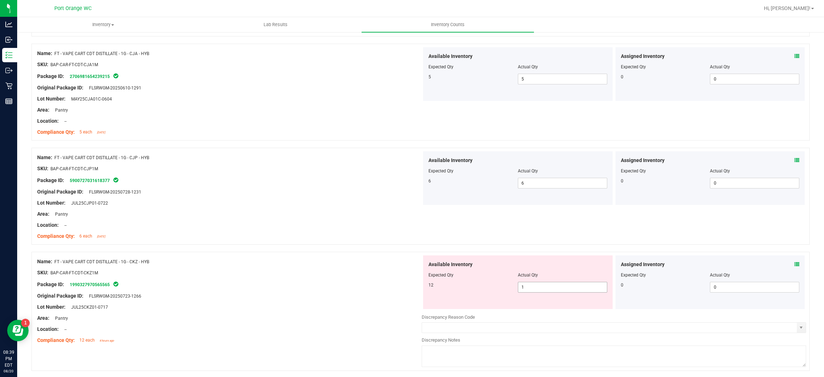
click at [547, 285] on span "1 1" at bounding box center [562, 287] width 89 height 11
click at [428, 284] on span "12" at bounding box center [430, 284] width 5 height 5
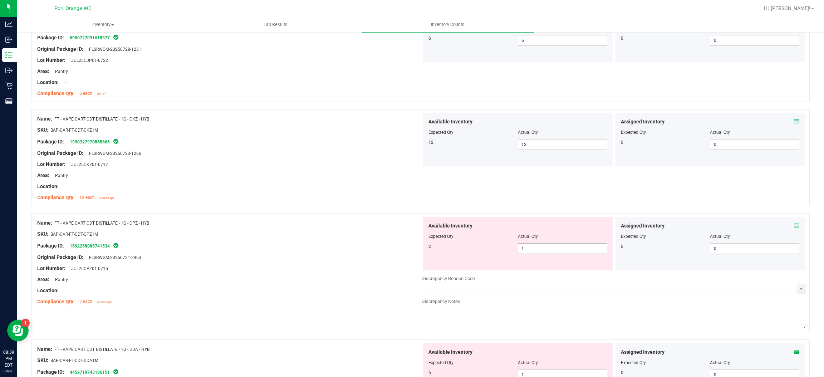
scroll to position [858, 0]
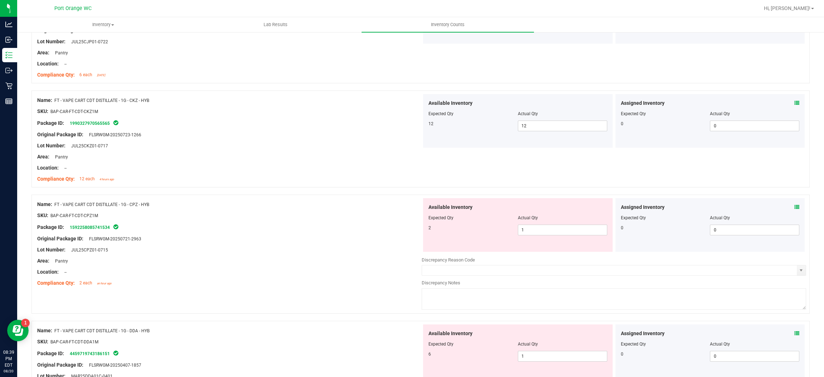
click at [533, 237] on div "Available Inventory Expected Qty Actual Qty 2 1 1" at bounding box center [517, 225] width 189 height 54
drag, startPoint x: 533, startPoint y: 237, endPoint x: 531, endPoint y: 231, distance: 5.8
click at [533, 235] on div "Available Inventory Expected Qty Actual Qty 2 1 1" at bounding box center [517, 225] width 189 height 54
click at [528, 226] on input "1" at bounding box center [562, 230] width 89 height 10
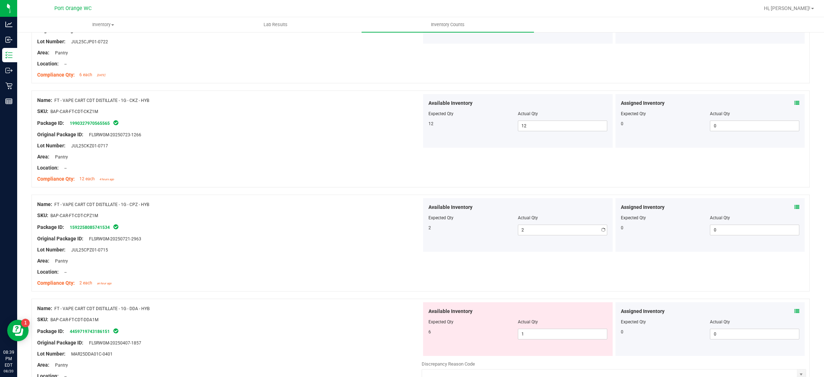
click at [414, 241] on div "Original Package ID: FLSRWGM-20250721-2963" at bounding box center [229, 239] width 384 height 8
click at [530, 335] on span "1 1" at bounding box center [562, 333] width 89 height 11
click at [530, 334] on input "1" at bounding box center [562, 334] width 89 height 10
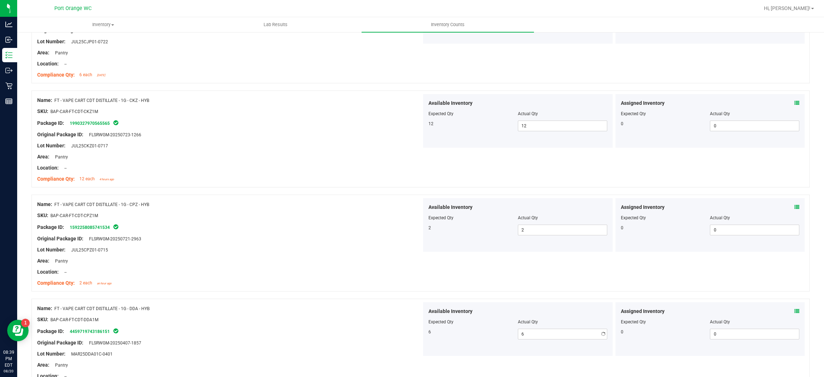
click at [371, 304] on div "Name: FT - VAPE CART CDT DISTILLATE - 1G - DDA - HYB SKU: BAP-CAR-FT-CDT-DDA1M …" at bounding box center [229, 347] width 384 height 91
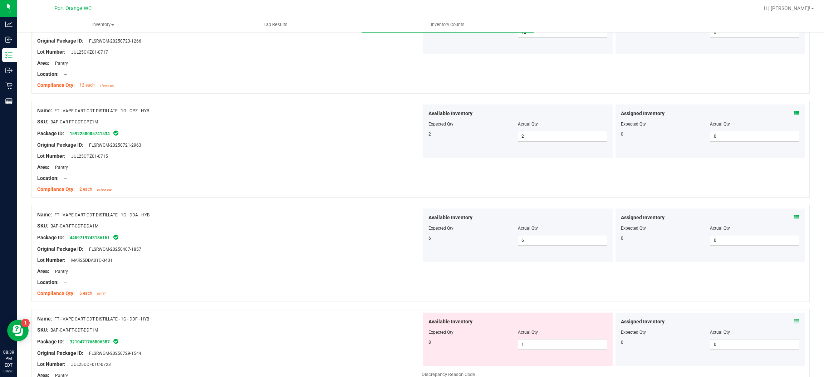
scroll to position [1018, 0]
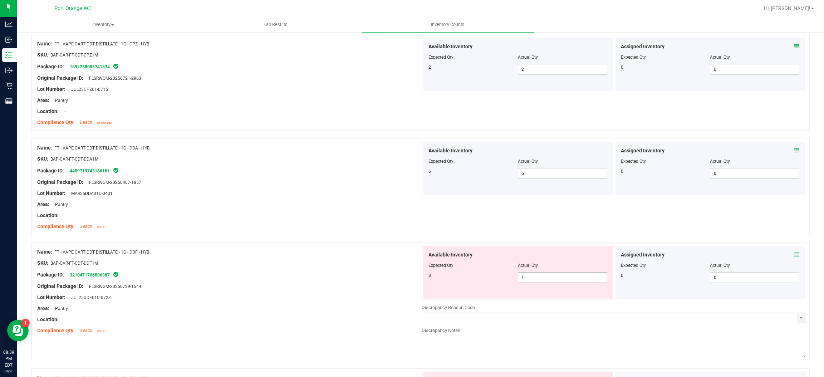
click at [541, 278] on span "1 1" at bounding box center [562, 277] width 89 height 11
click at [541, 278] on input "1" at bounding box center [562, 277] width 89 height 10
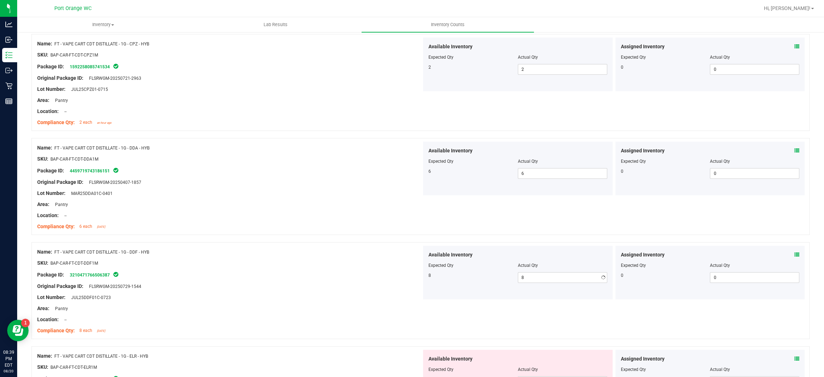
click at [397, 276] on div "Package ID: 3210471766506387" at bounding box center [229, 274] width 384 height 9
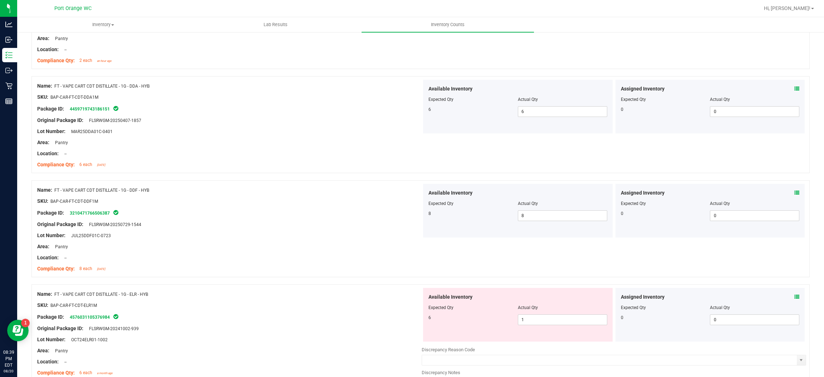
scroll to position [1126, 0]
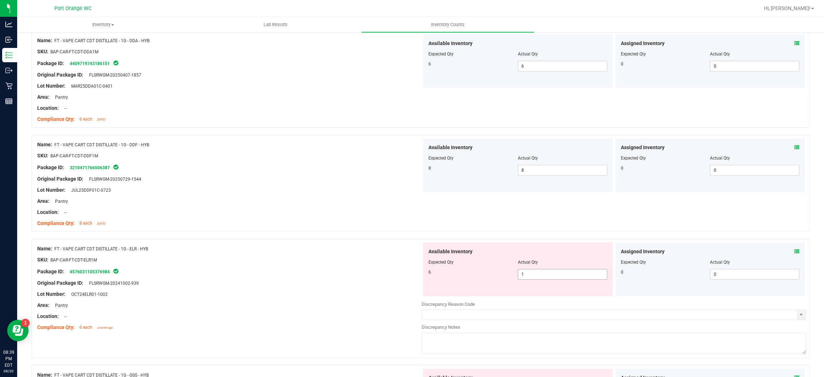
click at [532, 277] on span "1 1" at bounding box center [562, 274] width 89 height 11
click at [532, 276] on input "1" at bounding box center [562, 274] width 89 height 10
click at [381, 300] on div at bounding box center [229, 300] width 384 height 4
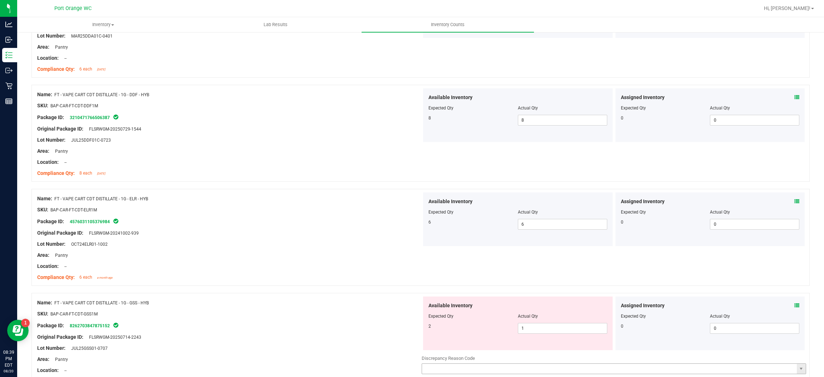
scroll to position [1233, 0]
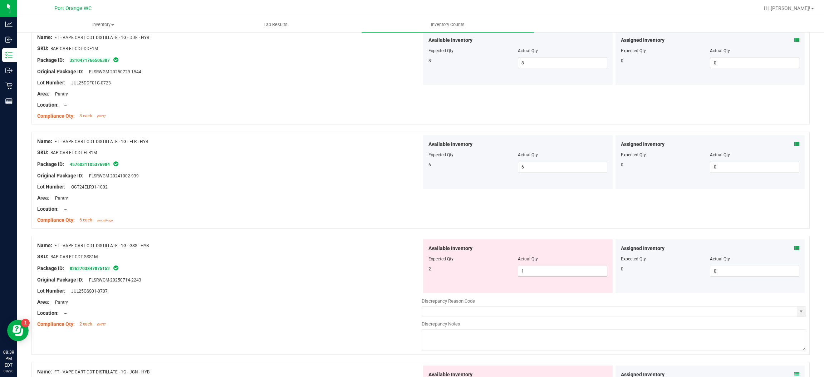
click at [538, 269] on span "1 1" at bounding box center [562, 271] width 89 height 11
click at [538, 269] on input "1" at bounding box center [562, 271] width 89 height 10
click at [424, 278] on div "Available Inventory Expected Qty Actual Qty 2 2 2" at bounding box center [517, 266] width 189 height 54
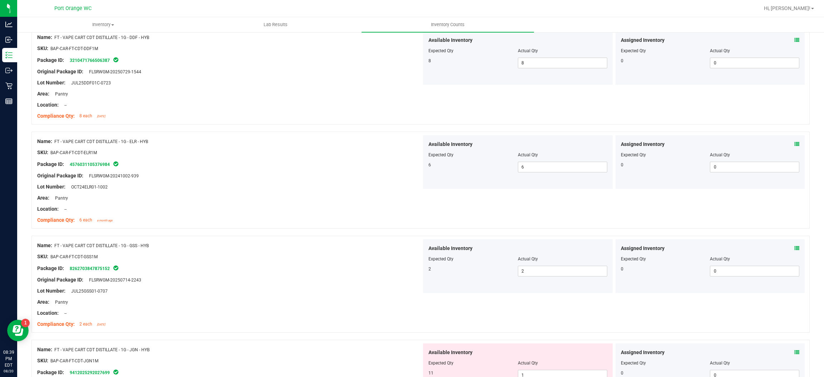
scroll to position [1340, 0]
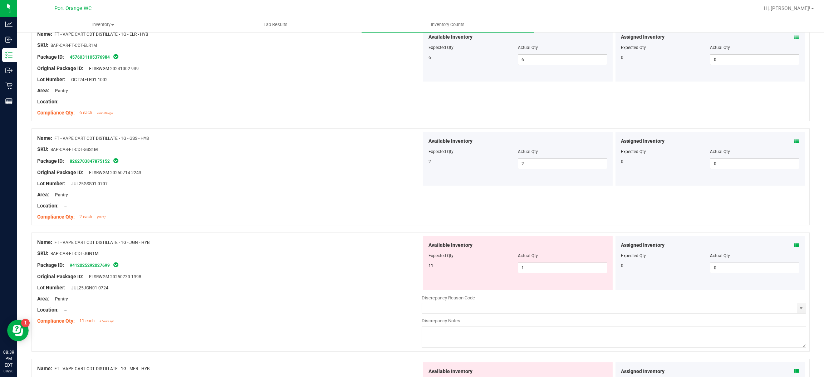
drag, startPoint x: 539, startPoint y: 263, endPoint x: 535, endPoint y: 278, distance: 15.9
click at [538, 262] on div at bounding box center [517, 261] width 179 height 4
click at [537, 272] on span "1 1" at bounding box center [562, 267] width 89 height 11
click at [341, 288] on div "Lot Number: JUL25JGN01-0724" at bounding box center [229, 288] width 384 height 8
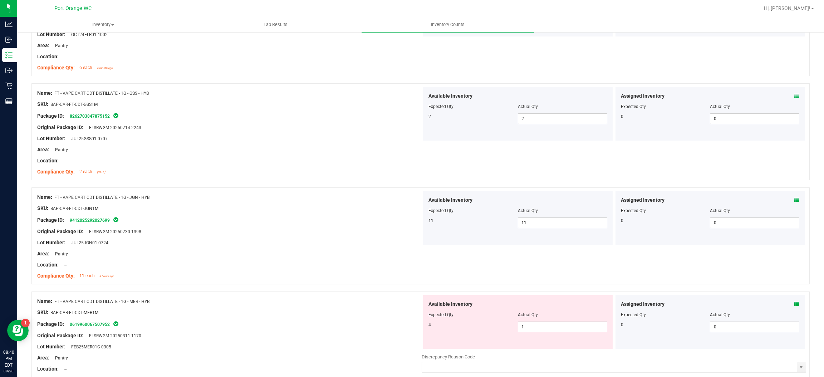
scroll to position [1447, 0]
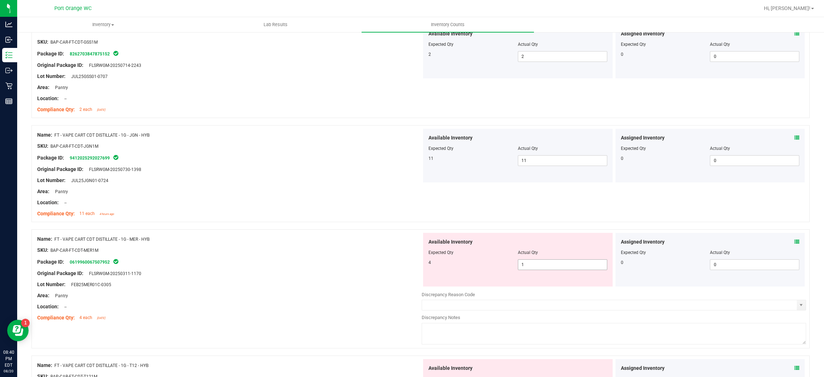
click at [541, 264] on span "1 1" at bounding box center [562, 264] width 89 height 11
click at [541, 265] on input "1" at bounding box center [562, 265] width 89 height 10
click at [324, 267] on div at bounding box center [229, 268] width 384 height 4
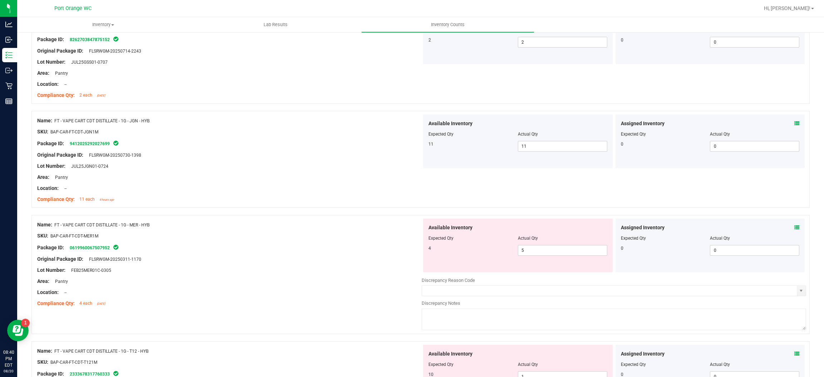
scroll to position [1501, 0]
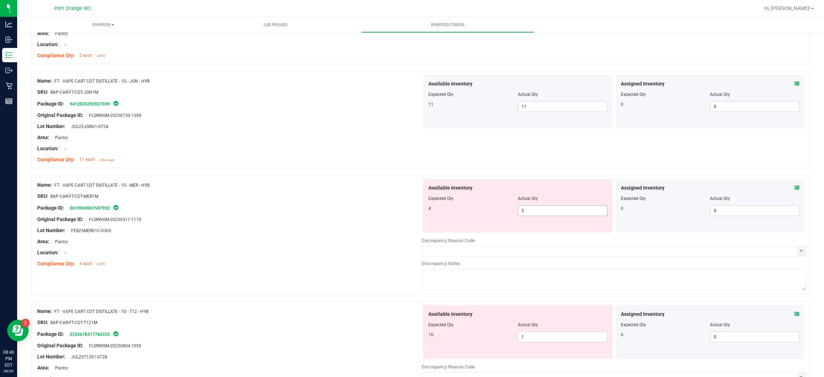
click at [538, 209] on span "5 5" at bounding box center [562, 210] width 89 height 11
click at [538, 209] on input "5" at bounding box center [562, 211] width 89 height 10
drag, startPoint x: 538, startPoint y: 211, endPoint x: 514, endPoint y: 219, distance: 25.4
click at [537, 212] on input "5" at bounding box center [562, 211] width 89 height 10
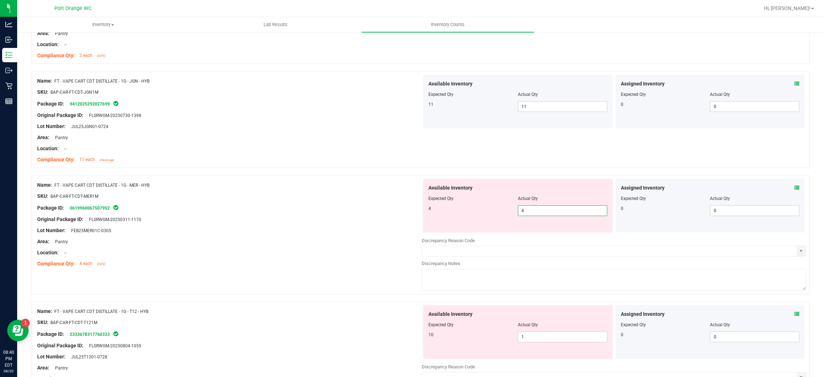
click at [367, 232] on div "Lot Number: FEB25MER01C-0305" at bounding box center [229, 231] width 384 height 8
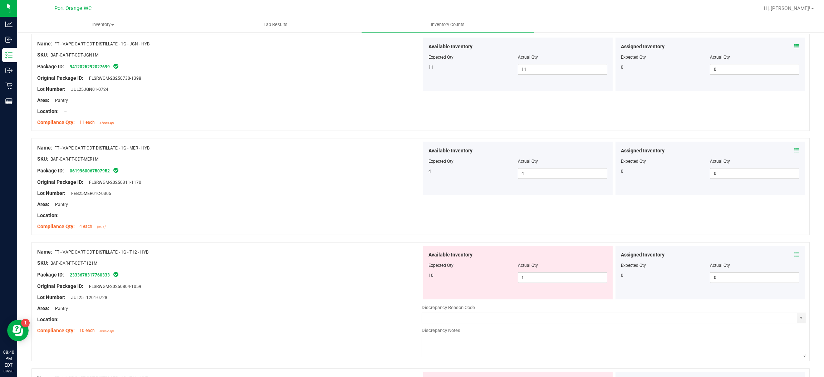
scroll to position [1555, 0]
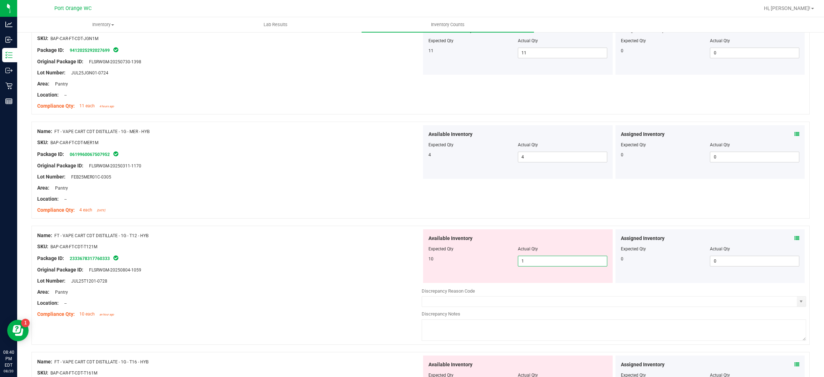
click at [537, 257] on span "1 1" at bounding box center [562, 261] width 89 height 11
drag, startPoint x: 396, startPoint y: 244, endPoint x: 404, endPoint y: 243, distance: 7.9
click at [397, 243] on div "Name: FT - VAPE CART CDT DISTILLATE - 1G - T12 - HYB SKU: BAP-CAR-FT-CDT-T121M …" at bounding box center [229, 274] width 384 height 91
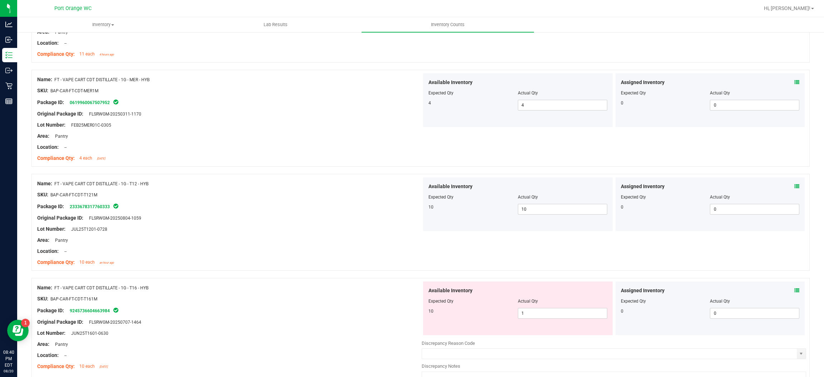
scroll to position [1662, 0]
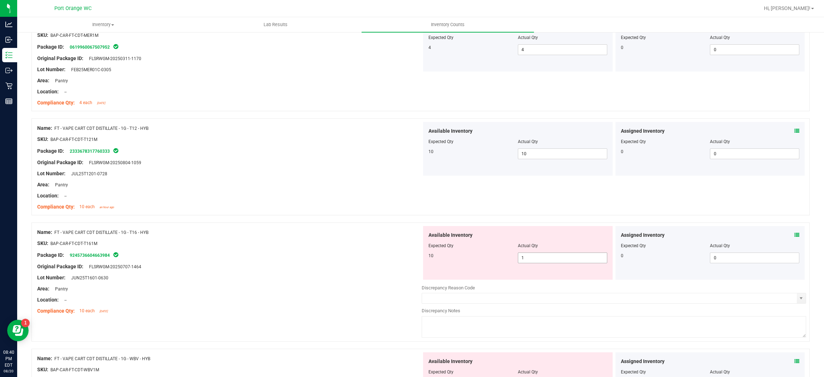
drag, startPoint x: 538, startPoint y: 256, endPoint x: 445, endPoint y: 261, distance: 92.7
click at [537, 256] on span "1 1" at bounding box center [562, 257] width 89 height 11
drag, startPoint x: 293, startPoint y: 246, endPoint x: 308, endPoint y: 246, distance: 15.0
click at [294, 245] on div "SKU: BAP-CAR-FT-CDT-T161M" at bounding box center [229, 243] width 384 height 8
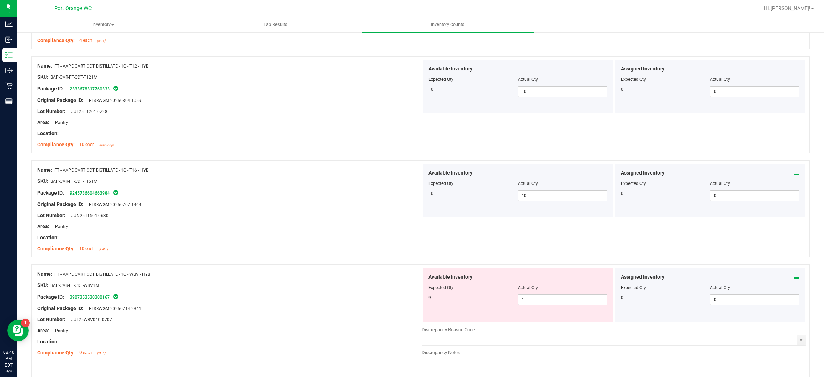
scroll to position [1769, 0]
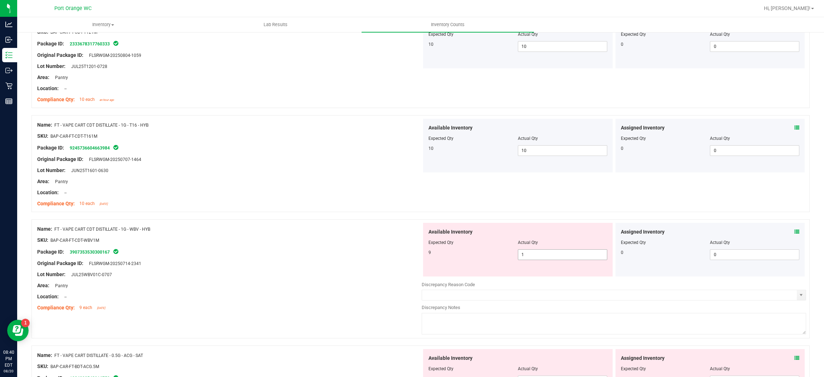
click at [524, 256] on span "1 1" at bounding box center [562, 254] width 89 height 11
click at [524, 256] on input "1" at bounding box center [562, 254] width 89 height 10
drag, startPoint x: 407, startPoint y: 245, endPoint x: 512, endPoint y: 247, distance: 105.1
click at [418, 242] on div "Name: FT - VAPE CART CDT DISTILLATE - 1G - WBV - HYB SKU: BAP-CAR-FT-CDT-WBV1M …" at bounding box center [420, 278] width 778 height 119
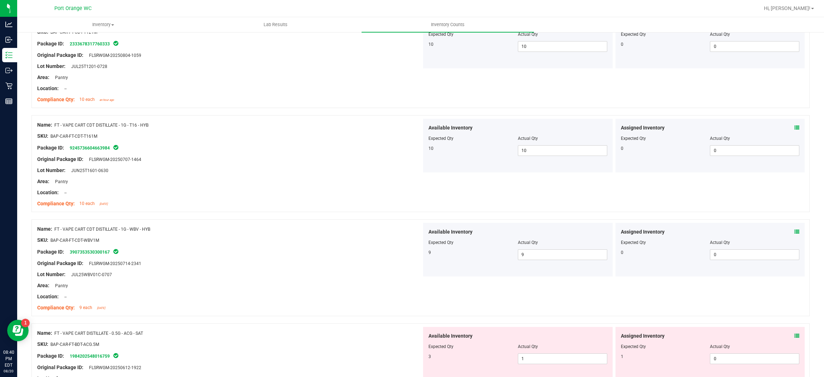
click at [794, 337] on icon at bounding box center [796, 335] width 5 height 5
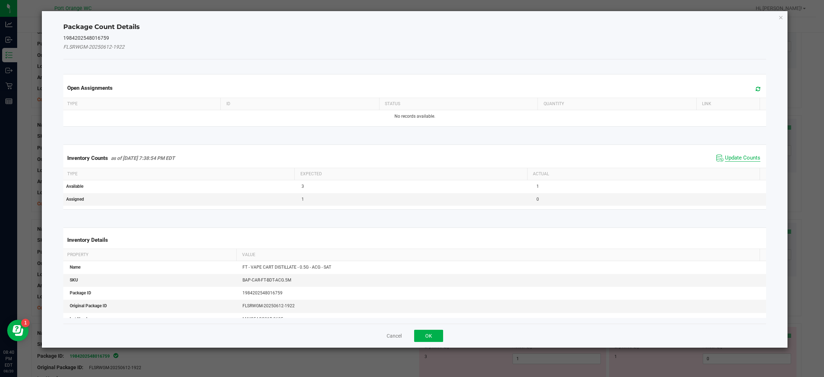
click at [739, 158] on span "Update Counts" at bounding box center [742, 157] width 35 height 7
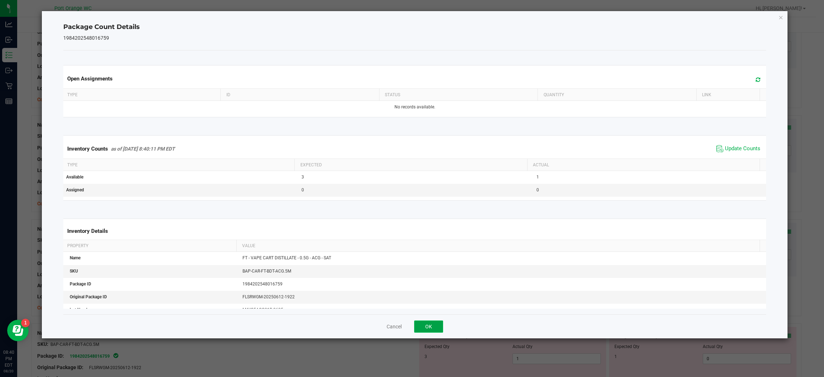
click at [431, 323] on button "OK" at bounding box center [428, 326] width 29 height 12
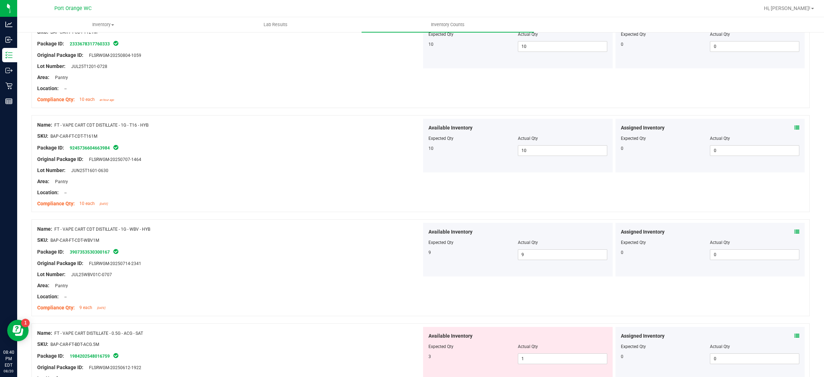
click at [524, 369] on div "Available Inventory Expected Qty Actual Qty 3 1 1" at bounding box center [517, 354] width 189 height 54
click at [525, 363] on span "1 1" at bounding box center [562, 358] width 89 height 11
click at [525, 363] on input "1" at bounding box center [562, 359] width 89 height 10
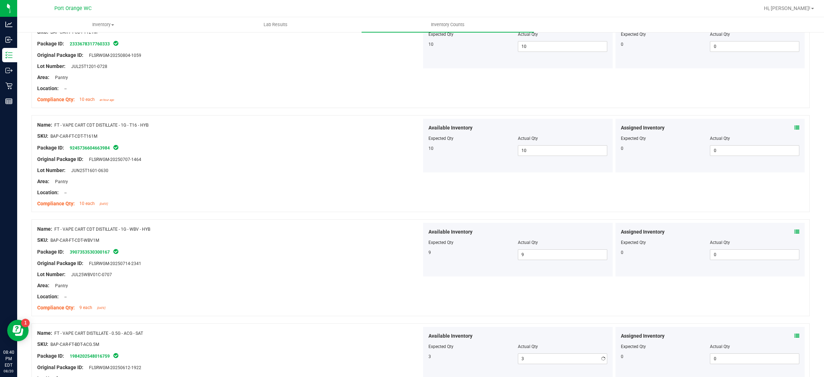
click at [321, 333] on div "Name: FT - VAPE CART DISTILLATE - 0.5G - ACG - SAT" at bounding box center [229, 333] width 384 height 8
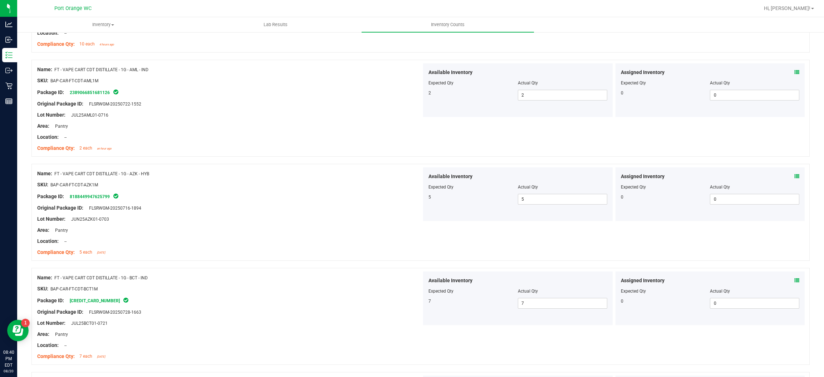
scroll to position [0, 0]
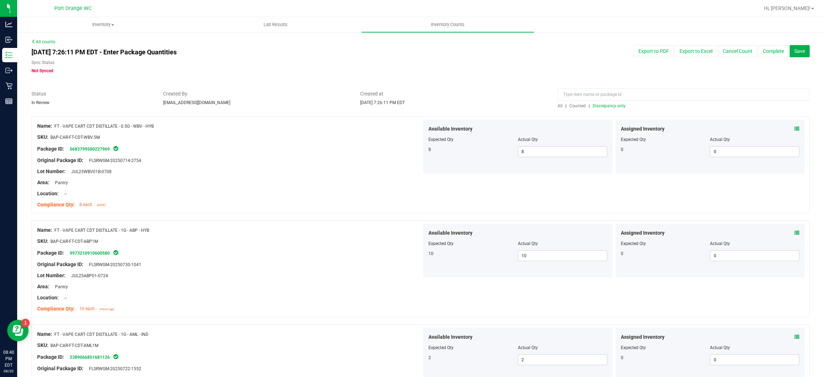
click at [592, 107] on span "Discrepancy only" at bounding box center [608, 105] width 33 height 5
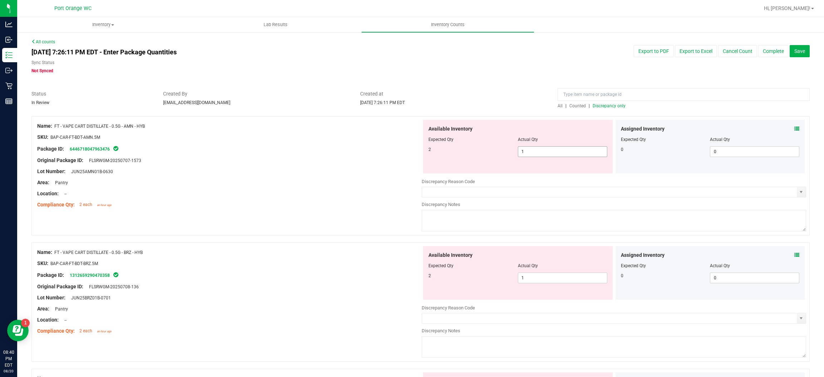
click at [553, 151] on input "1" at bounding box center [562, 152] width 89 height 10
click at [295, 248] on div "Name: FT - VAPE CART DISTILLATE - 0.5G - BRZ - HYB SKU: BAP-CAR-FT-BDT-BRZ.5M P…" at bounding box center [229, 291] width 384 height 91
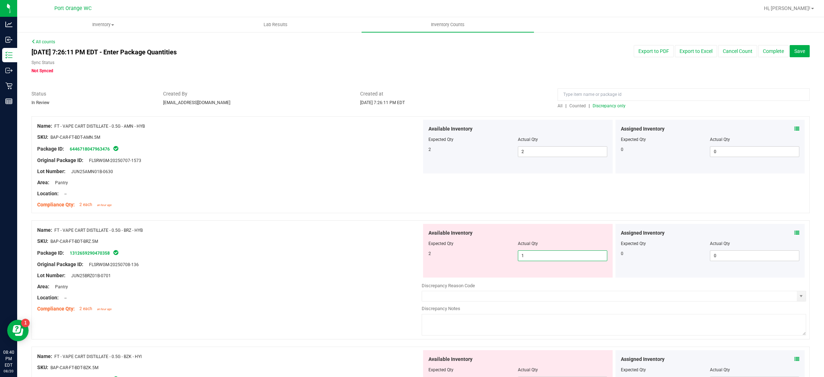
click at [540, 255] on span "1 1" at bounding box center [562, 255] width 89 height 11
click at [540, 255] on input "1" at bounding box center [562, 256] width 89 height 10
click at [303, 242] on div "SKU: BAP-CAR-FT-BDT-BRZ.5M" at bounding box center [229, 241] width 384 height 8
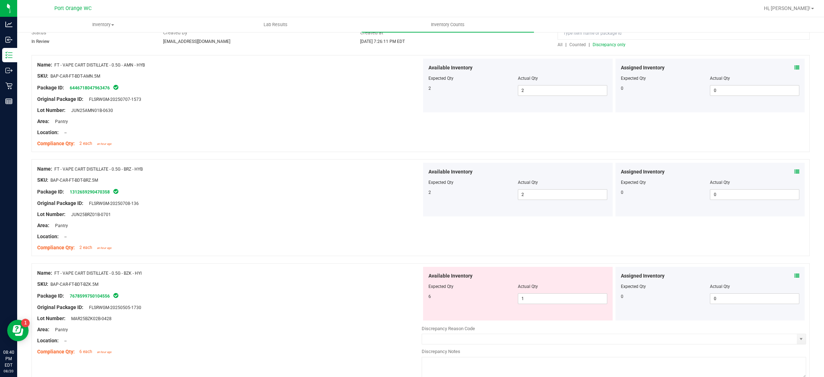
scroll to position [107, 0]
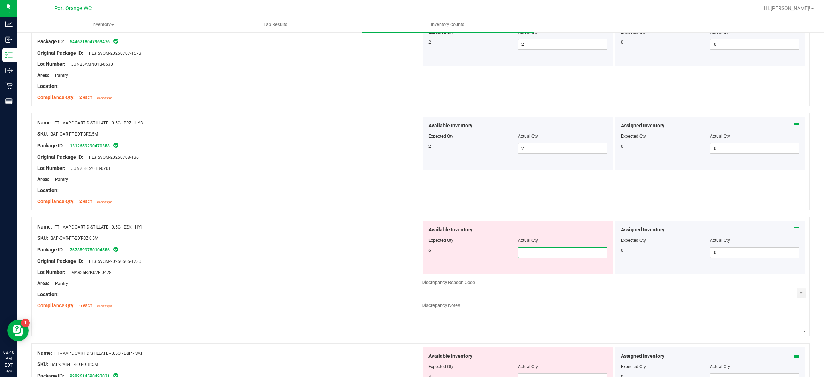
click at [519, 249] on span "1 1" at bounding box center [562, 252] width 89 height 11
drag, startPoint x: 519, startPoint y: 249, endPoint x: 516, endPoint y: 248, distance: 3.7
click at [519, 249] on input "1" at bounding box center [562, 252] width 89 height 10
drag, startPoint x: 274, startPoint y: 259, endPoint x: 310, endPoint y: 263, distance: 35.6
click at [297, 262] on div "Original Package ID: FLSRWGM-20250505-1730" at bounding box center [229, 261] width 384 height 8
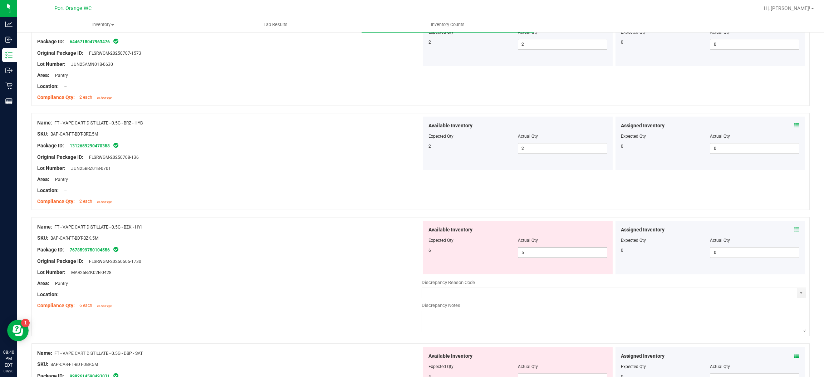
click at [526, 253] on span "5 5" at bounding box center [562, 252] width 89 height 11
click at [0, 0] on input "5" at bounding box center [0, 0] width 0 height 0
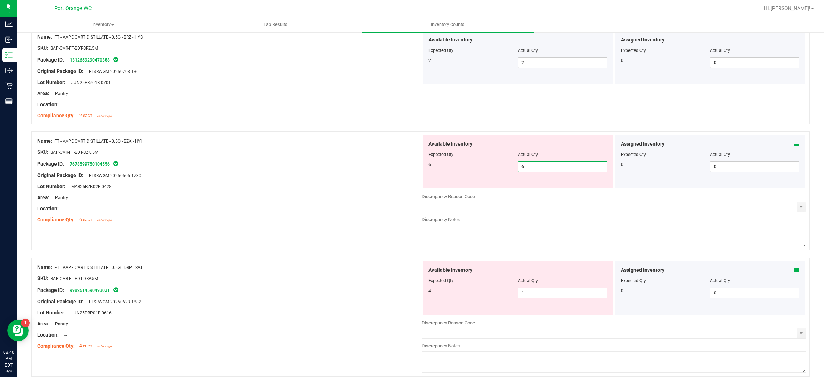
scroll to position [214, 0]
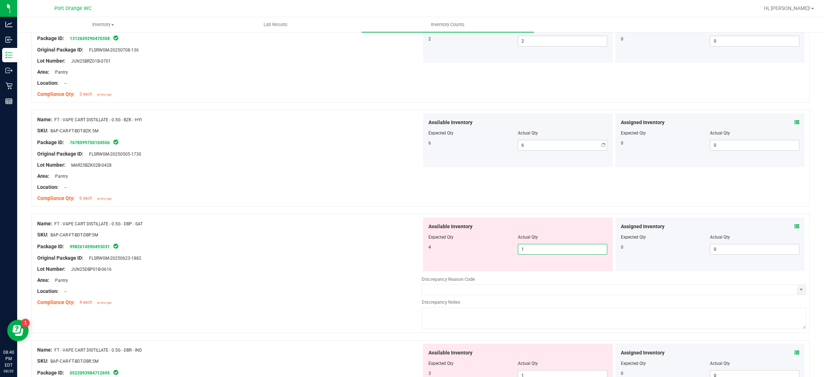
click at [563, 274] on div "Available Inventory Expected Qty Actual Qty 4 1 1" at bounding box center [613, 273] width 384 height 113
drag, startPoint x: 563, startPoint y: 274, endPoint x: 458, endPoint y: 257, distance: 107.2
click at [556, 272] on div "Available Inventory Expected Qty Actual Qty 4 1 1" at bounding box center [613, 273] width 384 height 113
click at [561, 249] on span "1 1" at bounding box center [562, 249] width 89 height 11
click at [561, 249] on input "1" at bounding box center [562, 249] width 89 height 10
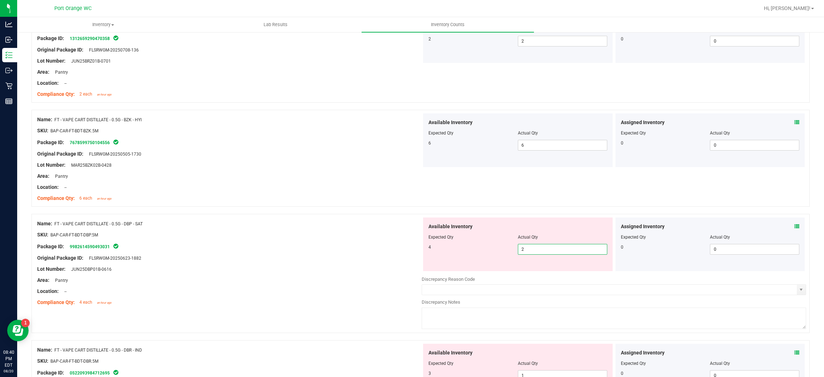
click at [404, 227] on div at bounding box center [229, 229] width 384 height 4
click at [546, 254] on span "2 2" at bounding box center [562, 249] width 89 height 11
drag, startPoint x: 546, startPoint y: 251, endPoint x: 293, endPoint y: 242, distance: 253.2
click at [543, 252] on input "2" at bounding box center [562, 249] width 89 height 10
click at [293, 242] on div "Package ID: 9982614590493031" at bounding box center [229, 246] width 384 height 9
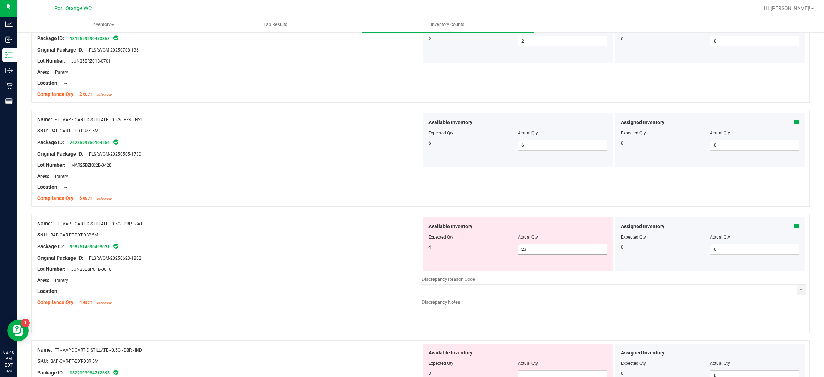
click at [522, 248] on span "23 23" at bounding box center [562, 249] width 89 height 11
drag, startPoint x: 522, startPoint y: 248, endPoint x: 370, endPoint y: 222, distance: 153.4
click at [511, 244] on div "4 23 23" at bounding box center [517, 249] width 179 height 11
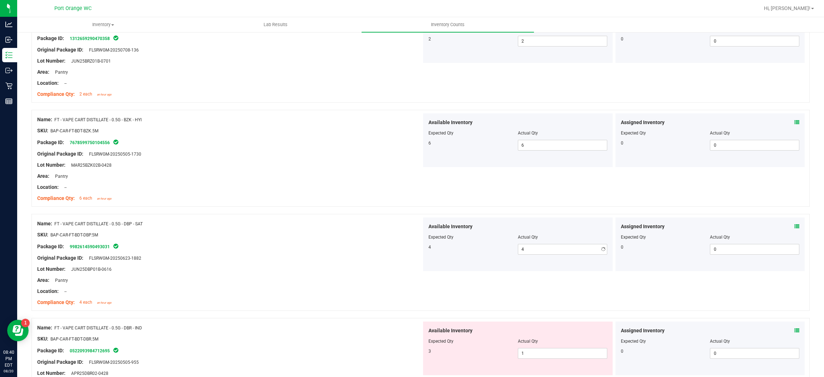
click at [370, 222] on div "Name: FT - VAPE CART DISTILLATE - 0.5G - DBP - SAT" at bounding box center [229, 224] width 384 height 8
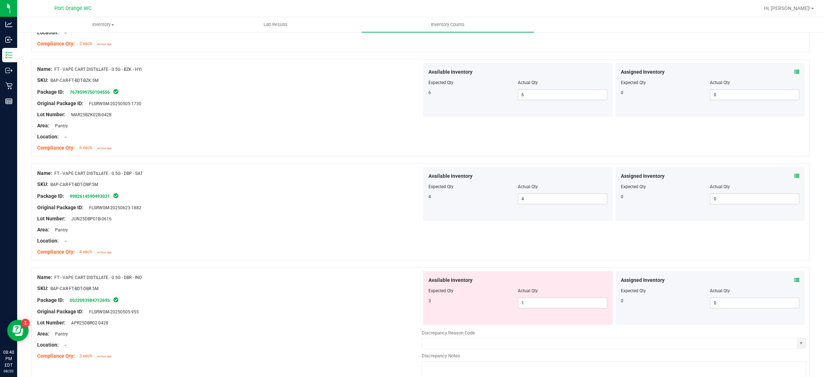
scroll to position [375, 0]
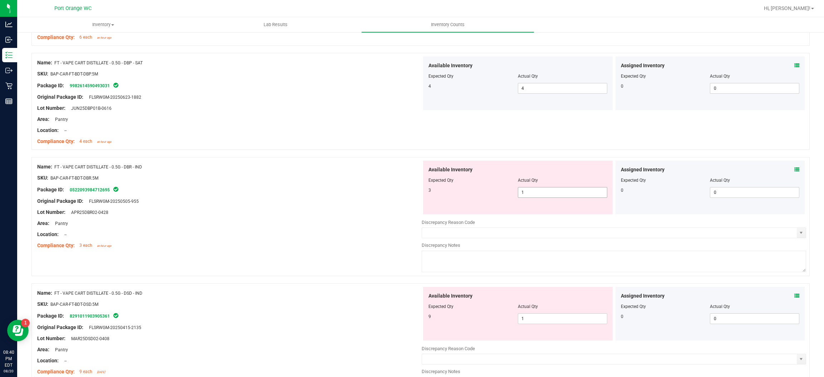
click at [527, 192] on span "1 1" at bounding box center [562, 192] width 89 height 11
drag, startPoint x: 527, startPoint y: 192, endPoint x: 505, endPoint y: 192, distance: 22.2
click at [526, 192] on input "1" at bounding box center [562, 192] width 89 height 10
click at [532, 315] on div "Available Inventory Expected Qty Actual Qty 9 1 1" at bounding box center [517, 314] width 189 height 54
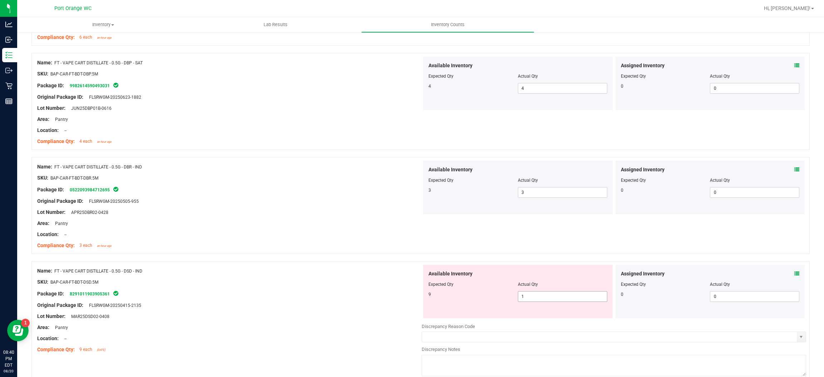
click at [532, 315] on div "Available Inventory Expected Qty Actual Qty 9 1 1" at bounding box center [517, 292] width 189 height 54
click at [527, 290] on div at bounding box center [517, 289] width 179 height 4
click at [529, 298] on span "1 1" at bounding box center [562, 296] width 89 height 11
drag, startPoint x: 529, startPoint y: 298, endPoint x: 458, endPoint y: 289, distance: 71.3
click at [524, 296] on input "1" at bounding box center [562, 296] width 89 height 10
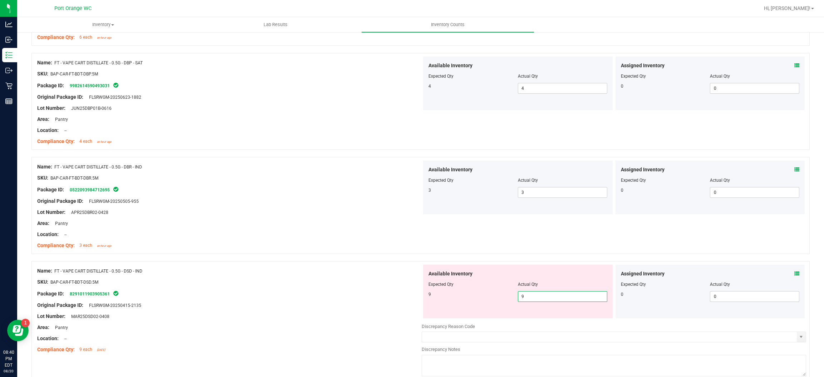
click at [318, 281] on div "SKU: BAP-CAR-FT-BDT-DSD.5M" at bounding box center [229, 282] width 384 height 8
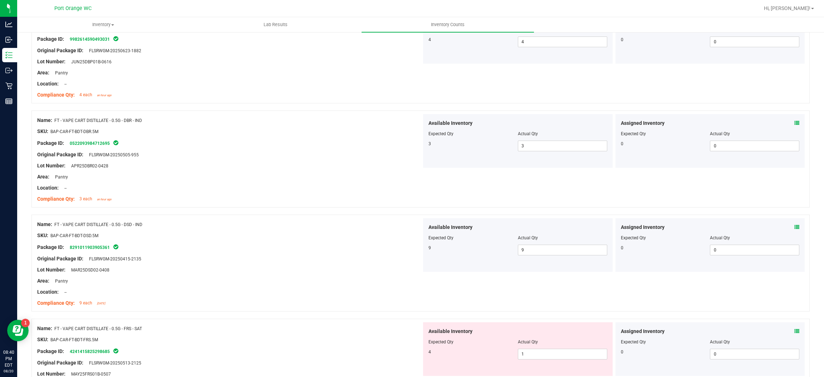
scroll to position [482, 0]
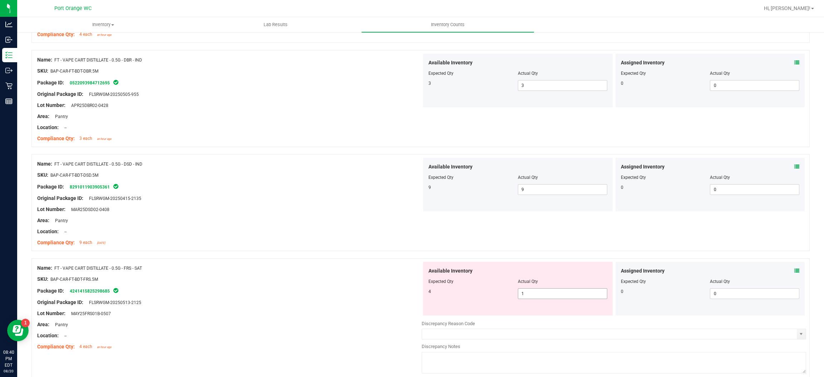
click at [526, 297] on span "1 1" at bounding box center [562, 293] width 89 height 11
drag, startPoint x: 526, startPoint y: 297, endPoint x: 488, endPoint y: 288, distance: 38.8
click at [526, 296] on input "1" at bounding box center [562, 293] width 89 height 10
click at [329, 278] on div "SKU: BAP-CAR-FT-BDT-FRS.5M" at bounding box center [229, 279] width 384 height 8
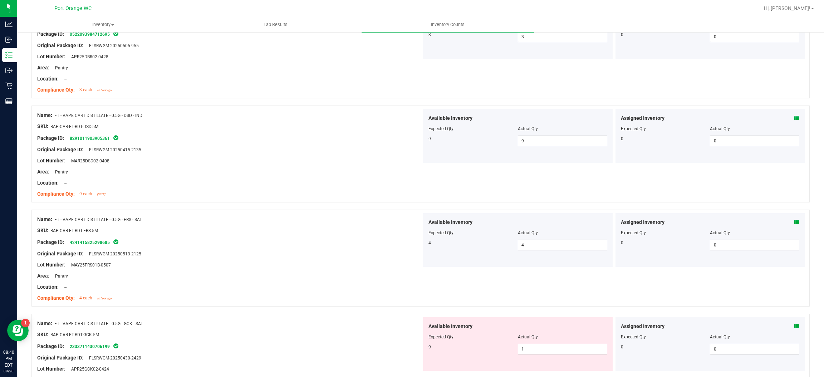
scroll to position [643, 0]
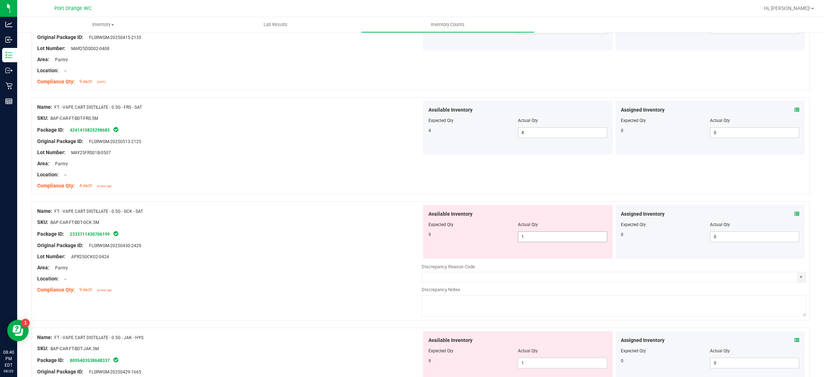
click at [544, 234] on span "1 1" at bounding box center [562, 236] width 89 height 11
click at [544, 234] on input "1" at bounding box center [562, 237] width 89 height 10
click at [533, 235] on input "8" at bounding box center [562, 237] width 89 height 10
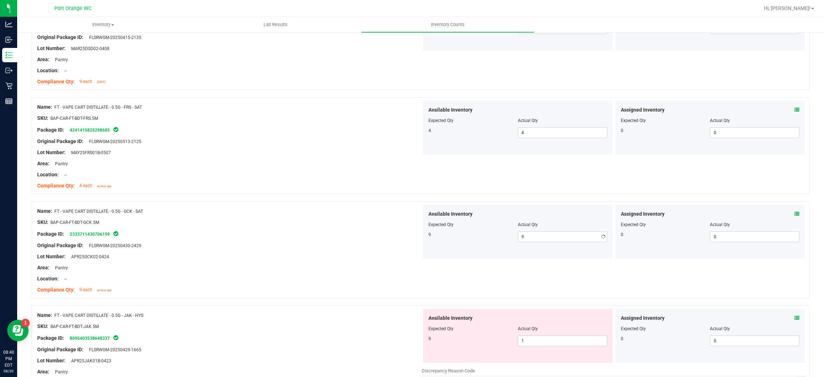
click at [540, 357] on div "Available Inventory Expected Qty Actual Qty 9 1 1" at bounding box center [517, 336] width 189 height 54
drag, startPoint x: 536, startPoint y: 346, endPoint x: 533, endPoint y: 340, distance: 7.0
click at [535, 345] on div "Available Inventory Expected Qty Actual Qty 9 1 1" at bounding box center [517, 336] width 189 height 54
click at [533, 340] on span "1 1" at bounding box center [562, 340] width 89 height 11
click at [533, 340] on input "1" at bounding box center [562, 341] width 89 height 10
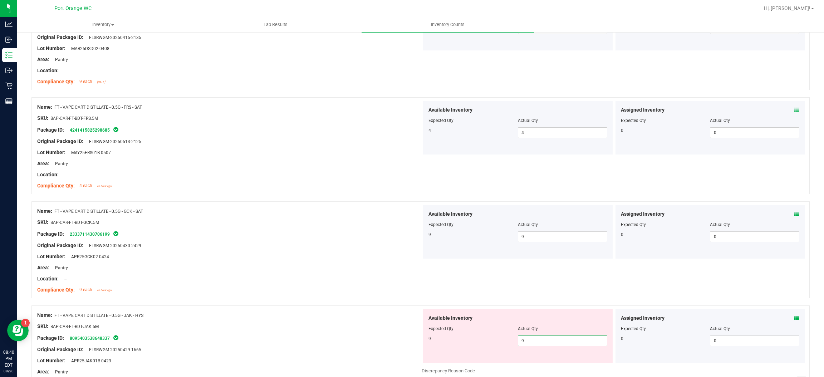
click at [365, 306] on div "Name: FT - VAPE CART DISTILLATE - 0.5G - JAK - HYS SKU: BAP-CAR-FT-BDT-JAK.5M P…" at bounding box center [420, 364] width 778 height 119
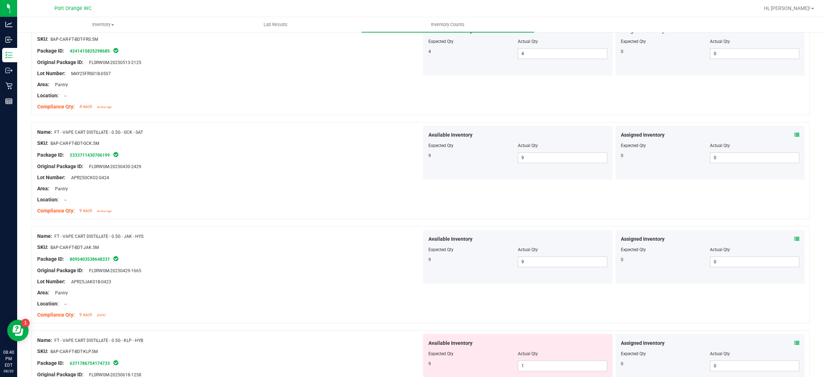
scroll to position [804, 0]
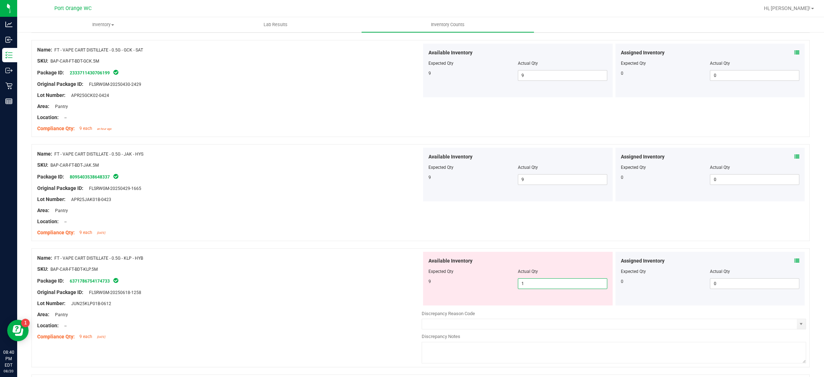
click at [540, 282] on span "1 1" at bounding box center [562, 283] width 89 height 11
click at [540, 282] on input "1" at bounding box center [562, 283] width 89 height 10
click at [286, 265] on div at bounding box center [229, 264] width 384 height 4
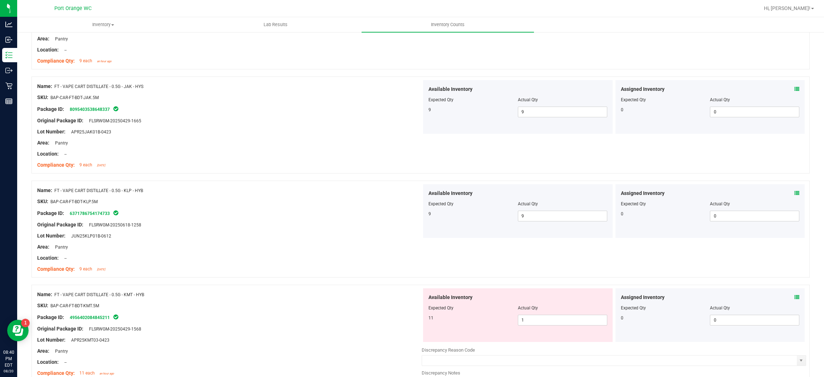
scroll to position [965, 0]
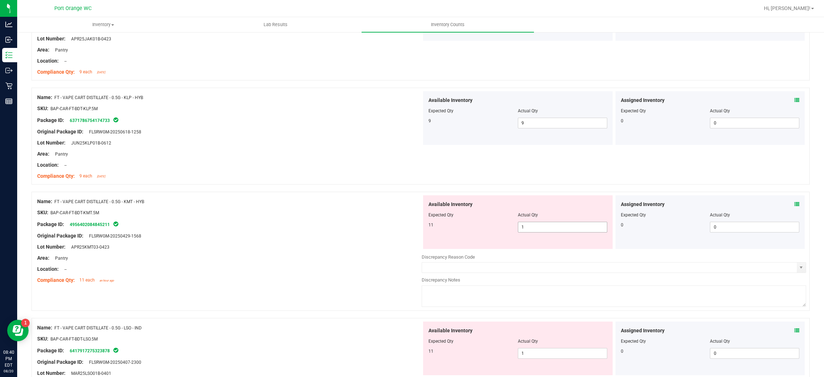
click at [520, 228] on span "1 1" at bounding box center [562, 227] width 89 height 11
click at [533, 349] on div "Available Inventory Expected Qty Actual Qty 11 1 1" at bounding box center [517, 348] width 189 height 54
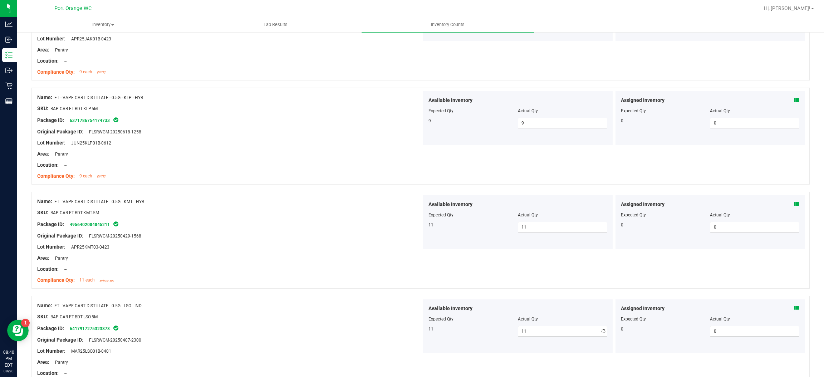
click at [311, 300] on div "Name: FT - VAPE CART DISTILLATE - 0.5G - LSO - IND SKU: BAP-CAR-FT-BDT-LSO.5M P…" at bounding box center [229, 344] width 384 height 91
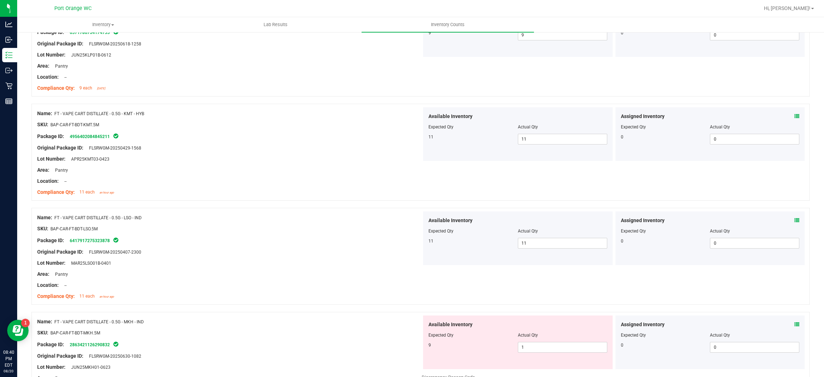
scroll to position [1179, 0]
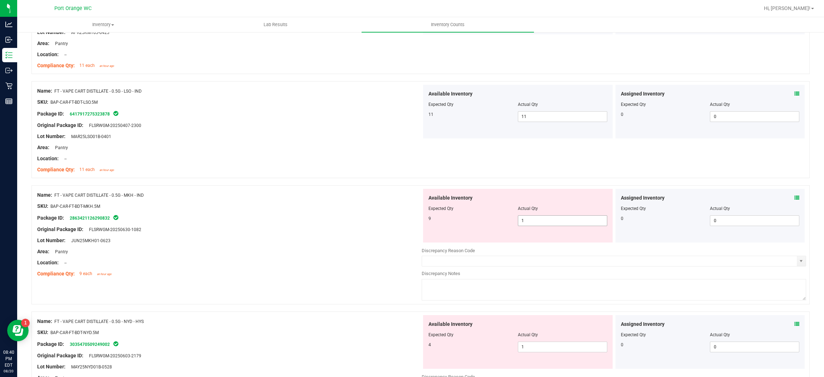
click at [523, 221] on span "1 1" at bounding box center [562, 220] width 89 height 11
click at [523, 220] on input "1" at bounding box center [562, 221] width 89 height 10
click at [533, 346] on div "Available Inventory Expected Qty Actual Qty 4 1 1" at bounding box center [517, 342] width 189 height 54
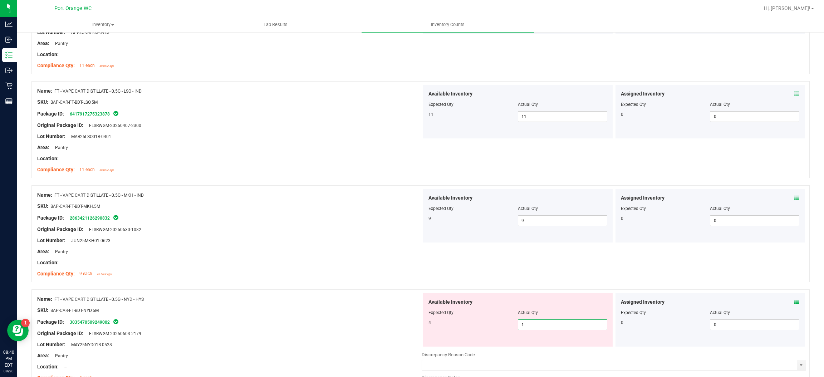
click at [524, 325] on input "1" at bounding box center [562, 325] width 89 height 10
drag, startPoint x: 524, startPoint y: 325, endPoint x: 517, endPoint y: 323, distance: 7.5
click at [524, 325] on input "1" at bounding box center [562, 325] width 89 height 10
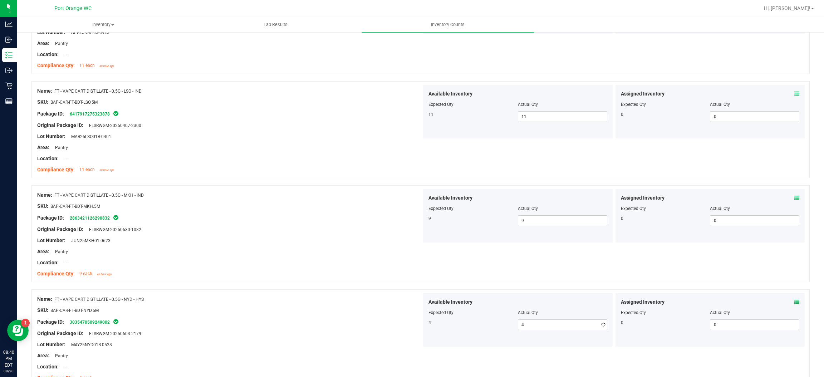
click at [385, 301] on div "Name: FT - VAPE CART DISTILLATE - 0.5G - NYD - HYS" at bounding box center [229, 299] width 384 height 8
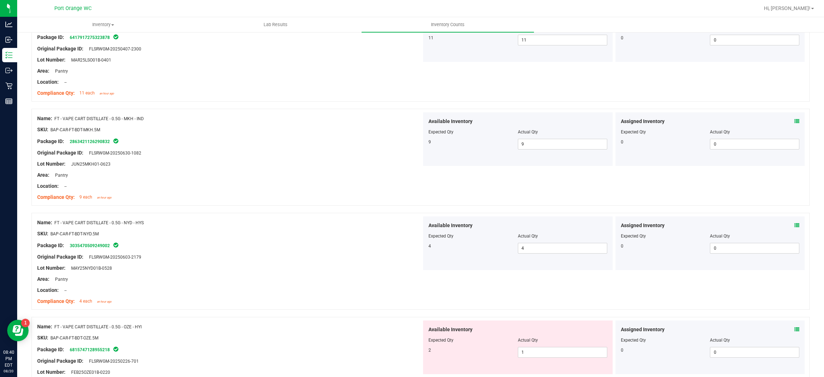
scroll to position [1340, 0]
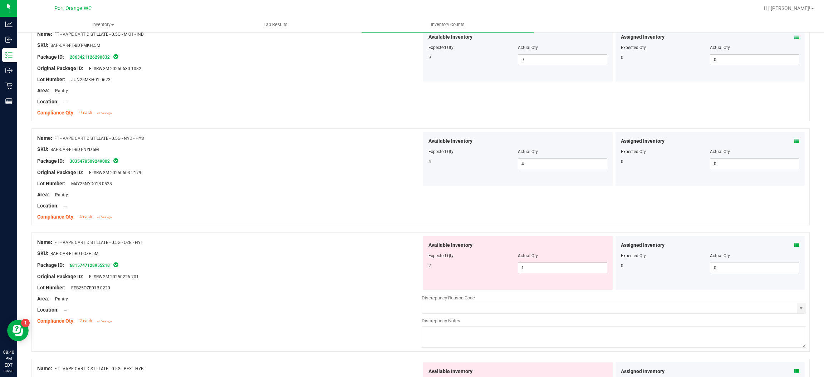
click at [527, 270] on span "1 1" at bounding box center [562, 267] width 89 height 11
click at [527, 270] on input "1" at bounding box center [562, 268] width 89 height 10
drag, startPoint x: 371, startPoint y: 259, endPoint x: 437, endPoint y: 259, distance: 66.1
click at [372, 259] on div at bounding box center [229, 259] width 384 height 4
click at [560, 267] on span "1 1" at bounding box center [562, 267] width 89 height 11
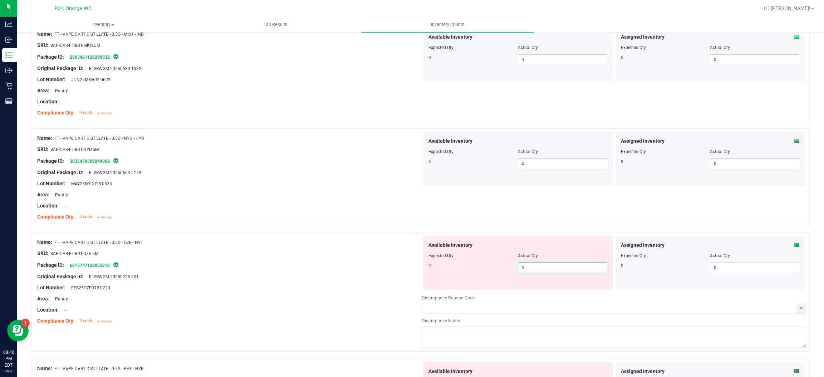
drag, startPoint x: 560, startPoint y: 267, endPoint x: 419, endPoint y: 255, distance: 141.4
click at [559, 267] on input "3" at bounding box center [562, 268] width 89 height 10
click at [527, 273] on input "3" at bounding box center [562, 268] width 89 height 10
click at [523, 272] on input "3" at bounding box center [562, 268] width 89 height 10
click at [300, 265] on div "Package ID: 6815747128955218" at bounding box center [229, 265] width 384 height 9
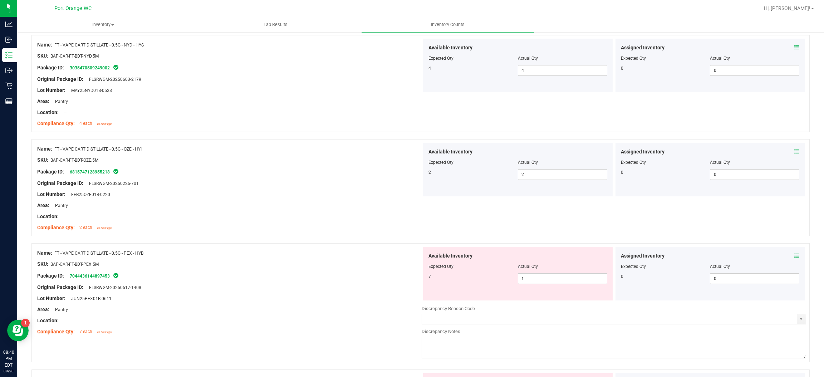
scroll to position [1501, 0]
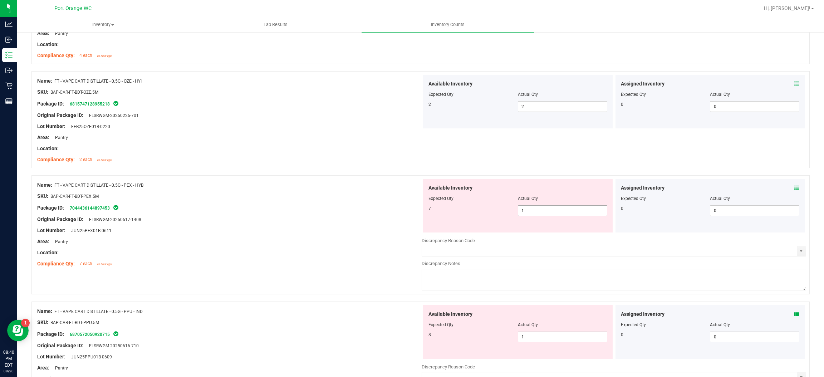
drag, startPoint x: 534, startPoint y: 217, endPoint x: 533, endPoint y: 212, distance: 4.8
click at [534, 216] on span "1 1" at bounding box center [562, 210] width 89 height 11
click at [532, 212] on input "1" at bounding box center [562, 211] width 89 height 10
click at [532, 338] on div "Available Inventory Expected Qty Actual Qty 8 1 1" at bounding box center [613, 361] width 384 height 113
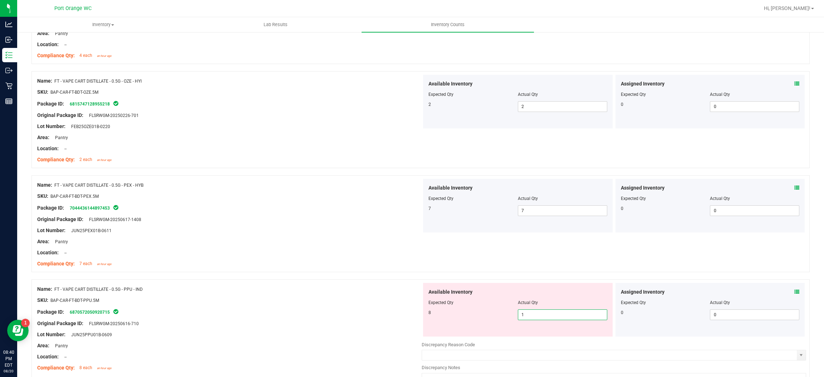
click at [531, 317] on input "1" at bounding box center [562, 315] width 89 height 10
click at [525, 313] on input "9" at bounding box center [562, 315] width 89 height 10
drag, startPoint x: 525, startPoint y: 313, endPoint x: 353, endPoint y: 269, distance: 177.1
click at [514, 308] on div "Available Inventory Expected Qty Actual Qty 8 1 8" at bounding box center [517, 310] width 189 height 54
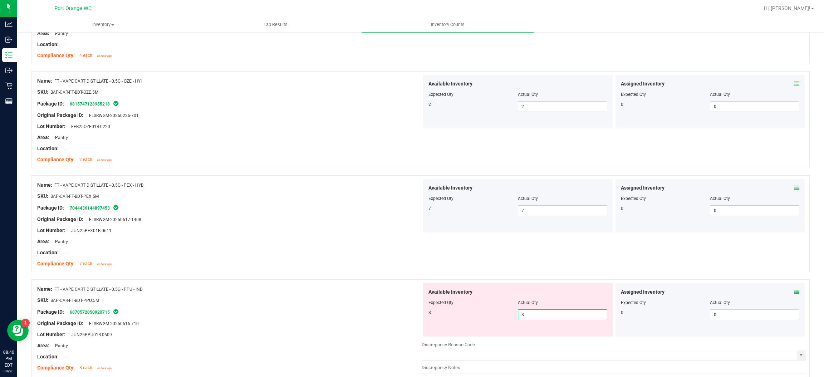
click at [353, 269] on div "Name: FT - VAPE CART DISTILLATE - 0.5G - PEX - HYB SKU: BAP-CAR-FT-BDT-PEX.5M P…" at bounding box center [229, 224] width 384 height 91
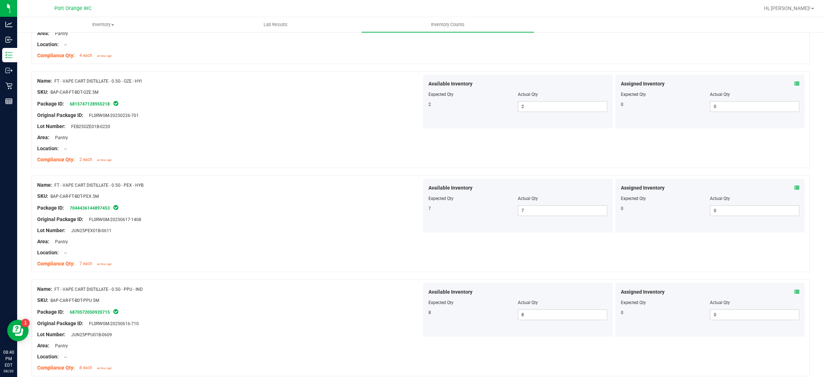
scroll to position [1662, 0]
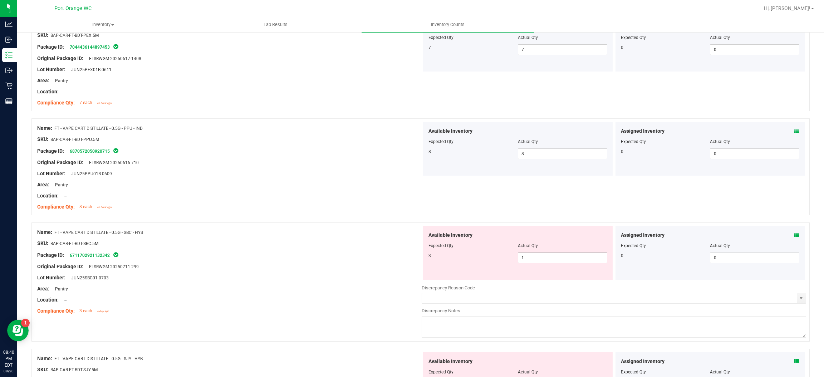
click at [537, 263] on span "1 1" at bounding box center [562, 257] width 89 height 11
drag, startPoint x: 537, startPoint y: 263, endPoint x: 526, endPoint y: 262, distance: 10.5
click at [536, 263] on input "1" at bounding box center [562, 258] width 89 height 10
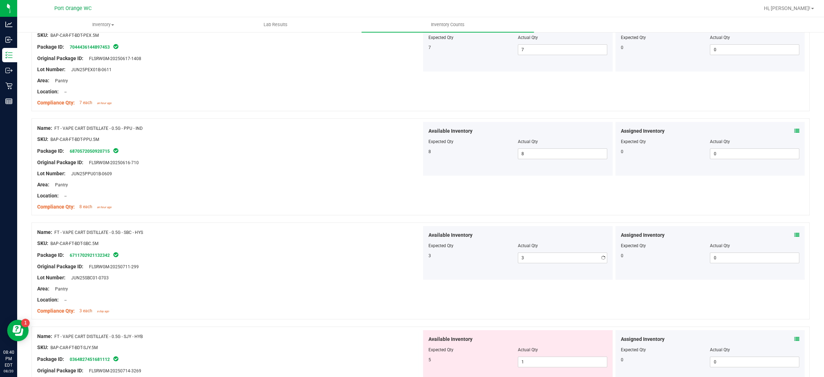
drag, startPoint x: 330, startPoint y: 244, endPoint x: 353, endPoint y: 251, distance: 24.7
click at [333, 244] on div "SKU: BAP-CAR-FT-BDT-SBC.5M" at bounding box center [229, 243] width 384 height 8
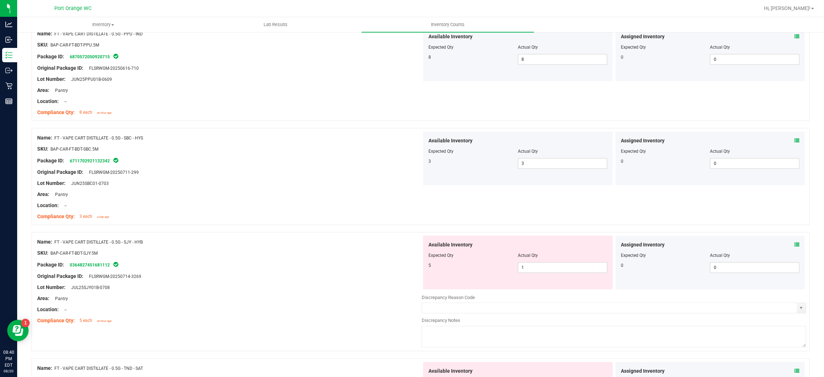
scroll to position [1823, 0]
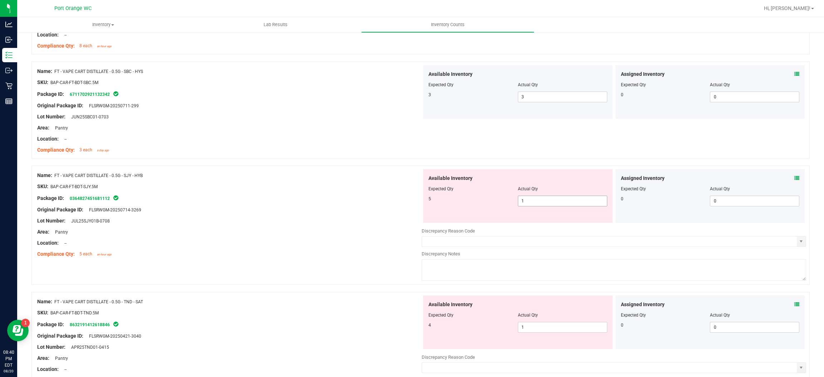
click at [523, 198] on span "1 1" at bounding box center [562, 201] width 89 height 11
click at [523, 198] on input "1" at bounding box center [562, 201] width 89 height 10
click at [546, 316] on div "Available Inventory Expected Qty Actual Qty 4 1 1" at bounding box center [517, 322] width 189 height 54
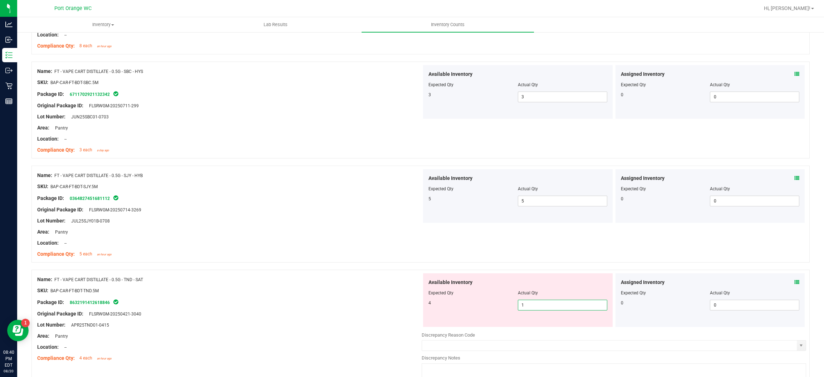
click at [540, 306] on span "1 1" at bounding box center [562, 305] width 89 height 11
click at [540, 306] on input "1" at bounding box center [562, 305] width 89 height 10
click at [396, 272] on div "Name: FT - VAPE CART DISTILLATE - 0.5G - TND - SAT SKU: BAP-CAR-FT-BDT-TND.5M P…" at bounding box center [420, 329] width 778 height 119
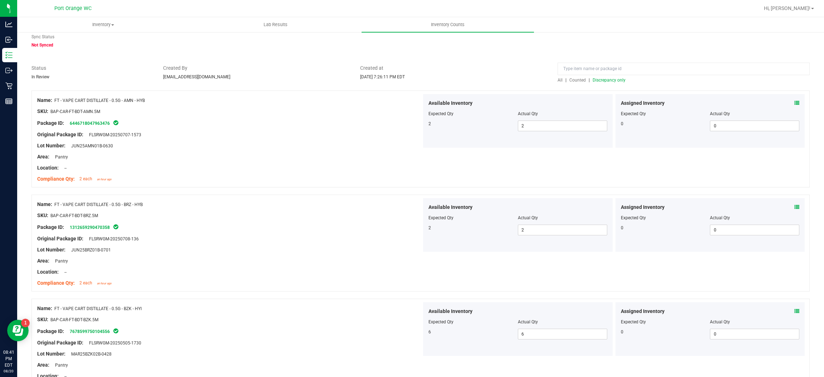
scroll to position [0, 0]
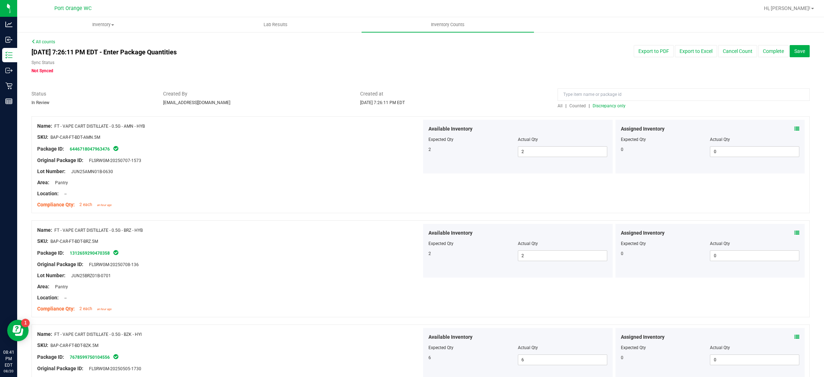
click at [592, 108] on span "Discrepancy only" at bounding box center [608, 105] width 33 height 5
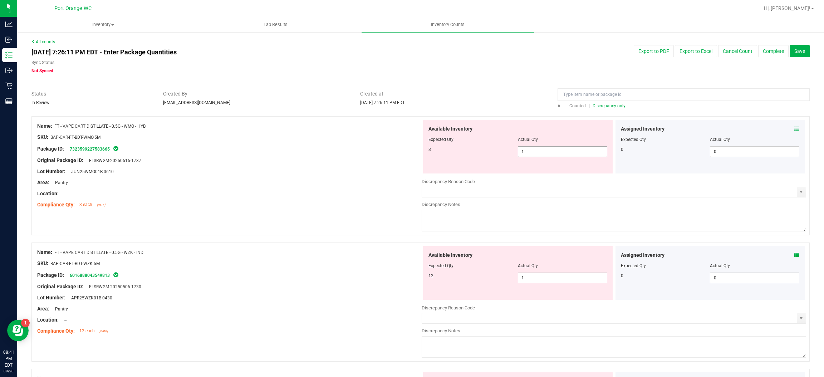
click at [548, 153] on input "1" at bounding box center [562, 152] width 89 height 10
click at [552, 278] on div "Available Inventory Expected Qty Actual Qty 12 1 1" at bounding box center [613, 302] width 384 height 113
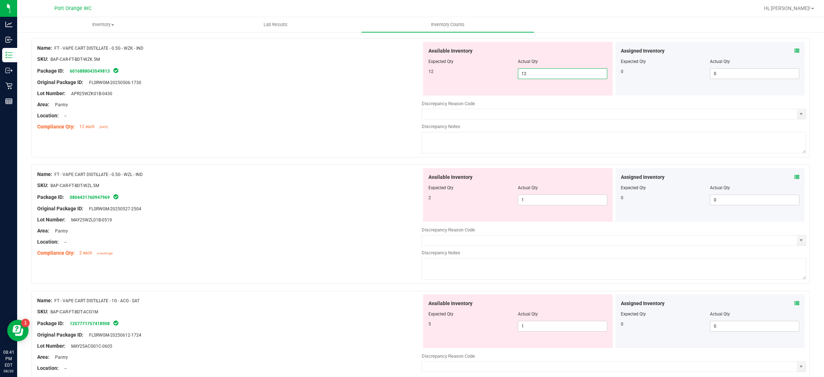
scroll to position [185, 0]
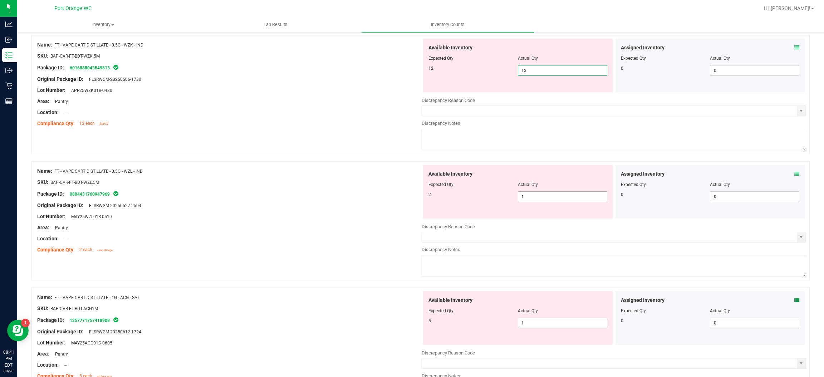
click at [553, 194] on div "Available Inventory Expected Qty Actual Qty 2 1 1" at bounding box center [517, 192] width 189 height 54
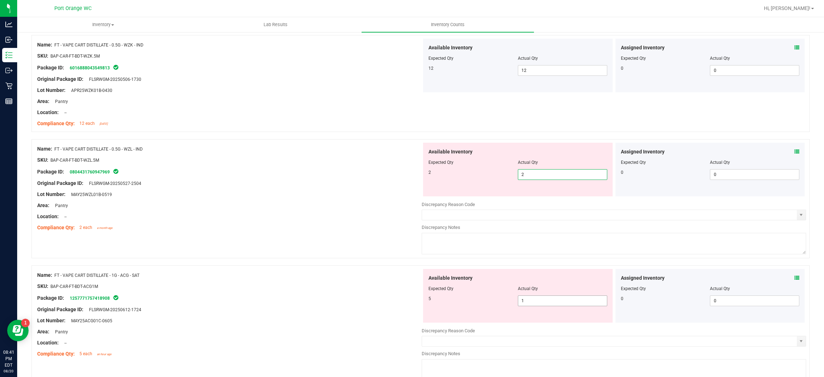
click at [542, 299] on div "Available Inventory Expected Qty Actual Qty 5 1 1" at bounding box center [517, 296] width 189 height 54
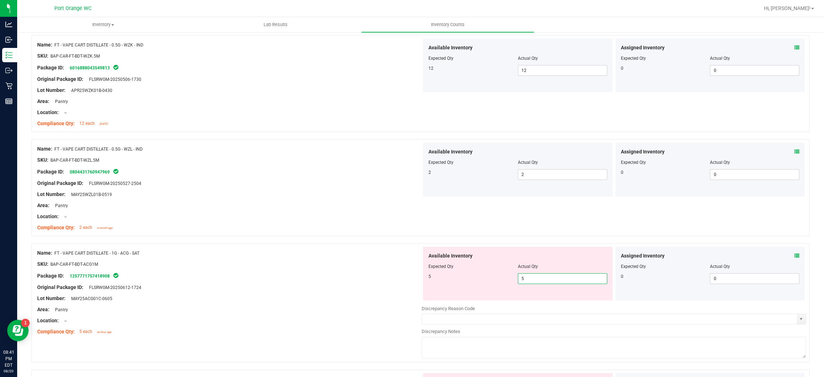
click at [364, 277] on div "Package ID: 1257771757418908" at bounding box center [229, 275] width 384 height 9
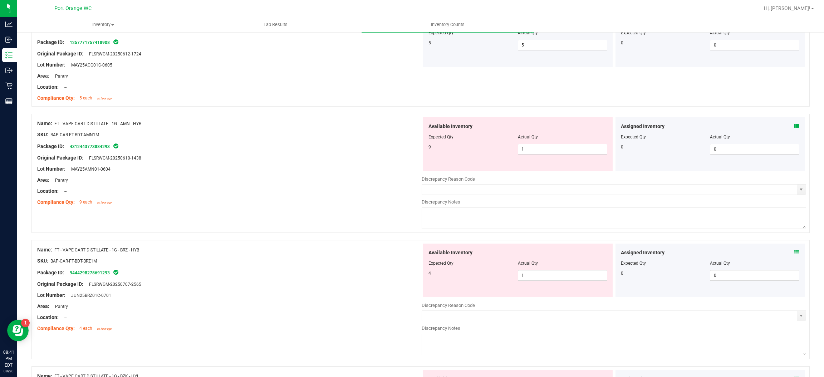
scroll to position [426, 0]
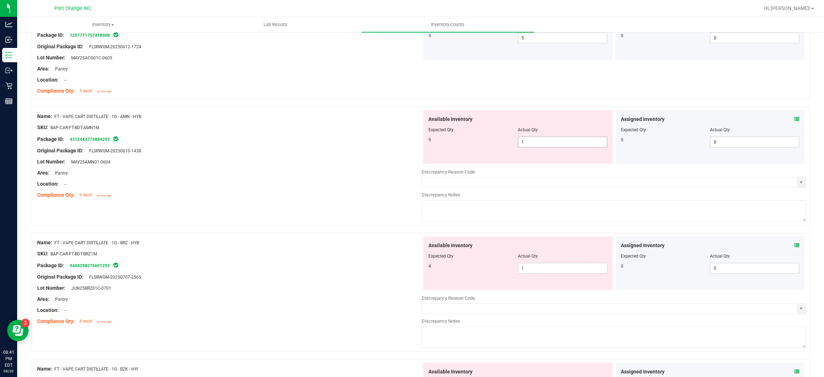
click at [548, 139] on input "1" at bounding box center [562, 142] width 89 height 10
click at [542, 268] on div "Available Inventory Expected Qty Actual Qty 4 1 1" at bounding box center [613, 292] width 384 height 113
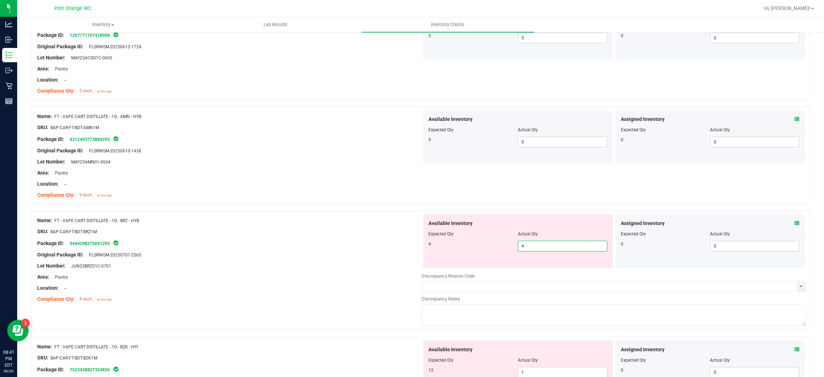
click at [340, 301] on div "Compliance Qty: 4 each an hour ago" at bounding box center [229, 299] width 384 height 8
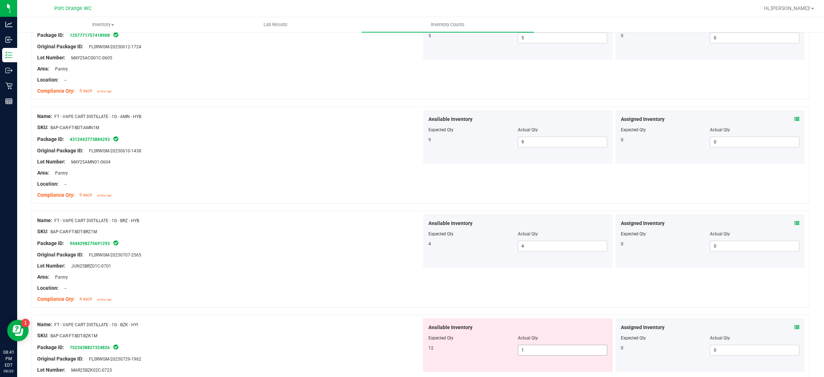
click at [547, 348] on input "1" at bounding box center [562, 350] width 89 height 10
click at [349, 274] on div "Area: Pantry" at bounding box center [229, 277] width 384 height 8
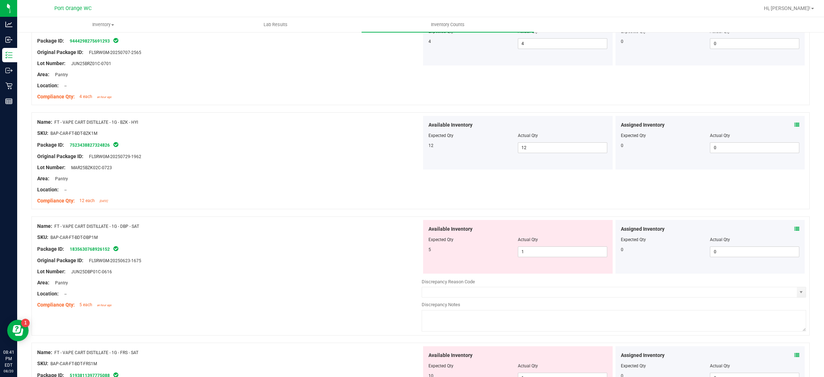
scroll to position [631, 0]
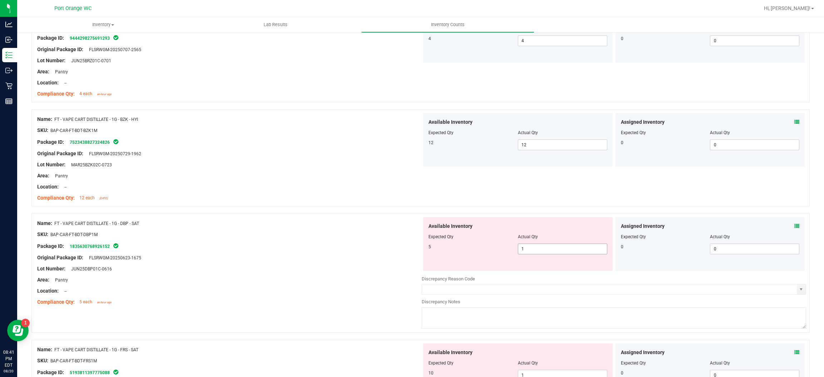
click at [550, 247] on input "1" at bounding box center [562, 249] width 89 height 10
click at [357, 270] on div "Lot Number: JUN25DBP01C-0616" at bounding box center [229, 269] width 384 height 8
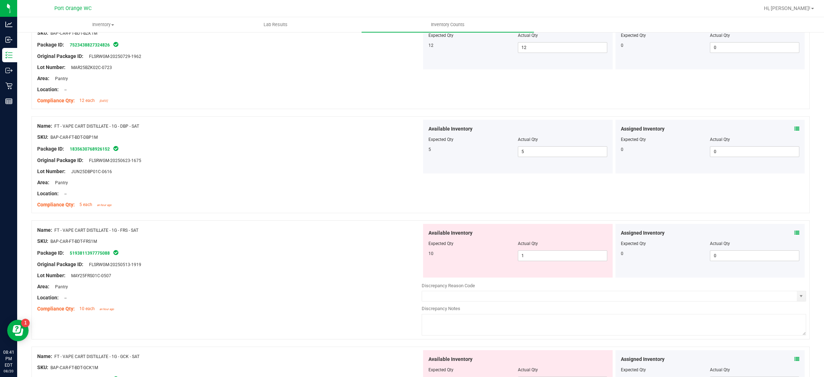
scroll to position [765, 0]
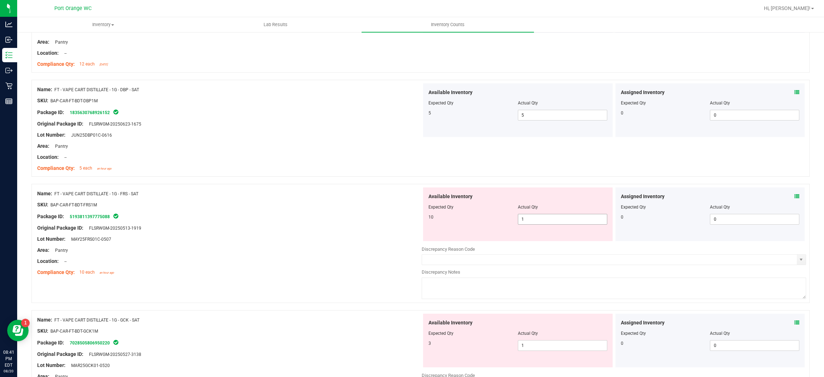
click at [547, 219] on input "1" at bounding box center [562, 219] width 89 height 10
click at [534, 346] on div "Available Inventory Expected Qty Actual Qty 3 1 1" at bounding box center [613, 369] width 384 height 113
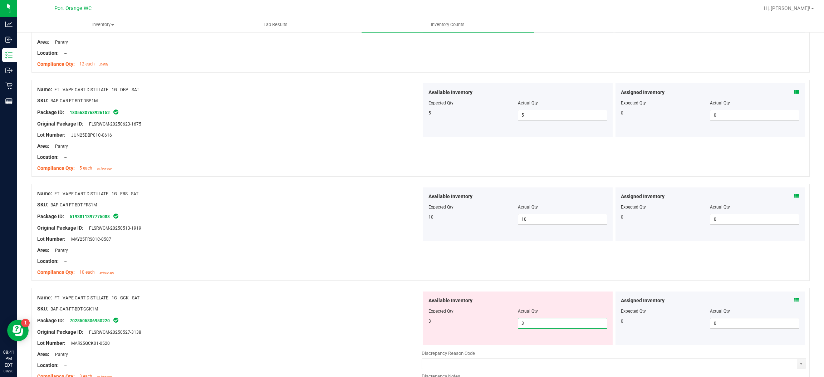
click at [366, 319] on div "Package ID: 7028505806950220" at bounding box center [229, 320] width 384 height 9
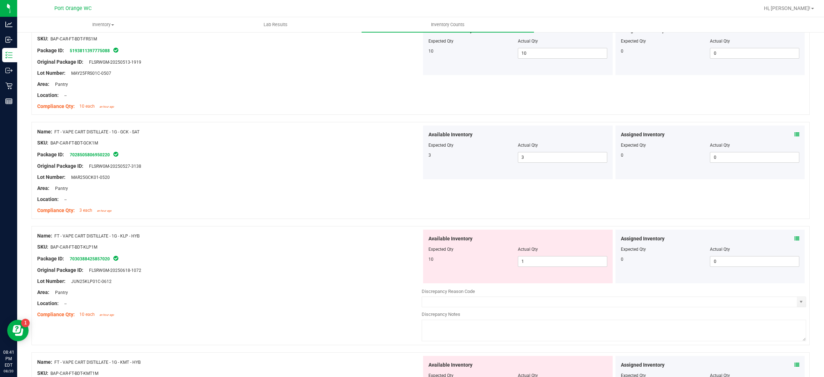
scroll to position [955, 0]
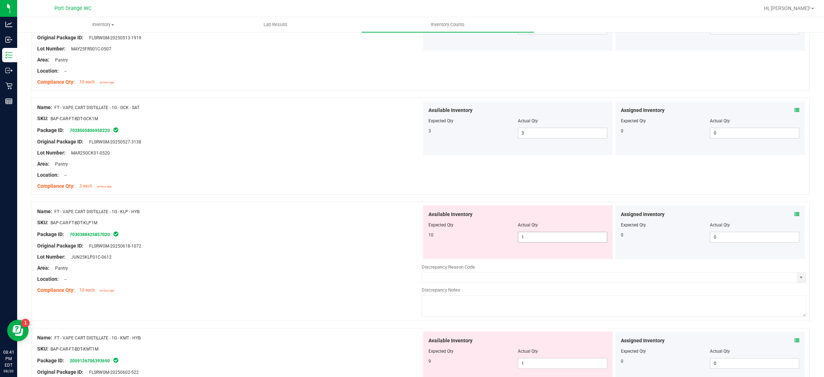
click at [550, 237] on input "1" at bounding box center [562, 237] width 89 height 10
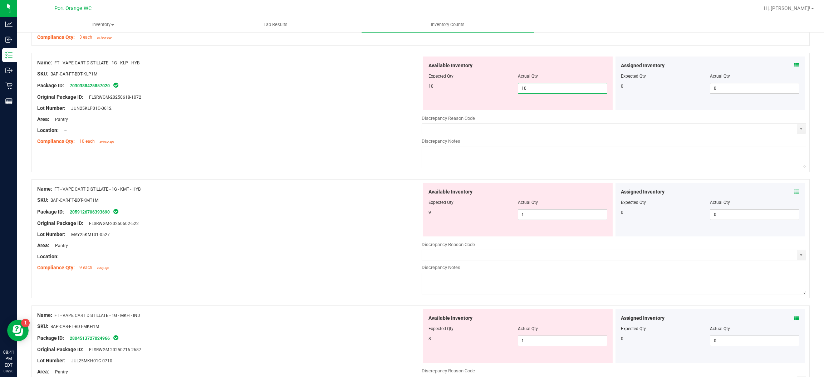
scroll to position [1115, 0]
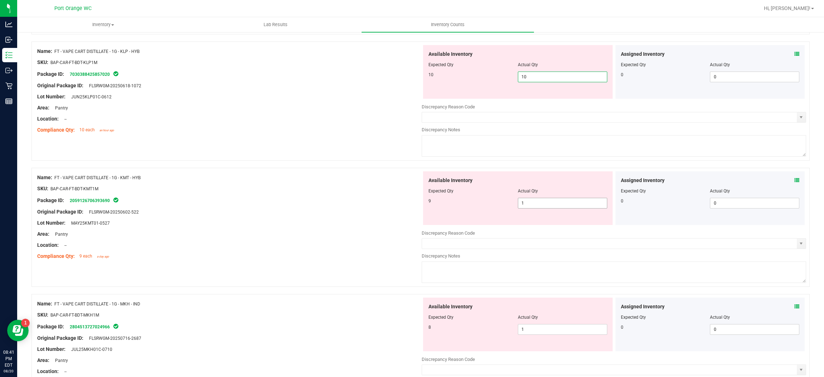
click at [543, 203] on div "Available Inventory Expected Qty Actual Qty 9 1 1" at bounding box center [517, 198] width 189 height 54
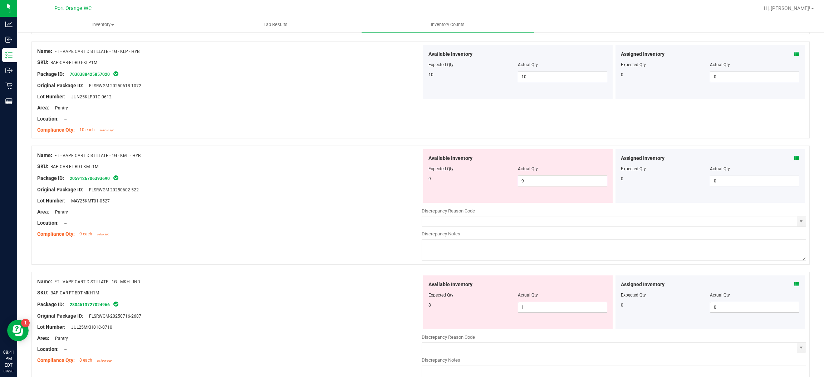
click at [353, 222] on div "Location: --" at bounding box center [229, 223] width 384 height 8
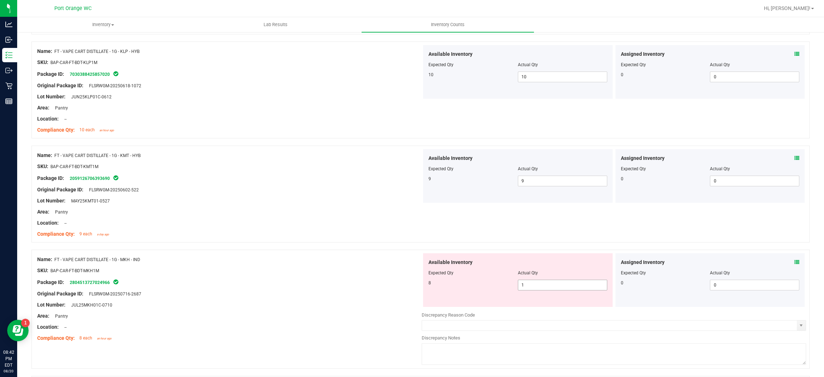
click at [544, 282] on span "1 1" at bounding box center [562, 285] width 89 height 11
click at [544, 282] on input "1" at bounding box center [562, 285] width 89 height 10
click at [391, 249] on div at bounding box center [420, 245] width 778 height 7
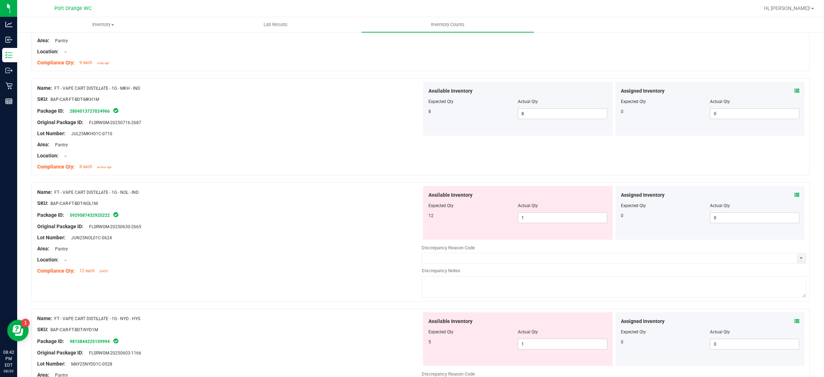
scroll to position [1329, 0]
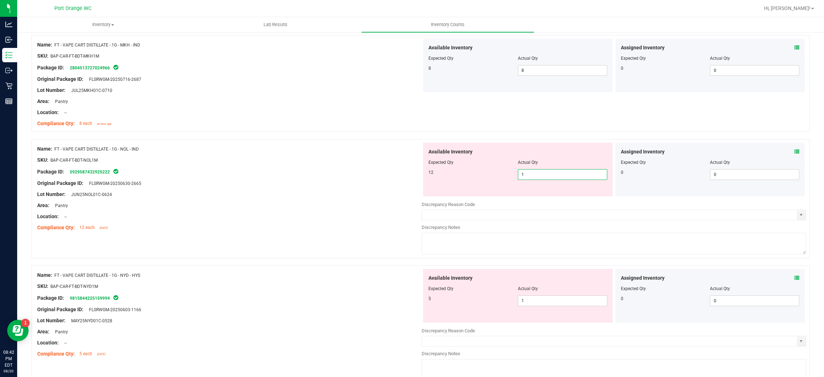
click at [547, 170] on span "1 1" at bounding box center [562, 174] width 89 height 11
click at [386, 182] on div "Original Package ID: FLSRWGM-20250630-2665" at bounding box center [229, 183] width 384 height 8
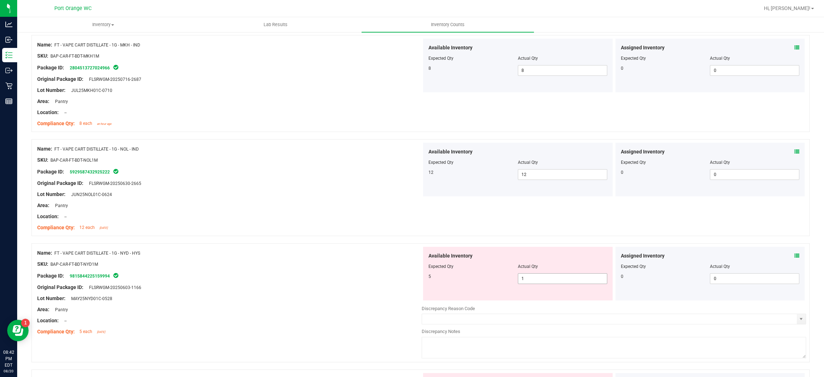
click at [561, 280] on span "1 1" at bounding box center [562, 278] width 89 height 11
click at [561, 280] on input "1" at bounding box center [562, 278] width 89 height 10
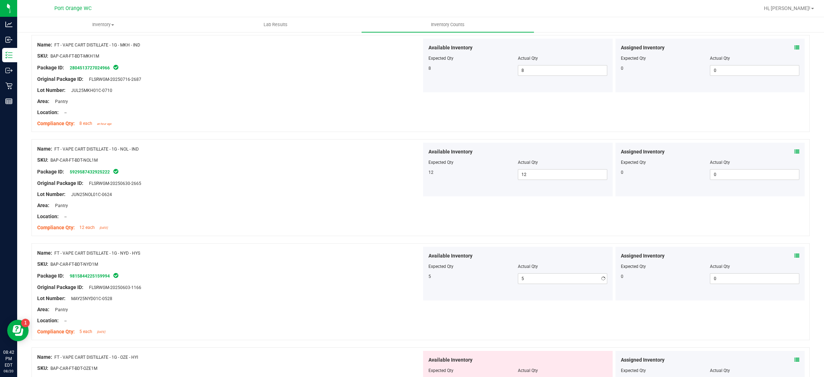
click at [379, 263] on div "SKU: BAP-CAR-FT-BDT-NYD1M" at bounding box center [229, 264] width 384 height 8
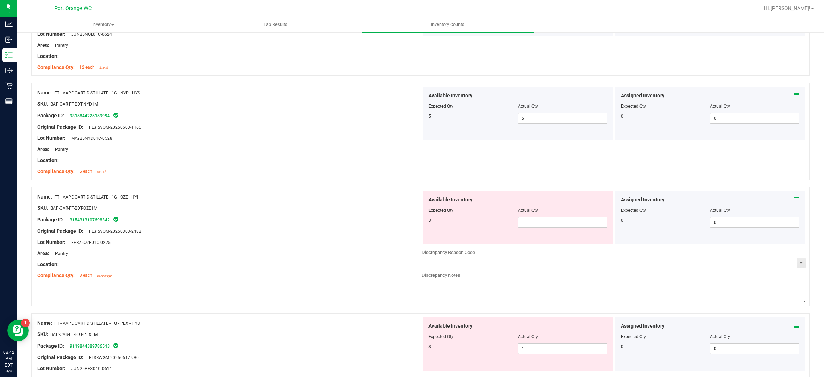
scroll to position [1491, 0]
click at [539, 224] on span "1 1" at bounding box center [562, 221] width 89 height 11
click at [539, 224] on input "1" at bounding box center [562, 221] width 89 height 10
click at [353, 203] on div at bounding box center [229, 201] width 384 height 4
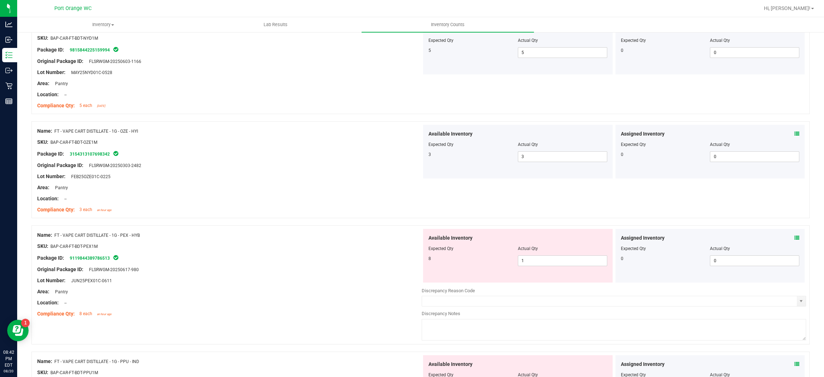
scroll to position [1598, 0]
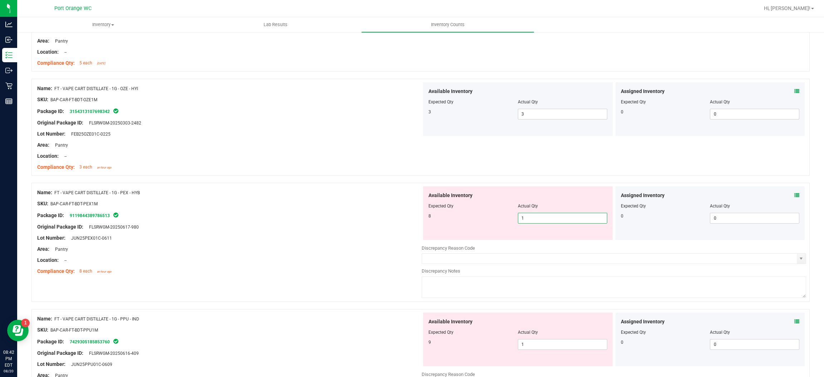
click at [539, 219] on span "1 1" at bounding box center [562, 218] width 89 height 11
click at [539, 219] on input "1" at bounding box center [562, 218] width 89 height 10
click at [400, 228] on div "Original Package ID: FLSRWGM-20250617-980" at bounding box center [229, 227] width 384 height 8
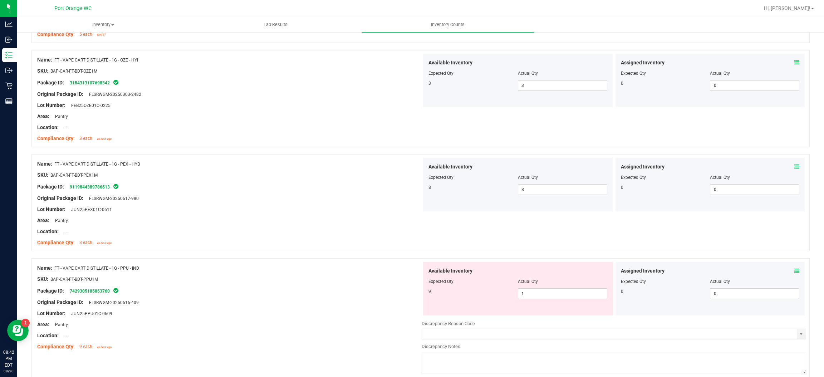
scroll to position [1651, 0]
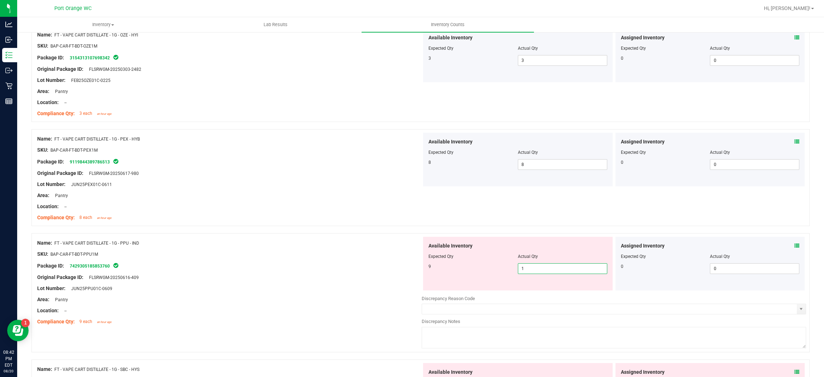
click at [537, 272] on span "1 1" at bounding box center [562, 268] width 89 height 11
click at [536, 272] on input "1" at bounding box center [562, 268] width 89 height 10
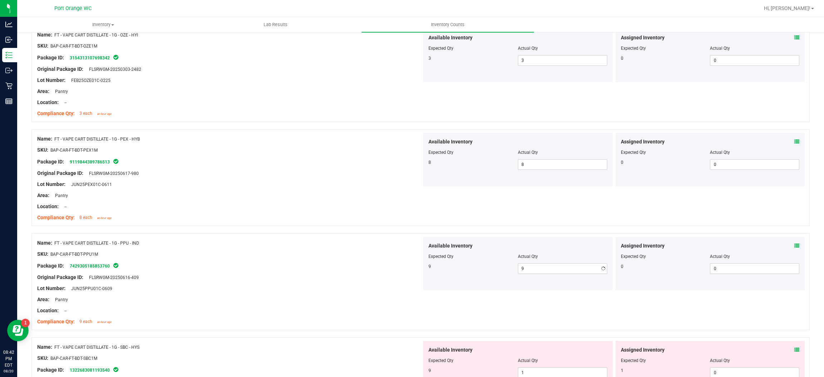
click at [355, 209] on div "Location: --" at bounding box center [229, 207] width 384 height 8
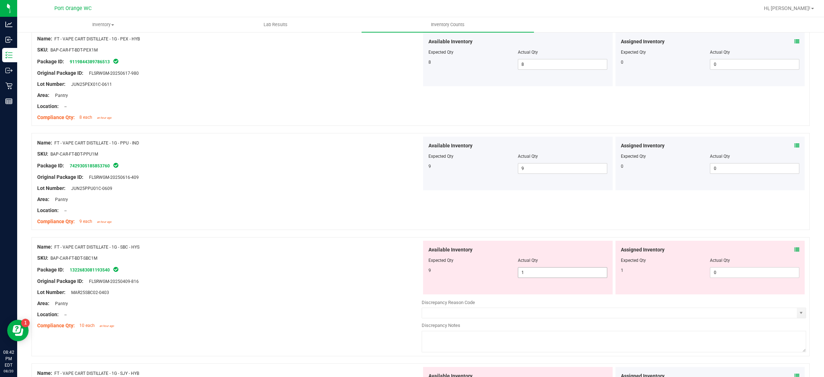
scroll to position [1759, 0]
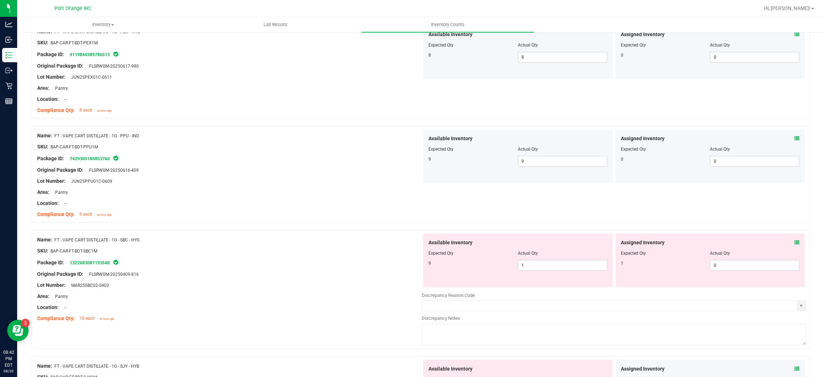
click at [794, 242] on icon at bounding box center [796, 242] width 5 height 5
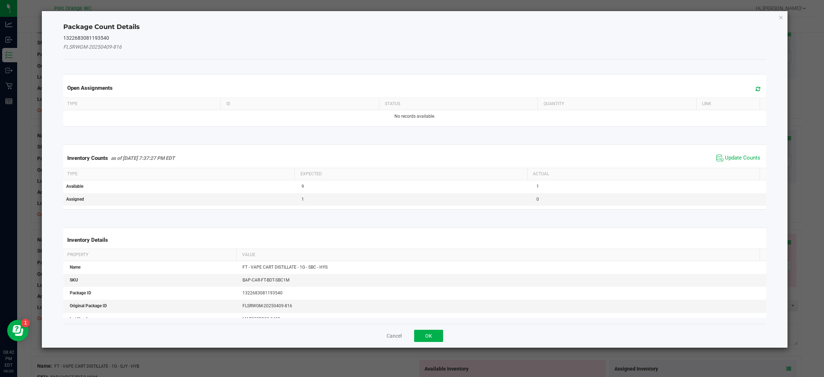
click at [736, 168] on th "Actual" at bounding box center [643, 174] width 232 height 12
click at [736, 160] on span "Update Counts" at bounding box center [742, 157] width 35 height 7
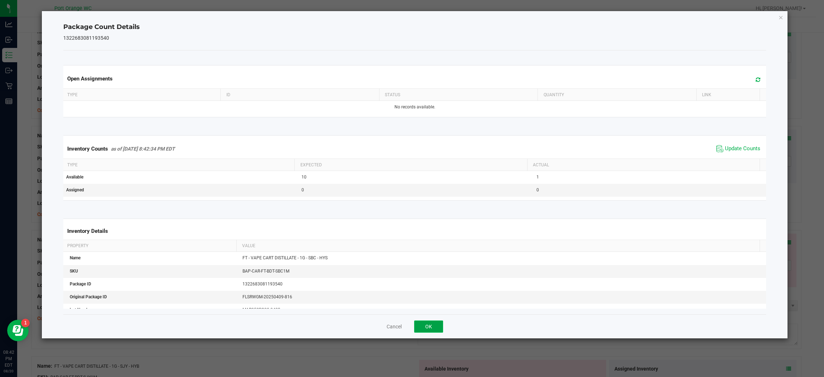
click at [432, 327] on button "OK" at bounding box center [428, 326] width 29 height 12
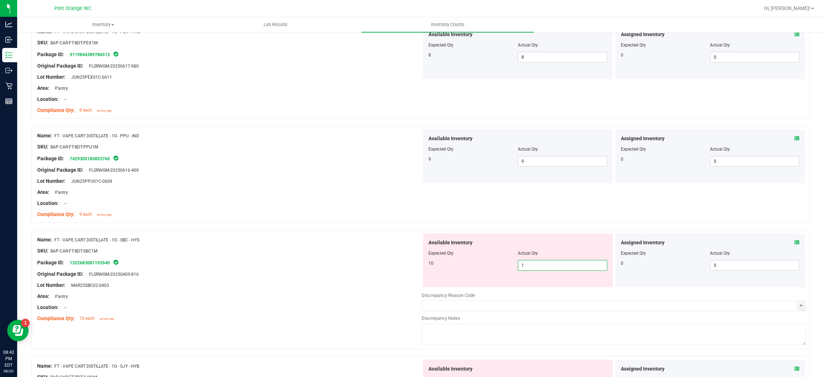
click at [518, 267] on span "1 1" at bounding box center [562, 265] width 89 height 11
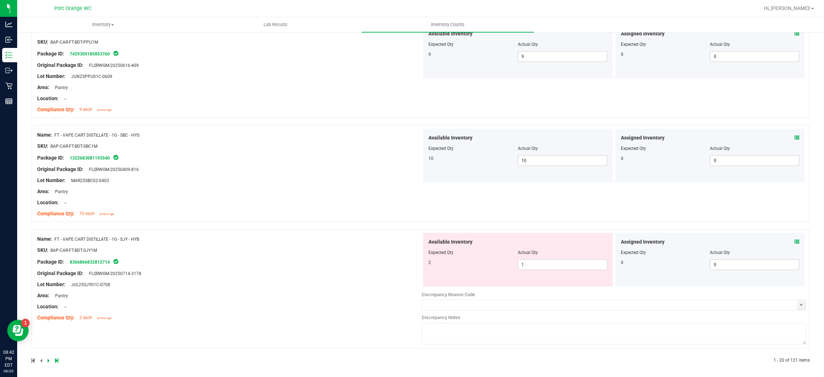
scroll to position [1865, 0]
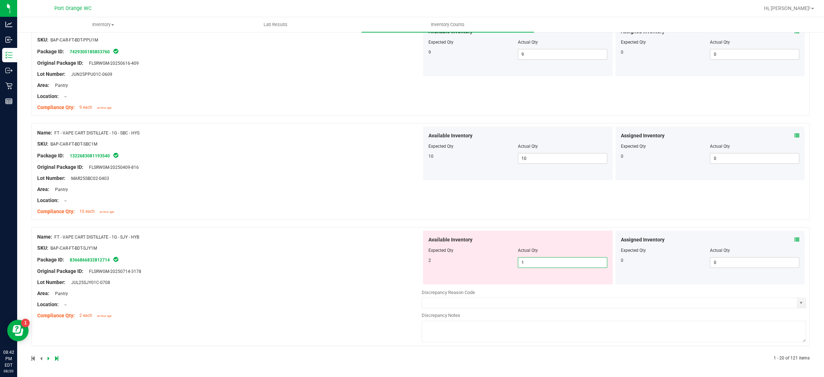
click at [570, 267] on span "1 1" at bounding box center [562, 262] width 89 height 11
click at [570, 267] on input "1" at bounding box center [562, 262] width 89 height 10
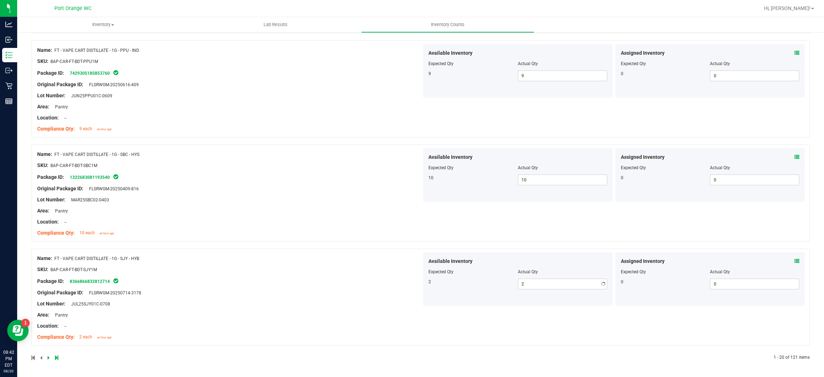
drag, startPoint x: 436, startPoint y: 266, endPoint x: 439, endPoint y: 264, distance: 4.0
click at [436, 265] on div "Available Inventory Expected Qty Actual Qty 2 2 2" at bounding box center [517, 279] width 189 height 54
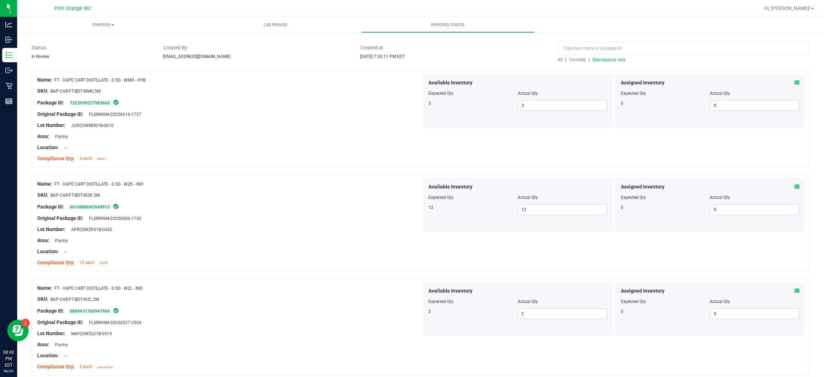
scroll to position [0, 0]
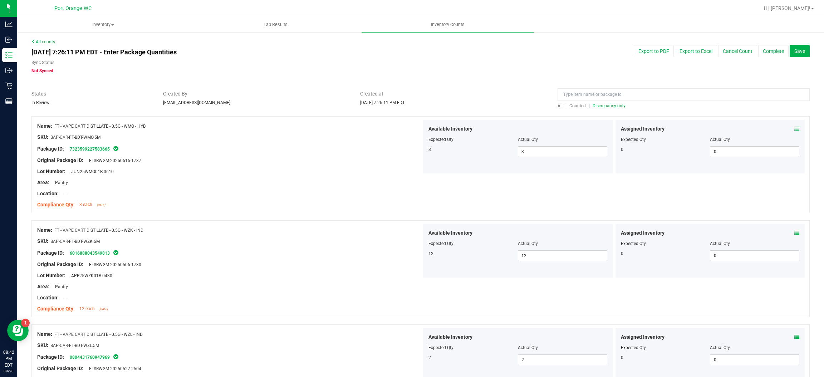
click at [600, 105] on span "Discrepancy only" at bounding box center [608, 105] width 33 height 5
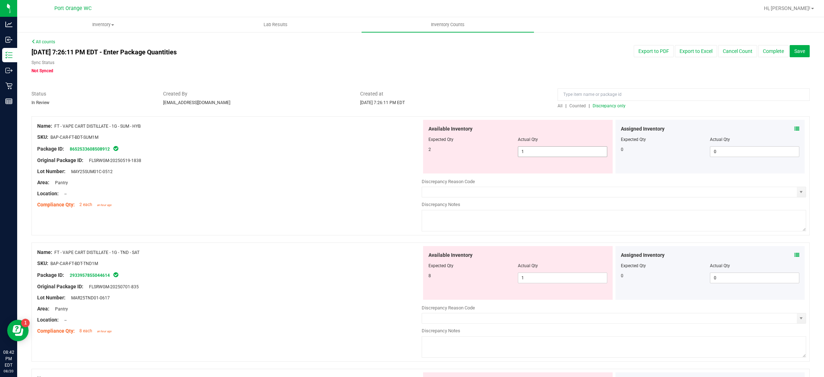
click at [552, 152] on span "1 1" at bounding box center [562, 151] width 89 height 11
click at [552, 151] on input "1" at bounding box center [562, 152] width 89 height 10
drag, startPoint x: 305, startPoint y: 192, endPoint x: 395, endPoint y: 227, distance: 96.6
click at [310, 193] on div "Location: --" at bounding box center [229, 194] width 384 height 8
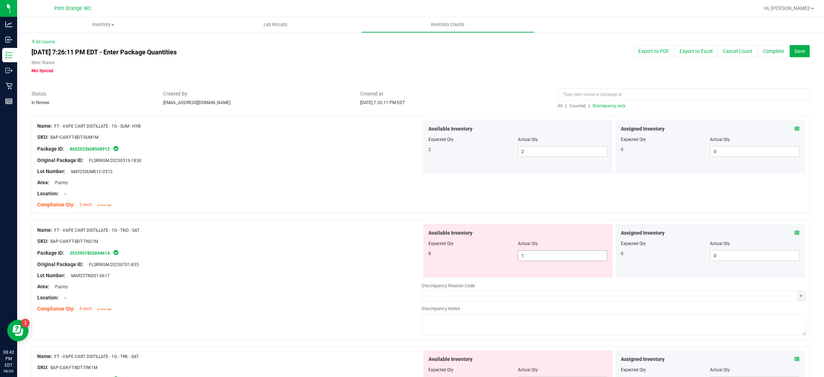
click at [525, 261] on span "1 1" at bounding box center [562, 255] width 89 height 11
click at [526, 257] on span "1 1" at bounding box center [562, 255] width 89 height 11
click at [527, 254] on span "1 1" at bounding box center [562, 255] width 89 height 11
click at [527, 254] on input "1" at bounding box center [562, 256] width 89 height 10
click at [282, 231] on div "Name: FT - VAPE CART DISTILLATE - 1G - TND - SAT" at bounding box center [229, 230] width 384 height 8
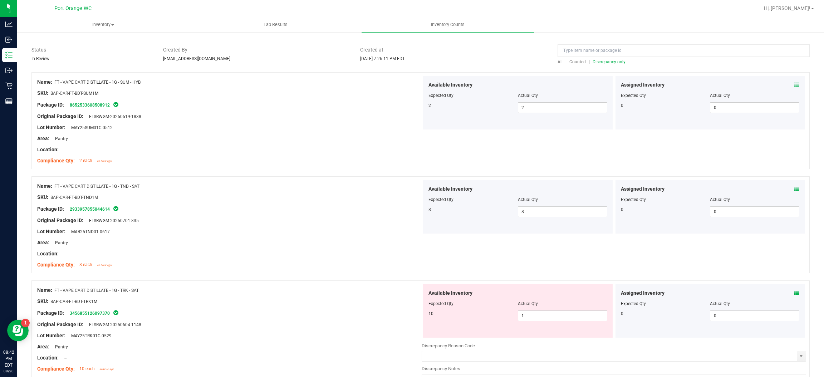
scroll to position [107, 0]
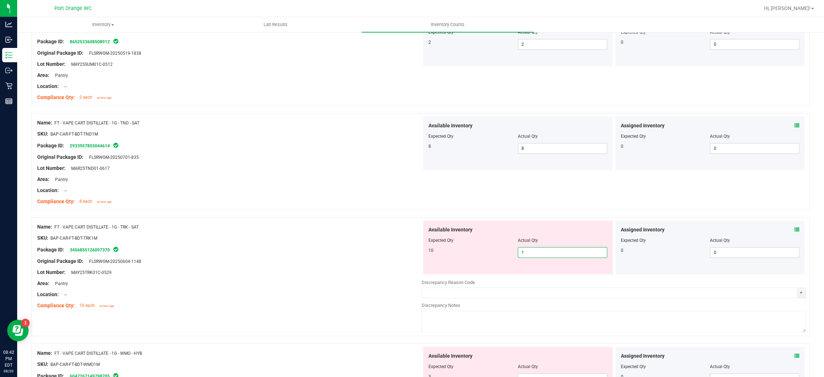
click at [546, 256] on span "1 1" at bounding box center [562, 252] width 89 height 11
drag, startPoint x: 258, startPoint y: 225, endPoint x: 268, endPoint y: 228, distance: 11.2
click at [259, 226] on div "Name: FT - VAPE CART DISTILLATE - 1G - TRK - SAT" at bounding box center [229, 227] width 384 height 8
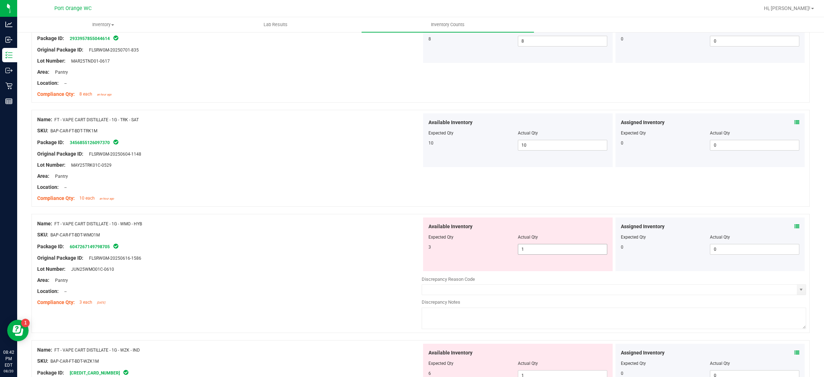
click at [539, 240] on div "Actual Qty" at bounding box center [562, 237] width 89 height 6
click at [537, 248] on span "1 1" at bounding box center [562, 249] width 89 height 11
click at [537, 248] on input "1" at bounding box center [562, 249] width 89 height 10
drag, startPoint x: 341, startPoint y: 230, endPoint x: 464, endPoint y: 244, distance: 123.8
click at [349, 233] on div "Name: FT - VAPE CART DISTILLATE - 1G - WMO - HYB SKU: BAP-CAR-FT-BDT-WMO1M Pack…" at bounding box center [229, 262] width 384 height 91
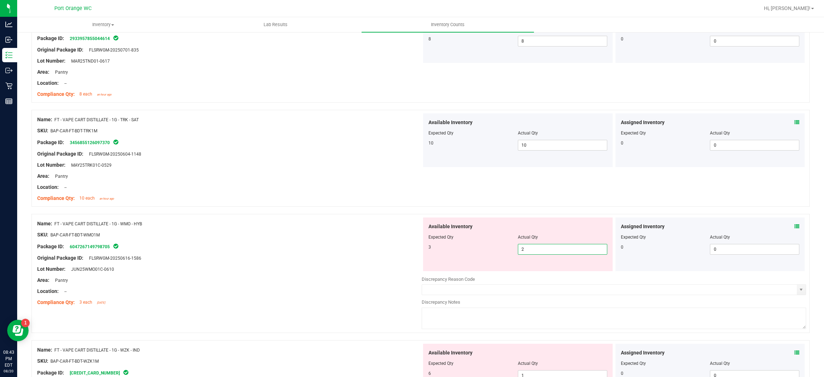
click at [519, 251] on span "2 2" at bounding box center [562, 249] width 89 height 11
click at [519, 251] on input "2" at bounding box center [562, 249] width 89 height 10
click at [297, 218] on div "Name: FT - VAPE CART DISTILLATE - 1G - WMO - HYB SKU: BAP-CAR-FT-BDT-WMO1M Pack…" at bounding box center [229, 262] width 384 height 91
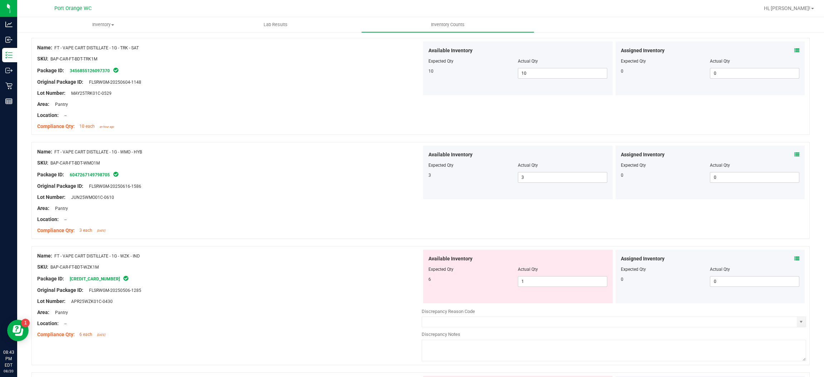
scroll to position [375, 0]
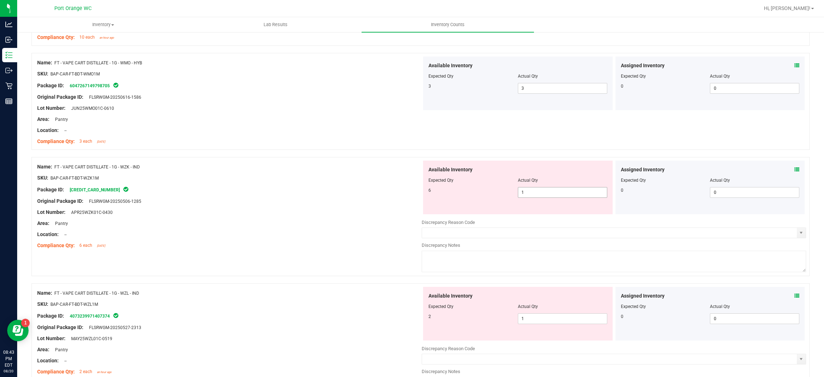
click at [552, 193] on span "1 1" at bounding box center [562, 192] width 89 height 11
click at [552, 193] on input "1" at bounding box center [562, 192] width 89 height 10
click at [261, 212] on div "Lot Number: APR25WZK01C-0430" at bounding box center [229, 212] width 384 height 8
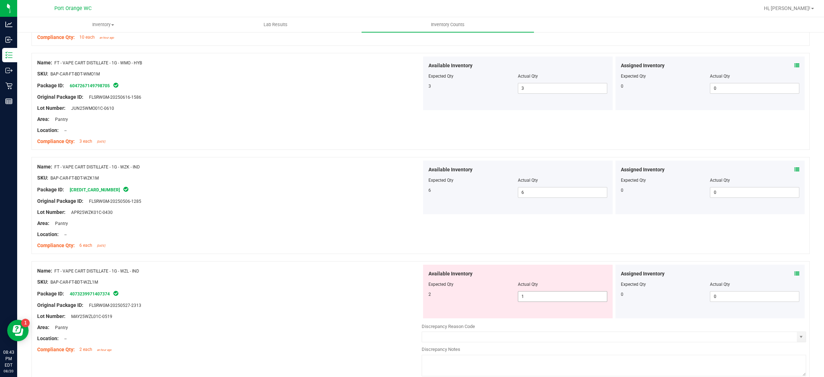
click at [557, 299] on span "1 1" at bounding box center [562, 296] width 89 height 11
click at [557, 299] on input "1" at bounding box center [562, 296] width 89 height 10
click at [276, 266] on div "Name: FT - VAPE CART DISTILLATE - 1G - WZL - IND SKU: BAP-CAR-FT-BDT-WZL1M Pack…" at bounding box center [229, 310] width 384 height 91
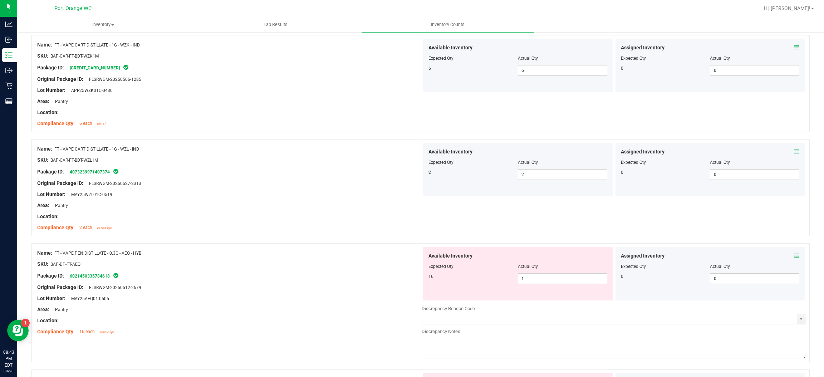
scroll to position [536, 0]
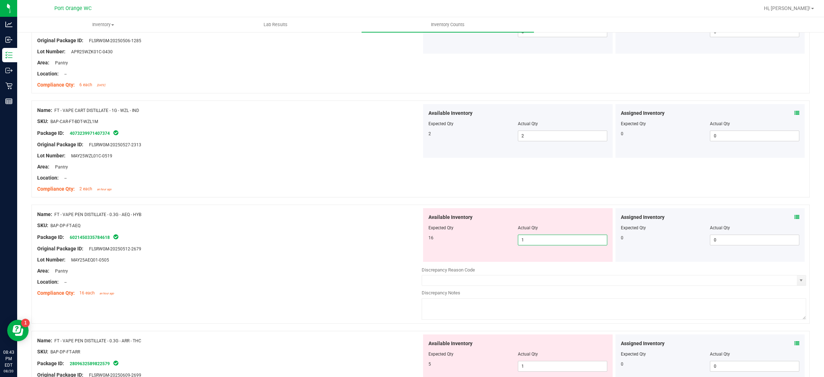
click at [550, 238] on span "1 1" at bounding box center [562, 239] width 89 height 11
drag, startPoint x: 295, startPoint y: 239, endPoint x: 299, endPoint y: 238, distance: 4.1
click at [297, 238] on div "Package ID: 6021450335784618" at bounding box center [229, 237] width 384 height 9
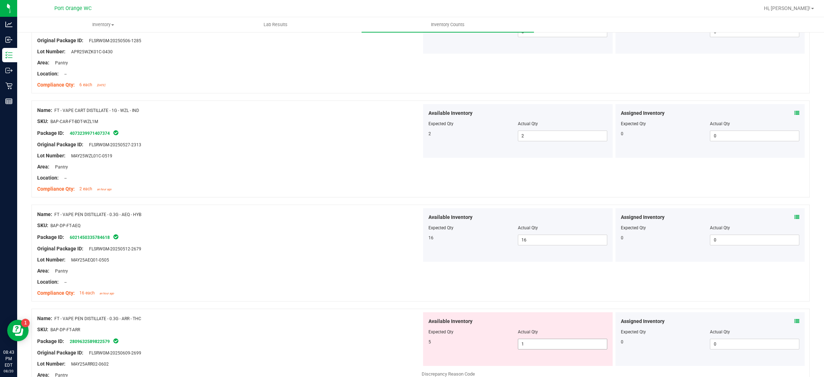
click at [557, 344] on span "1 1" at bounding box center [562, 343] width 89 height 11
click at [557, 344] on input "1" at bounding box center [562, 344] width 89 height 10
click at [376, 317] on div "Name: FT - VAPE PEN DISTILLATE - 0.3G - ARR - THC" at bounding box center [229, 319] width 384 height 8
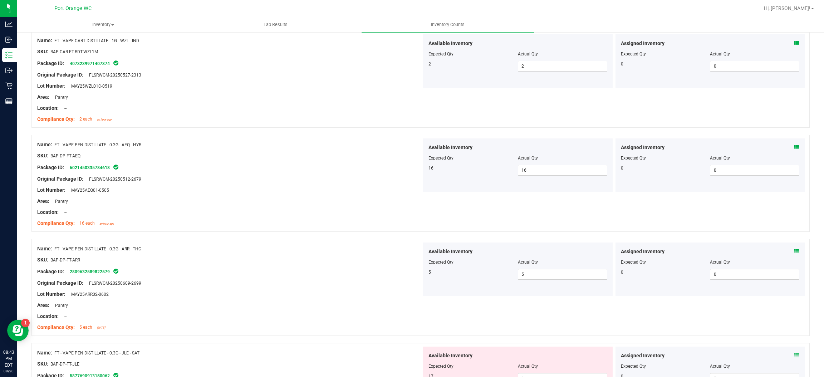
scroll to position [643, 0]
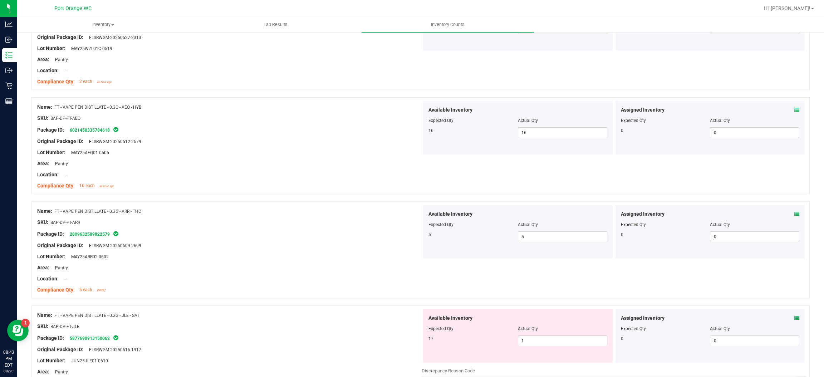
click at [545, 347] on div "Available Inventory Expected Qty Actual Qty 17 1 1" at bounding box center [517, 336] width 189 height 54
click at [544, 341] on span "1 1" at bounding box center [562, 340] width 89 height 11
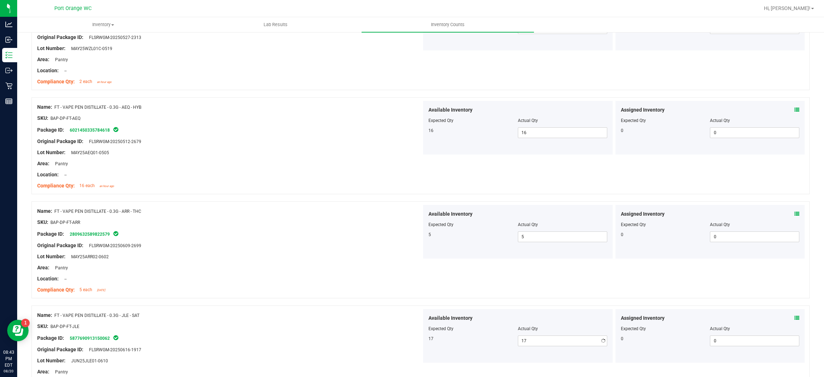
drag, startPoint x: 338, startPoint y: 288, endPoint x: 340, endPoint y: 285, distance: 3.7
click at [338, 287] on div "Compliance Qty: 5 each [DATE]" at bounding box center [229, 290] width 384 height 8
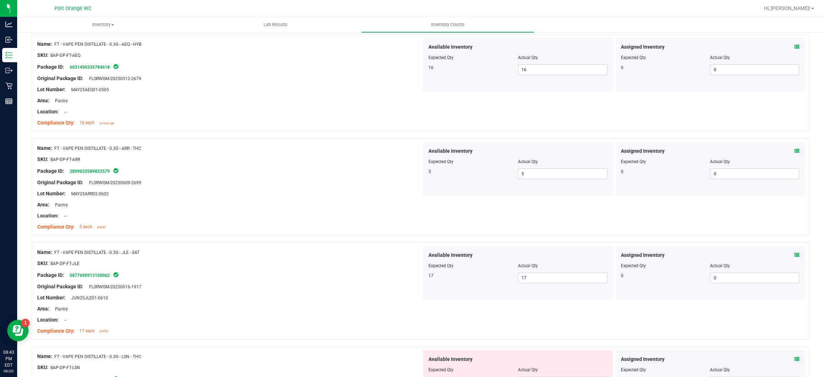
scroll to position [804, 0]
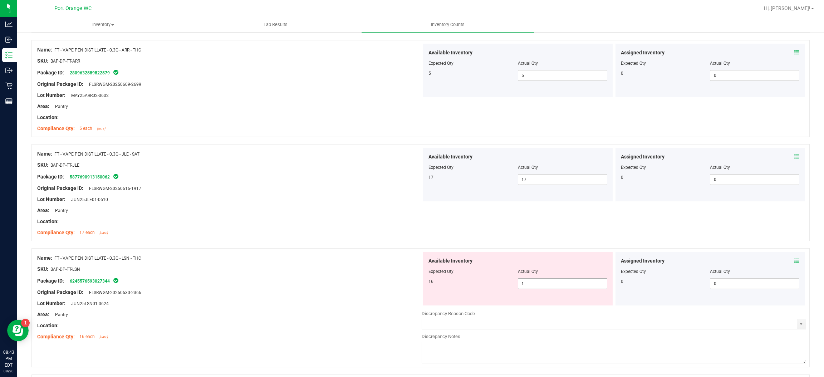
click at [539, 288] on span "1 1" at bounding box center [562, 283] width 89 height 11
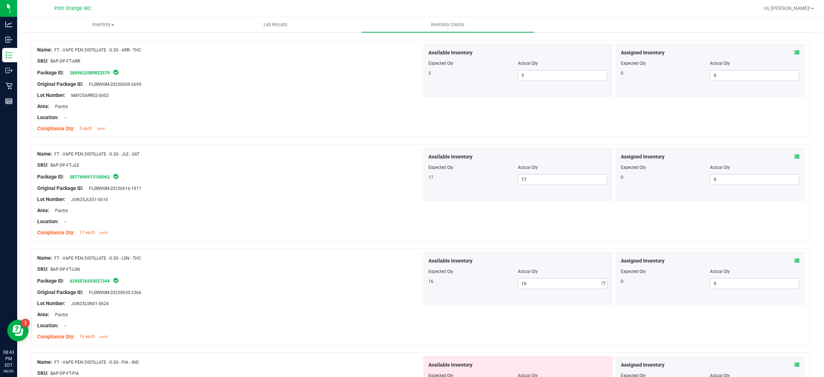
drag, startPoint x: 290, startPoint y: 242, endPoint x: 396, endPoint y: 257, distance: 107.1
click at [292, 241] on div at bounding box center [420, 244] width 778 height 7
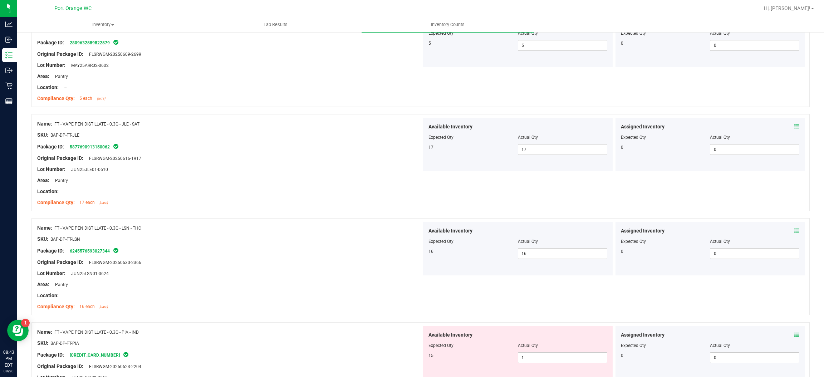
scroll to position [858, 0]
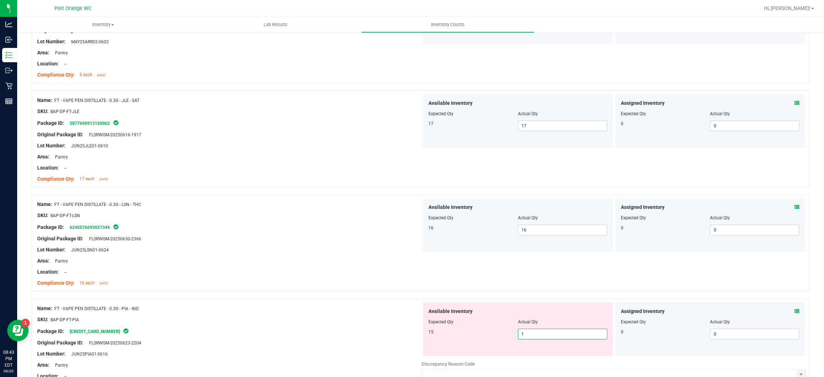
click at [539, 334] on span "1 1" at bounding box center [562, 333] width 89 height 11
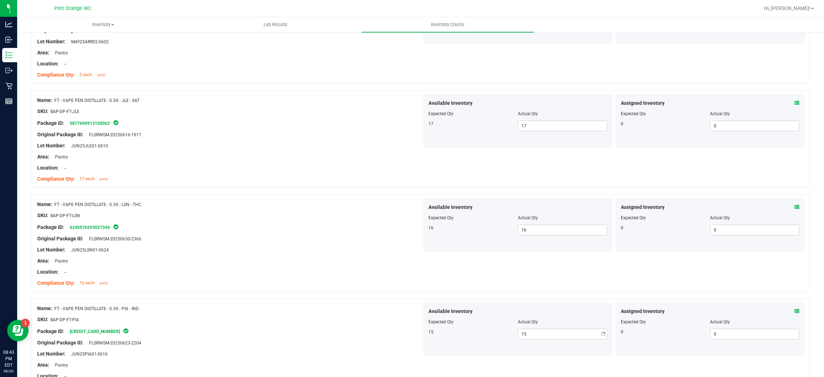
drag, startPoint x: 332, startPoint y: 305, endPoint x: 344, endPoint y: 299, distance: 13.0
click at [341, 300] on div "Name: FT - VAPE PEN DISTILLATE - 0.3G - PIA - IND SKU: BAP-DP-FT-PIA Package ID…" at bounding box center [420, 346] width 778 height 97
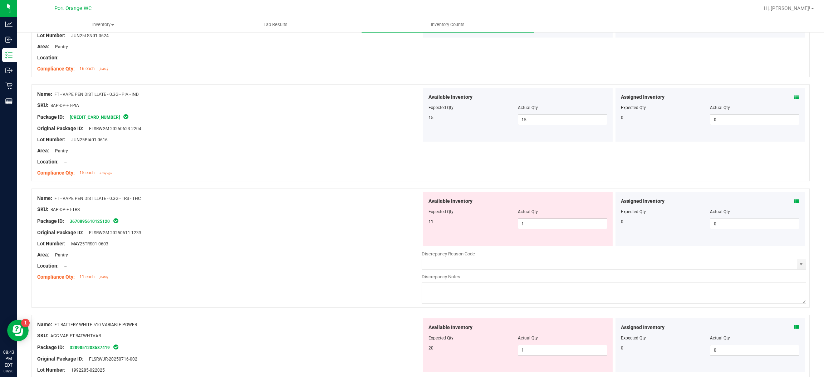
click at [530, 222] on span "1 1" at bounding box center [562, 223] width 89 height 11
drag, startPoint x: 381, startPoint y: 227, endPoint x: 437, endPoint y: 253, distance: 62.4
click at [382, 228] on div at bounding box center [229, 227] width 384 height 4
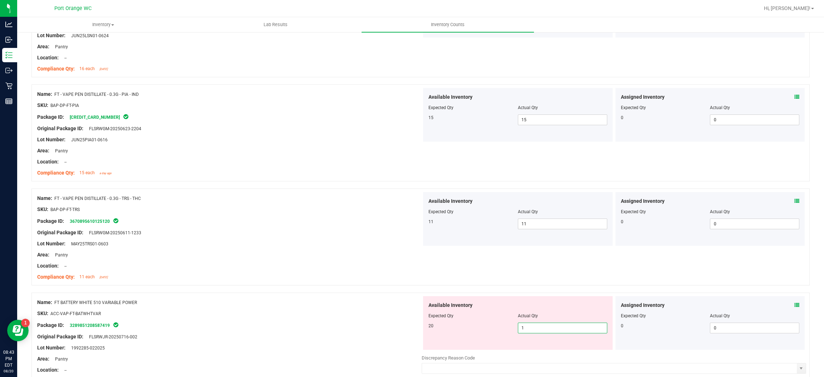
click at [542, 325] on span "1 1" at bounding box center [562, 327] width 89 height 11
click at [542, 325] on input "1" at bounding box center [562, 328] width 89 height 10
click at [351, 267] on div "Location: --" at bounding box center [229, 266] width 384 height 8
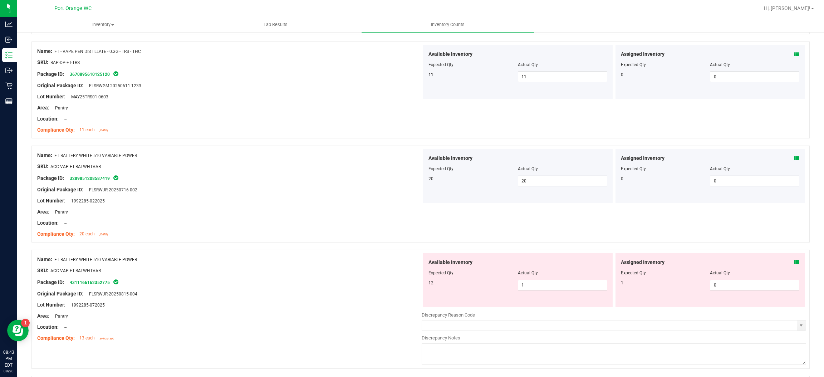
scroll to position [1233, 0]
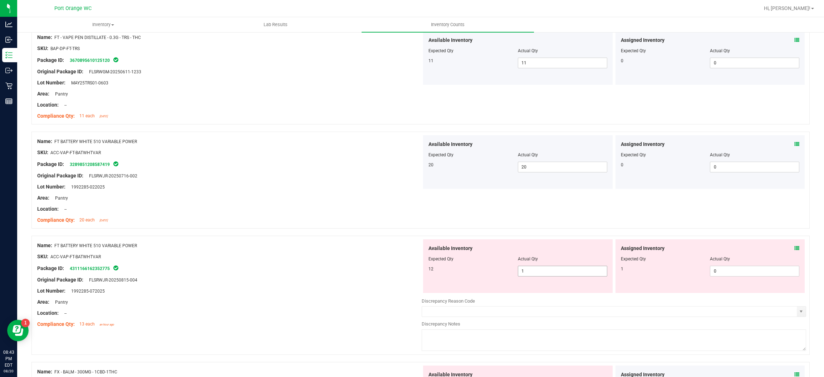
click at [538, 267] on div "Available Inventory Expected Qty Actual Qty 12 1 1" at bounding box center [517, 266] width 189 height 54
click at [792, 248] on div "Assigned Inventory Expected Qty Actual Qty 1 0 0" at bounding box center [709, 266] width 189 height 54
click at [794, 248] on icon at bounding box center [796, 248] width 5 height 5
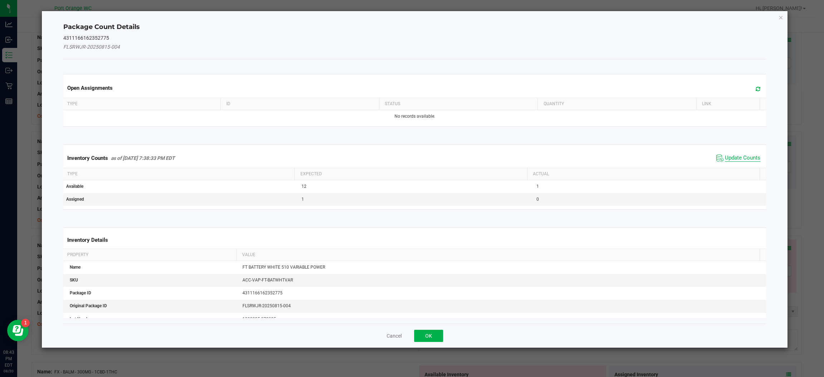
click at [725, 160] on span "Update Counts" at bounding box center [742, 157] width 35 height 7
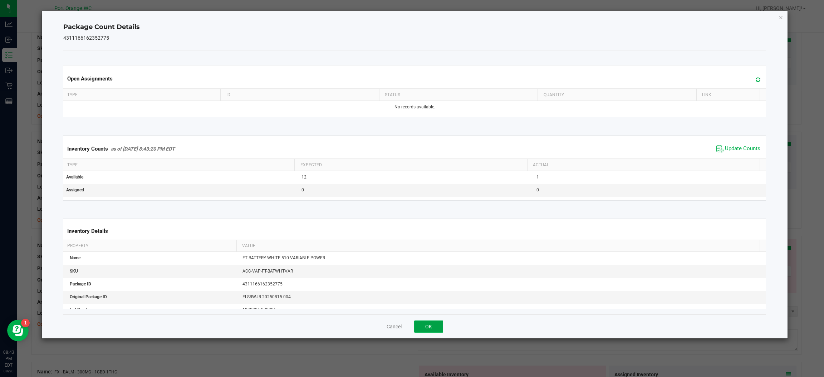
click at [425, 323] on button "OK" at bounding box center [428, 326] width 29 height 12
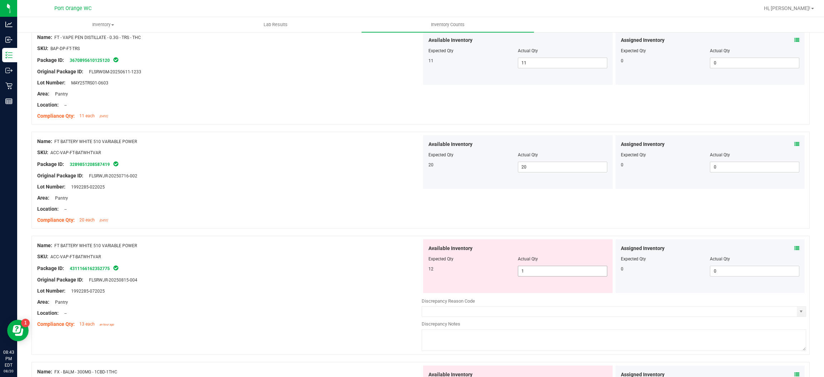
click at [547, 271] on span "1 1" at bounding box center [562, 271] width 89 height 11
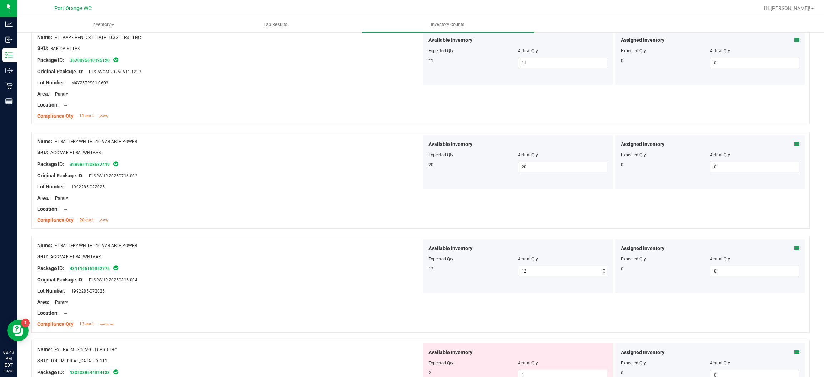
drag, startPoint x: 404, startPoint y: 264, endPoint x: 414, endPoint y: 262, distance: 10.2
click at [404, 265] on div "Name: FT BATTERY WHITE 510 VARIABLE POWER SKU: ACC-VAP-FT-BATWHTVAR Package ID:…" at bounding box center [229, 284] width 384 height 91
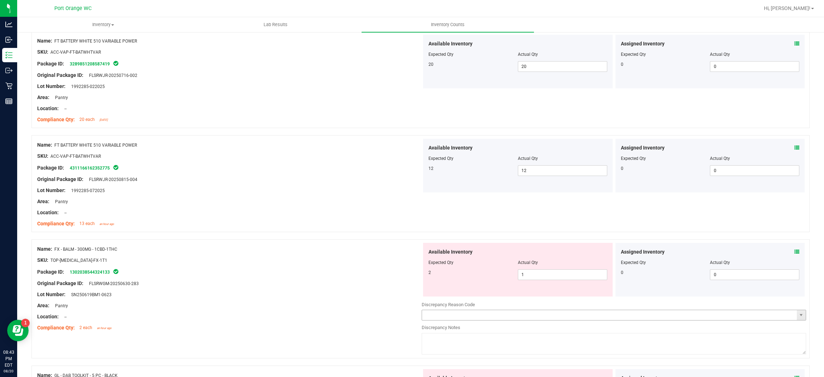
scroll to position [1394, 0]
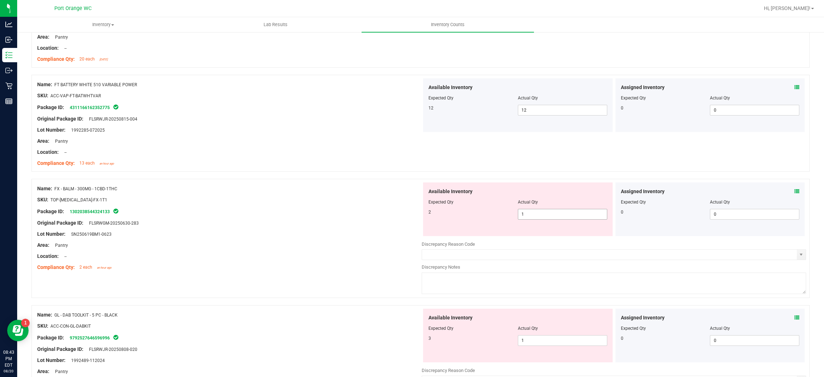
click at [548, 218] on span "1 1" at bounding box center [562, 214] width 89 height 11
click
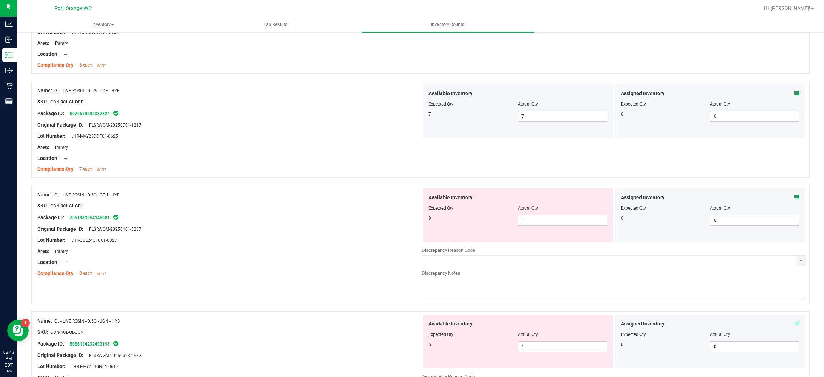
scroll to position [1823, 0]
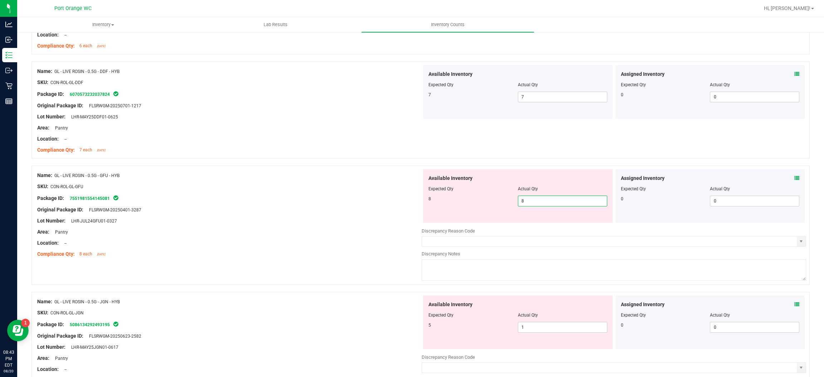
drag, startPoint x: 271, startPoint y: 197, endPoint x: 414, endPoint y: 232, distance: 146.5
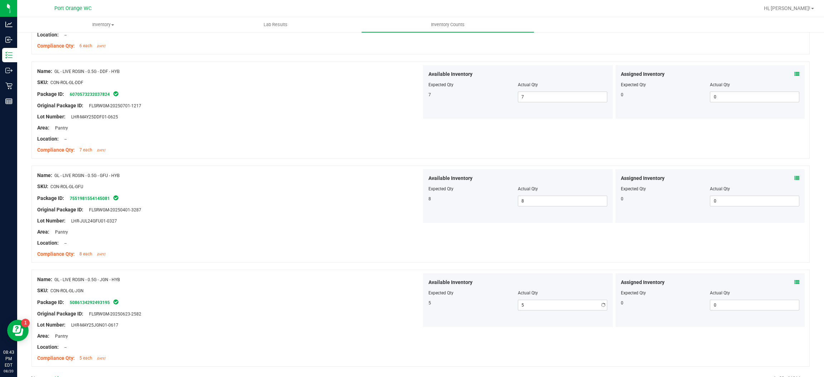
drag, startPoint x: 362, startPoint y: 265, endPoint x: 379, endPoint y: 265, distance: 17.2
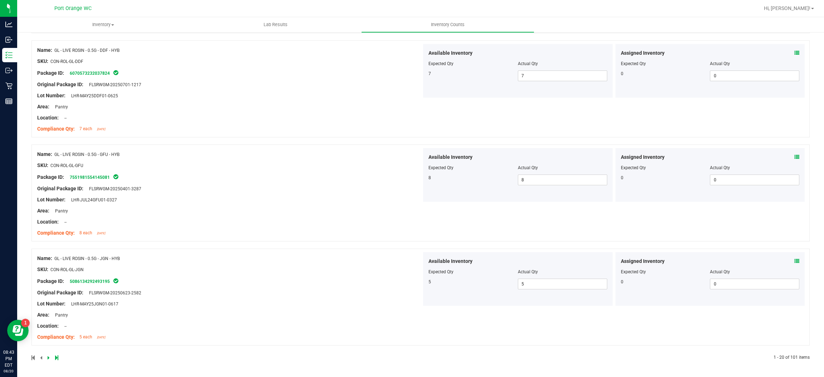
scroll to position [0, 0]
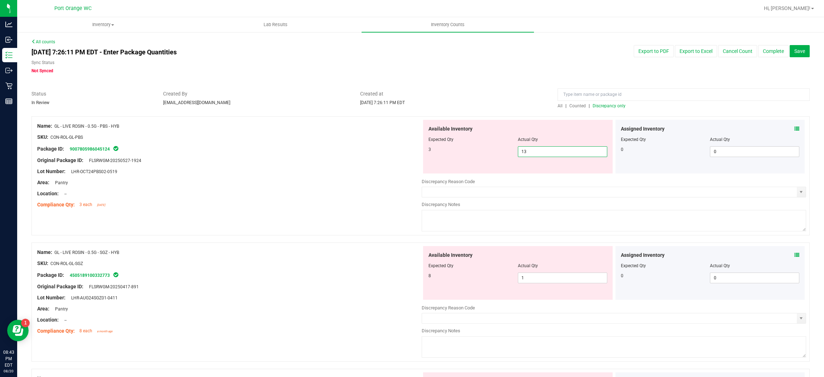
drag, startPoint x: 395, startPoint y: 176, endPoint x: 453, endPoint y: 197, distance: 61.9
drag, startPoint x: 300, startPoint y: 175, endPoint x: 374, endPoint y: 182, distance: 75.0
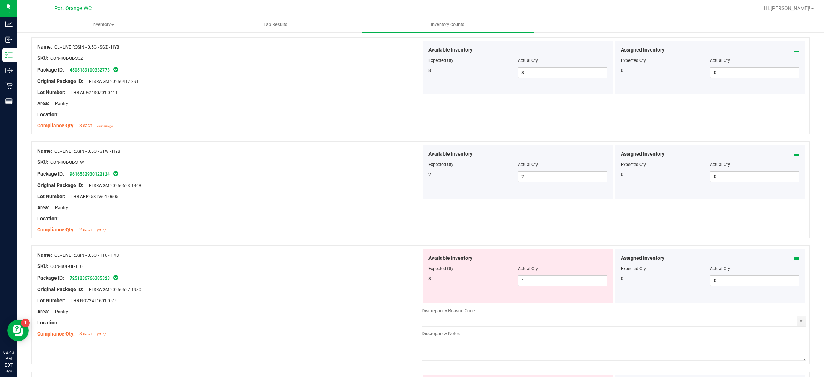
scroll to position [268, 0]
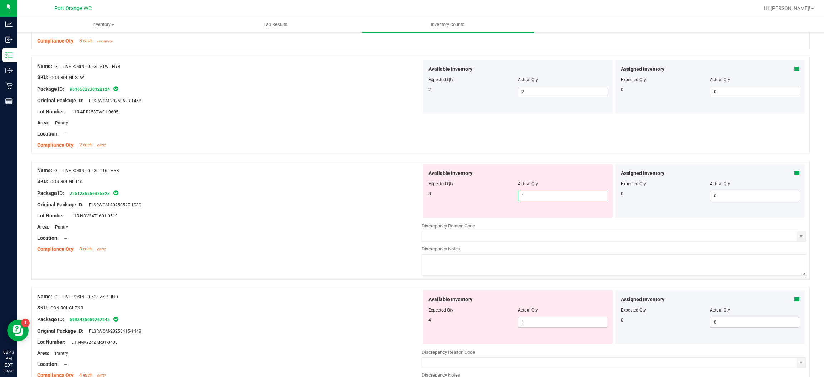
drag, startPoint x: 539, startPoint y: 194, endPoint x: 529, endPoint y: 194, distance: 9.7
drag, startPoint x: 377, startPoint y: 200, endPoint x: 574, endPoint y: 272, distance: 209.8
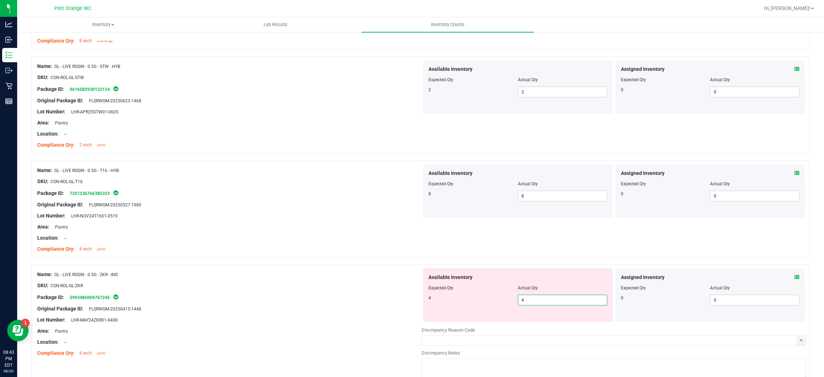
drag, startPoint x: 307, startPoint y: 246, endPoint x: 355, endPoint y: 234, distance: 48.9
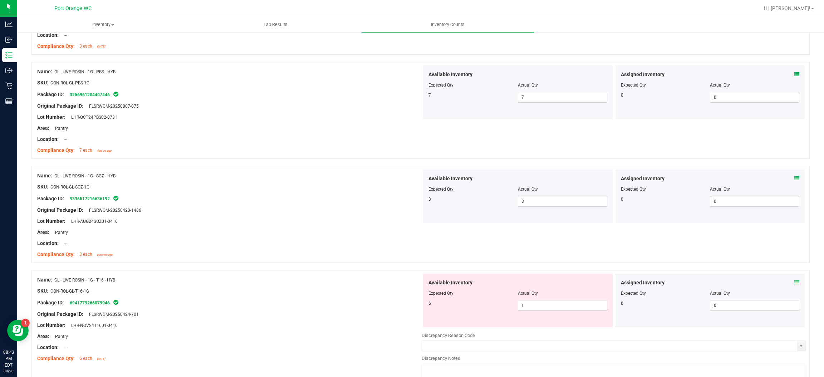
scroll to position [751, 0]
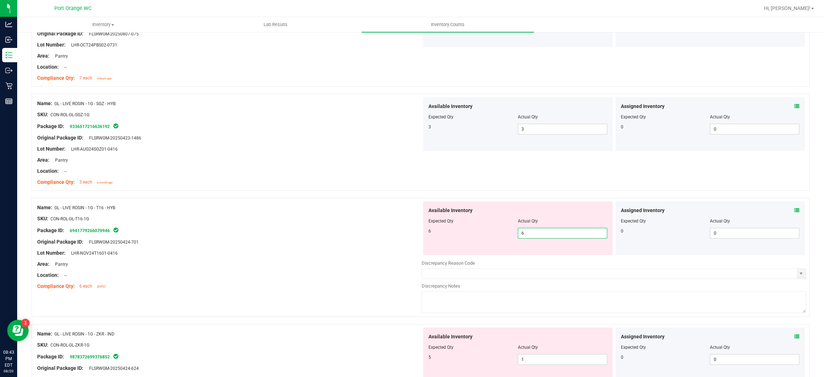
drag, startPoint x: 338, startPoint y: 238, endPoint x: 466, endPoint y: 271, distance: 132.2
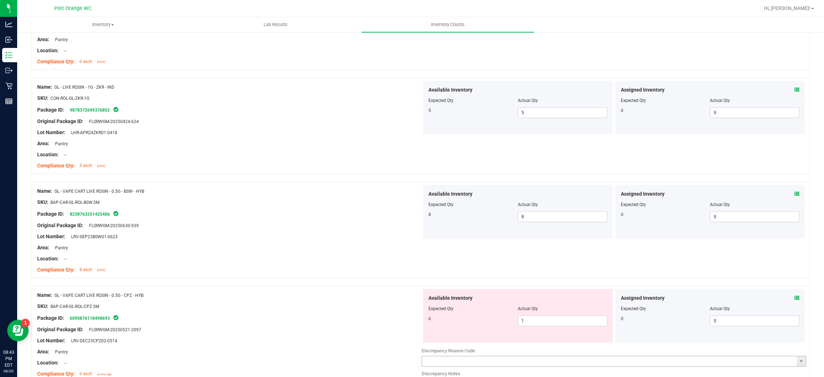
scroll to position [1072, 0]
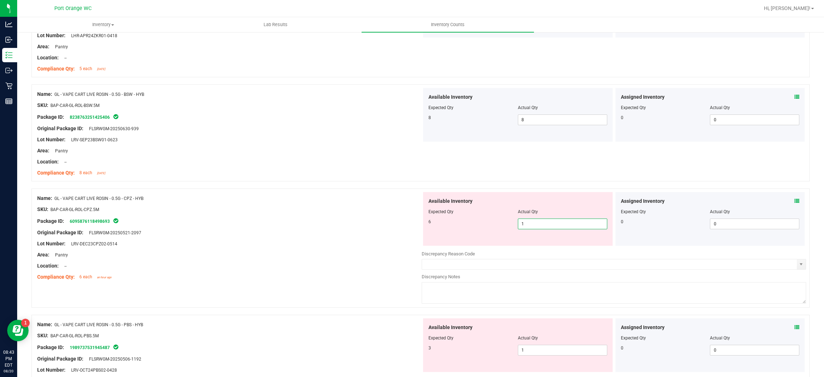
drag, startPoint x: 543, startPoint y: 225, endPoint x: 501, endPoint y: 233, distance: 42.9
drag, startPoint x: 405, startPoint y: 234, endPoint x: 411, endPoint y: 238, distance: 6.6
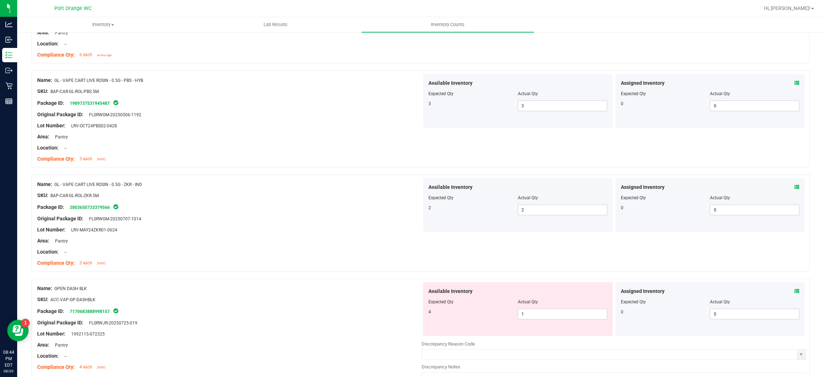
scroll to position [1340, 0]
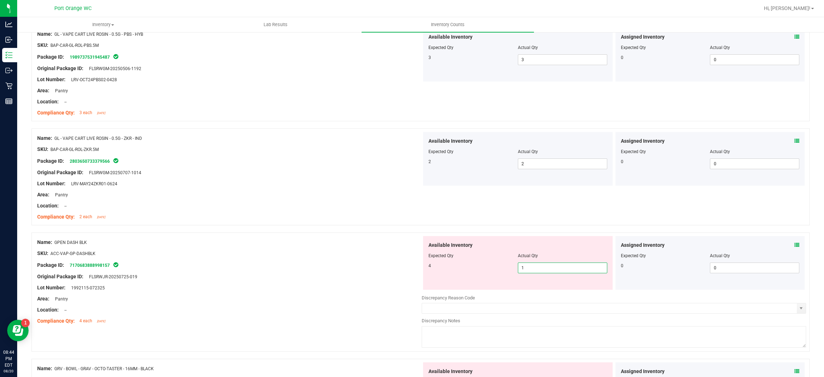
drag, startPoint x: 534, startPoint y: 270, endPoint x: 438, endPoint y: 267, distance: 96.2
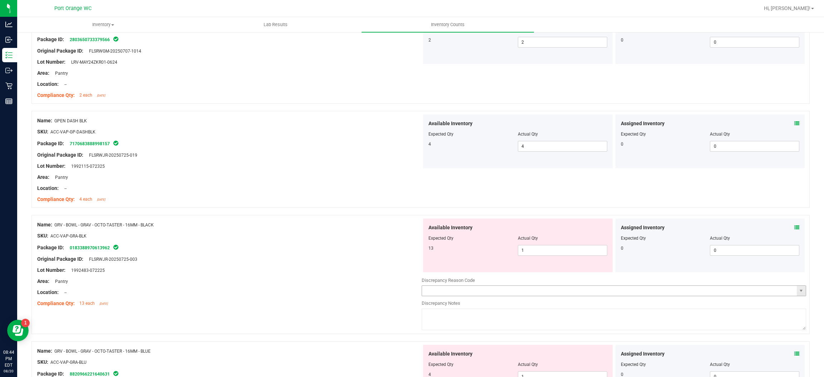
scroll to position [1501, 0]
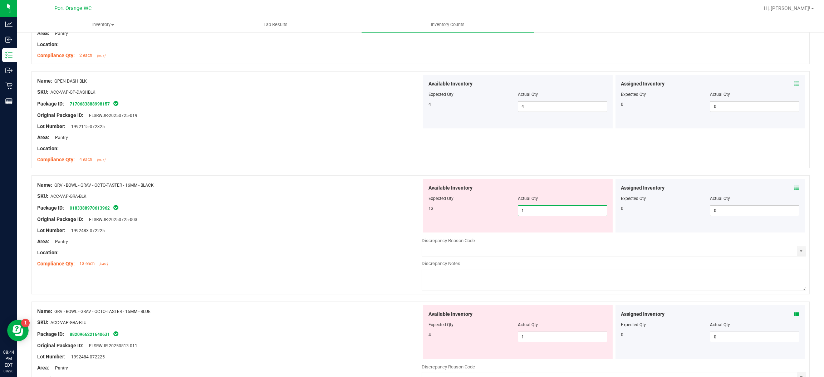
drag, startPoint x: 535, startPoint y: 213, endPoint x: 392, endPoint y: 207, distance: 143.5
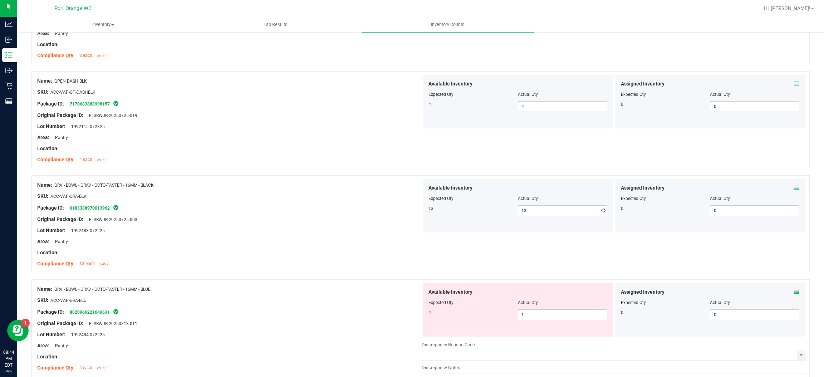
drag, startPoint x: 392, startPoint y: 205, endPoint x: 532, endPoint y: 306, distance: 172.5
drag, startPoint x: 318, startPoint y: 272, endPoint x: 325, endPoint y: 281, distance: 10.9
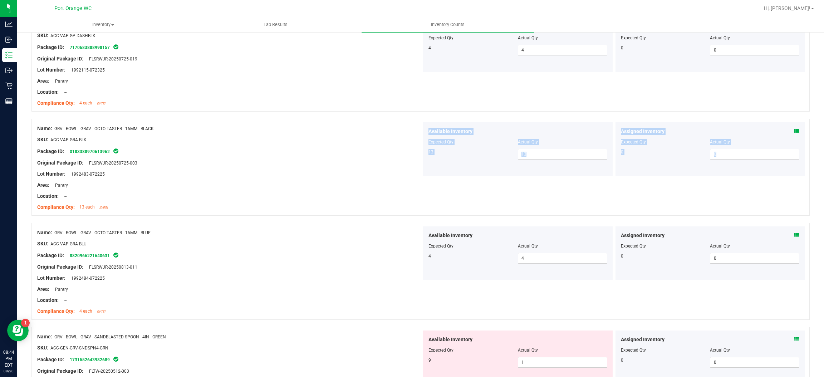
scroll to position [1662, 0]
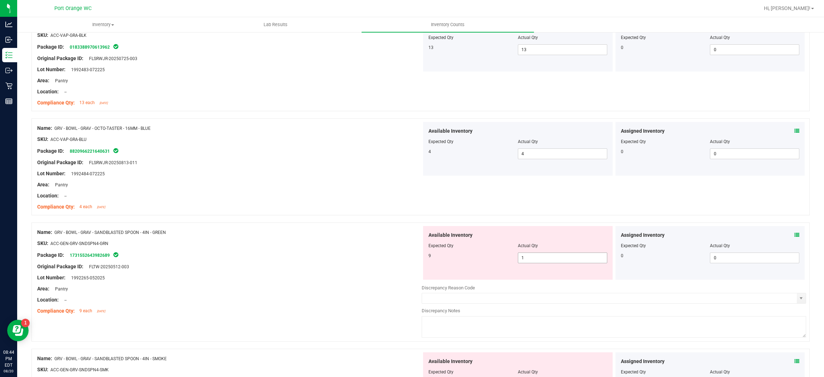
drag, startPoint x: 546, startPoint y: 250, endPoint x: 548, endPoint y: 261, distance: 11.0
drag, startPoint x: 325, startPoint y: 241, endPoint x: 349, endPoint y: 241, distance: 23.6
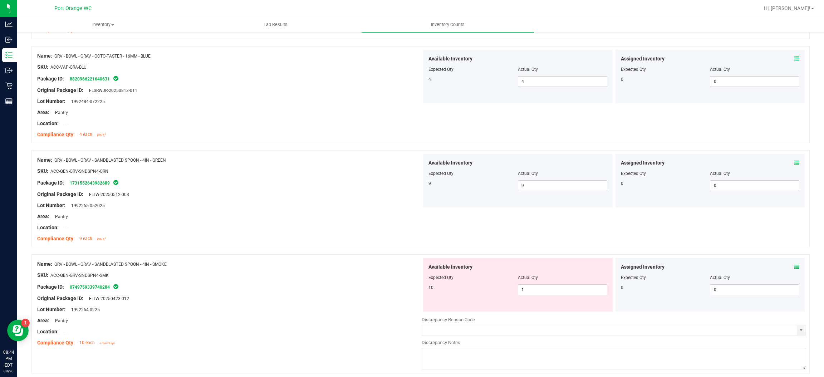
scroll to position [1823, 0]
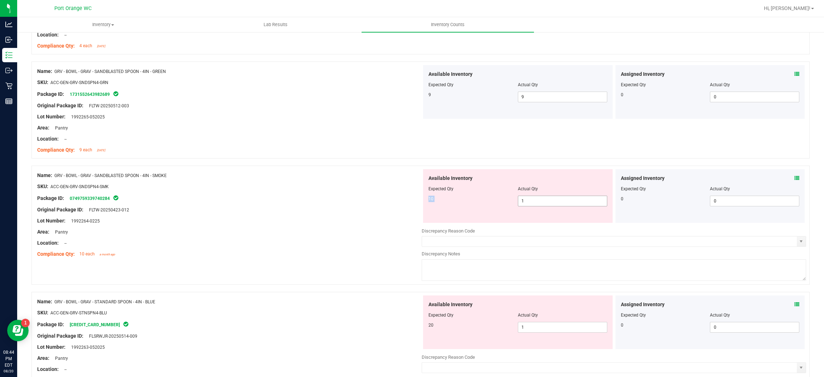
drag, startPoint x: 529, startPoint y: 197, endPoint x: 525, endPoint y: 203, distance: 7.2
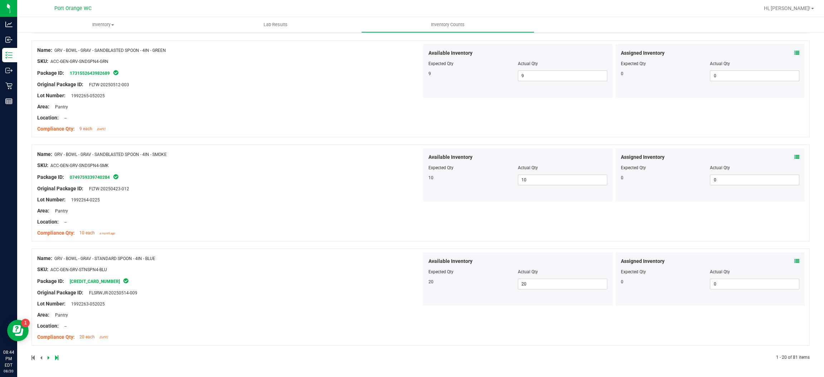
scroll to position [0, 0]
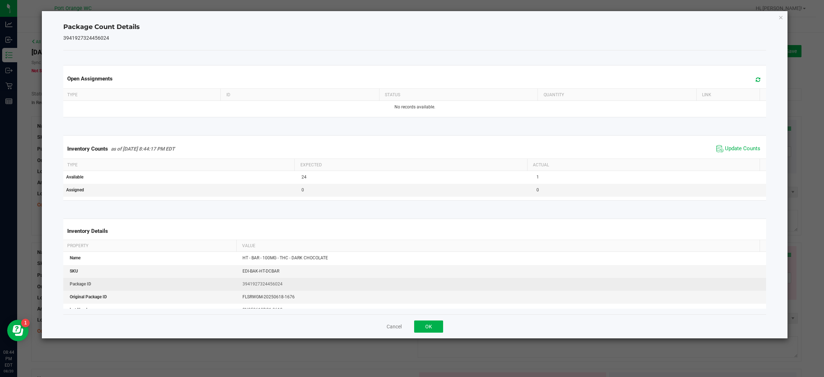
drag, startPoint x: 432, startPoint y: 320, endPoint x: 454, endPoint y: 283, distance: 43.1
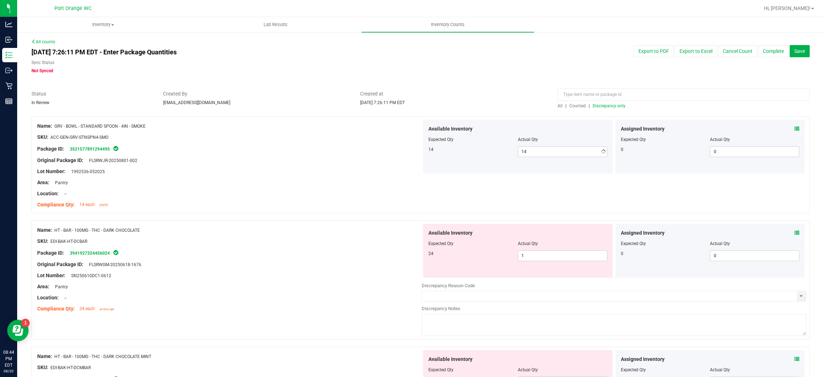
drag, startPoint x: 431, startPoint y: 184, endPoint x: 503, endPoint y: 223, distance: 81.9
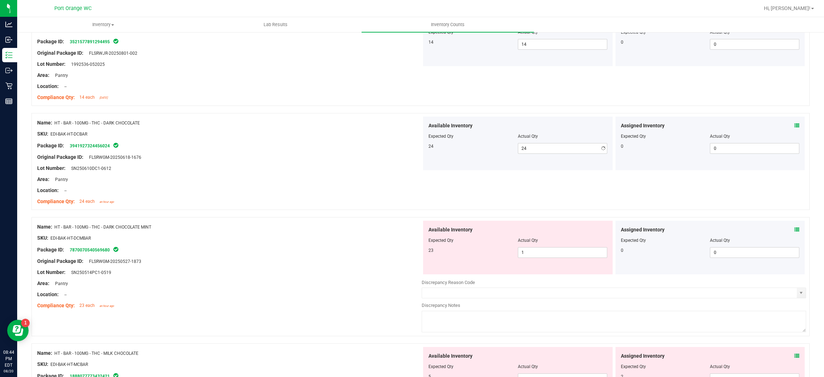
drag, startPoint x: 439, startPoint y: 168, endPoint x: 516, endPoint y: 227, distance: 97.4
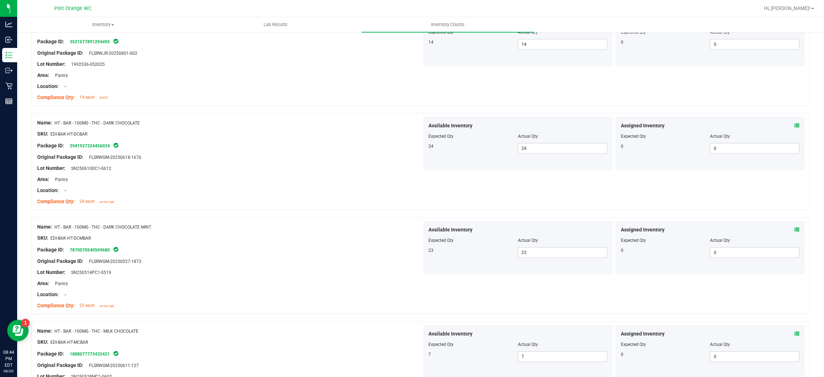
scroll to position [268, 0]
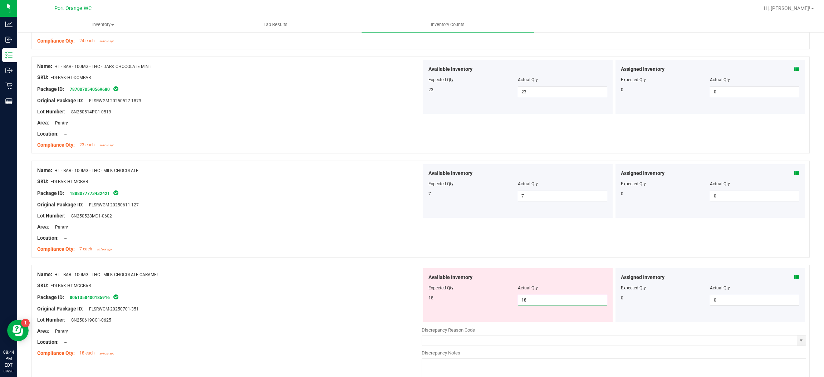
drag, startPoint x: 417, startPoint y: 293, endPoint x: 470, endPoint y: 301, distance: 54.2
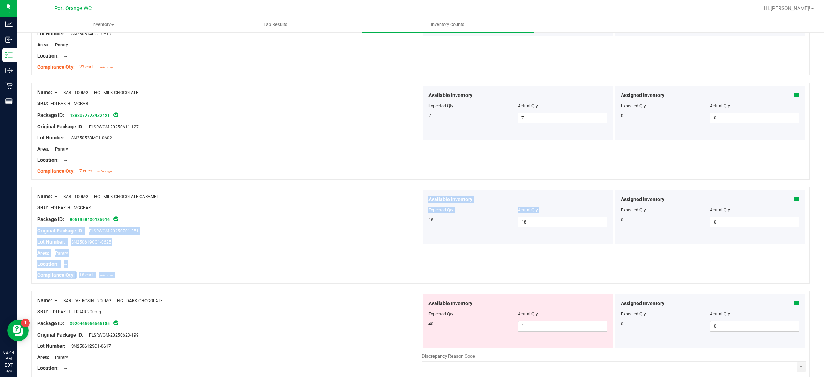
scroll to position [429, 0]
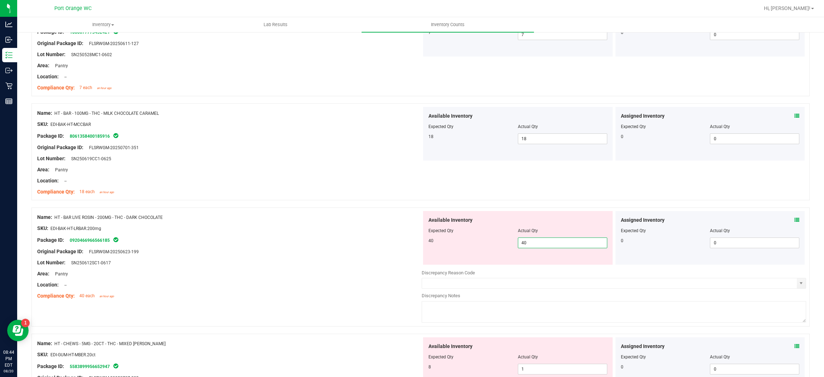
drag, startPoint x: 319, startPoint y: 230, endPoint x: 327, endPoint y: 227, distance: 8.4
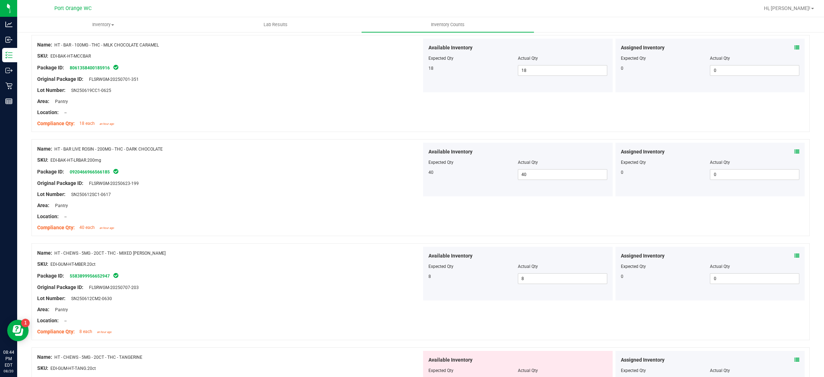
scroll to position [643, 0]
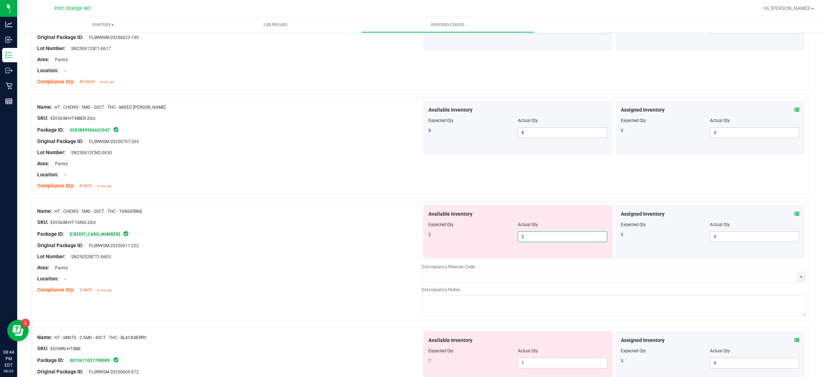
drag, startPoint x: 307, startPoint y: 247, endPoint x: 332, endPoint y: 245, distance: 24.4
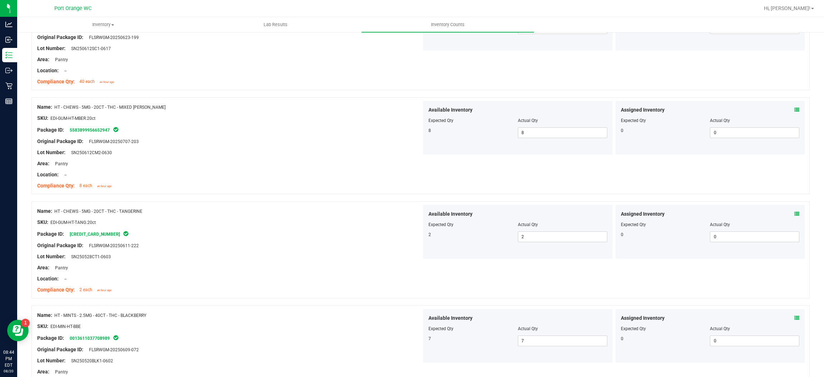
scroll to position [751, 0]
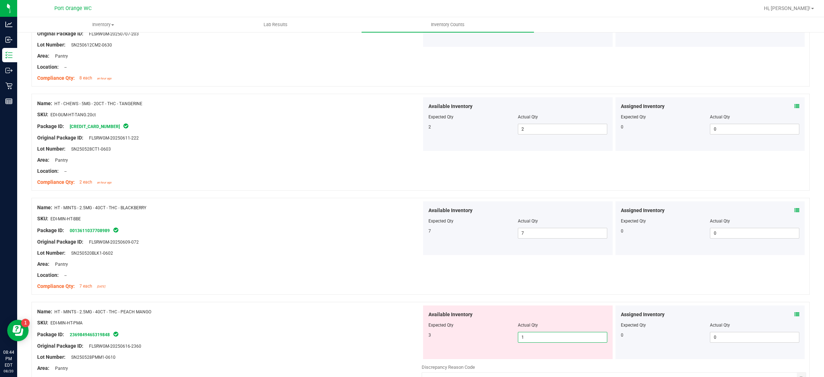
drag, startPoint x: 533, startPoint y: 338, endPoint x: 499, endPoint y: 328, distance: 35.6
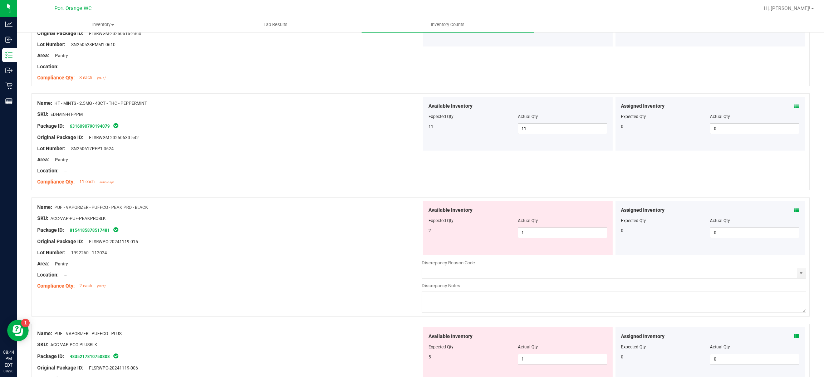
scroll to position [1126, 0]
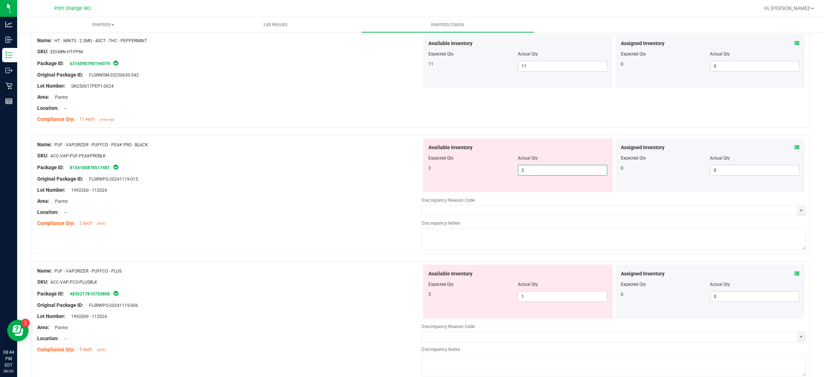
drag, startPoint x: 366, startPoint y: 178, endPoint x: 383, endPoint y: 179, distance: 17.2
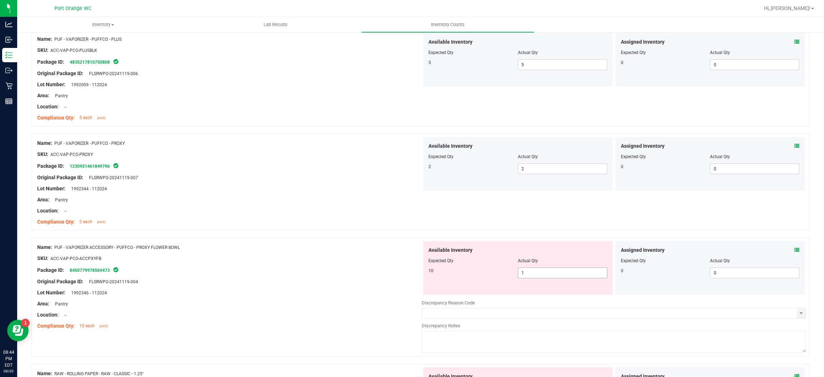
scroll to position [1394, 0]
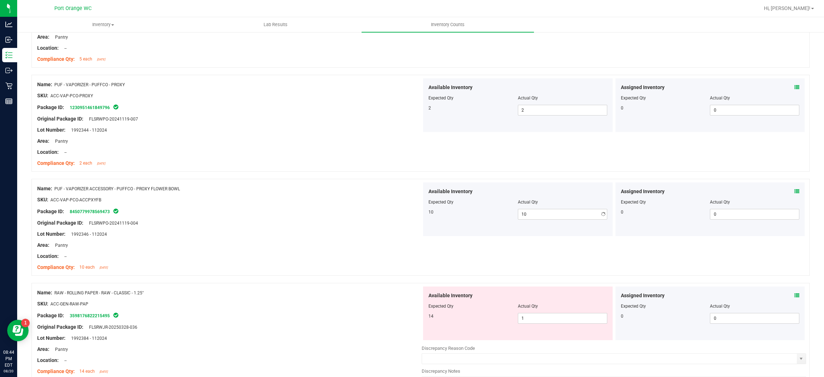
drag, startPoint x: 341, startPoint y: 194, endPoint x: 385, endPoint y: 207, distance: 46.2
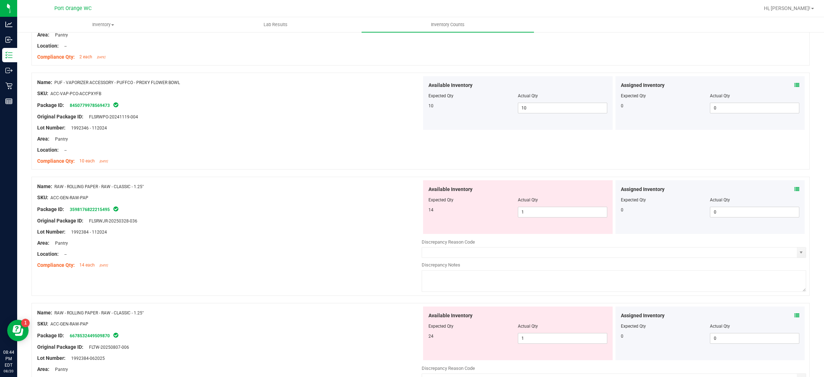
scroll to position [1501, 0]
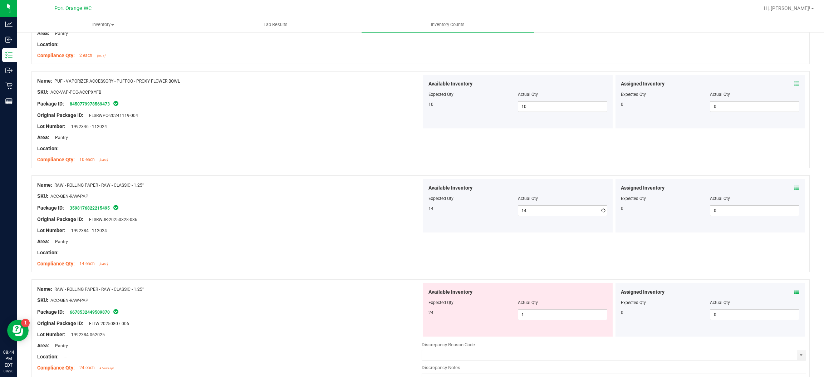
drag, startPoint x: 291, startPoint y: 206, endPoint x: 320, endPoint y: 208, distance: 29.4
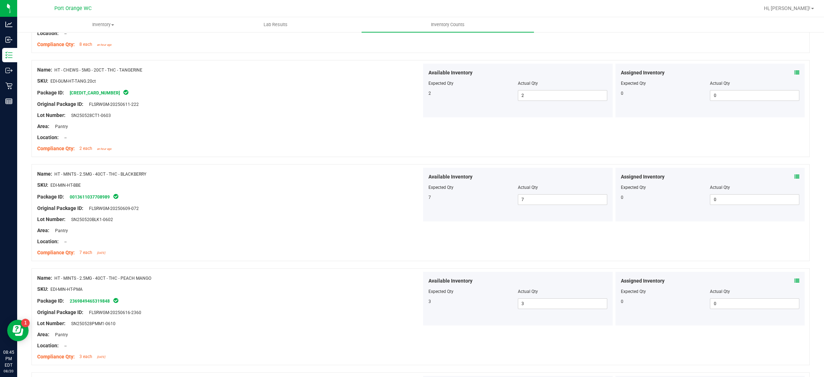
scroll to position [0, 0]
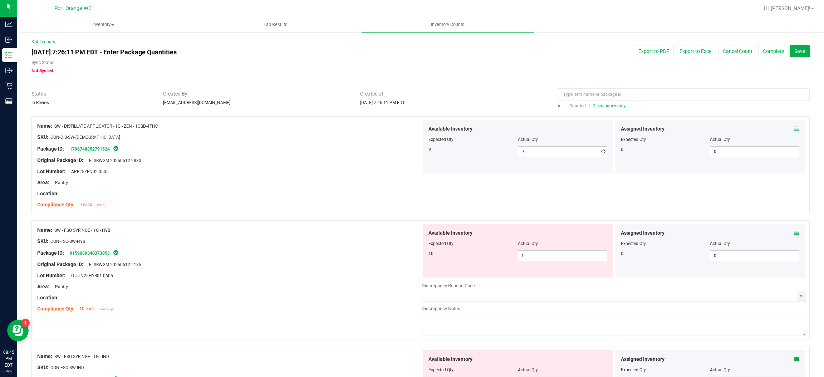
drag, startPoint x: 379, startPoint y: 176, endPoint x: 492, endPoint y: 203, distance: 116.8
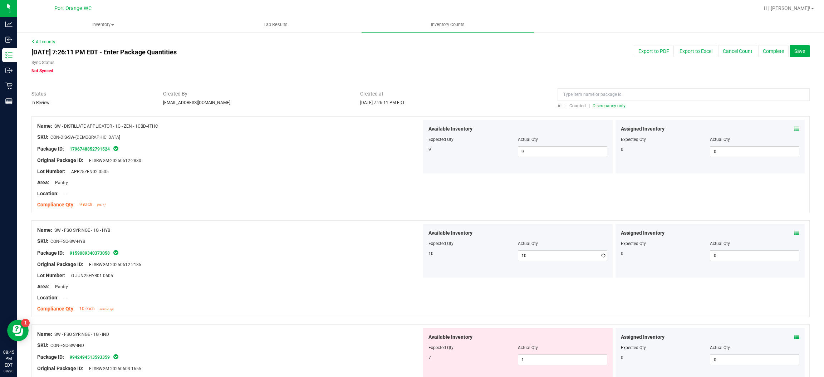
drag, startPoint x: 409, startPoint y: 233, endPoint x: 421, endPoint y: 228, distance: 12.7
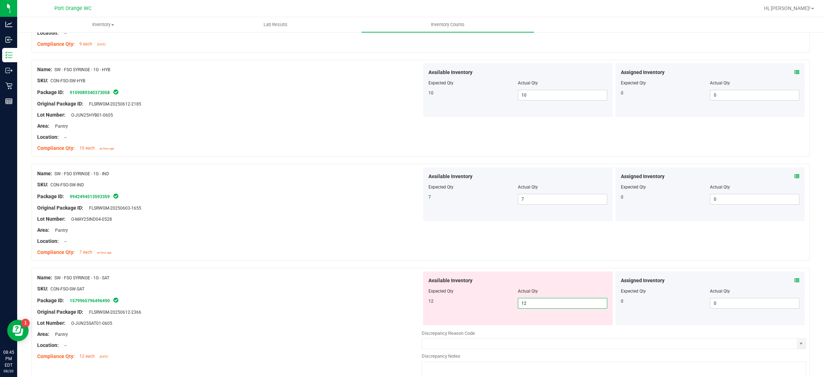
drag, startPoint x: 384, startPoint y: 266, endPoint x: 408, endPoint y: 257, distance: 26.0
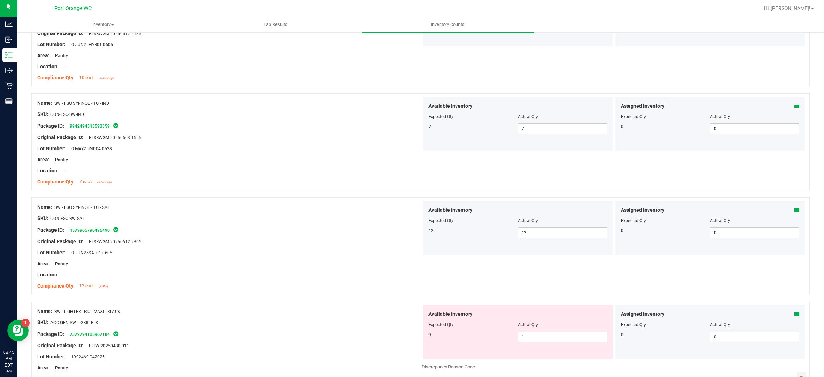
scroll to position [321, 0]
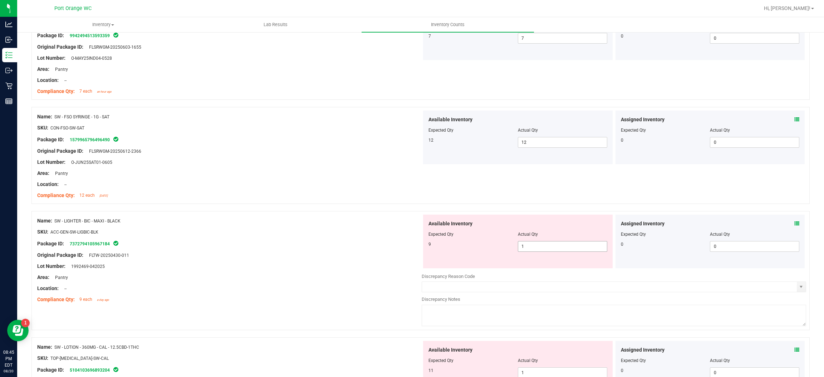
drag, startPoint x: 539, startPoint y: 239, endPoint x: 539, endPoint y: 246, distance: 6.8
drag, startPoint x: 539, startPoint y: 246, endPoint x: 339, endPoint y: 251, distance: 200.2
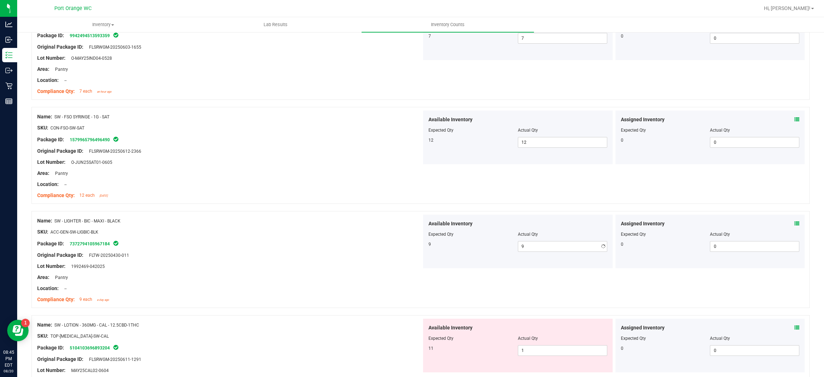
drag, startPoint x: 339, startPoint y: 251, endPoint x: 476, endPoint y: 287, distance: 141.3
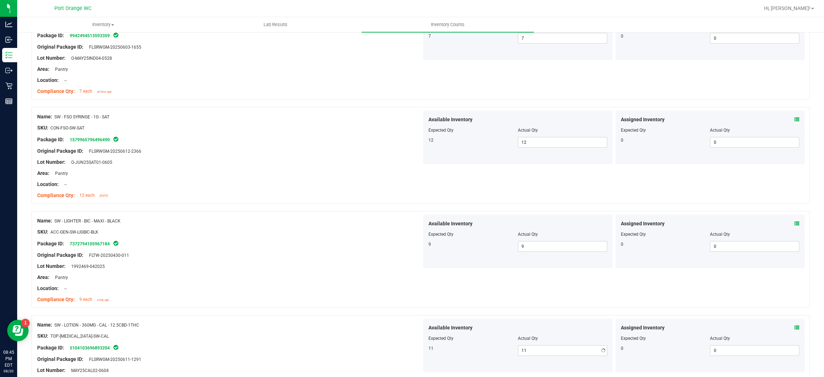
drag, startPoint x: 390, startPoint y: 270, endPoint x: 412, endPoint y: 257, distance: 25.9
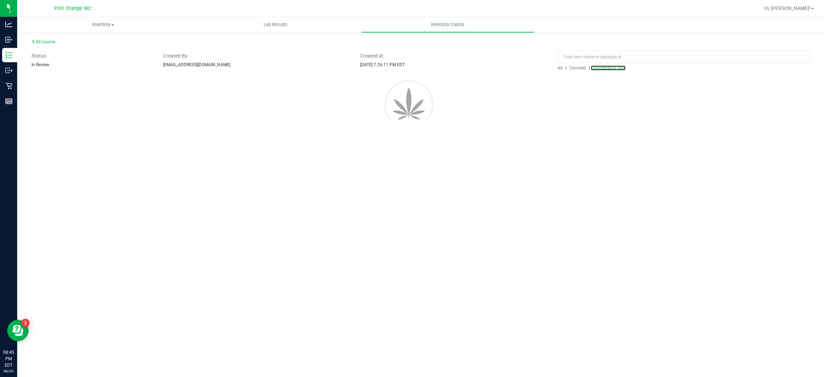
scroll to position [0, 0]
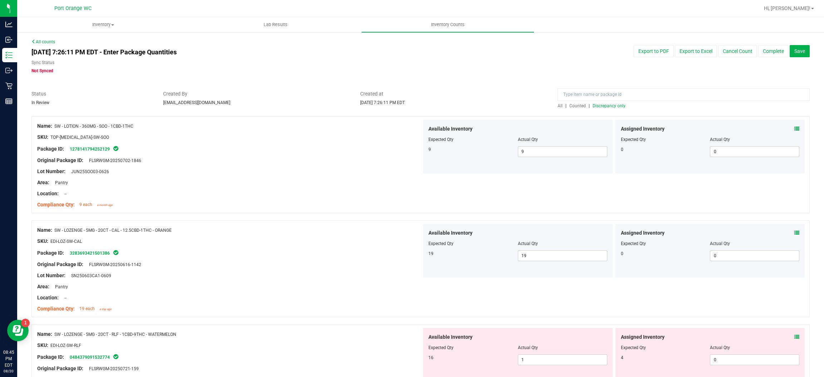
drag, startPoint x: 793, startPoint y: 334, endPoint x: 784, endPoint y: 338, distance: 9.8
drag, startPoint x: 794, startPoint y: 337, endPoint x: 791, endPoint y: 337, distance: 3.6
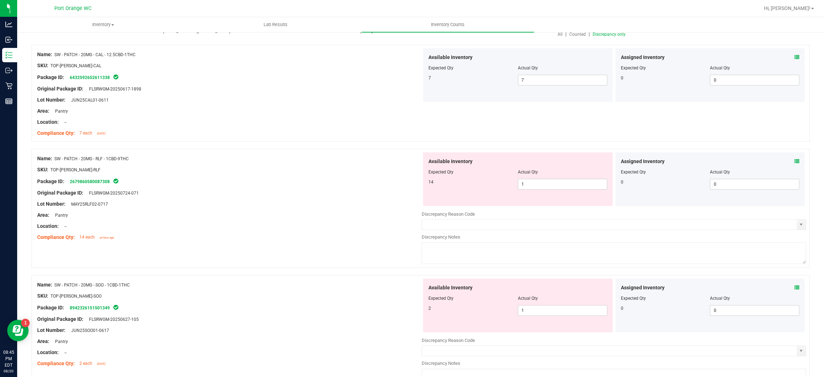
scroll to position [160, 0]
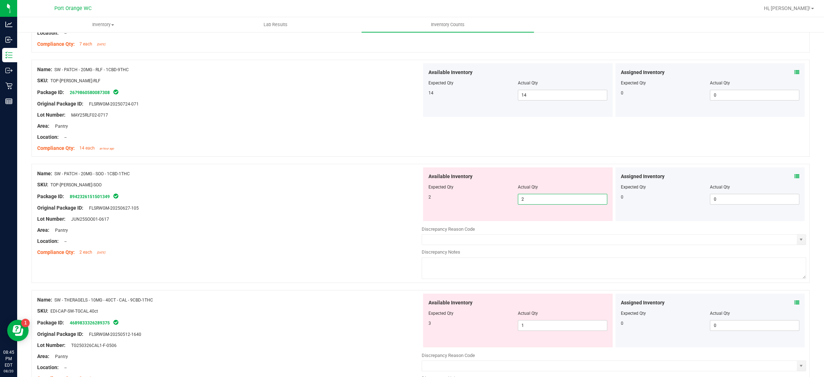
drag, startPoint x: 525, startPoint y: 317, endPoint x: 529, endPoint y: 323, distance: 7.1
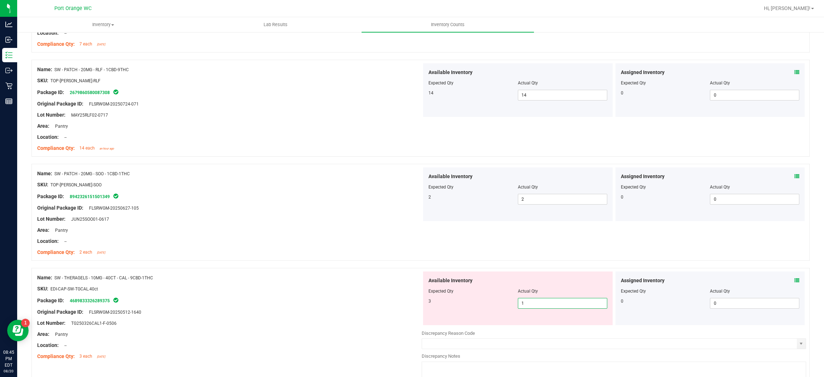
drag, startPoint x: 529, startPoint y: 303, endPoint x: 439, endPoint y: 273, distance: 94.6
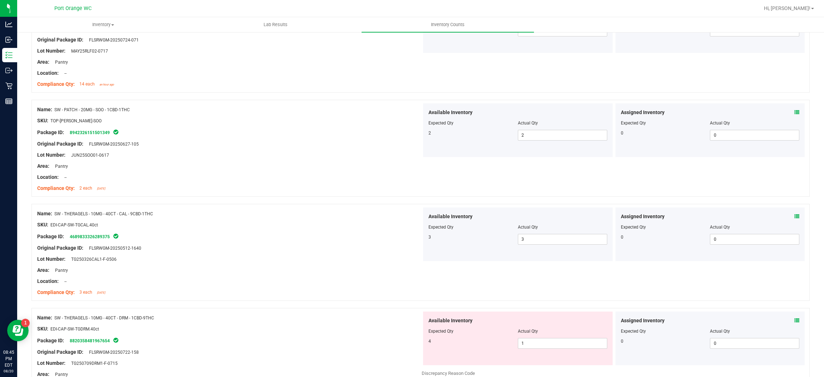
scroll to position [321, 0]
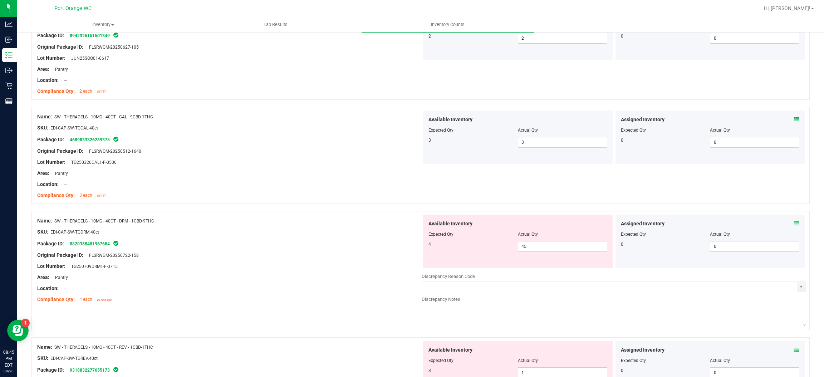
drag, startPoint x: 554, startPoint y: 252, endPoint x: 469, endPoint y: 243, distance: 85.1
drag, startPoint x: 360, startPoint y: 237, endPoint x: 369, endPoint y: 233, distance: 10.4
drag, startPoint x: 539, startPoint y: 251, endPoint x: 346, endPoint y: 228, distance: 194.3
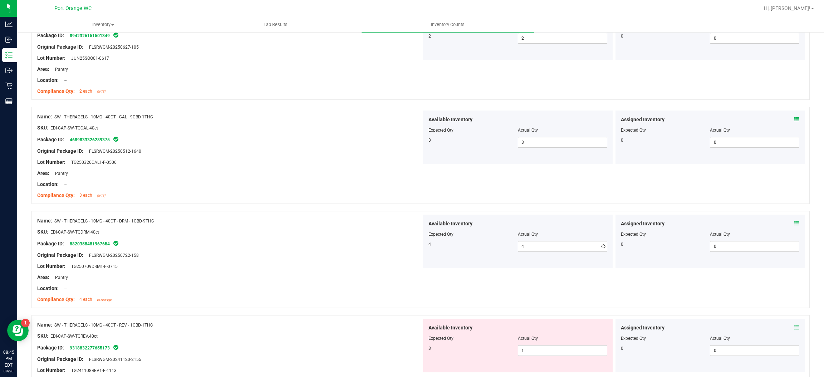
drag, startPoint x: 346, startPoint y: 228, endPoint x: 406, endPoint y: 238, distance: 61.5
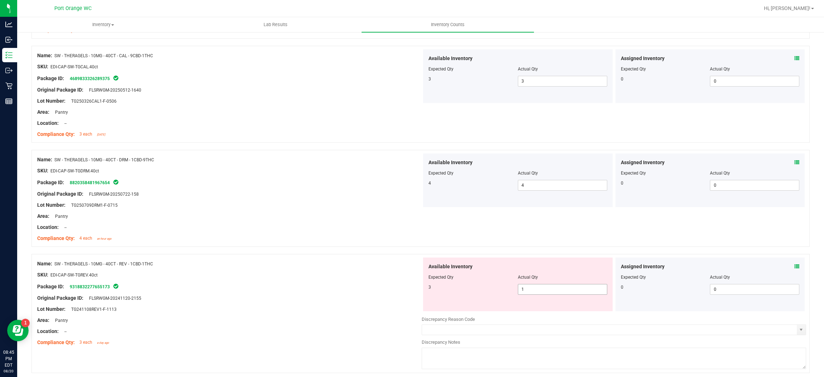
scroll to position [429, 0]
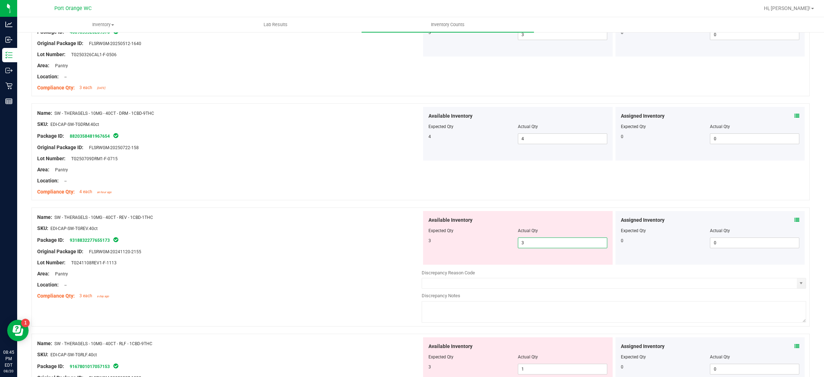
drag, startPoint x: 419, startPoint y: 221, endPoint x: 533, endPoint y: 276, distance: 126.6
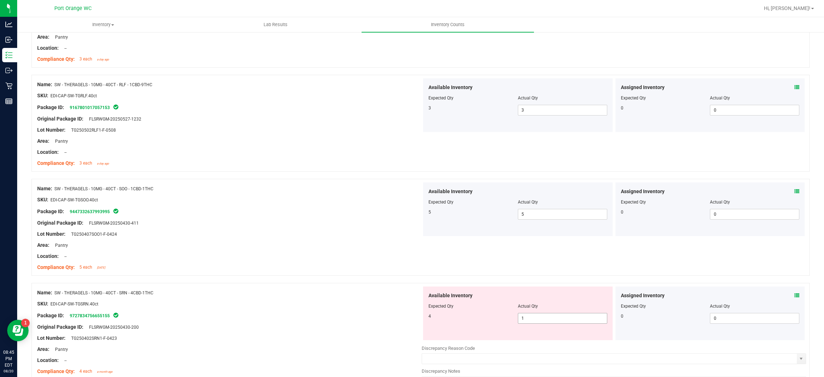
scroll to position [697, 0]
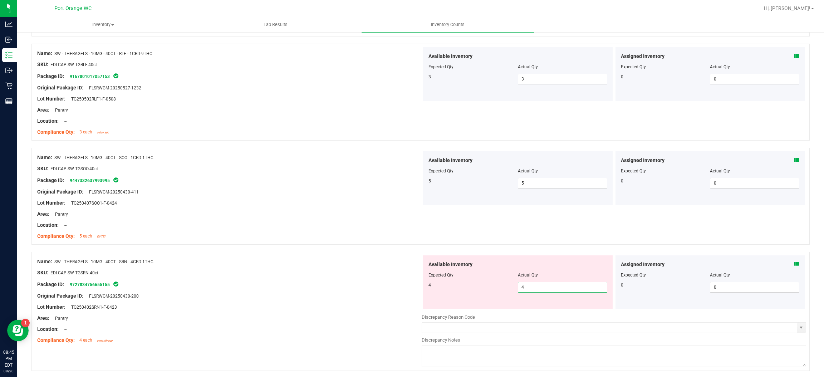
drag, startPoint x: 395, startPoint y: 253, endPoint x: 404, endPoint y: 251, distance: 8.8
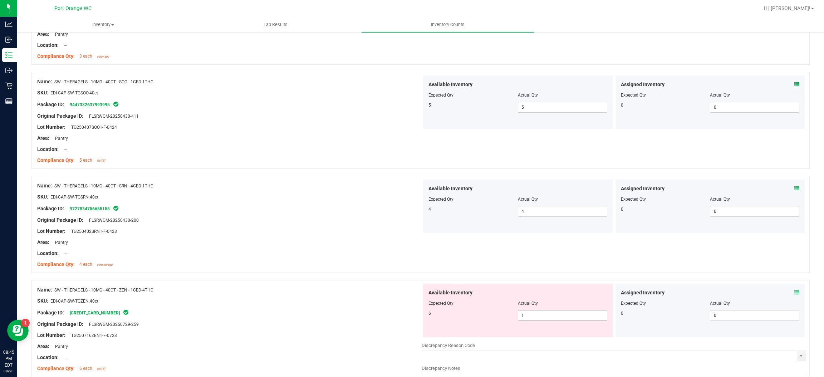
scroll to position [804, 0]
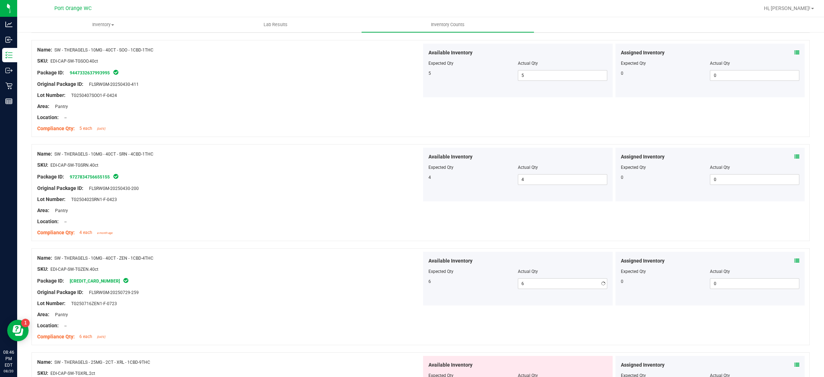
drag, startPoint x: 346, startPoint y: 208, endPoint x: 380, endPoint y: 214, distance: 35.3
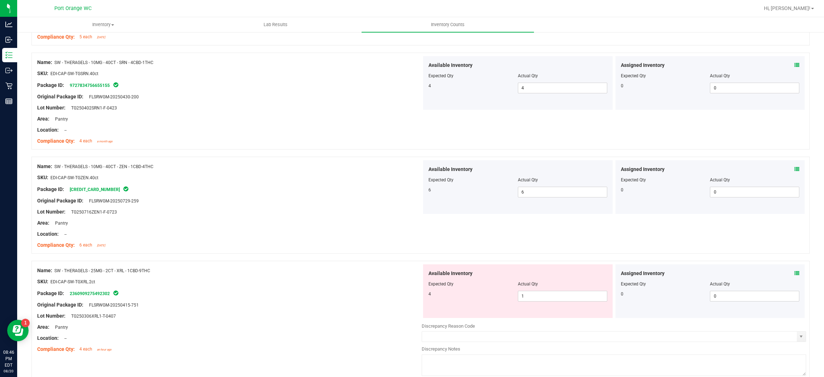
scroll to position [965, 0]
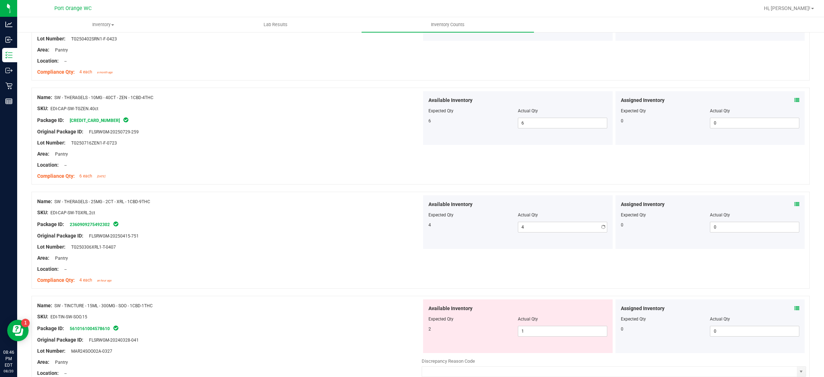
drag, startPoint x: 378, startPoint y: 199, endPoint x: 497, endPoint y: 252, distance: 130.4
drag, startPoint x: 531, startPoint y: 330, endPoint x: 520, endPoint y: 321, distance: 13.8
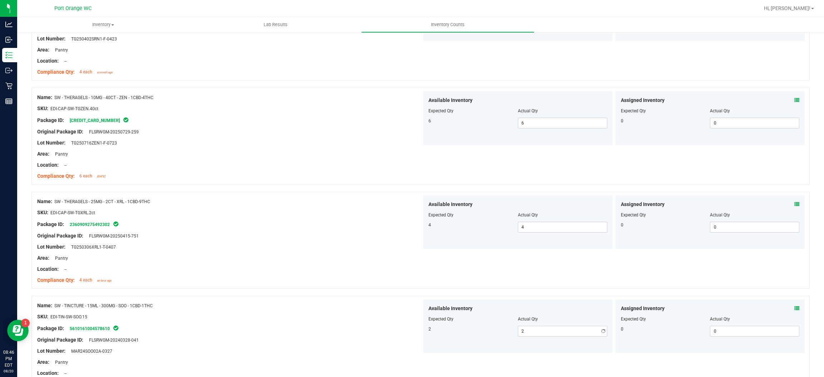
drag, startPoint x: 372, startPoint y: 268, endPoint x: 380, endPoint y: 261, distance: 10.7
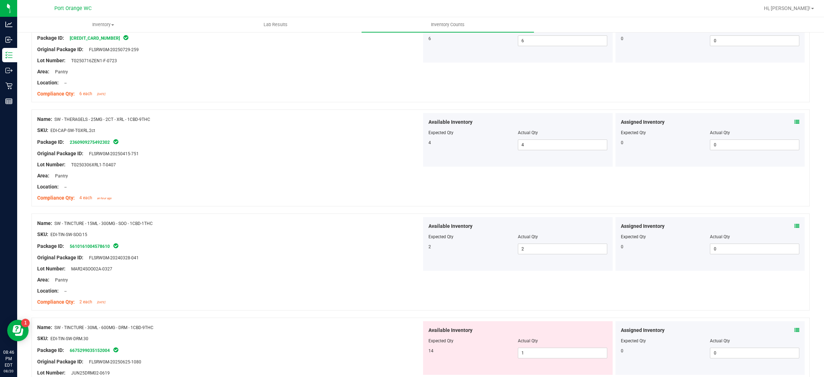
scroll to position [1126, 0]
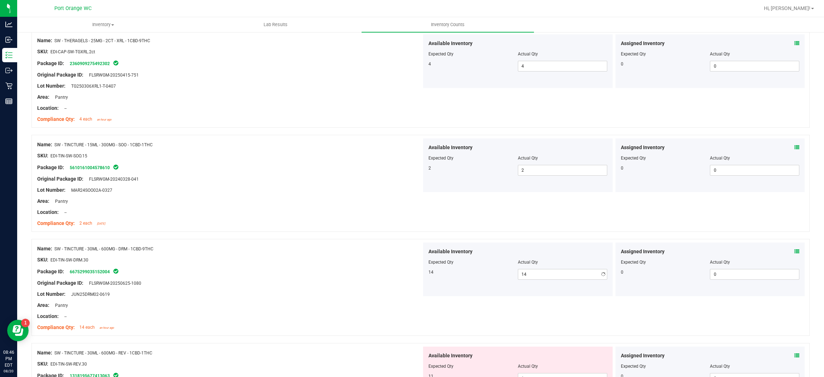
drag, startPoint x: 333, startPoint y: 253, endPoint x: 341, endPoint y: 251, distance: 8.8
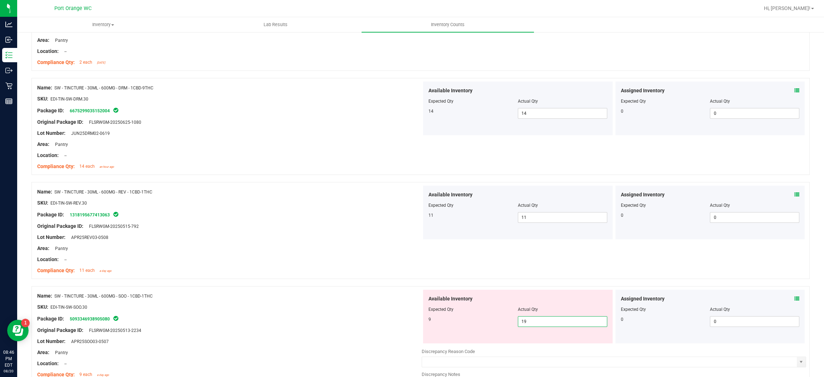
drag, startPoint x: 333, startPoint y: 280, endPoint x: 341, endPoint y: 276, distance: 8.5
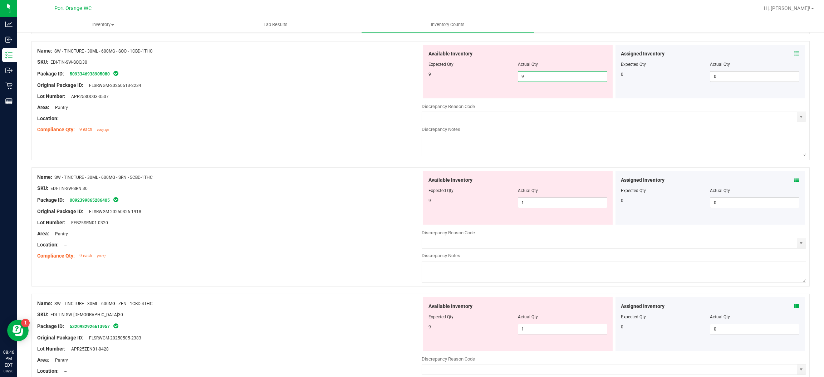
scroll to position [1555, 0]
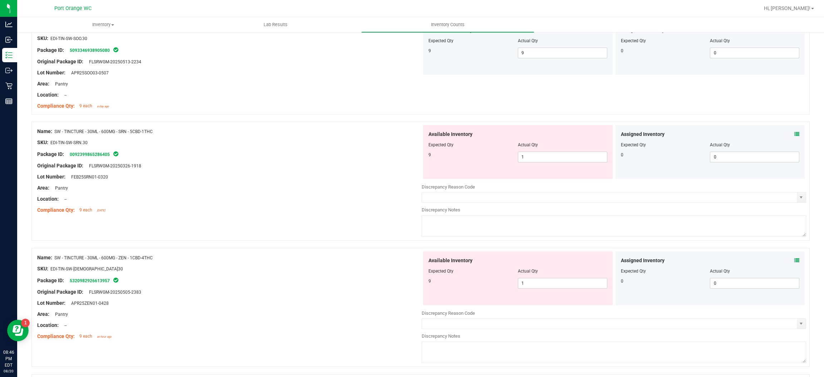
drag, startPoint x: 527, startPoint y: 147, endPoint x: 529, endPoint y: 164, distance: 17.7
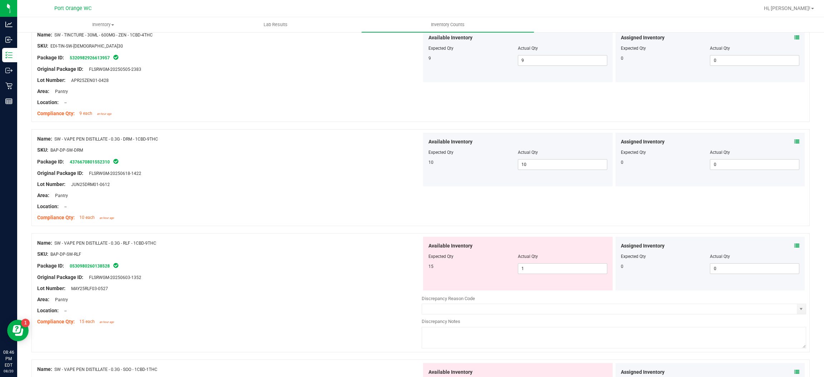
scroll to position [1823, 0]
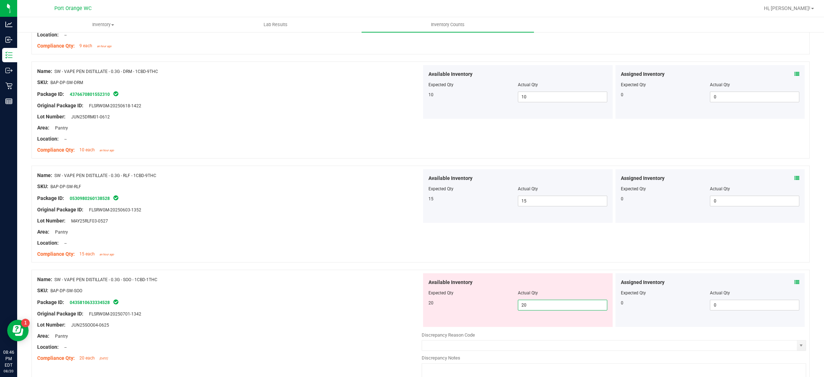
drag, startPoint x: 409, startPoint y: 291, endPoint x: 726, endPoint y: 261, distance: 318.9
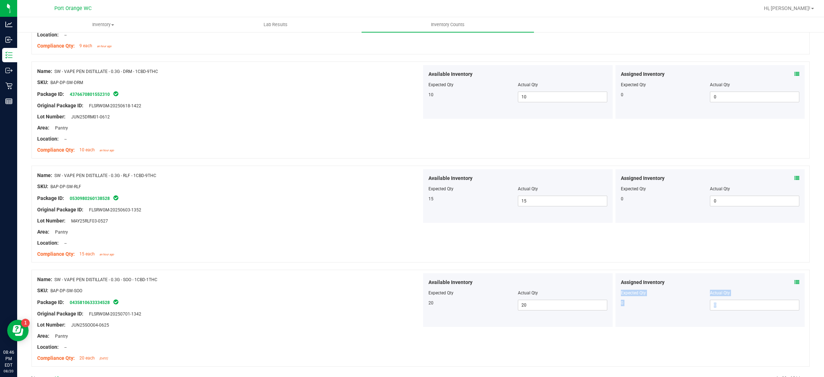
drag, startPoint x: 814, startPoint y: 338, endPoint x: 822, endPoint y: 281, distance: 57.4
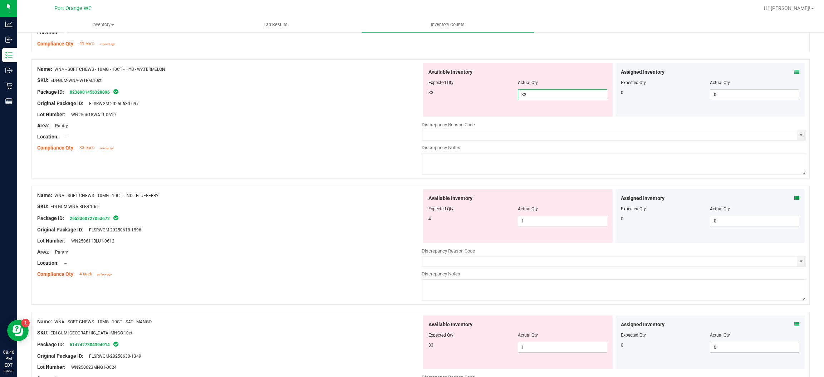
scroll to position [268, 0]
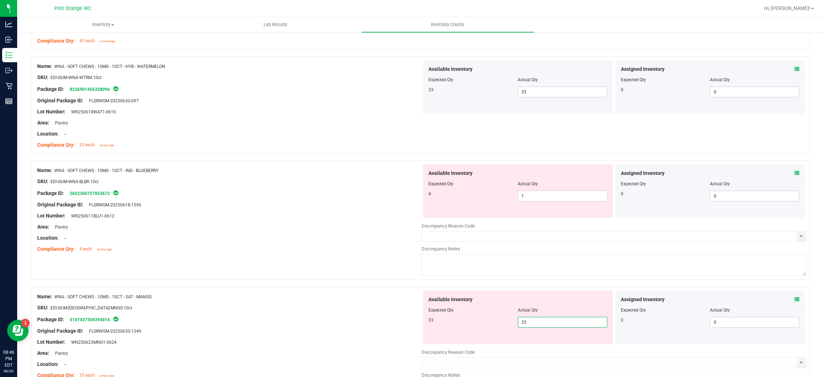
drag, startPoint x: 362, startPoint y: 278, endPoint x: 368, endPoint y: 275, distance: 6.7
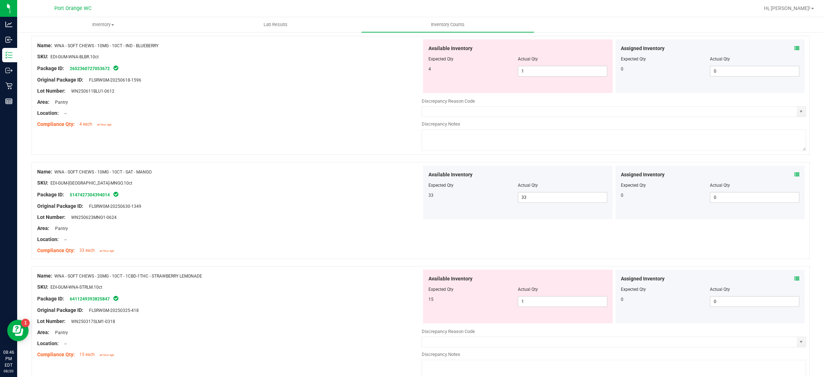
scroll to position [375, 0]
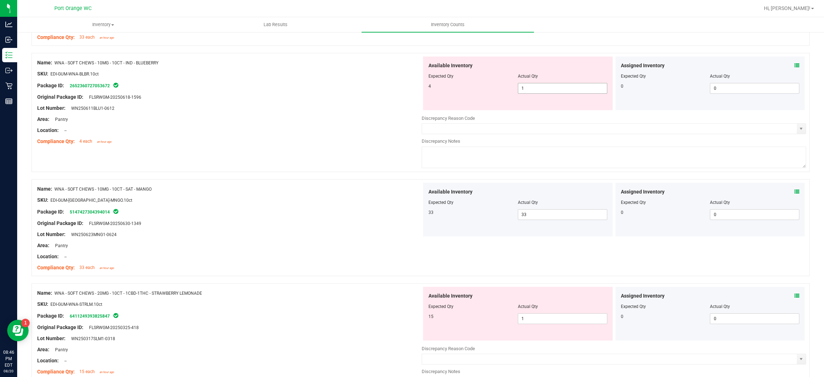
drag, startPoint x: 540, startPoint y: 81, endPoint x: 540, endPoint y: 87, distance: 5.0
drag, startPoint x: 539, startPoint y: 88, endPoint x: 441, endPoint y: 98, distance: 98.8
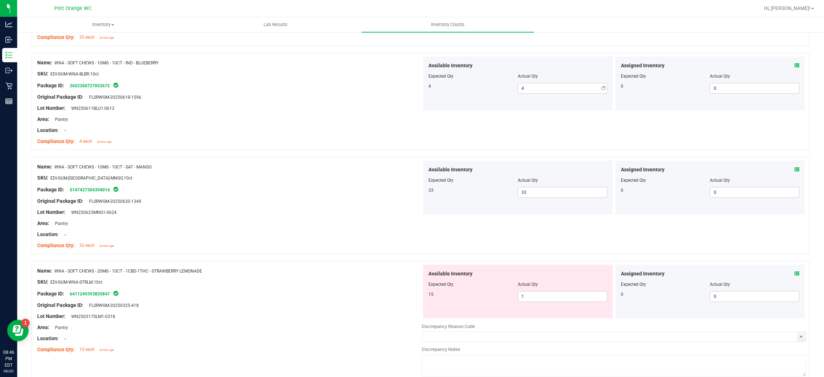
drag, startPoint x: 375, startPoint y: 100, endPoint x: 380, endPoint y: 112, distance: 13.0
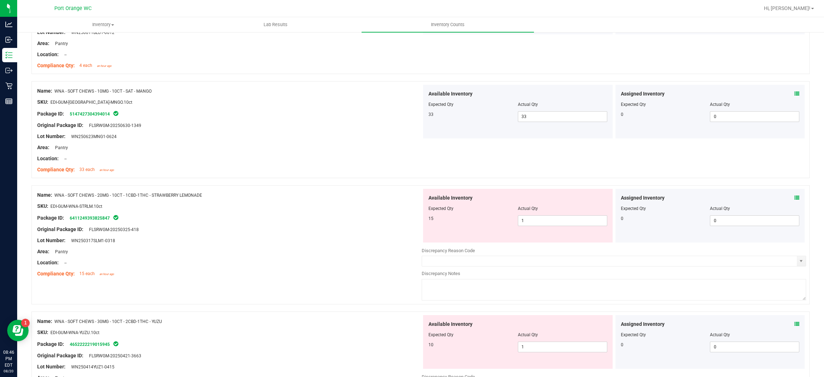
scroll to position [482, 0]
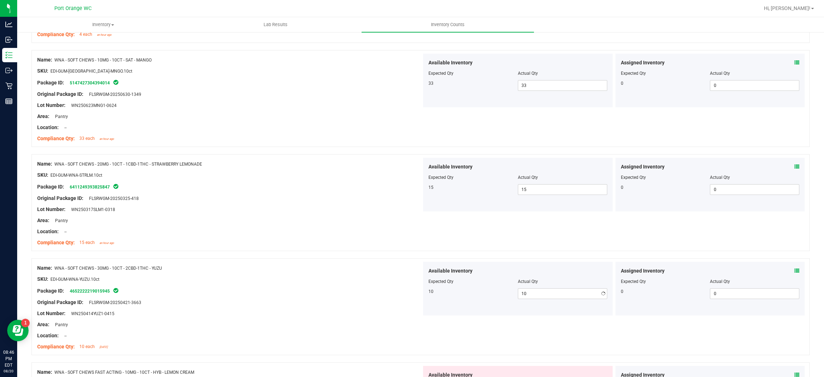
drag, startPoint x: 433, startPoint y: 285, endPoint x: 439, endPoint y: 282, distance: 6.6
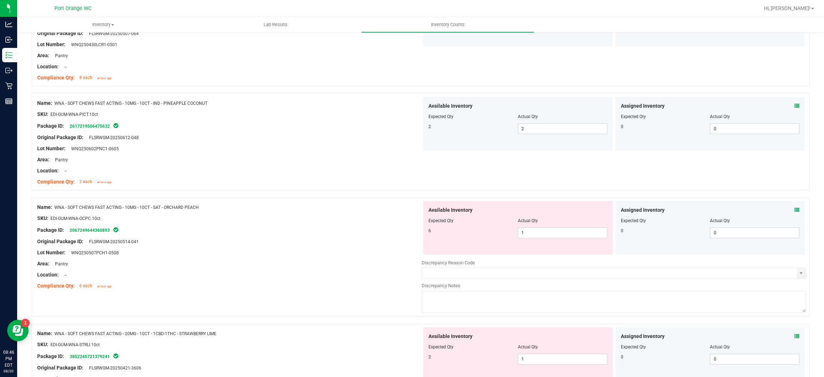
scroll to position [858, 0]
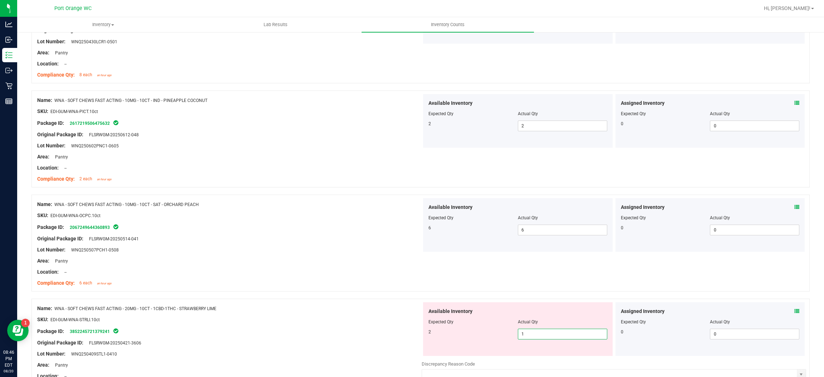
drag, startPoint x: 535, startPoint y: 338, endPoint x: 367, endPoint y: 301, distance: 171.4
drag, startPoint x: 356, startPoint y: 272, endPoint x: 361, endPoint y: 270, distance: 4.6
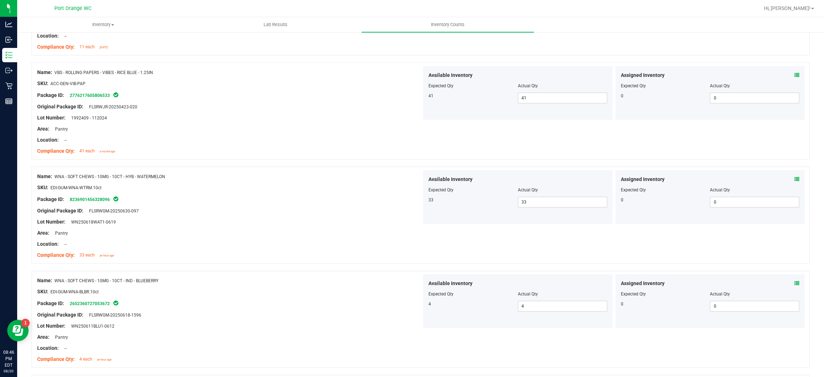
scroll to position [0, 0]
